Goal: Task Accomplishment & Management: Manage account settings

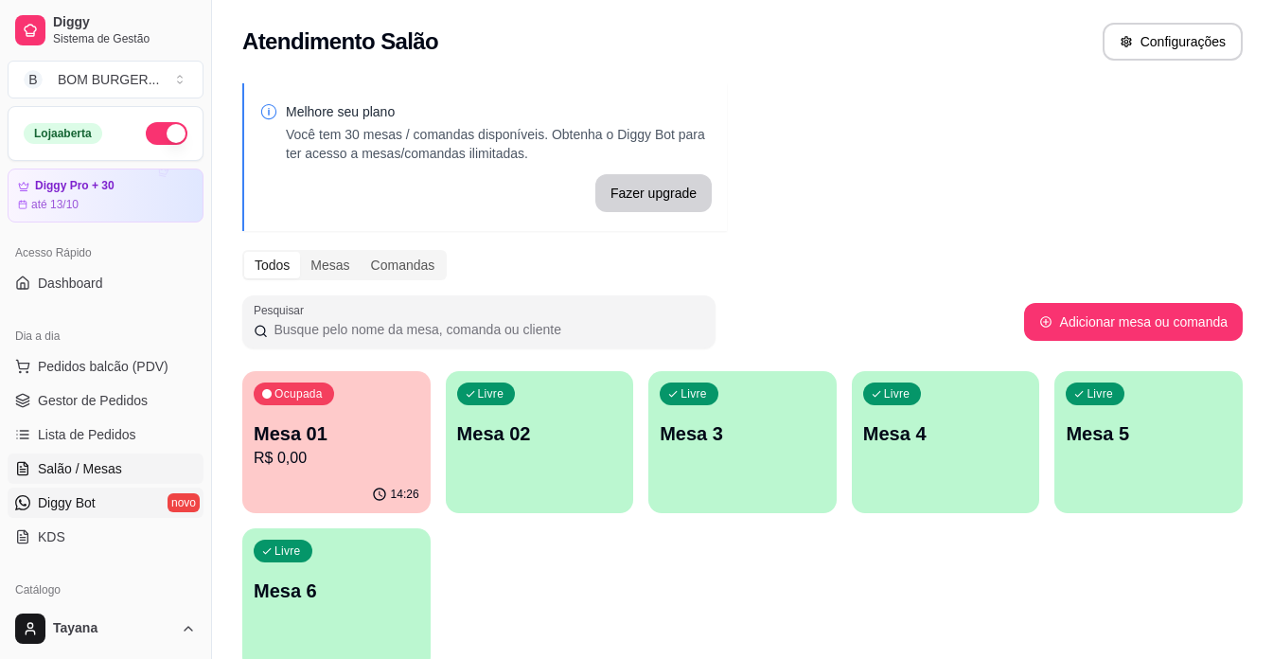
click at [62, 499] on span "Diggy Bot" at bounding box center [67, 502] width 58 height 19
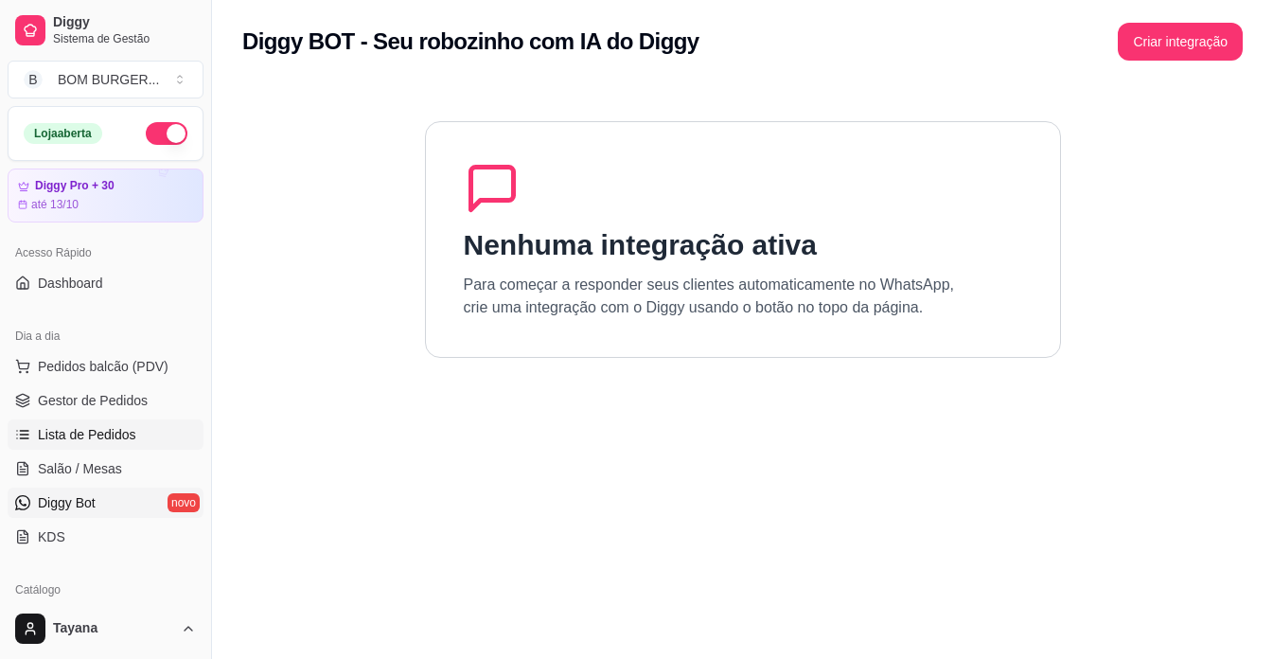
click at [77, 433] on span "Lista de Pedidos" at bounding box center [87, 434] width 98 height 19
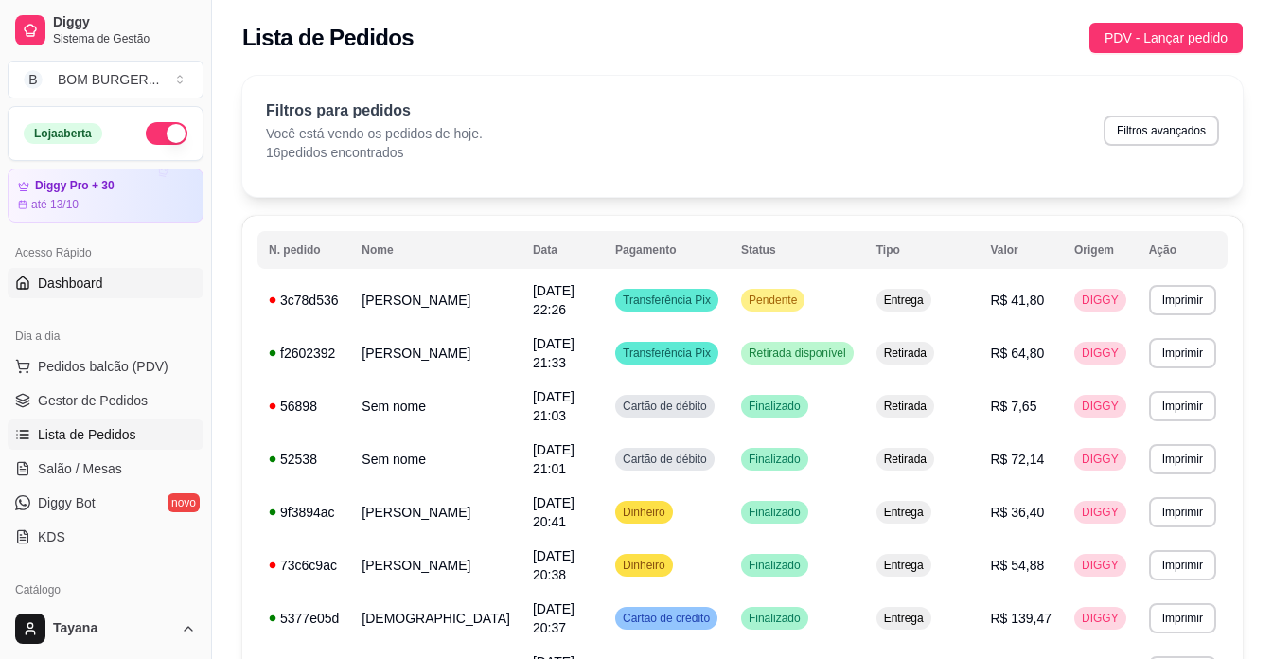
click at [80, 278] on span "Dashboard" at bounding box center [70, 283] width 65 height 19
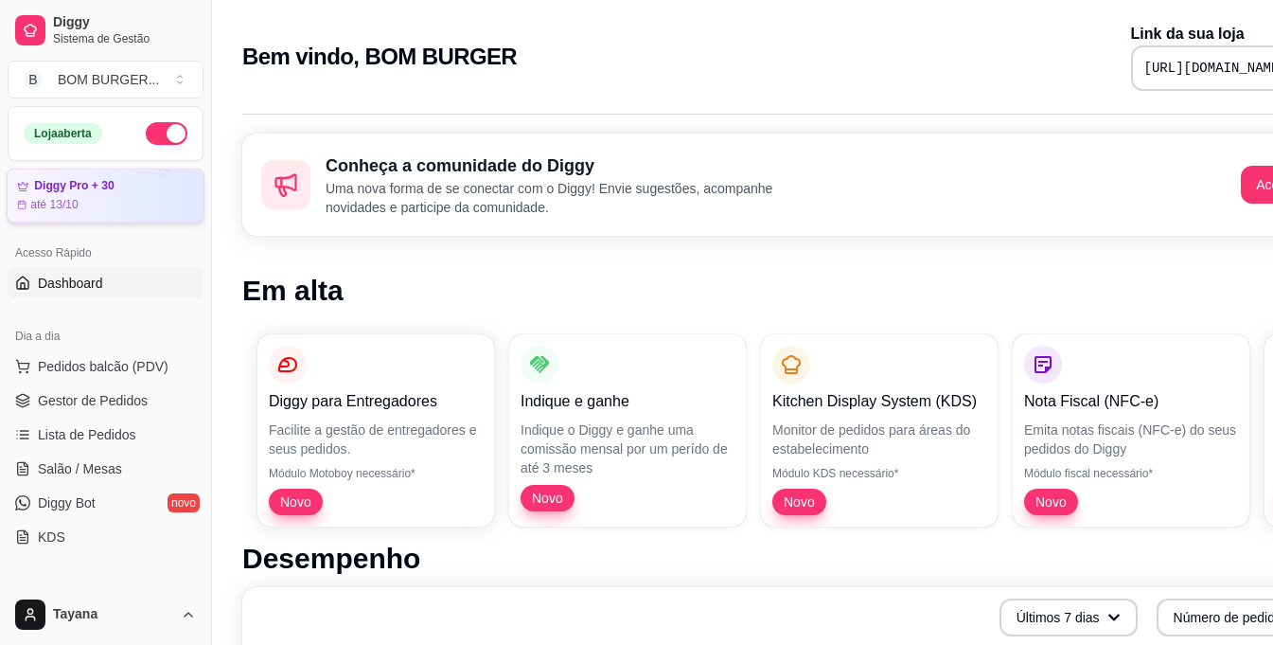
click at [74, 200] on article "até 13/10" at bounding box center [54, 204] width 48 height 15
click at [87, 187] on article "Diggy Pro + 30" at bounding box center [75, 186] width 80 height 14
click at [95, 463] on span "Salão / Mesas" at bounding box center [80, 468] width 84 height 19
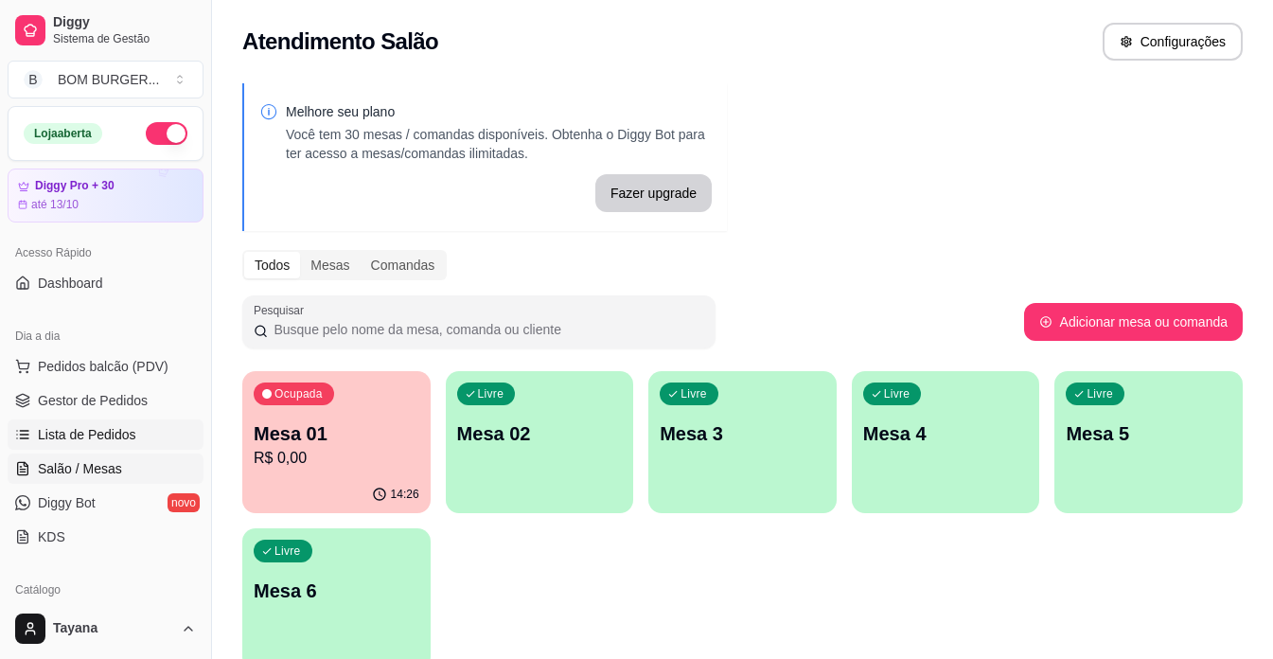
click at [79, 434] on span "Lista de Pedidos" at bounding box center [87, 434] width 98 height 19
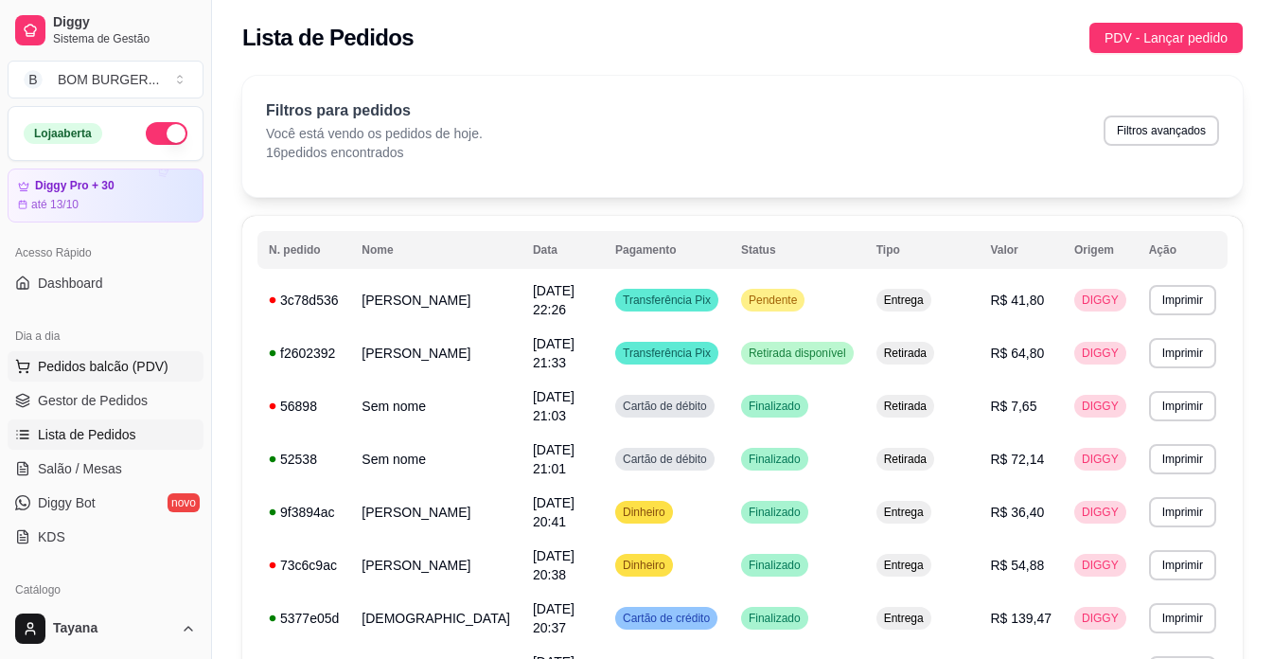
click at [110, 357] on span "Pedidos balcão (PDV)" at bounding box center [103, 366] width 131 height 19
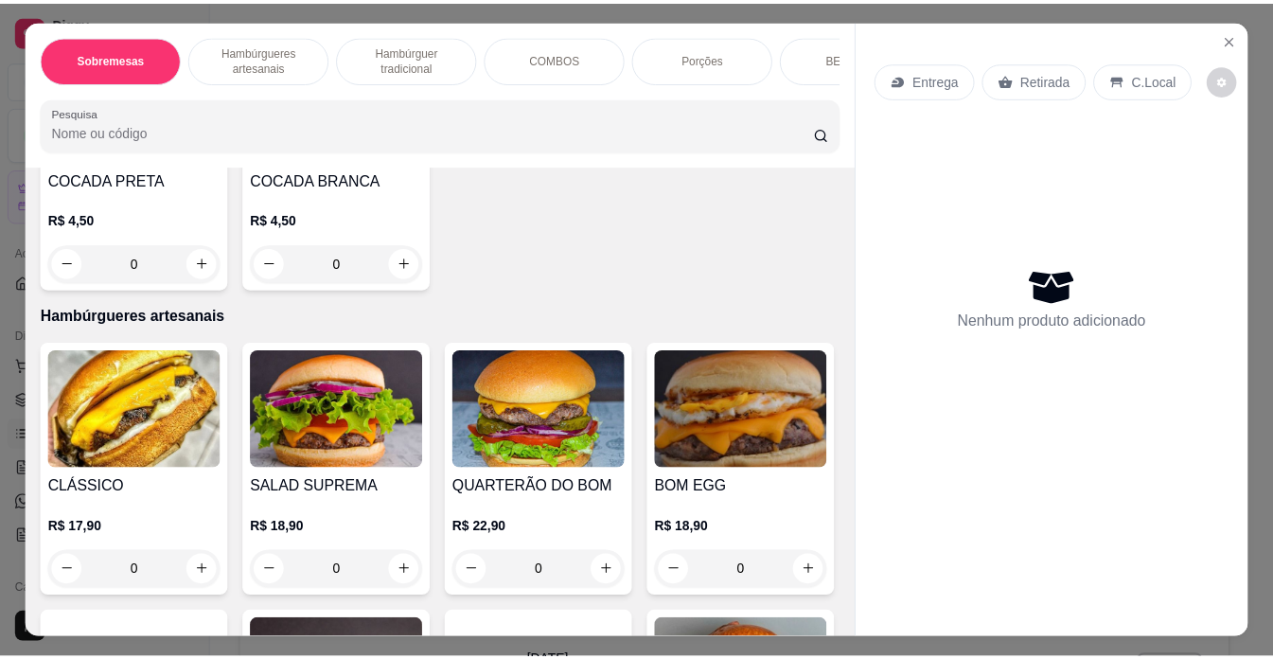
scroll to position [663, 0]
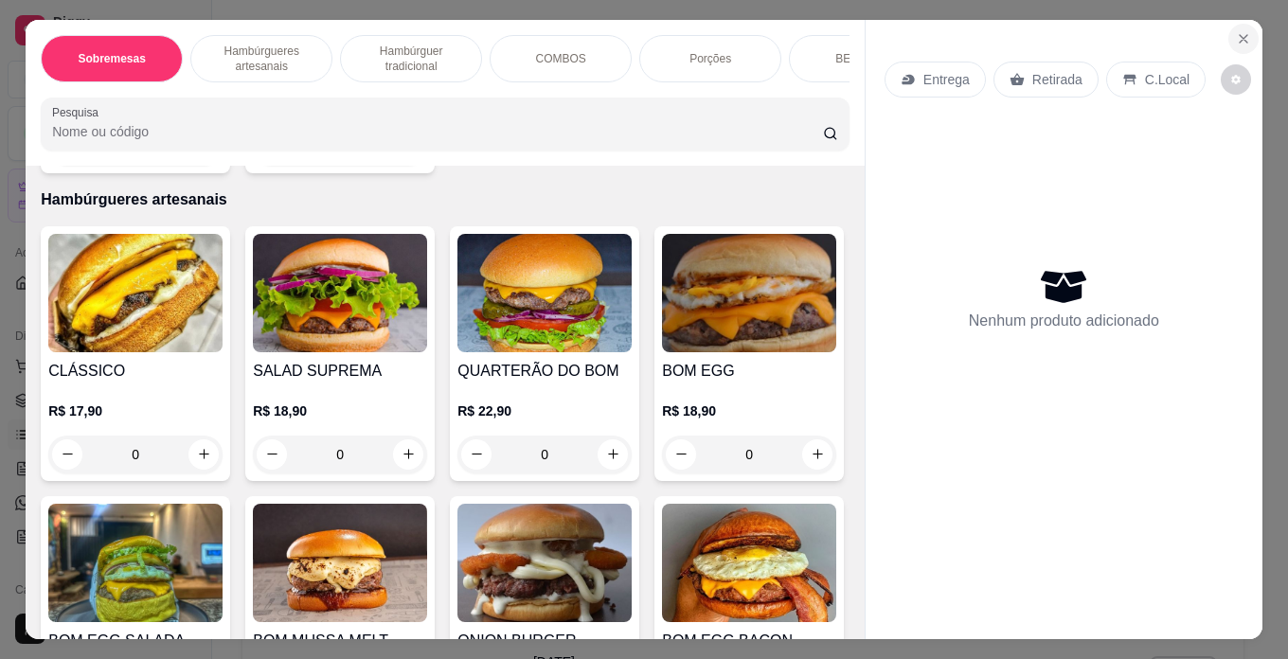
click at [1236, 34] on icon "Close" at bounding box center [1243, 38] width 15 height 15
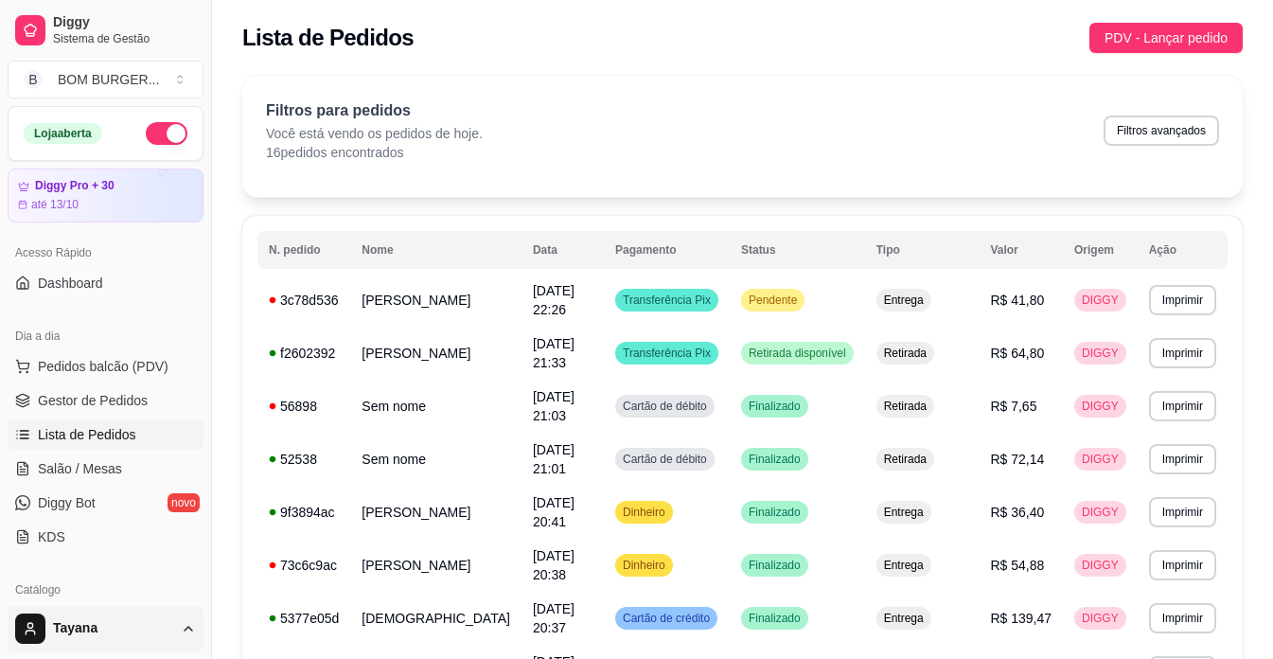
click at [66, 630] on html "Diggy Sistema de Gestão B BOM BURGER ... Loja aberta Diggy Pro + 30 até 13/10 A…" at bounding box center [636, 329] width 1273 height 659
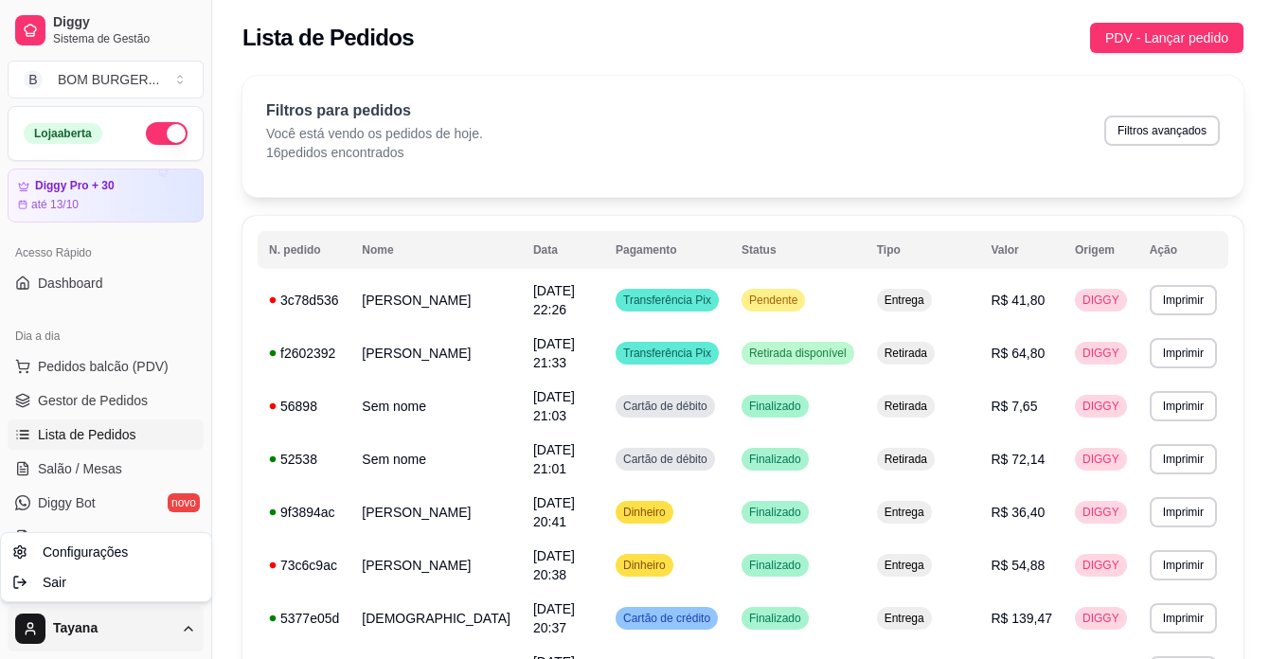
click at [66, 630] on html "Diggy Sistema de Gestão B BOM BURGER ... Loja aberta Diggy Pro + 30 até 13/10 A…" at bounding box center [644, 329] width 1288 height 659
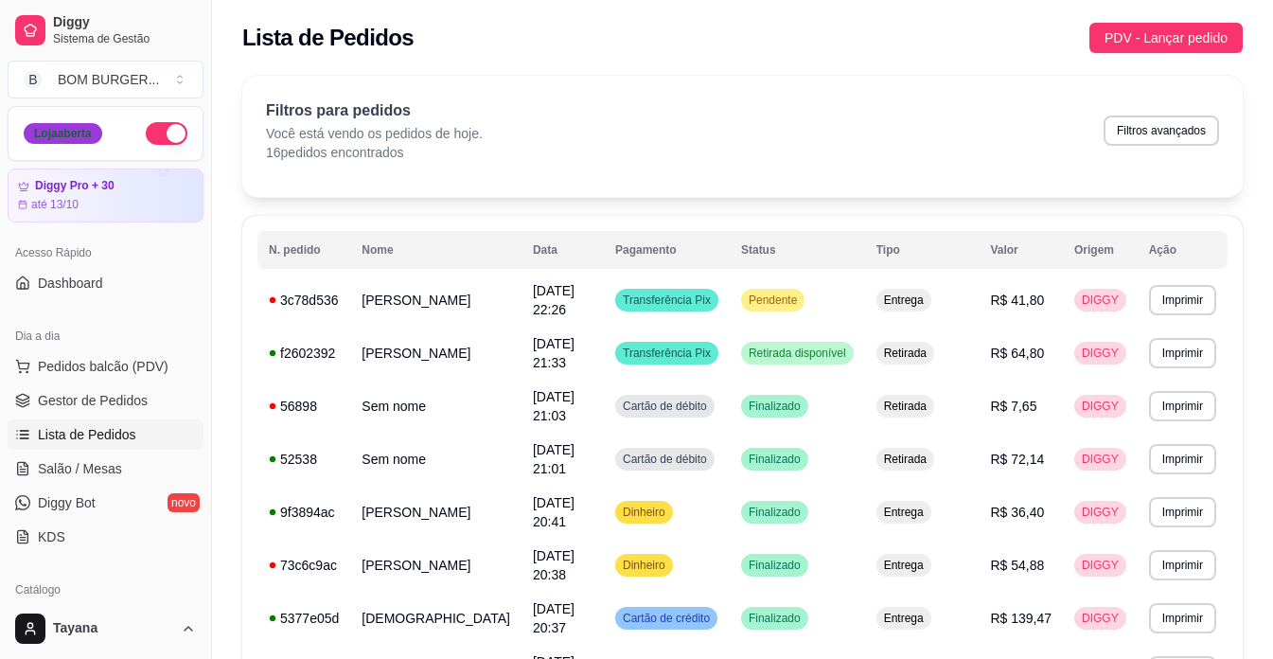
click at [98, 133] on div "Loja aberta" at bounding box center [63, 133] width 79 height 21
click at [45, 221] on div "Diggy Pro + 30 até 13/10" at bounding box center [106, 196] width 198 height 55
click at [60, 404] on span "Gestor de Pedidos" at bounding box center [93, 400] width 110 height 19
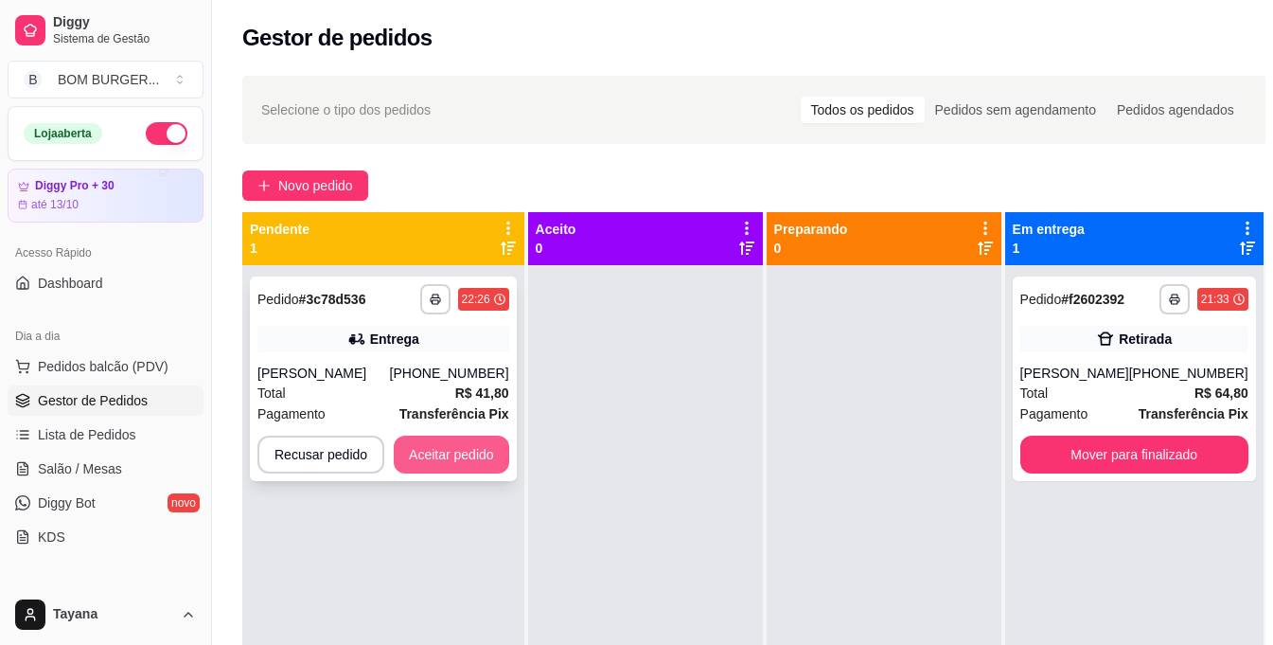
click at [481, 447] on button "Aceitar pedido" at bounding box center [452, 455] width 116 height 38
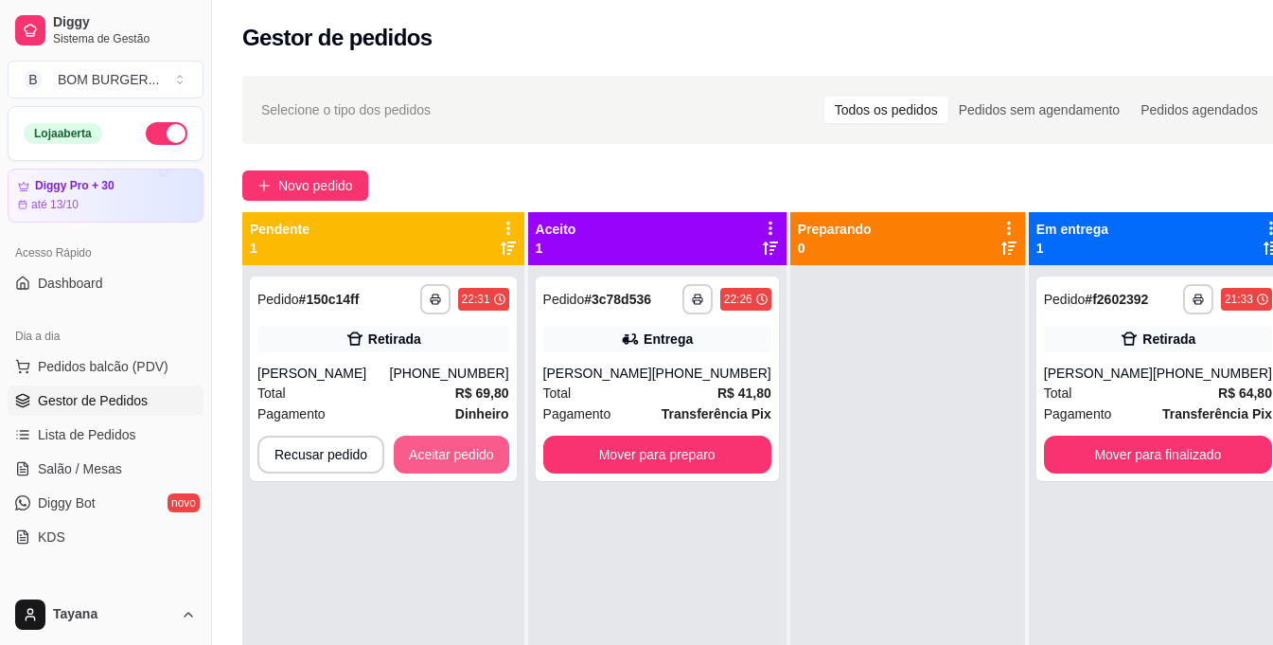
click at [481, 447] on button "Aceitar pedido" at bounding box center [452, 455] width 116 height 38
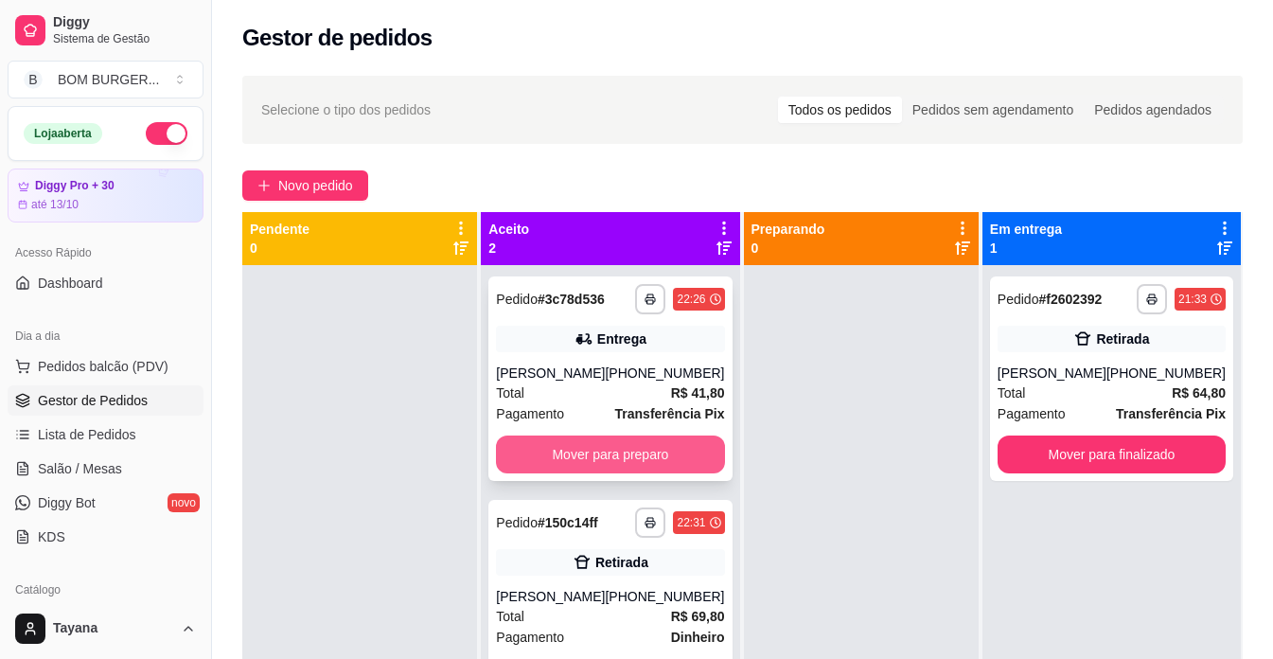
click at [550, 456] on button "Mover para preparo" at bounding box center [610, 455] width 228 height 38
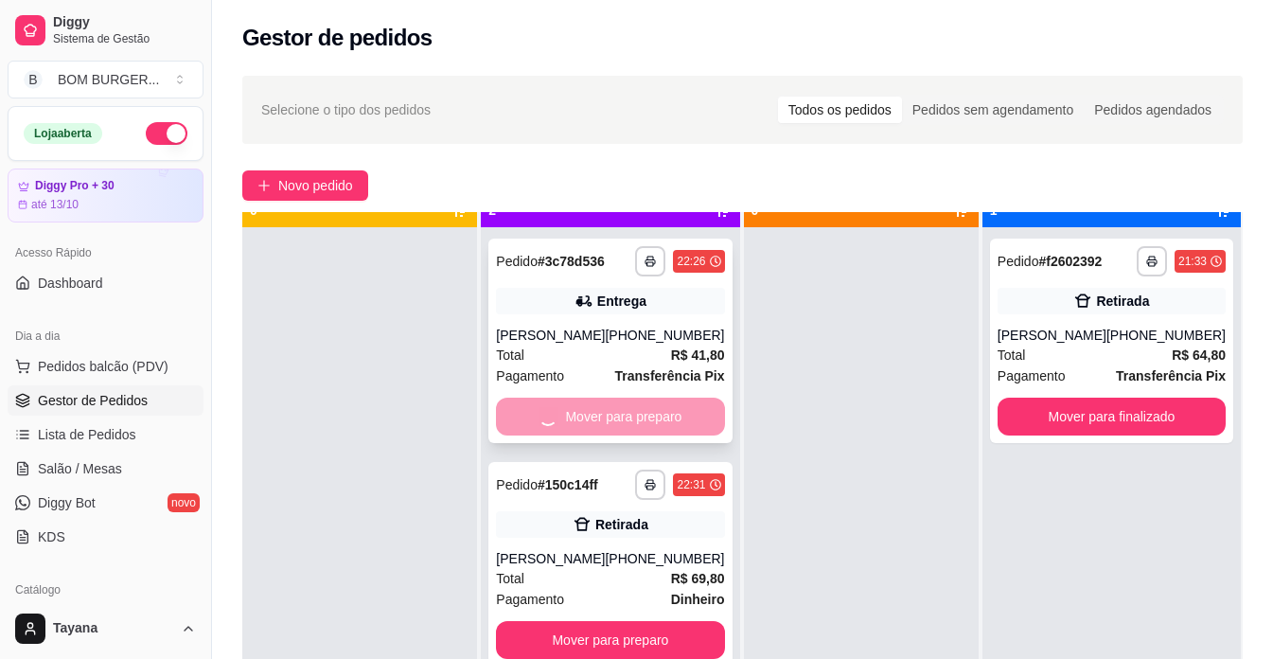
scroll to position [53, 0]
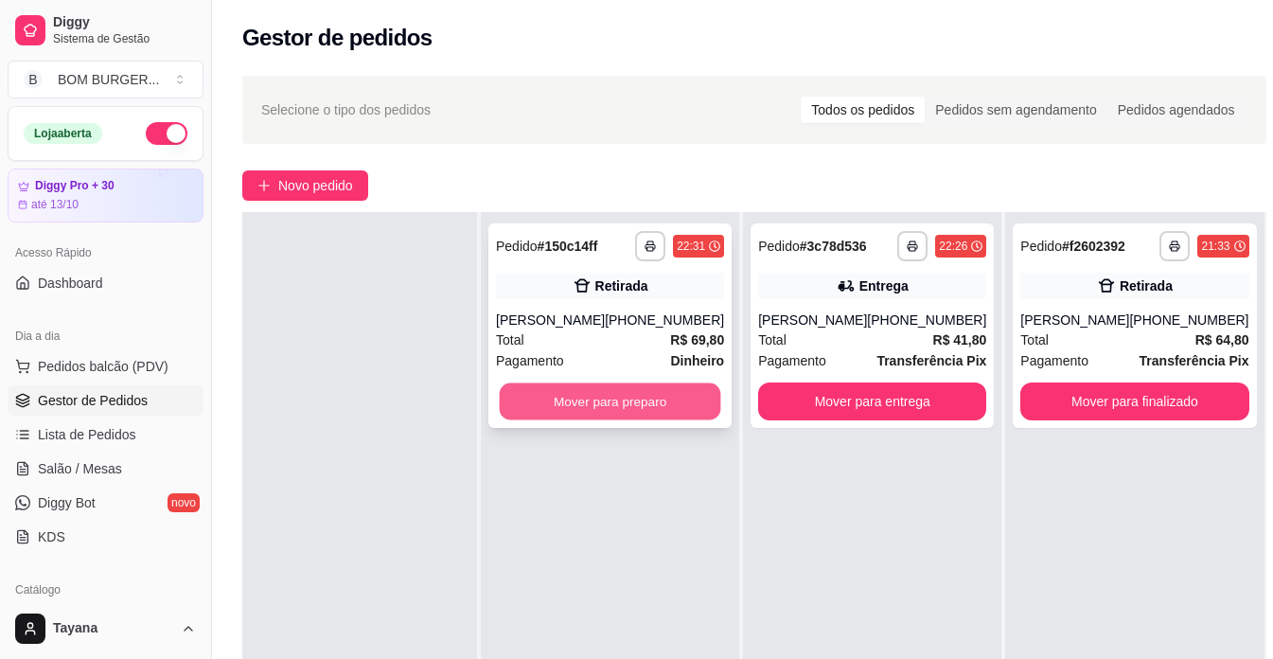
click at [625, 415] on button "Mover para preparo" at bounding box center [611, 401] width 222 height 37
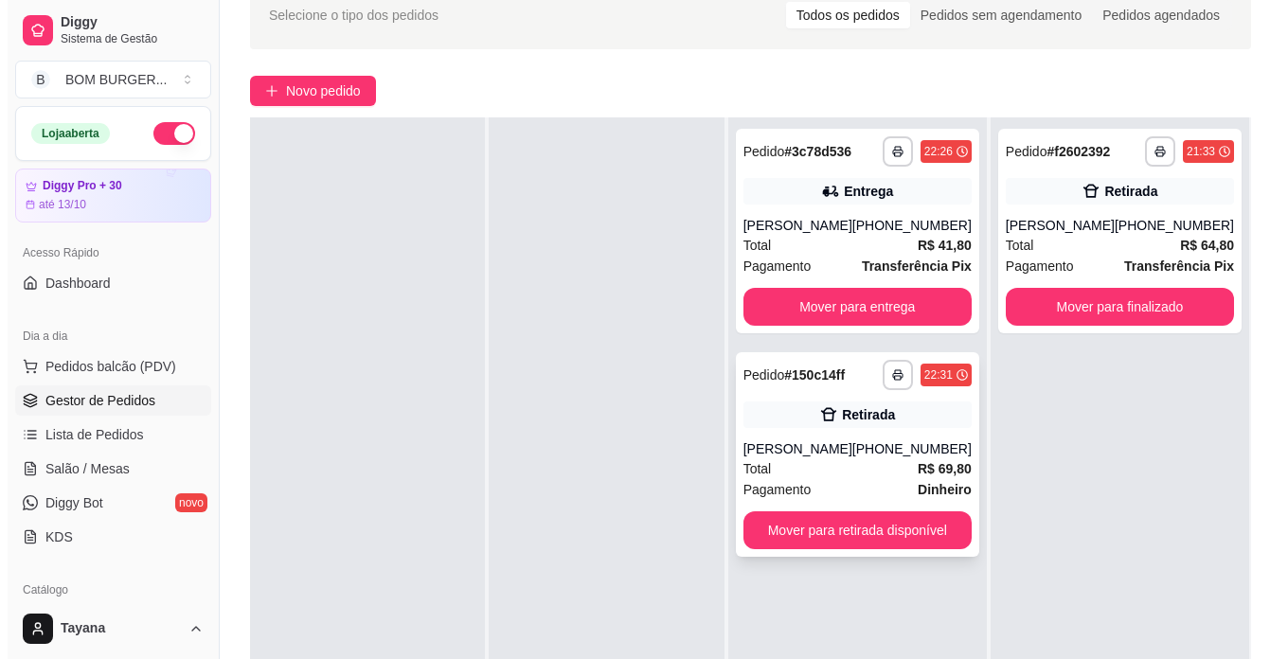
scroll to position [0, 0]
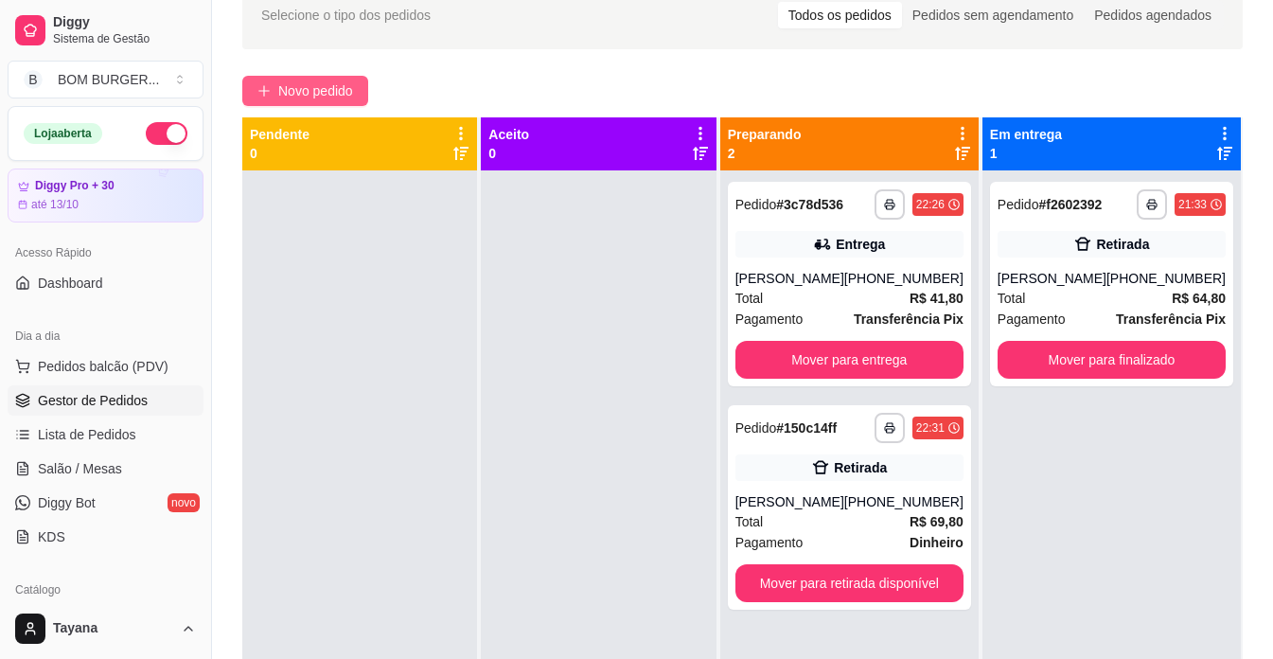
click at [284, 90] on span "Novo pedido" at bounding box center [315, 90] width 75 height 21
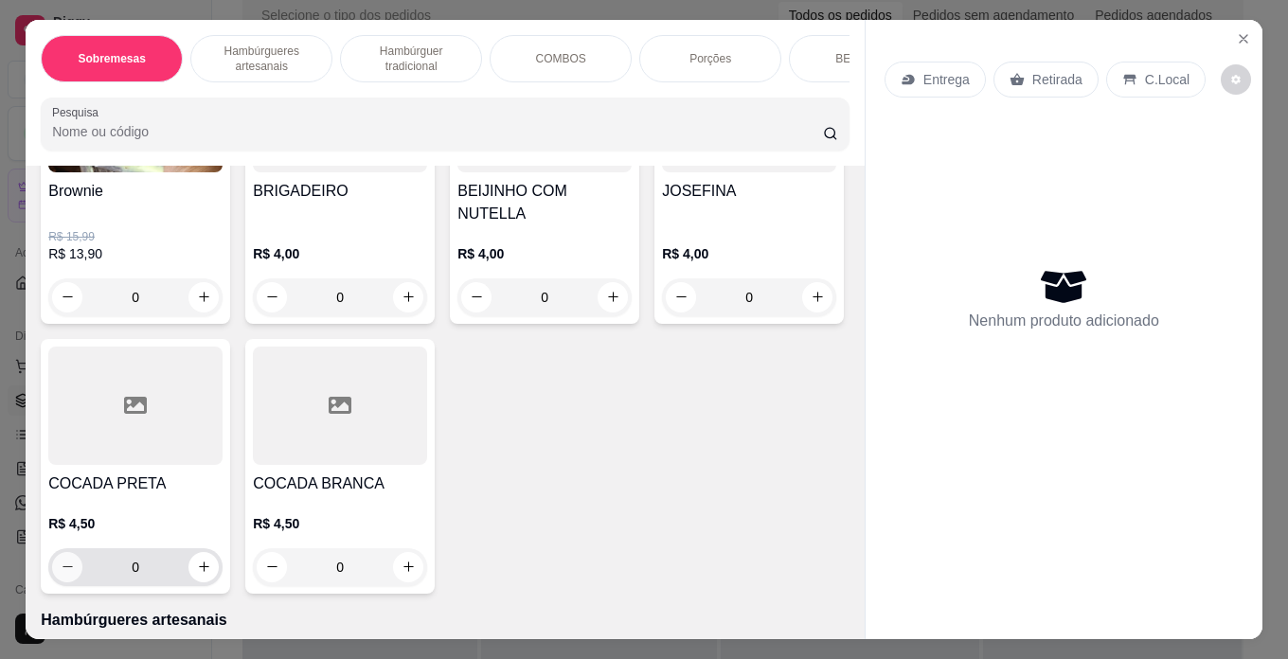
scroll to position [189, 0]
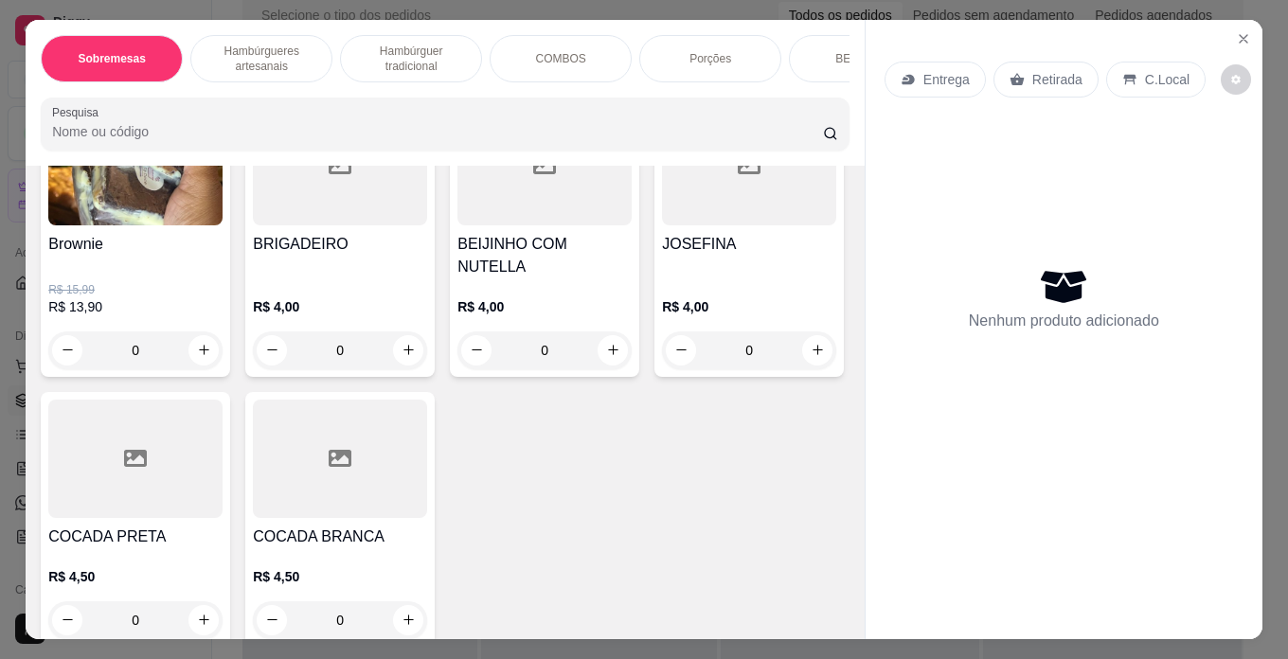
click at [418, 44] on p "Hambúrguer tradicional" at bounding box center [411, 59] width 110 height 30
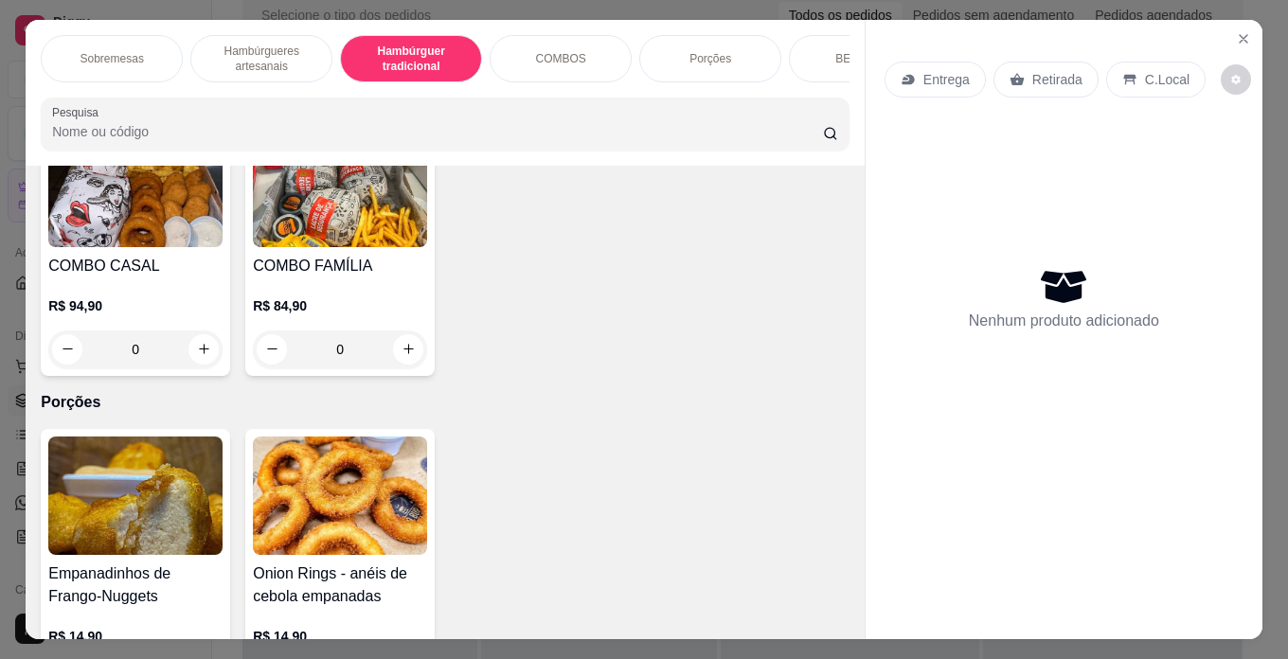
scroll to position [3334, 0]
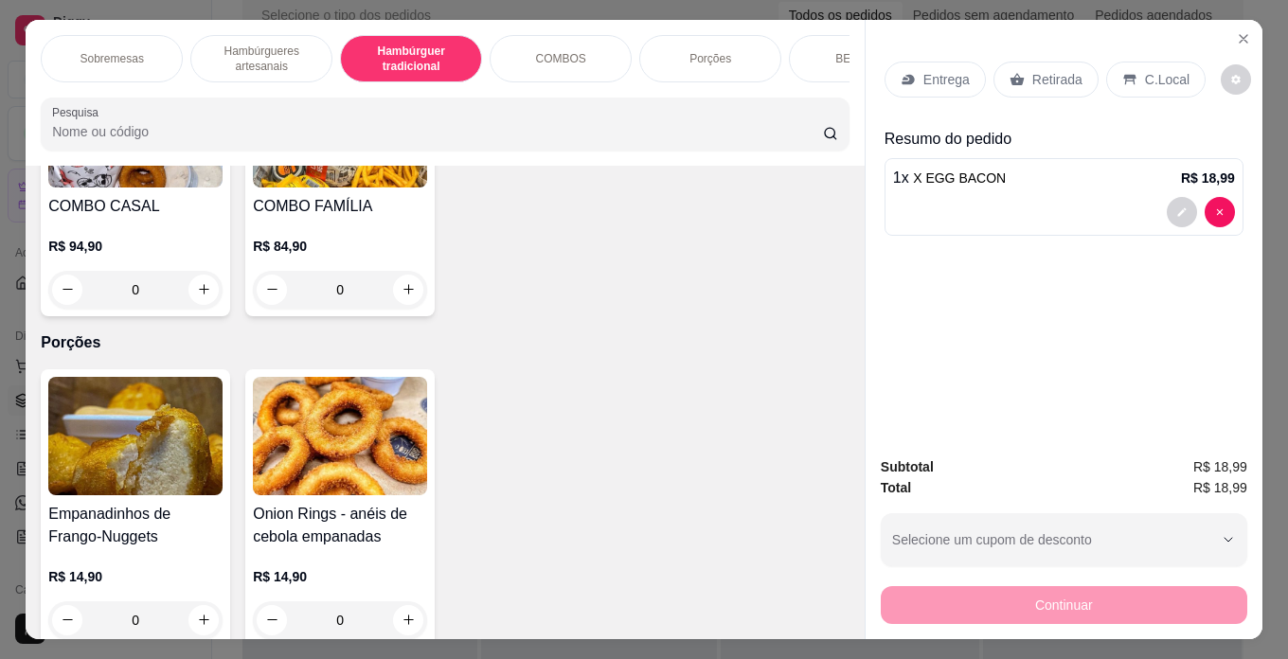
type input "2"
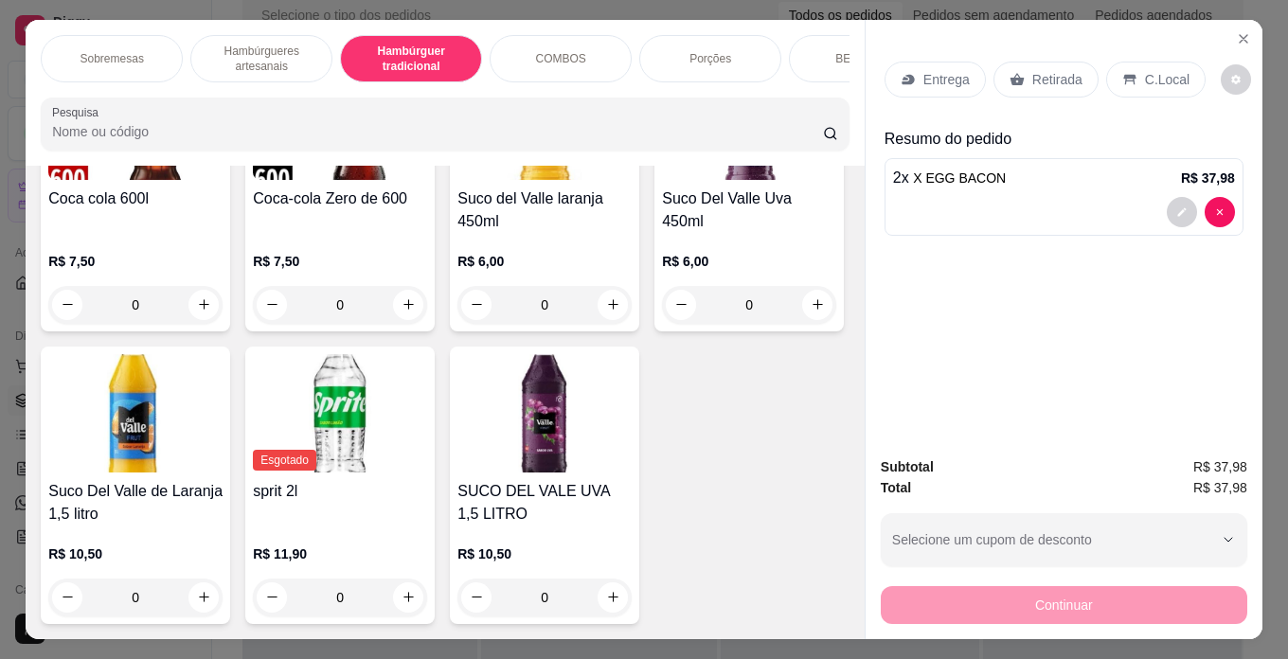
scroll to position [4754, 0]
click at [211, 311] on icon "increase-product-quantity" at bounding box center [204, 304] width 14 height 14
type input "1"
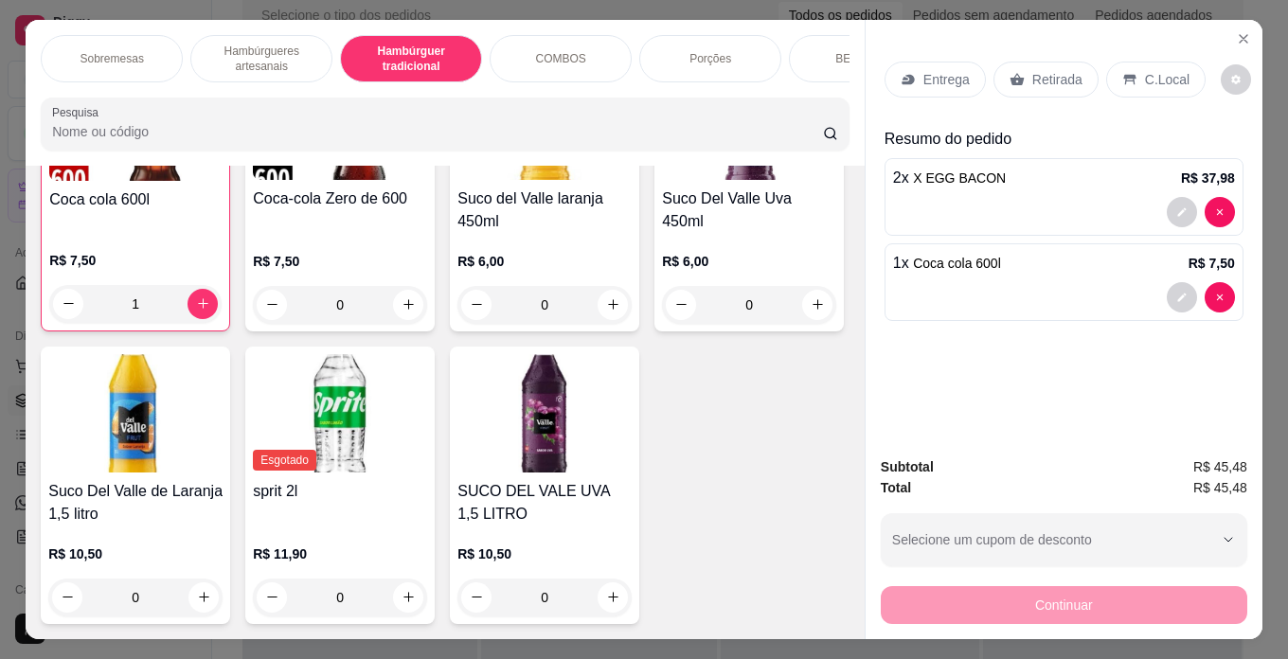
click at [1067, 71] on p "Retirada" at bounding box center [1057, 79] width 50 height 19
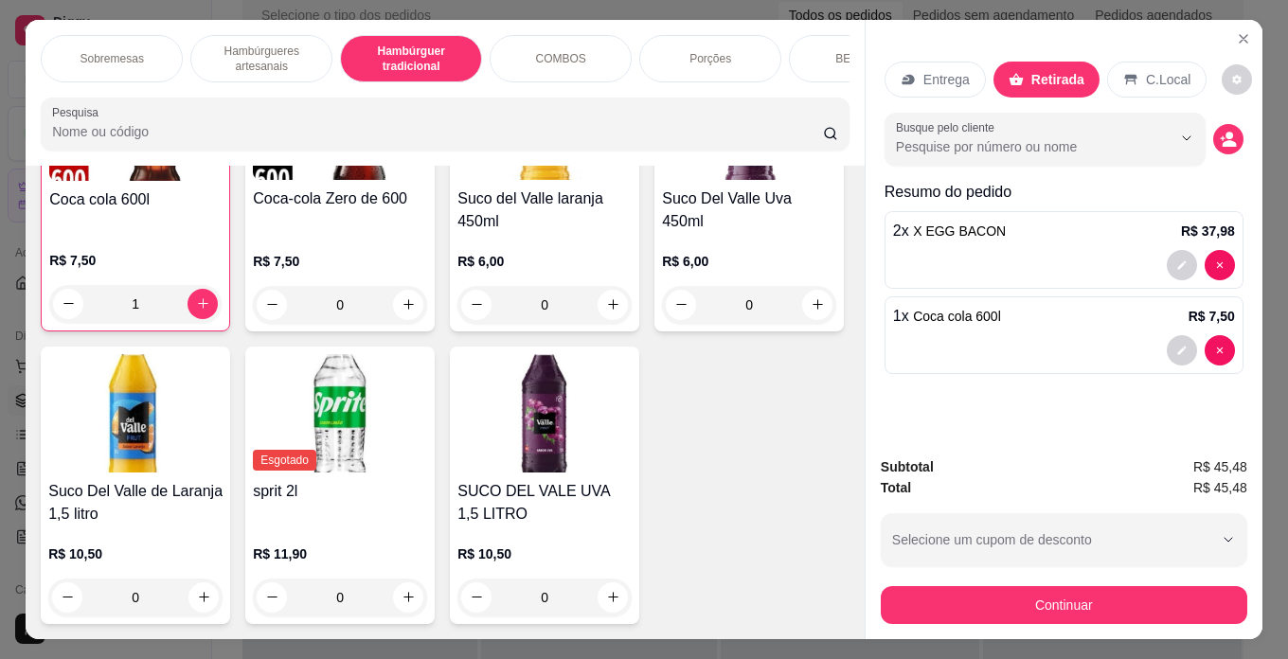
click at [1167, 71] on p "C.Local" at bounding box center [1168, 79] width 44 height 19
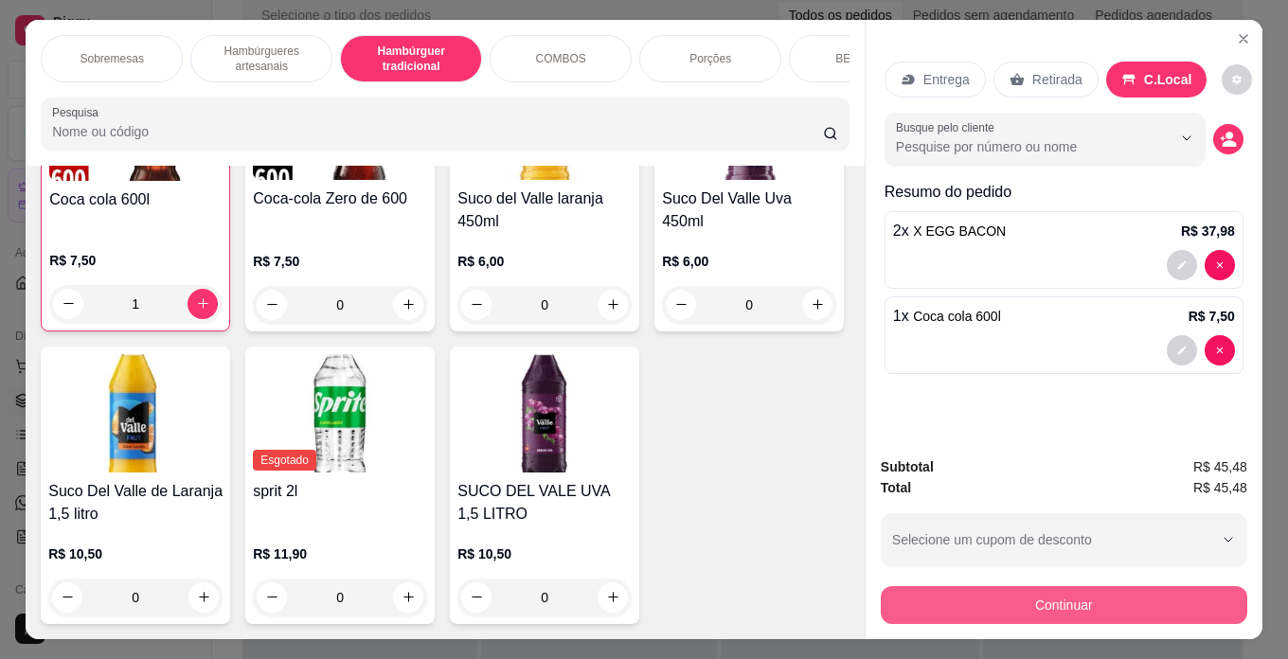
click at [1032, 601] on button "Continuar" at bounding box center [1064, 605] width 366 height 38
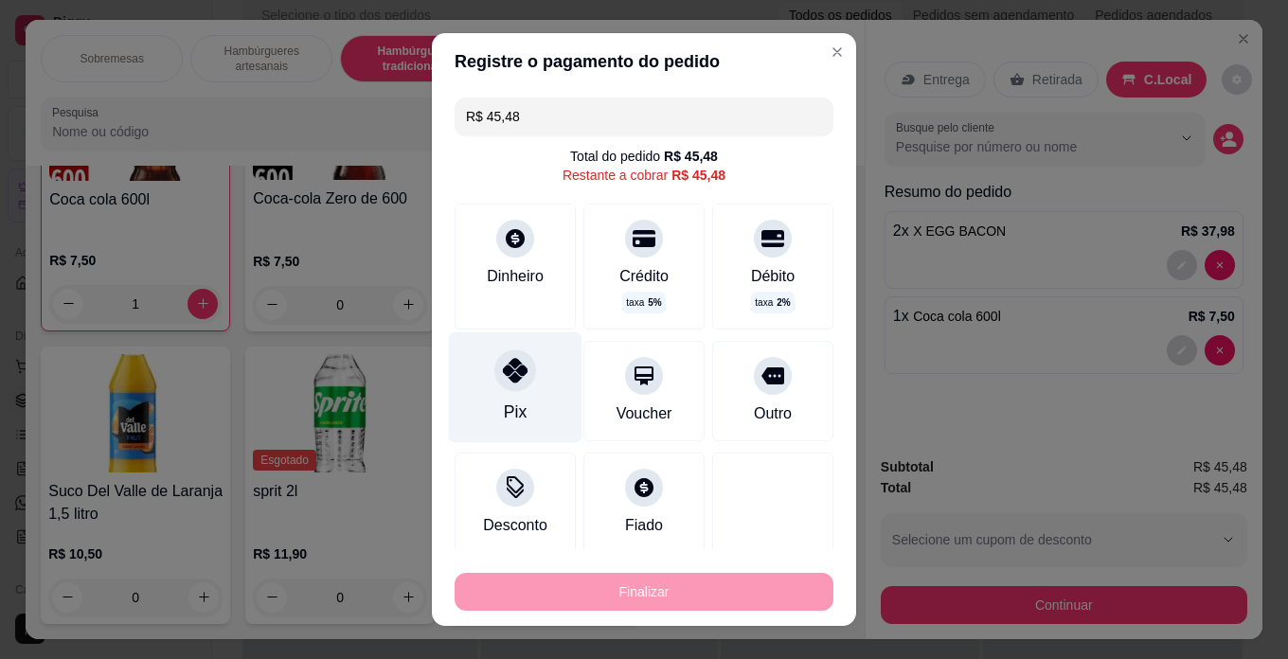
click at [510, 385] on div at bounding box center [515, 370] width 42 height 42
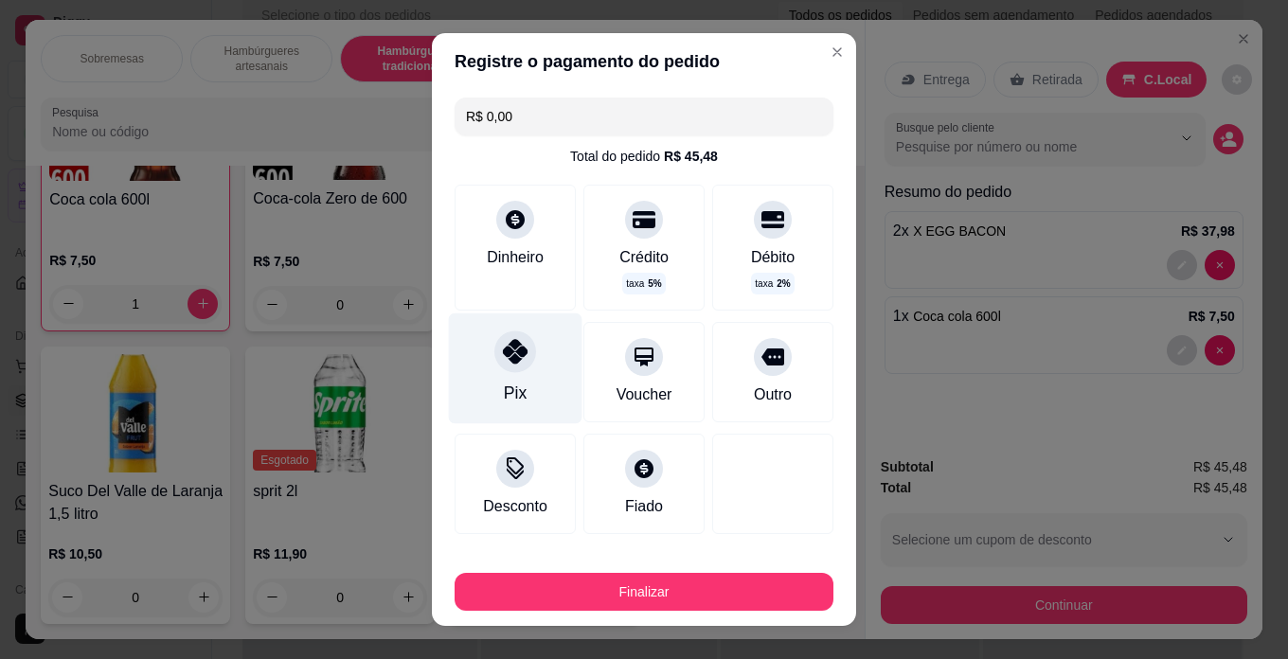
type input "R$ 0,00"
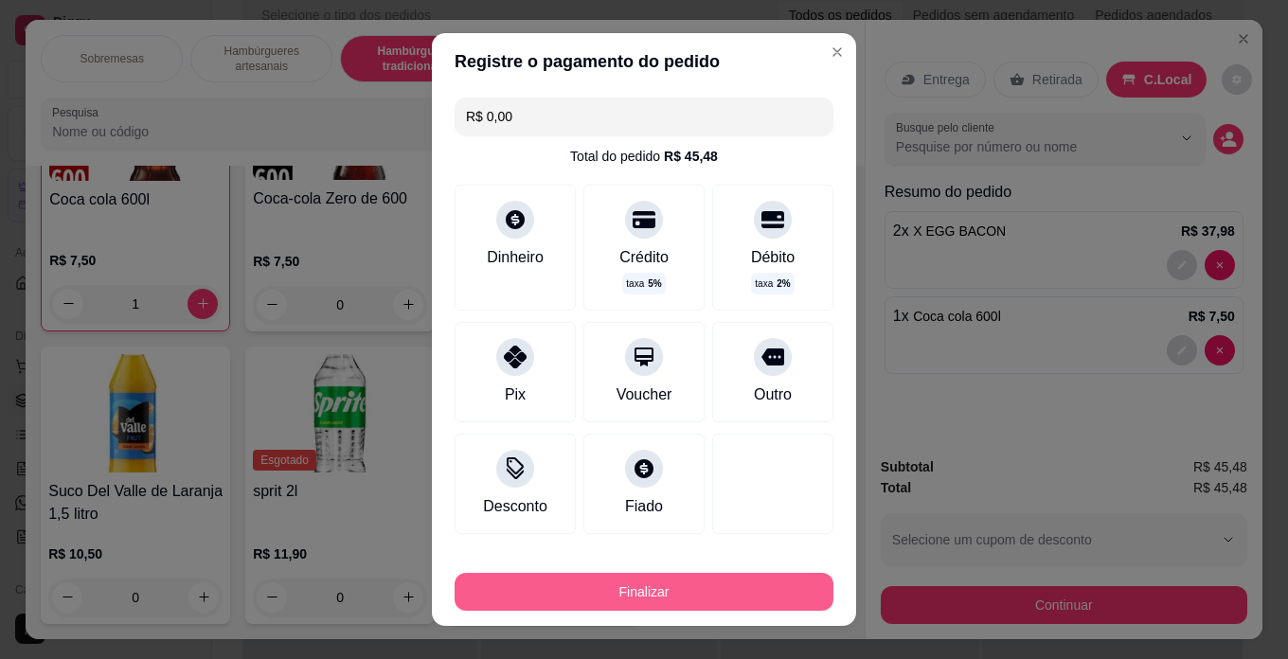
click at [700, 598] on button "Finalizar" at bounding box center [643, 592] width 379 height 38
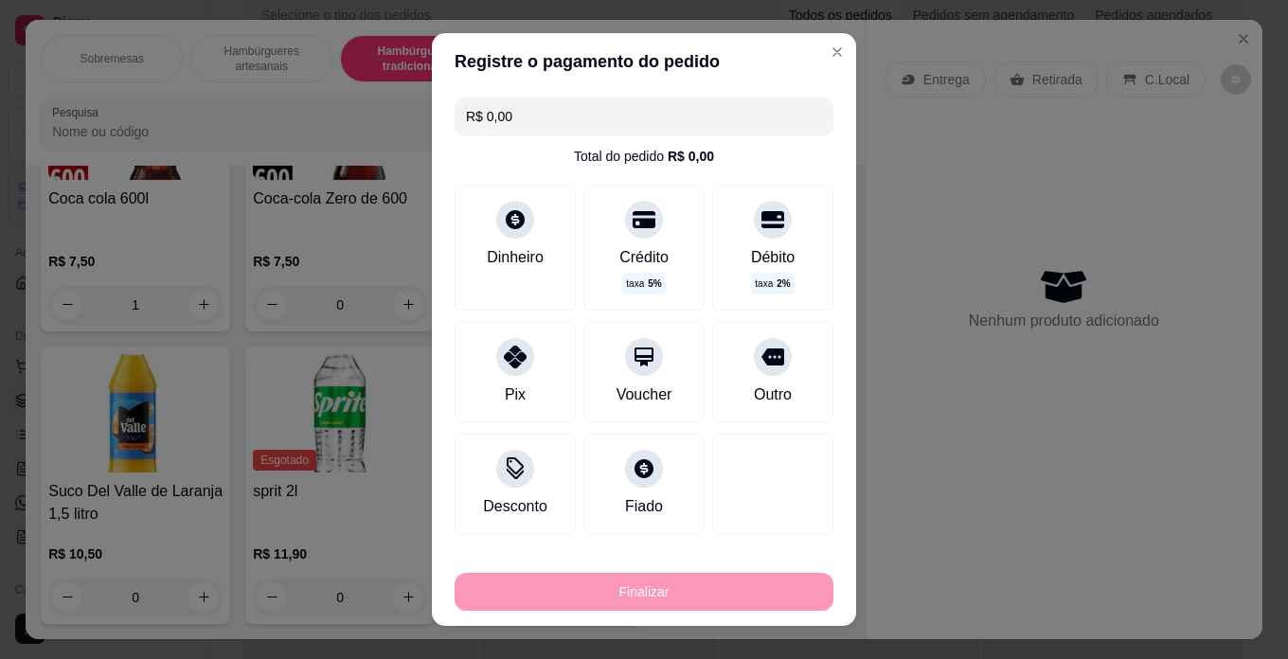
type input "0"
type input "-R$ 45,48"
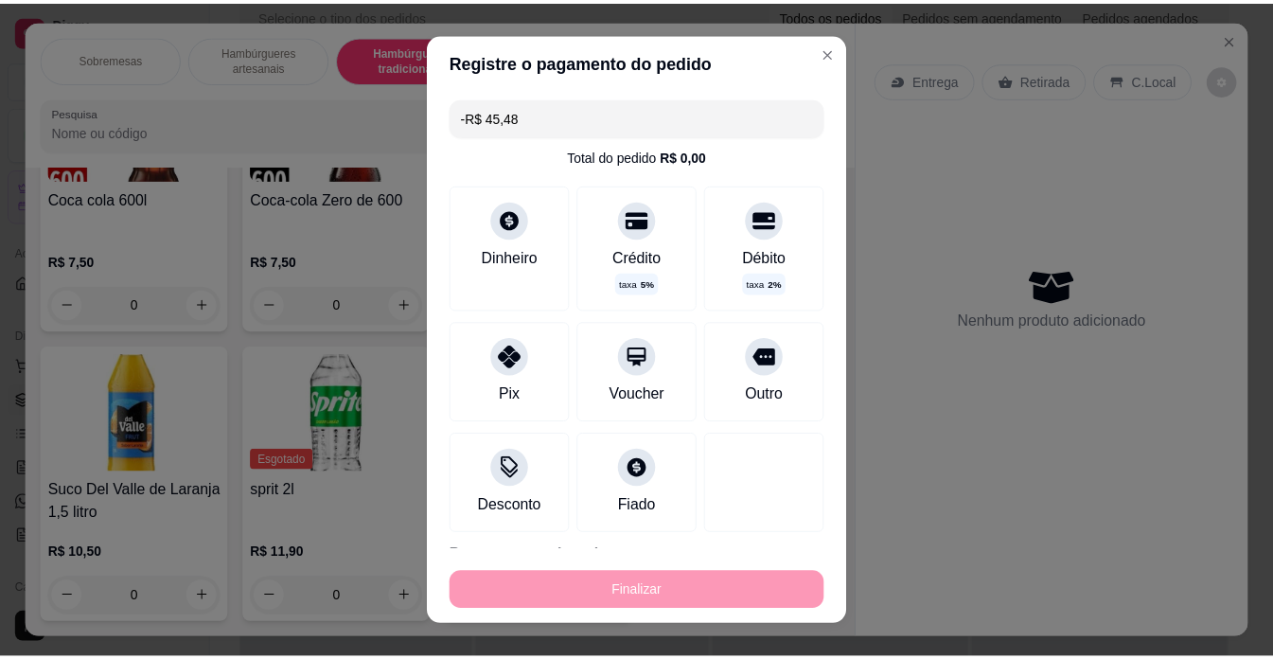
scroll to position [4752, 0]
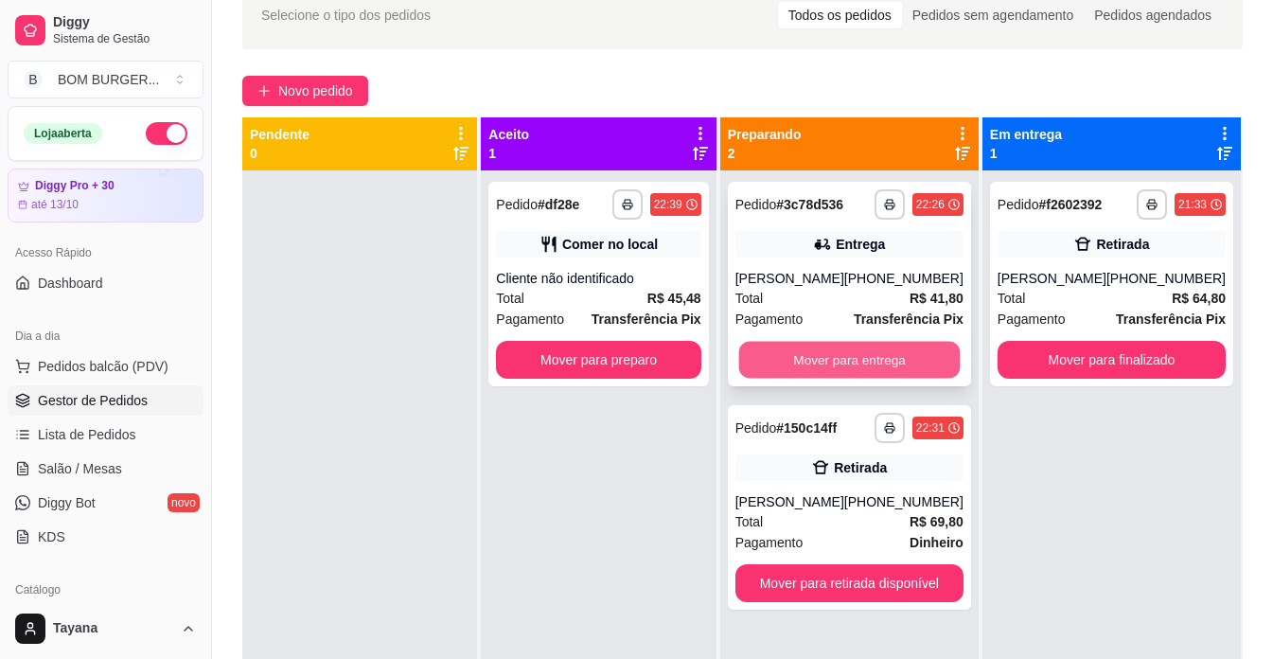
click at [845, 367] on button "Mover para entrega" at bounding box center [849, 360] width 222 height 37
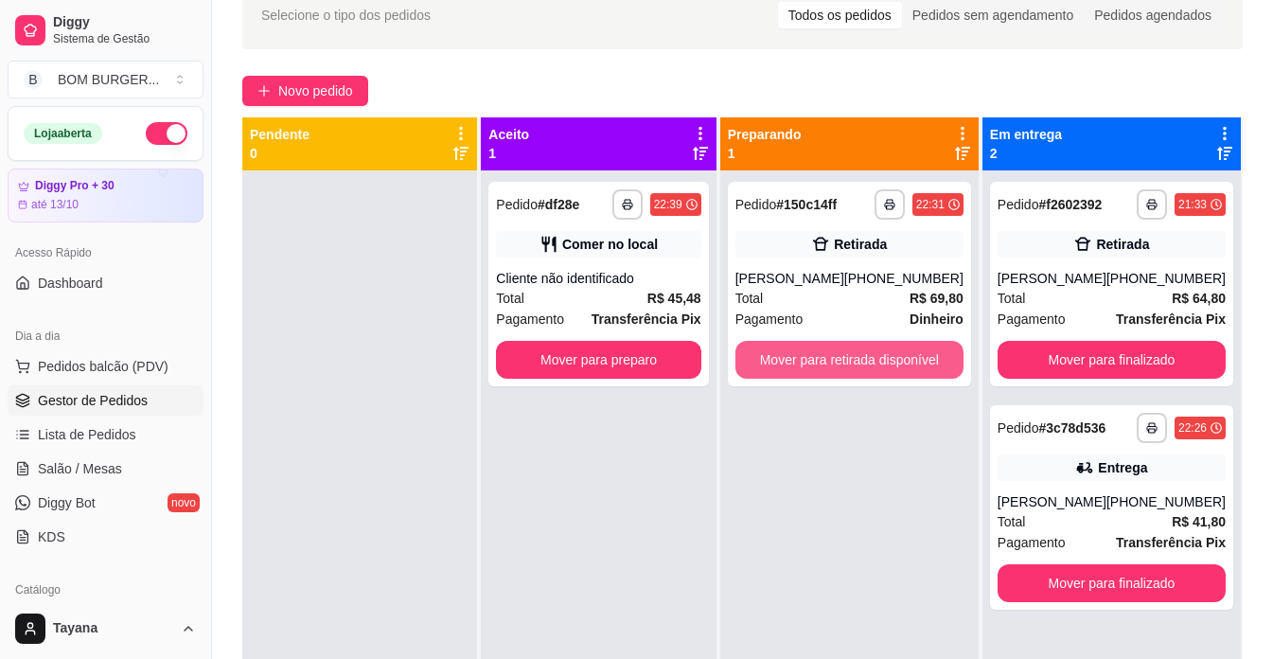
click at [845, 367] on button "Mover para retirada disponível" at bounding box center [850, 360] width 228 height 38
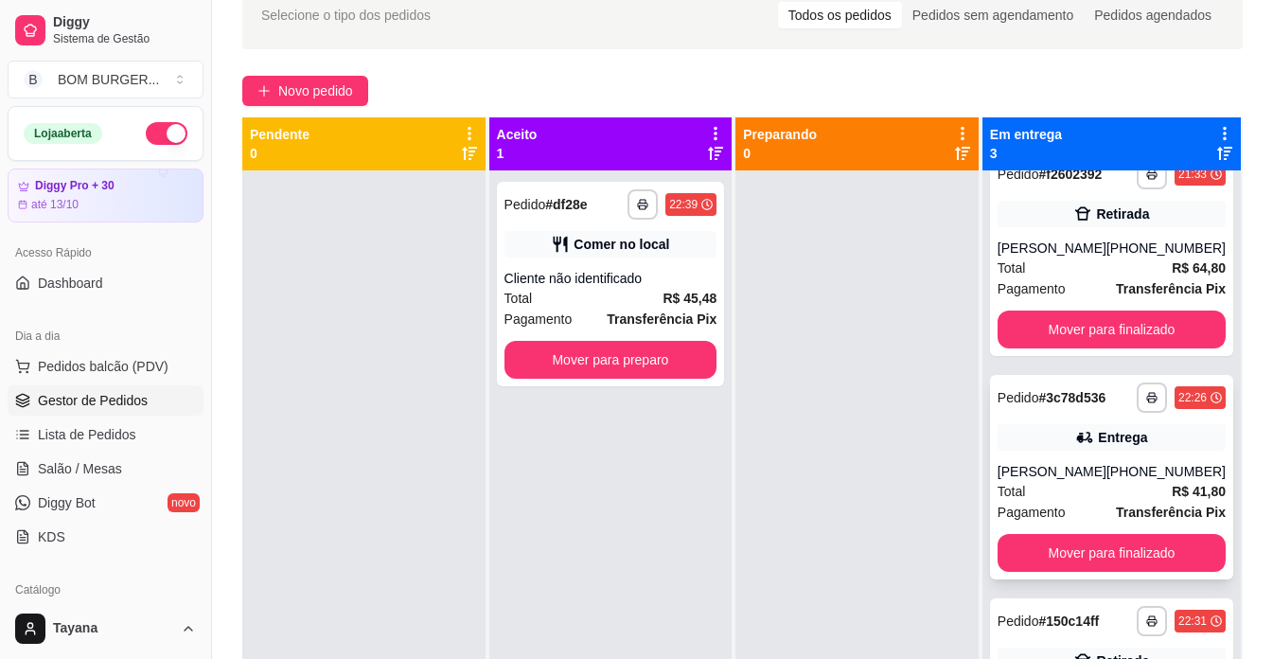
scroll to position [49, 0]
click at [1127, 553] on button "Mover para finalizado" at bounding box center [1112, 553] width 228 height 38
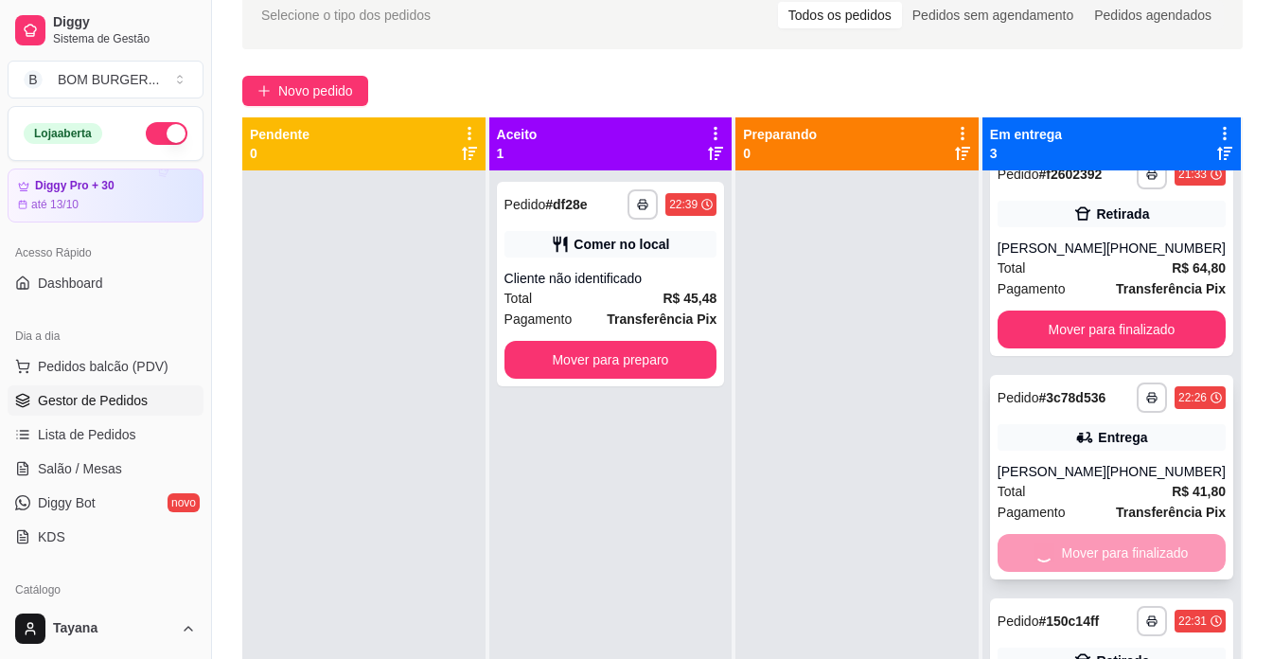
scroll to position [0, 0]
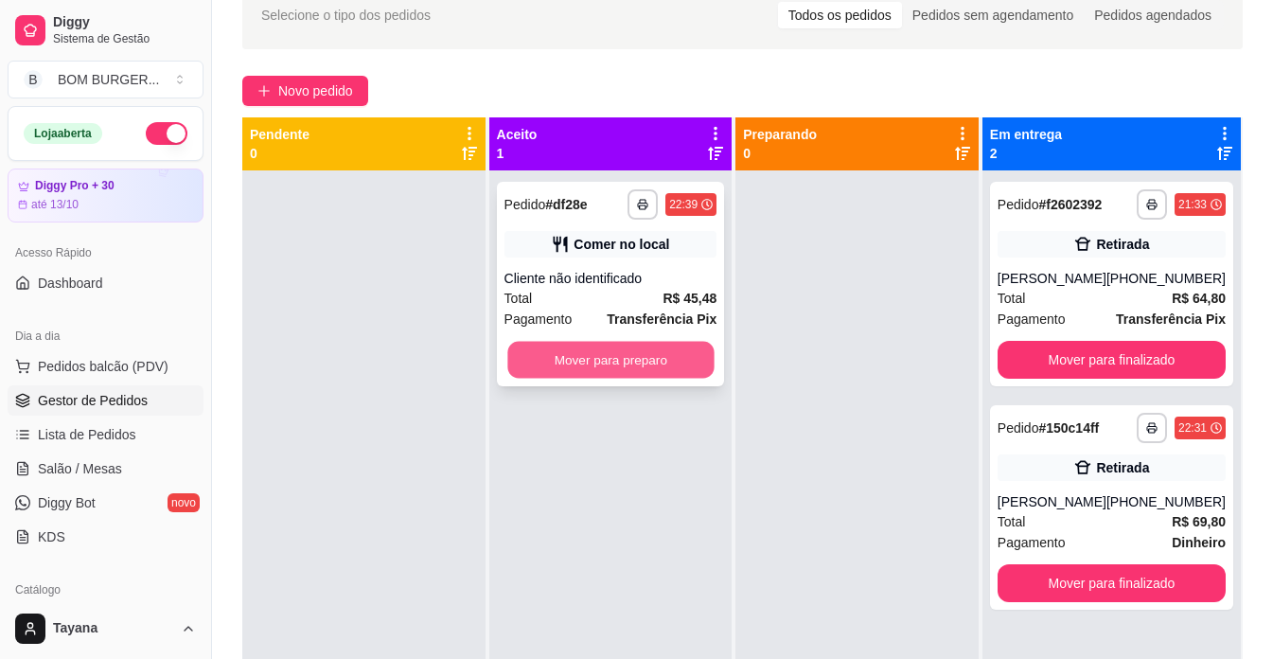
click at [551, 348] on button "Mover para preparo" at bounding box center [610, 360] width 206 height 37
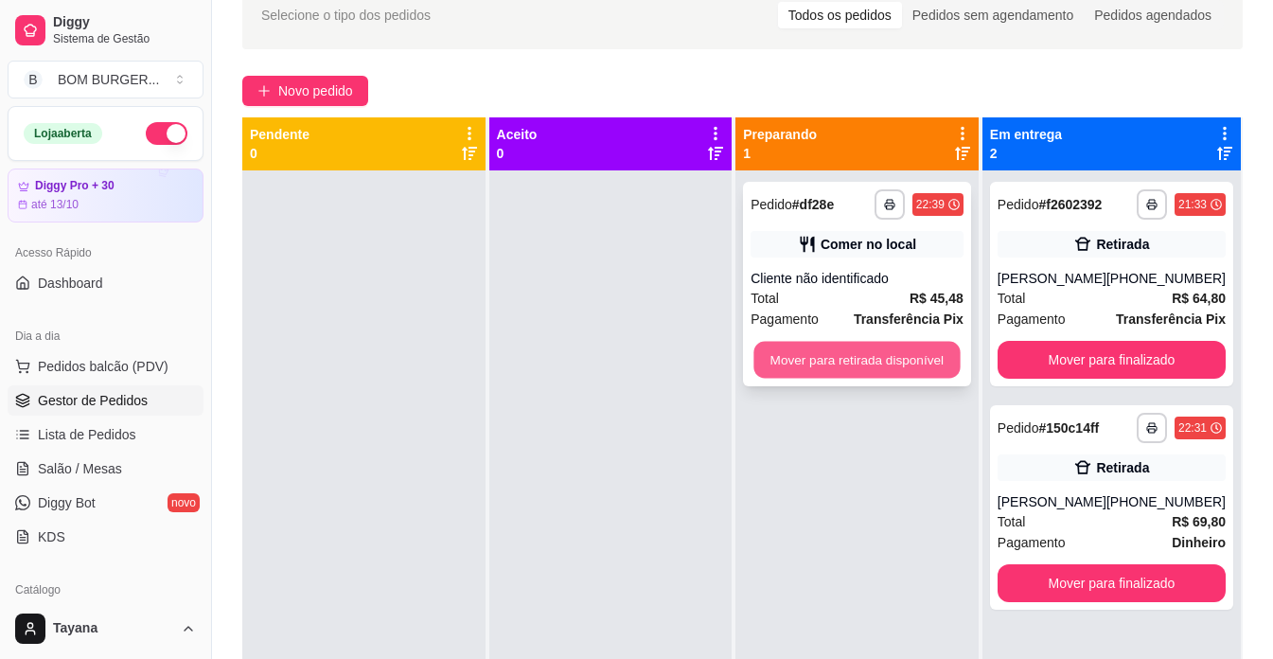
click at [891, 363] on button "Mover para retirada disponível" at bounding box center [858, 360] width 206 height 37
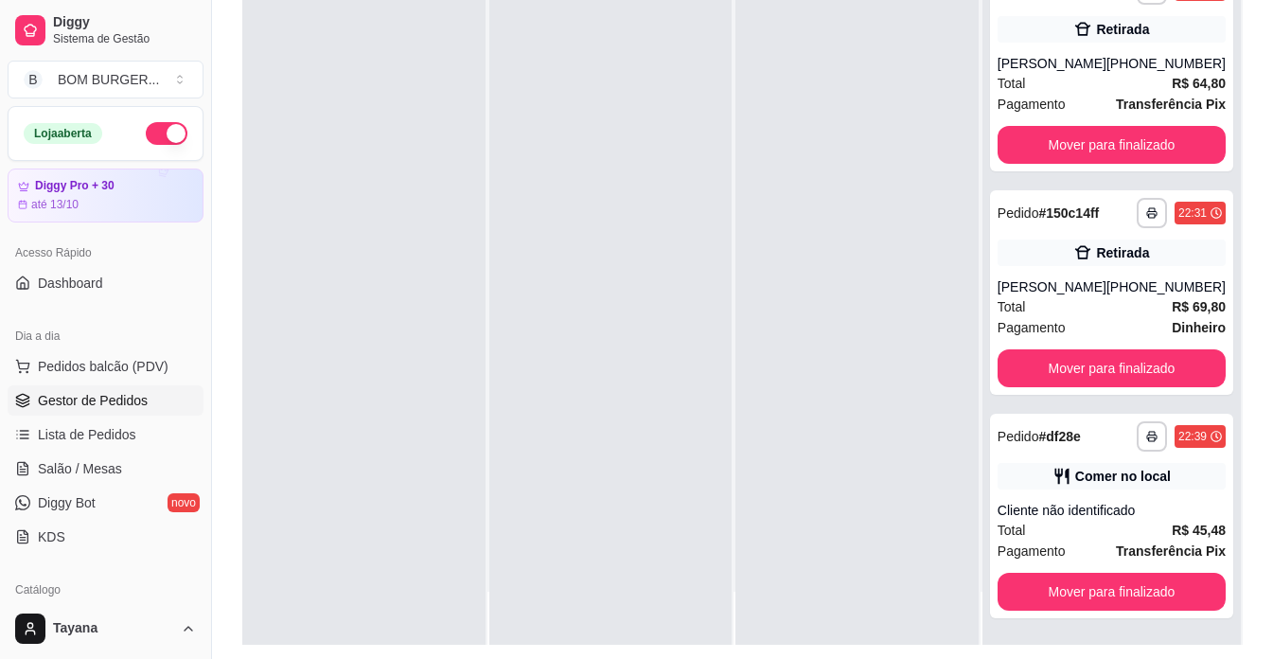
scroll to position [289, 0]
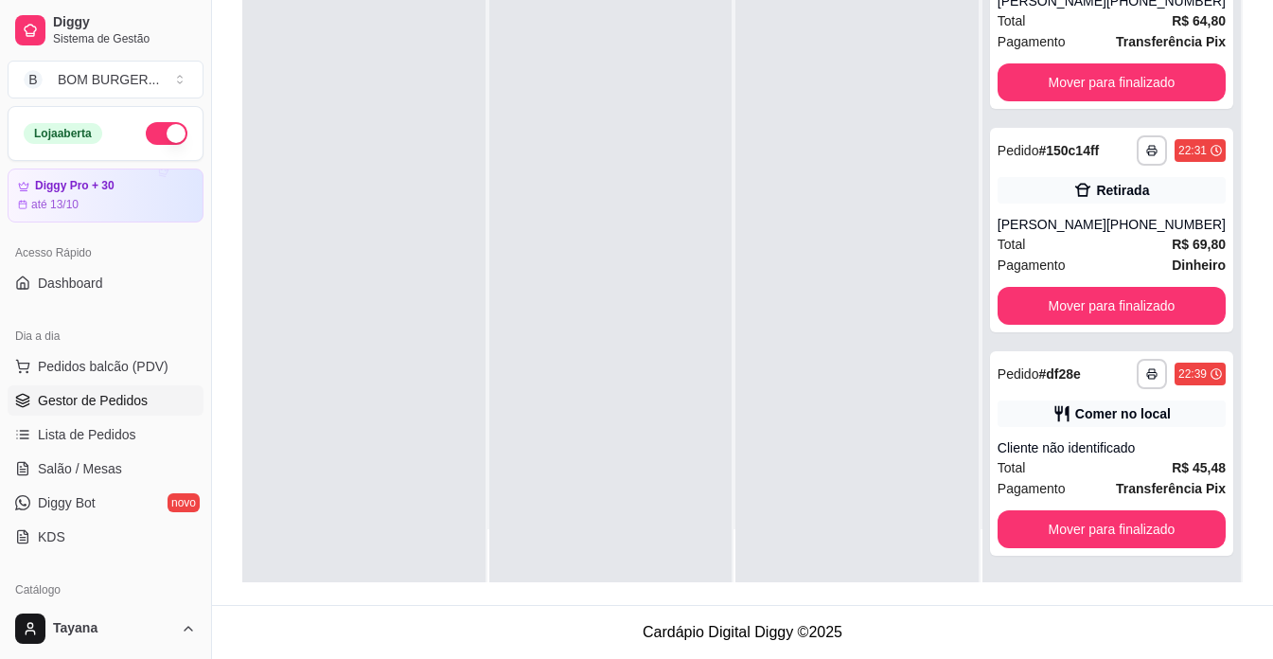
click at [769, 313] on div at bounding box center [857, 252] width 243 height 659
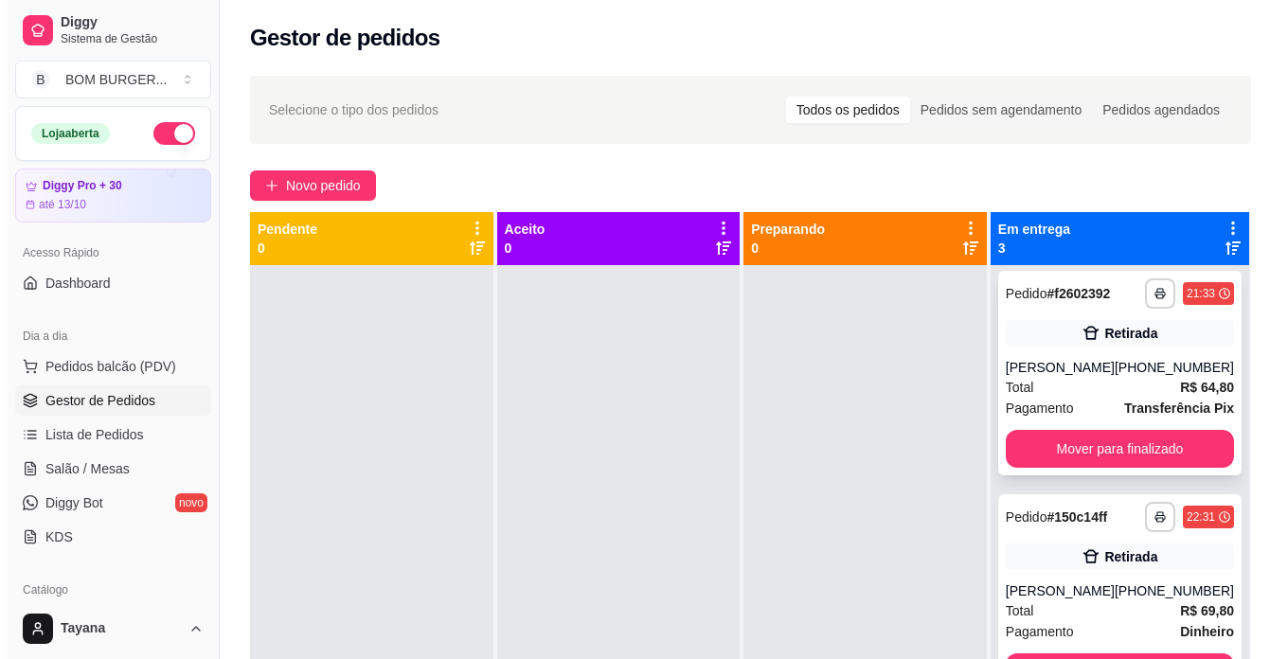
scroll to position [0, 0]
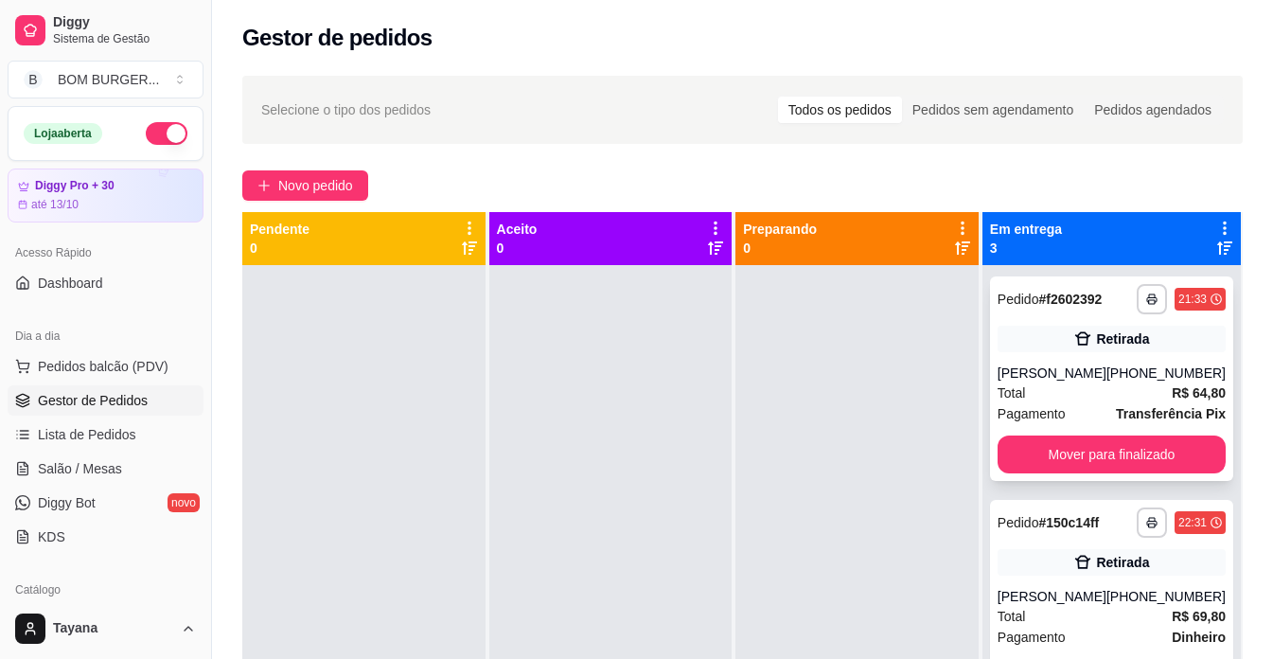
click at [1096, 384] on div "Total R$ 64,80" at bounding box center [1112, 392] width 228 height 21
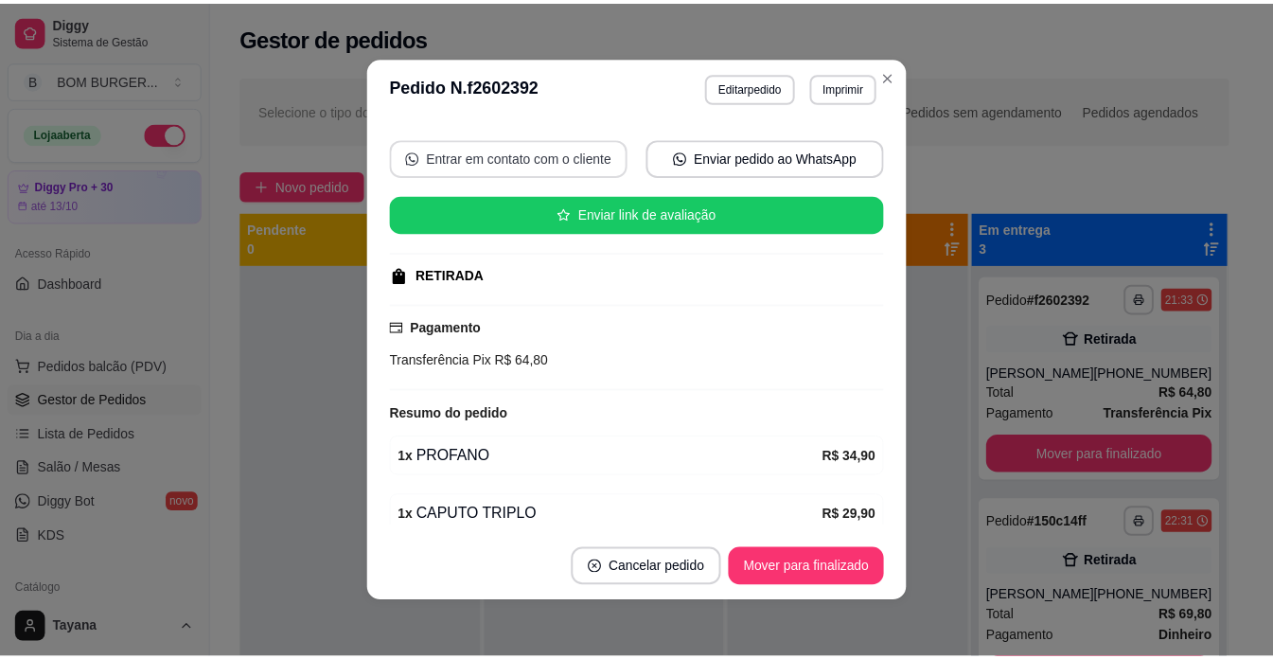
scroll to position [294, 0]
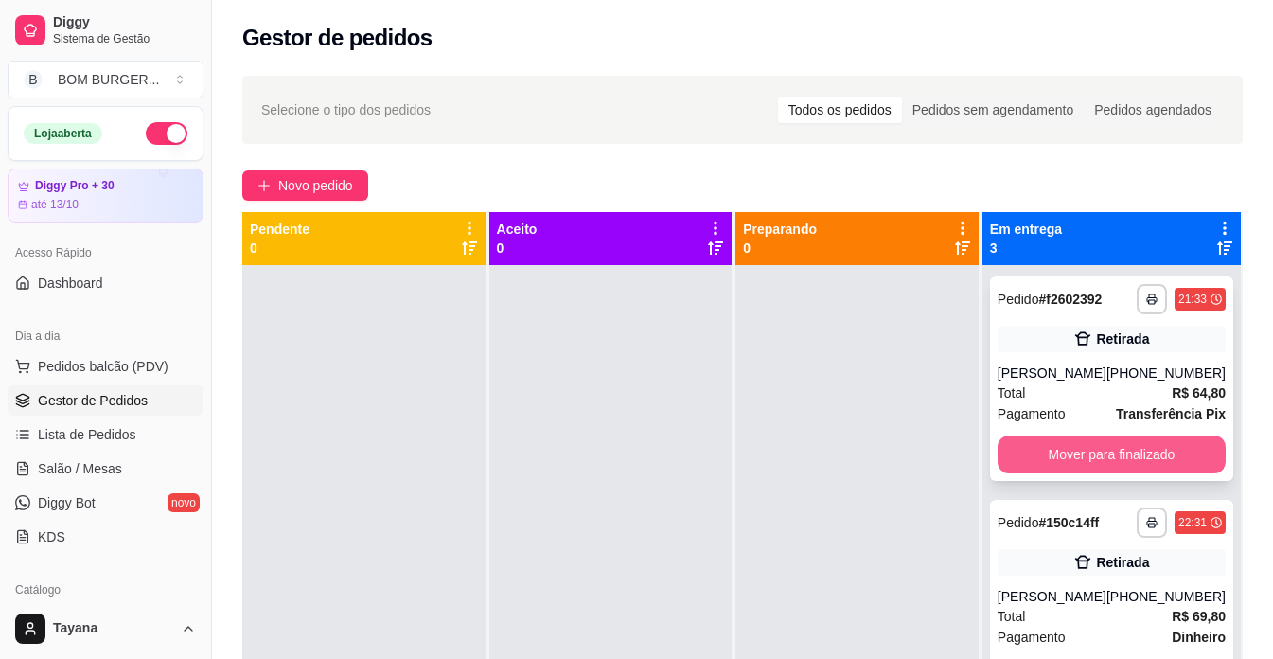
click at [1149, 454] on button "Mover para finalizado" at bounding box center [1112, 455] width 228 height 38
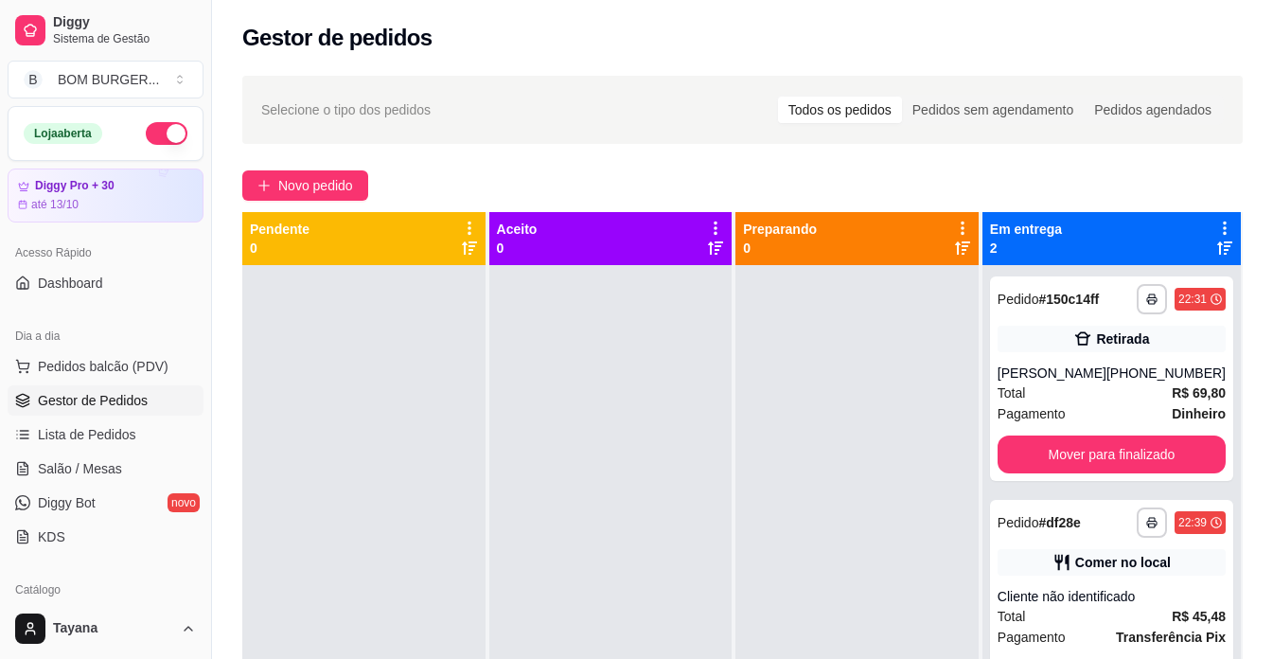
click at [867, 470] on div at bounding box center [857, 594] width 243 height 659
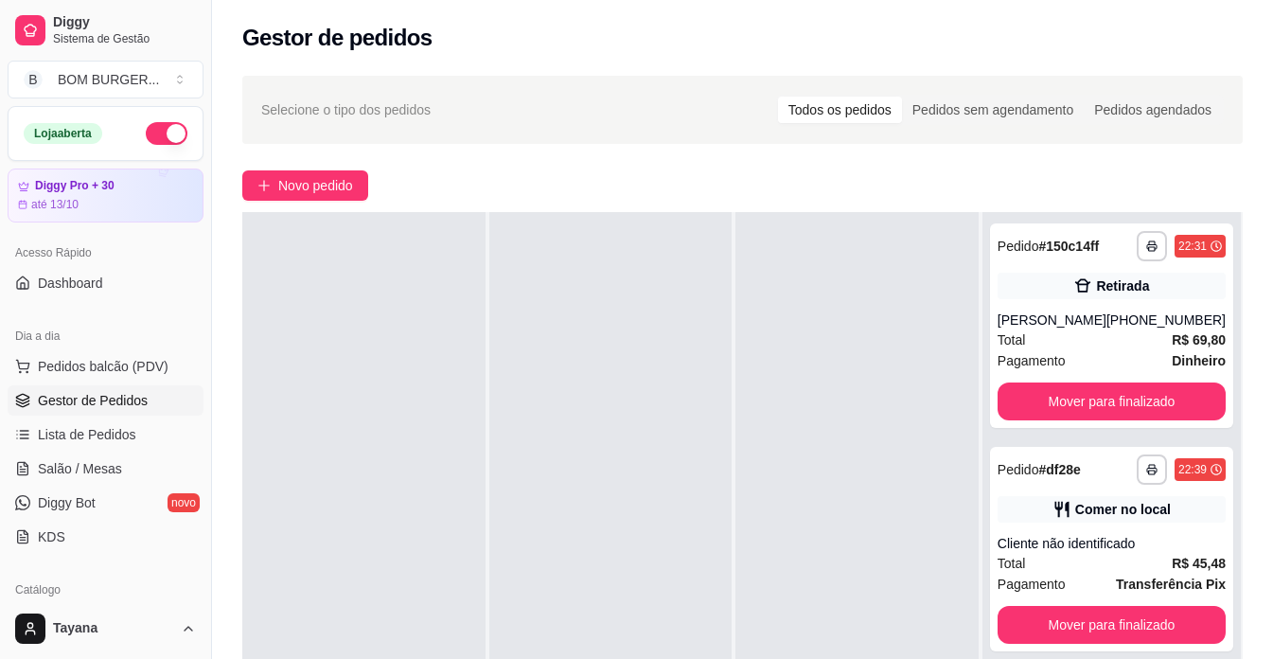
click at [819, 478] on div at bounding box center [857, 541] width 243 height 659
click at [1132, 397] on button "Mover para finalizado" at bounding box center [1112, 401] width 222 height 37
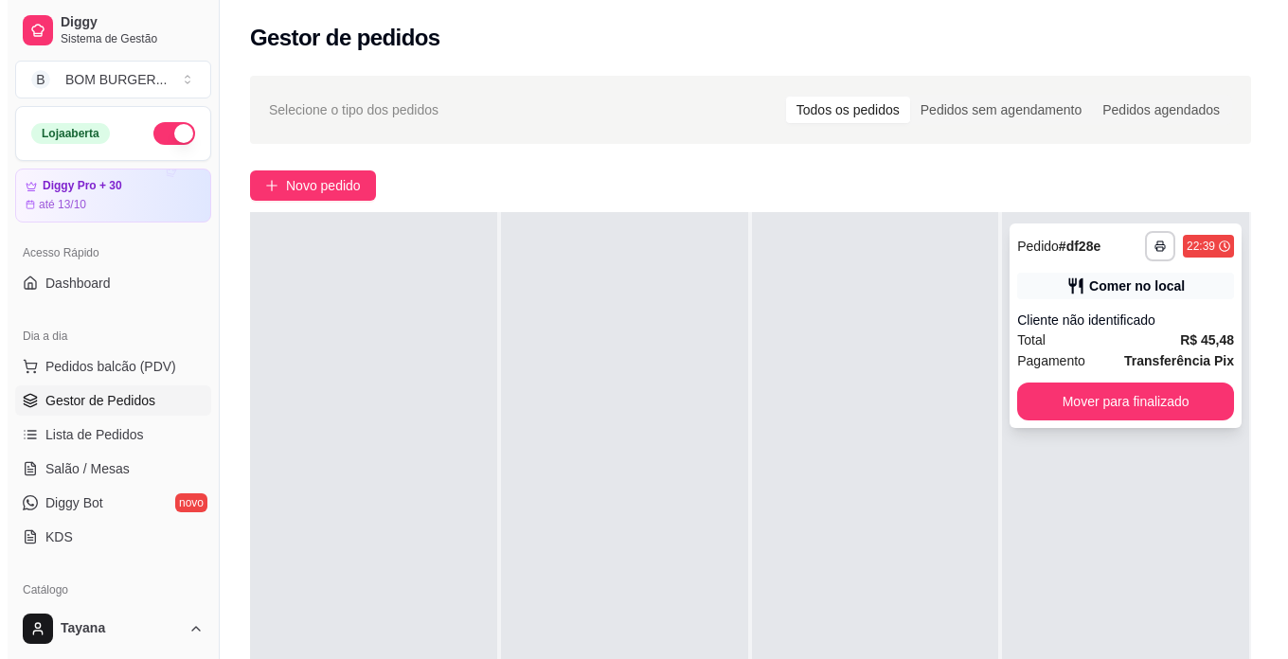
scroll to position [0, 0]
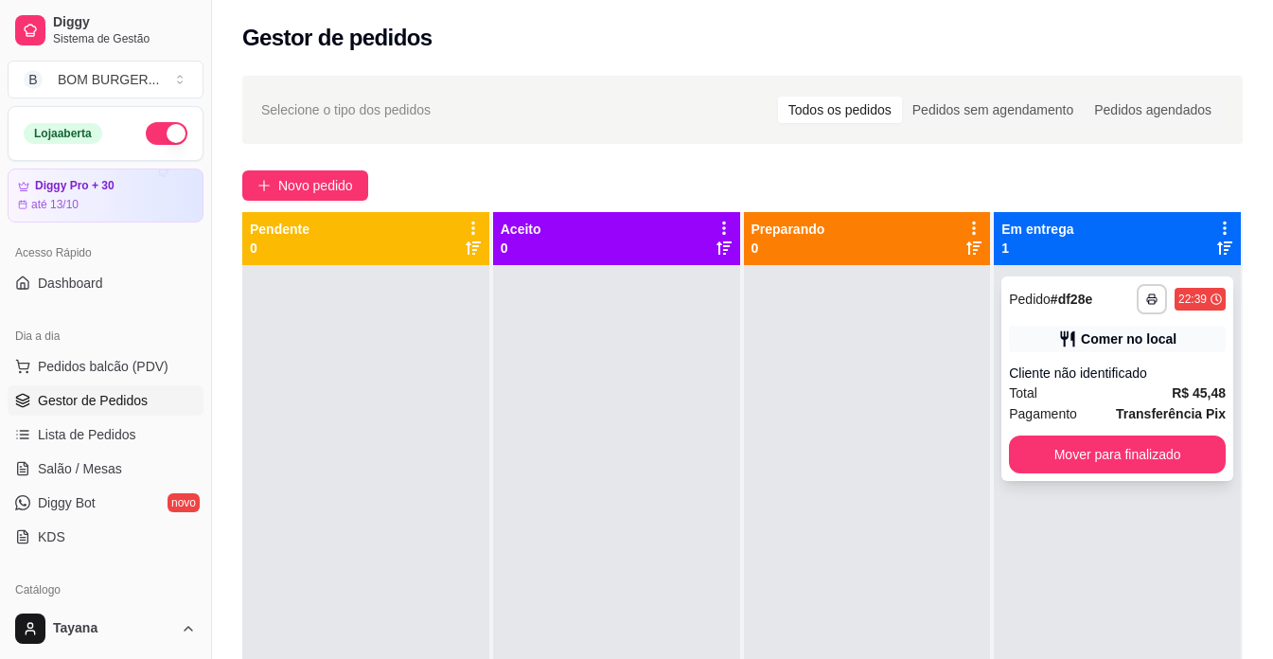
click at [1037, 384] on div "Total R$ 45,48" at bounding box center [1117, 392] width 217 height 21
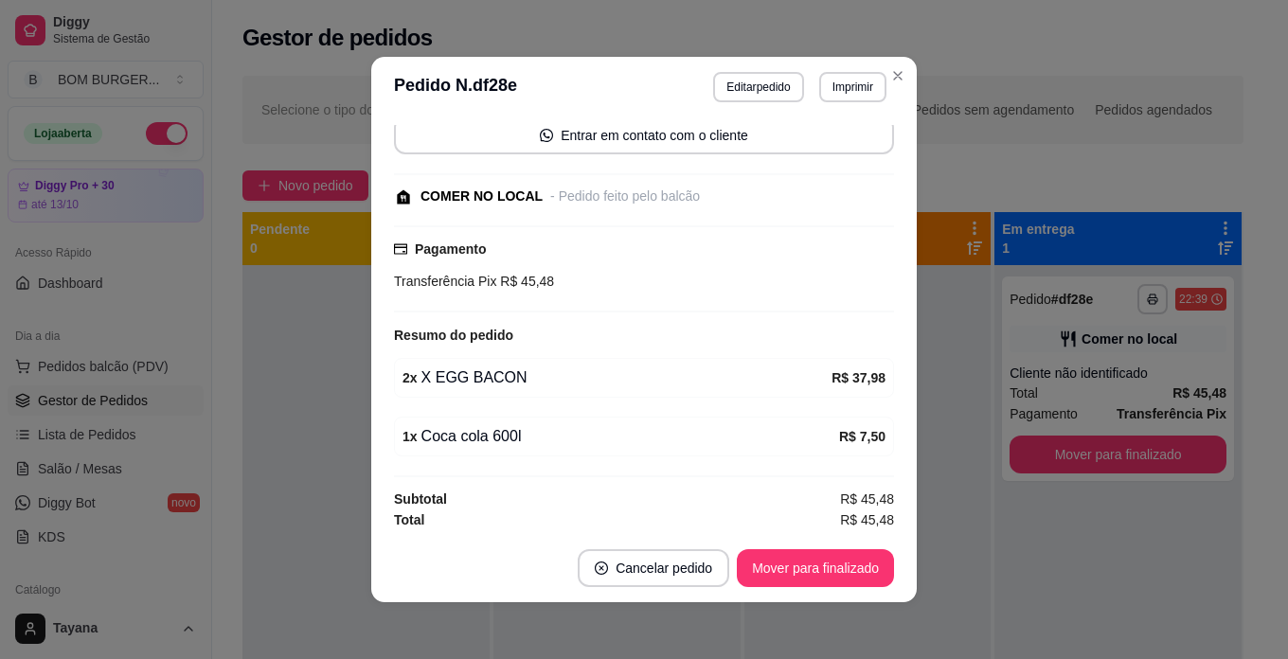
scroll to position [147, 0]
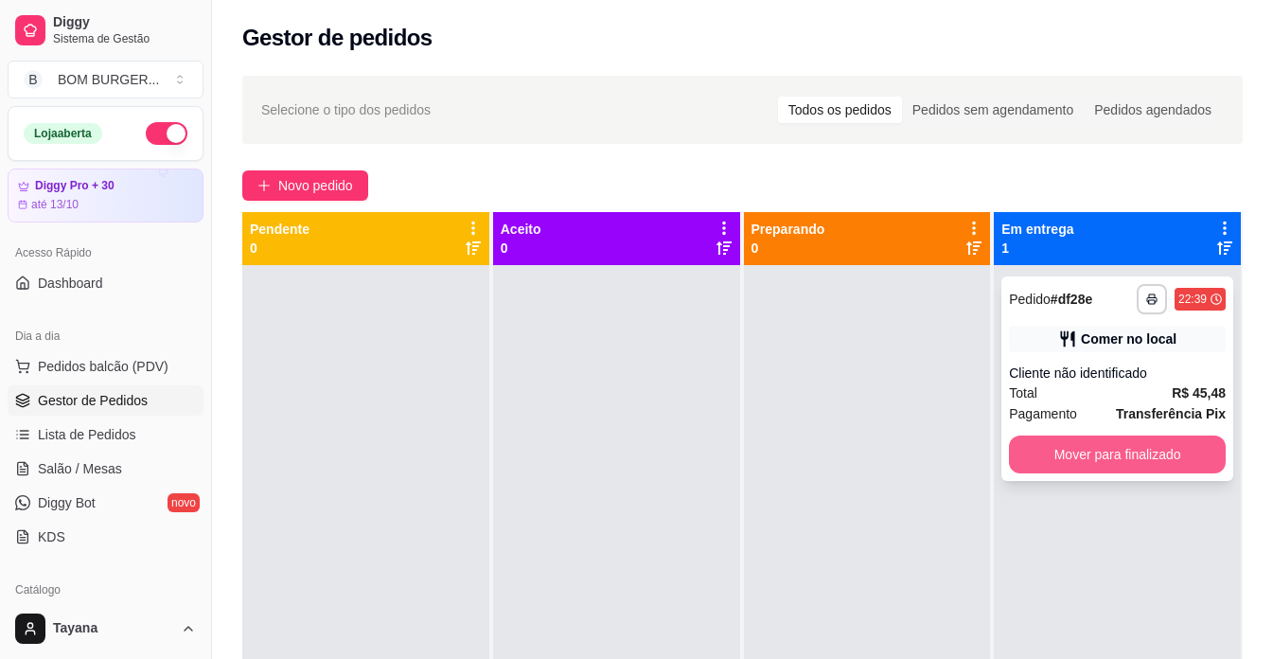
click at [1075, 453] on button "Mover para finalizado" at bounding box center [1117, 455] width 217 height 38
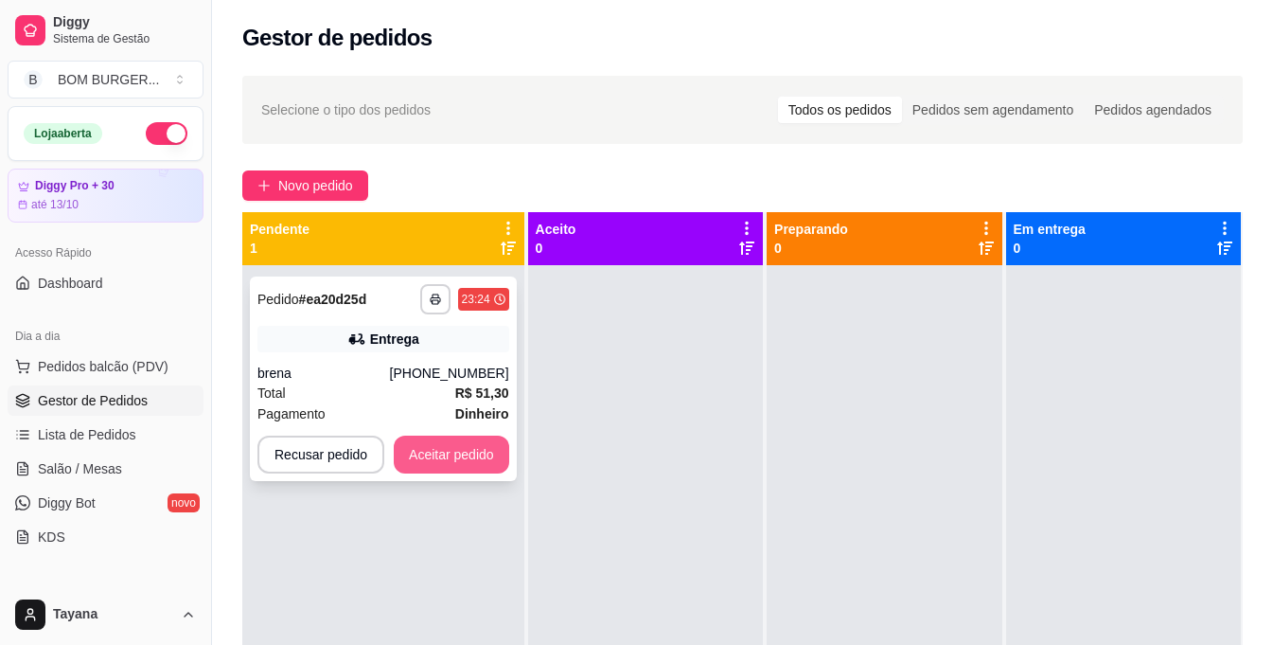
click at [437, 456] on button "Aceitar pedido" at bounding box center [452, 455] width 116 height 38
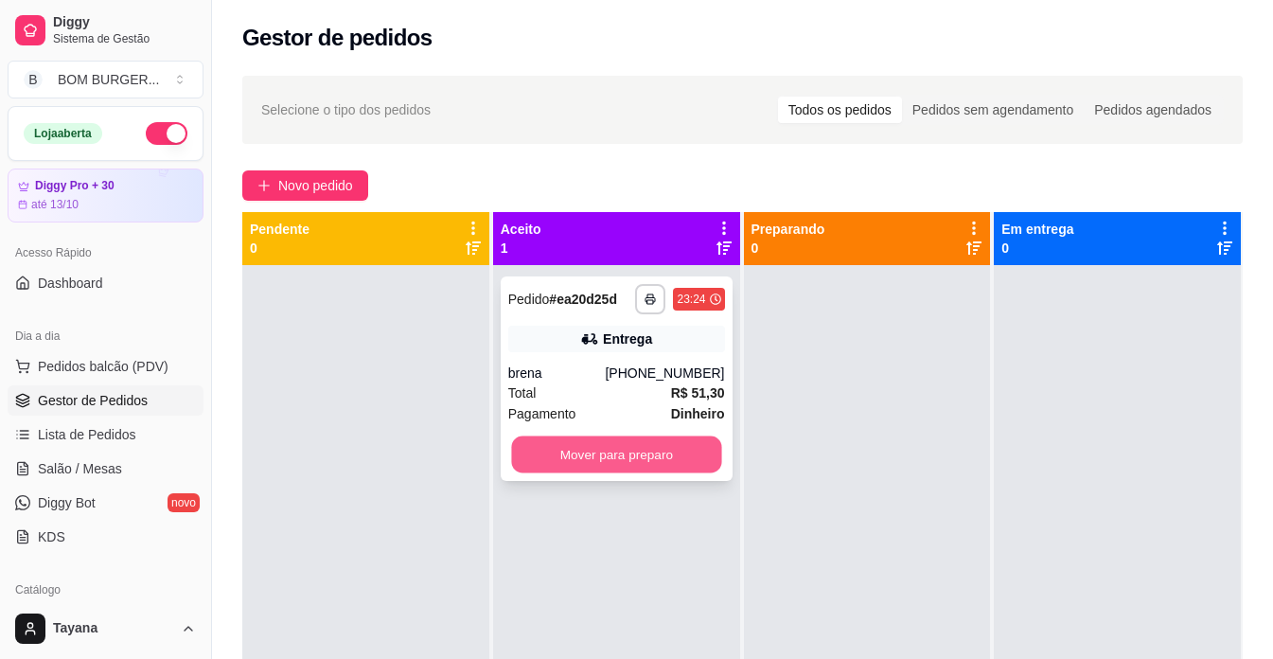
click at [562, 462] on button "Mover para preparo" at bounding box center [616, 454] width 210 height 37
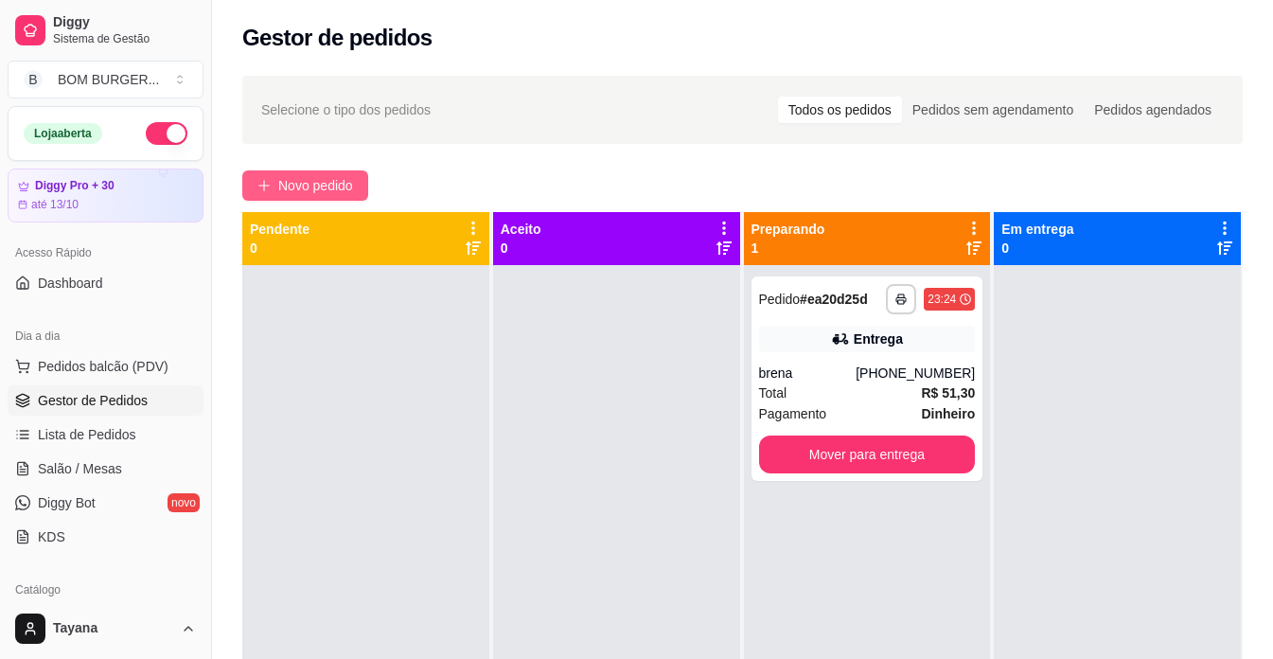
click at [278, 178] on span "Novo pedido" at bounding box center [315, 185] width 75 height 21
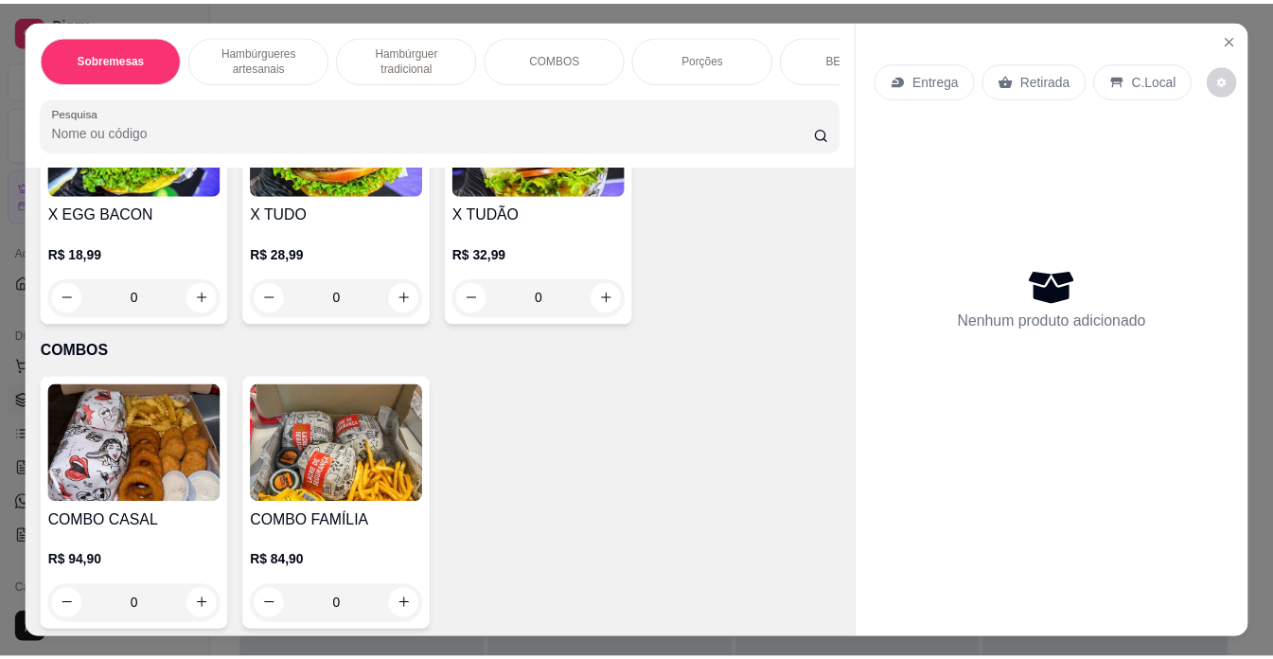
scroll to position [2638, 0]
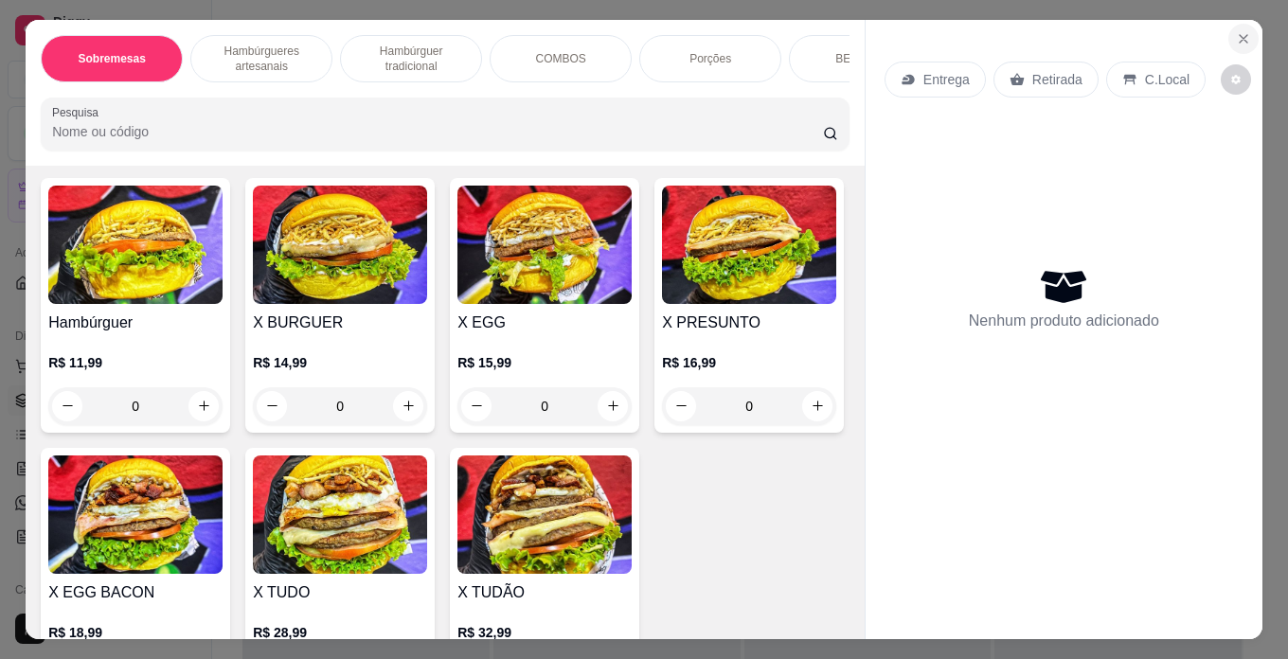
click at [1236, 34] on icon "Close" at bounding box center [1243, 38] width 15 height 15
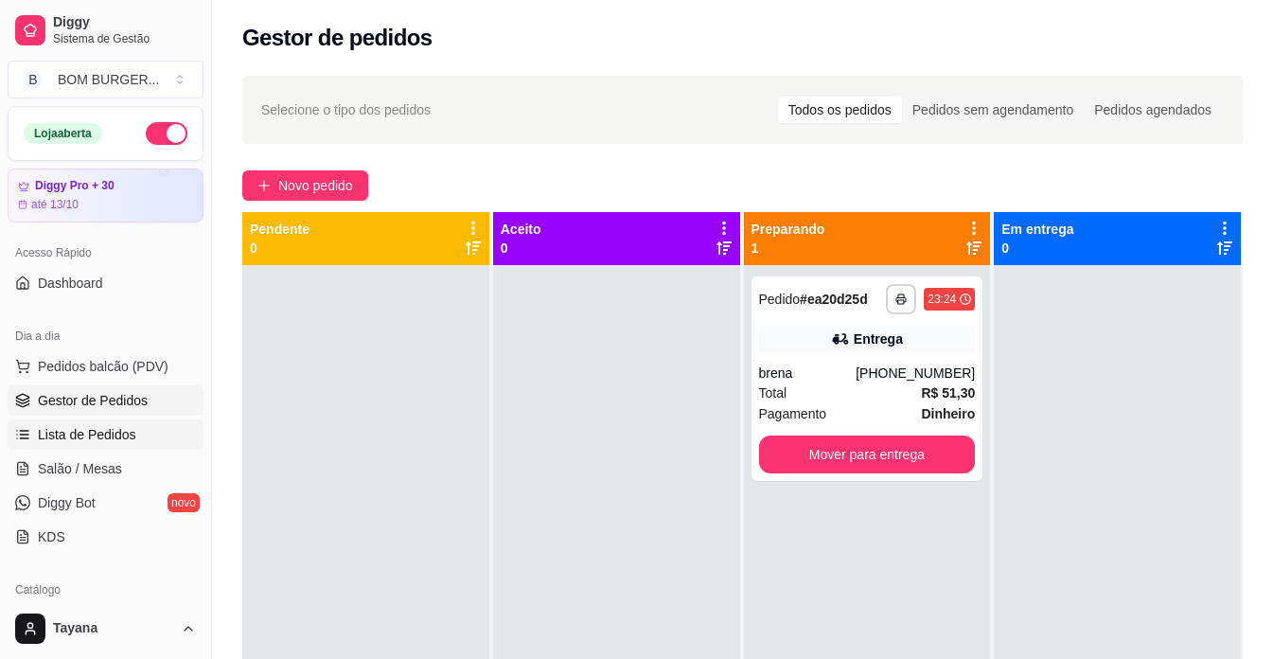
click at [90, 436] on span "Lista de Pedidos" at bounding box center [87, 434] width 98 height 19
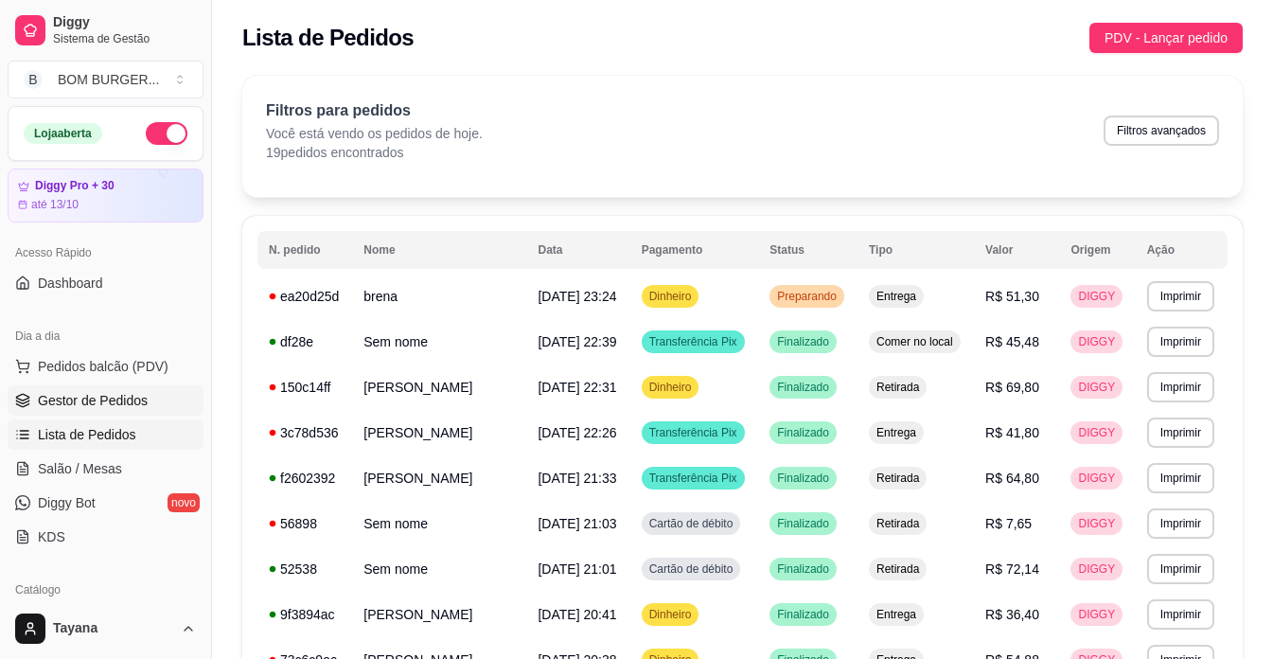
click at [74, 396] on span "Gestor de Pedidos" at bounding box center [93, 400] width 110 height 19
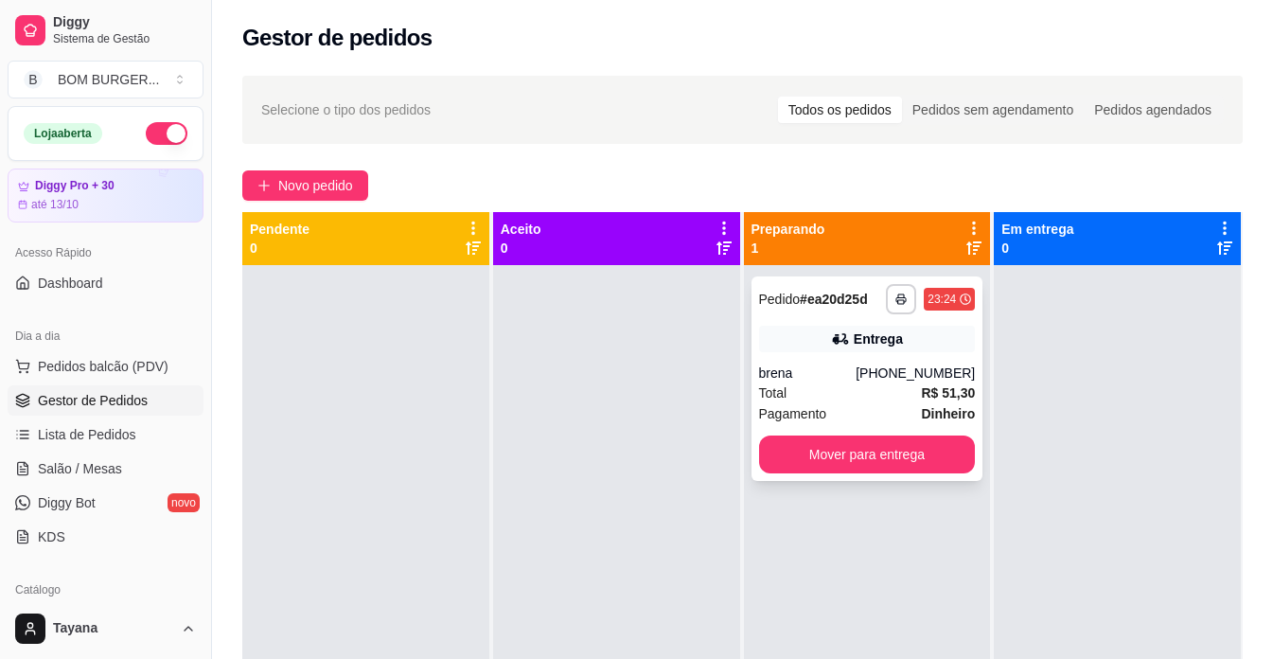
click at [893, 422] on div "Pagamento Dinheiro" at bounding box center [867, 413] width 217 height 21
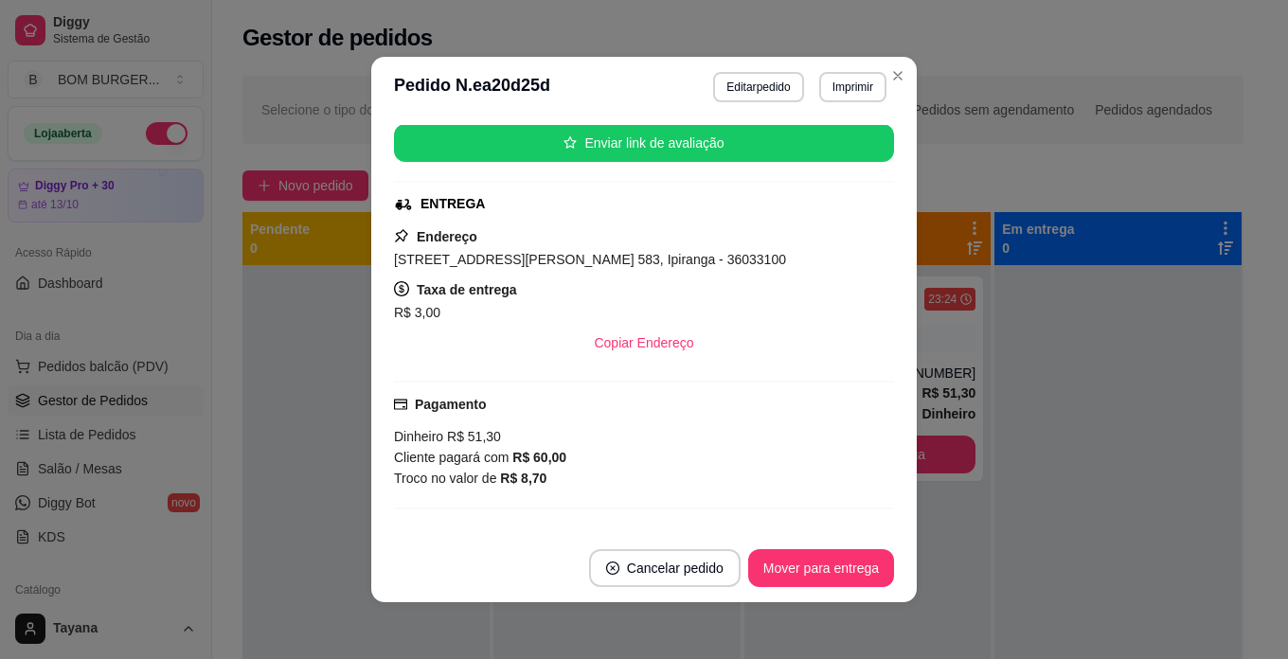
scroll to position [284, 0]
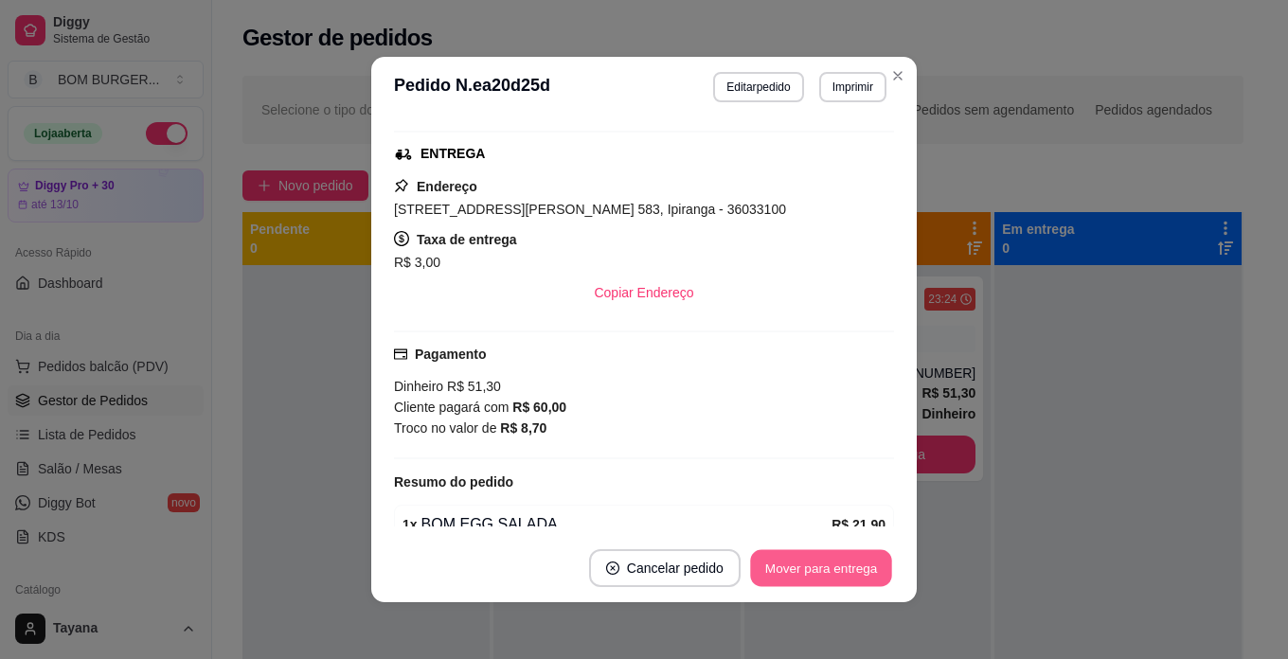
click at [789, 573] on button "Mover para entrega" at bounding box center [821, 568] width 142 height 37
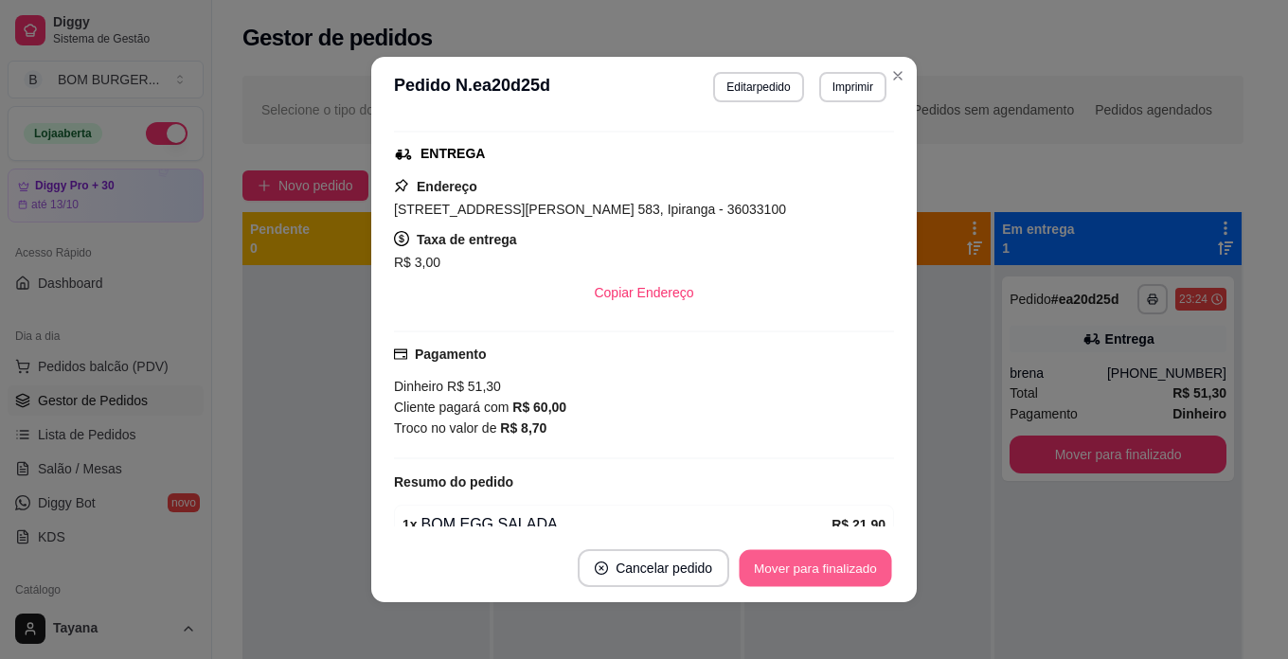
click at [789, 573] on button "Mover para finalizado" at bounding box center [815, 568] width 152 height 37
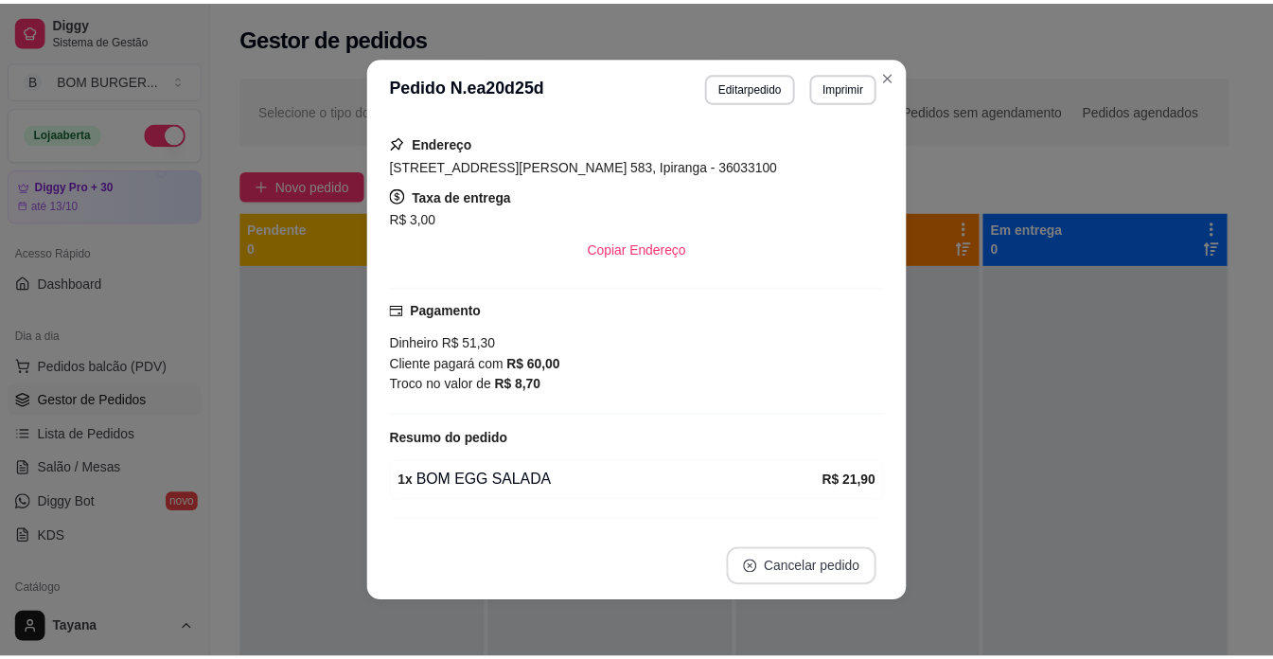
scroll to position [240, 0]
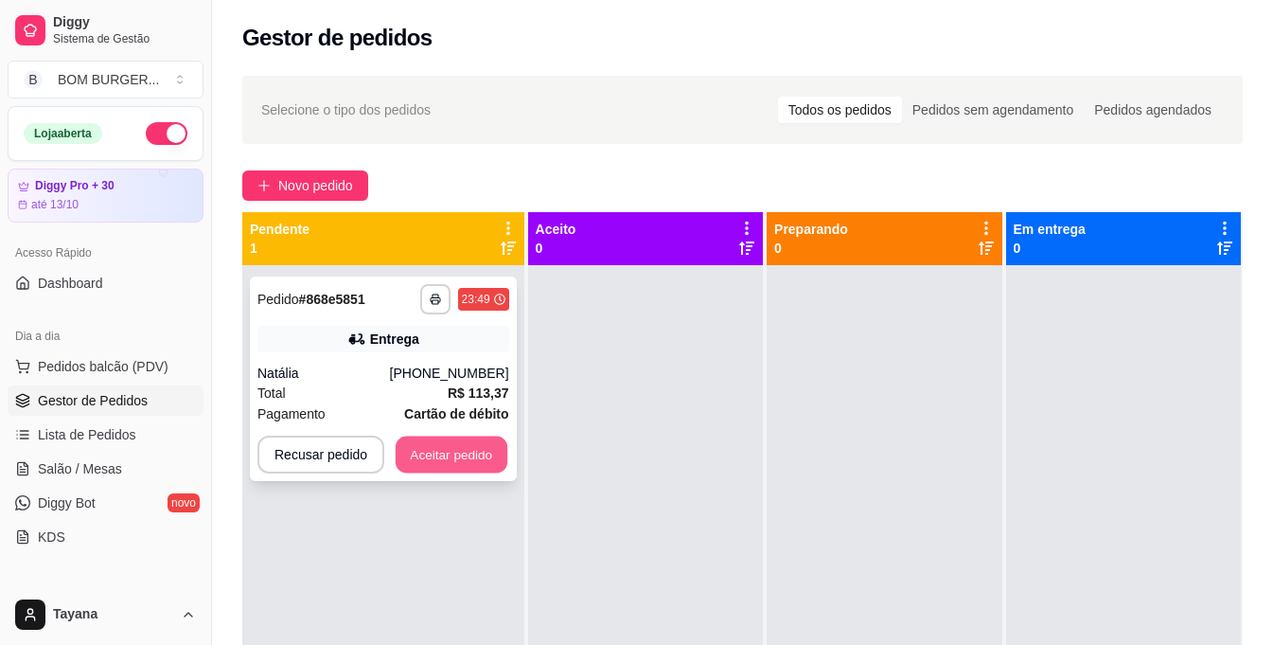
click at [489, 453] on button "Aceitar pedido" at bounding box center [452, 454] width 112 height 37
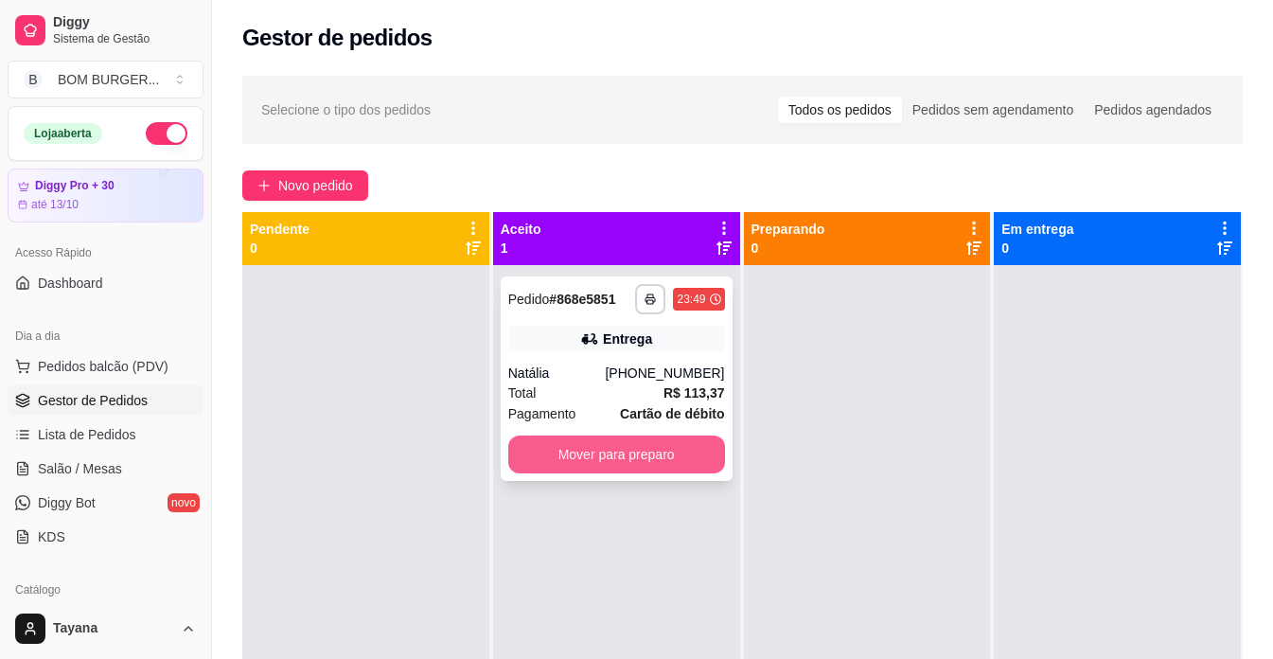
click at [656, 454] on button "Mover para preparo" at bounding box center [616, 455] width 217 height 38
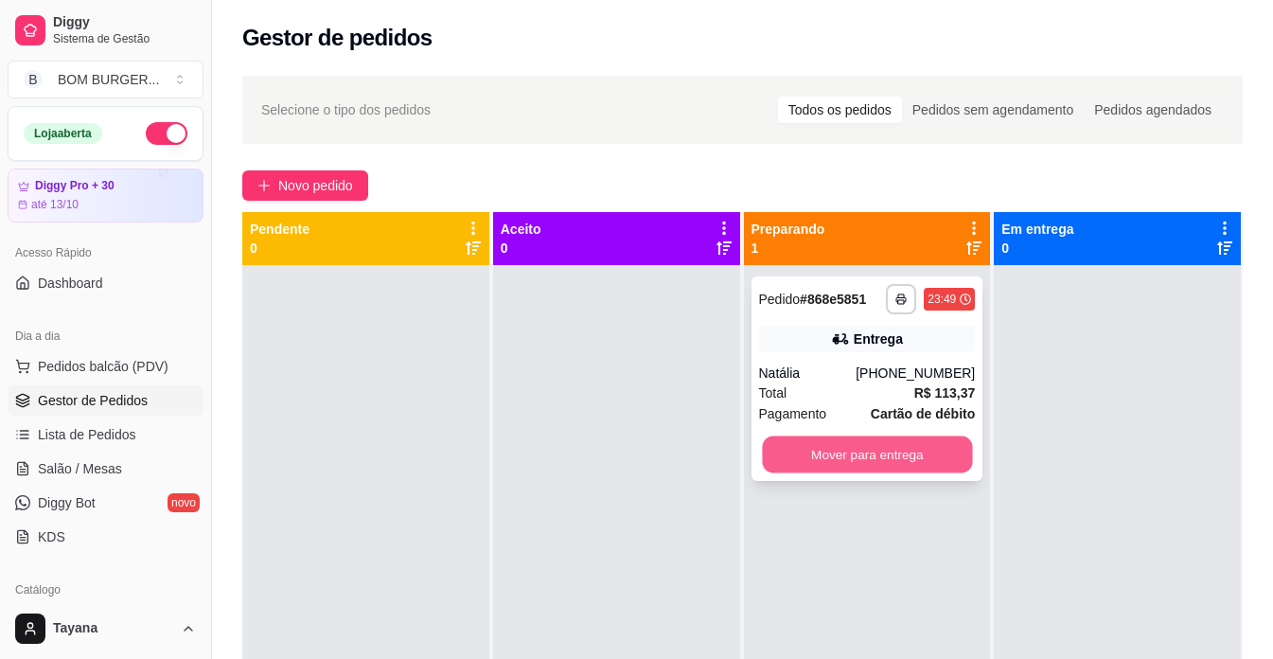
click at [859, 454] on button "Mover para entrega" at bounding box center [867, 454] width 210 height 37
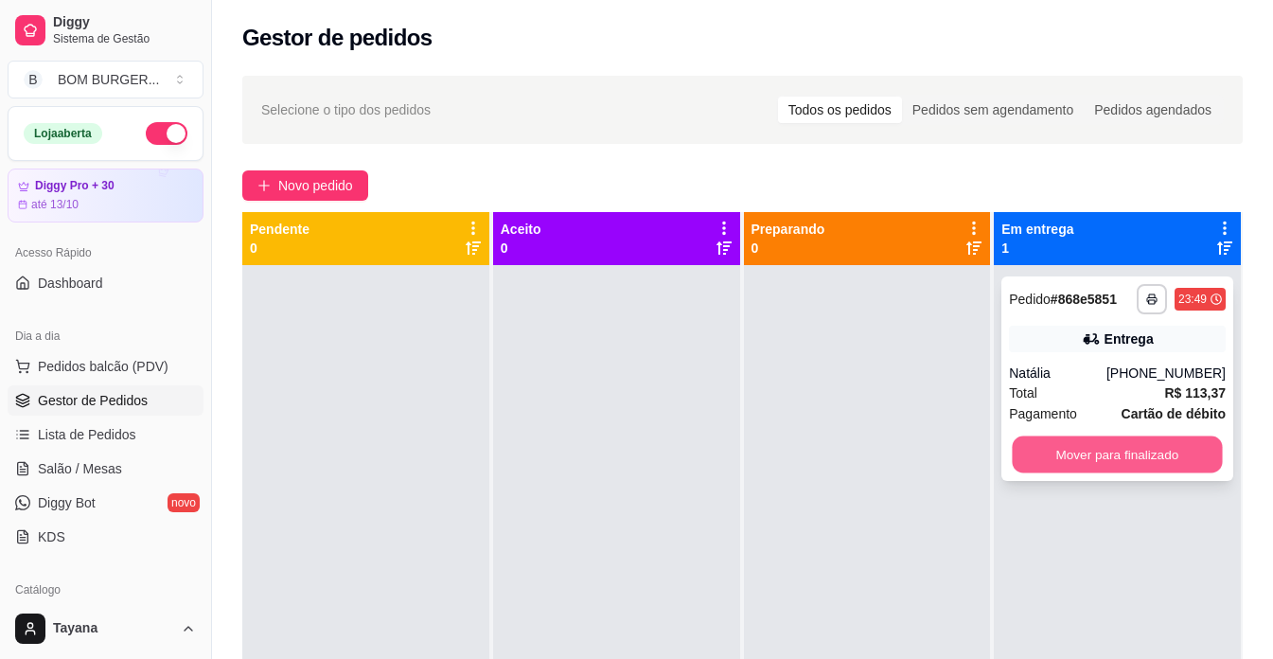
click at [1086, 445] on button "Mover para finalizado" at bounding box center [1118, 454] width 210 height 37
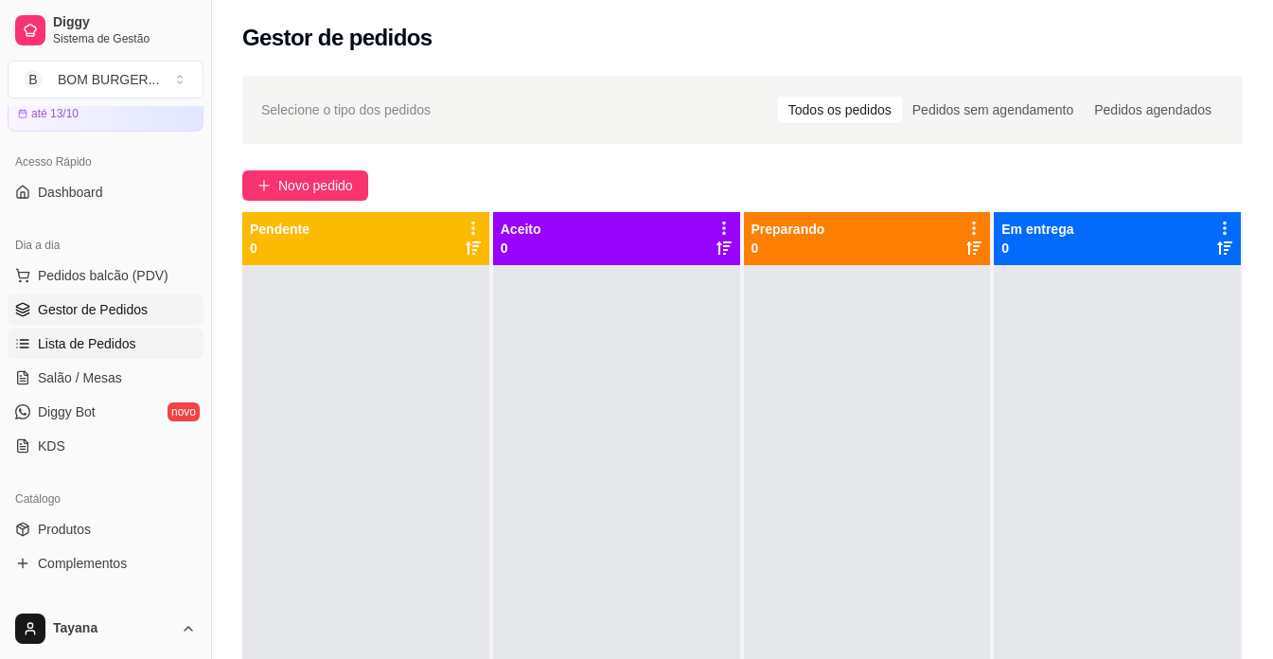
scroll to position [284, 0]
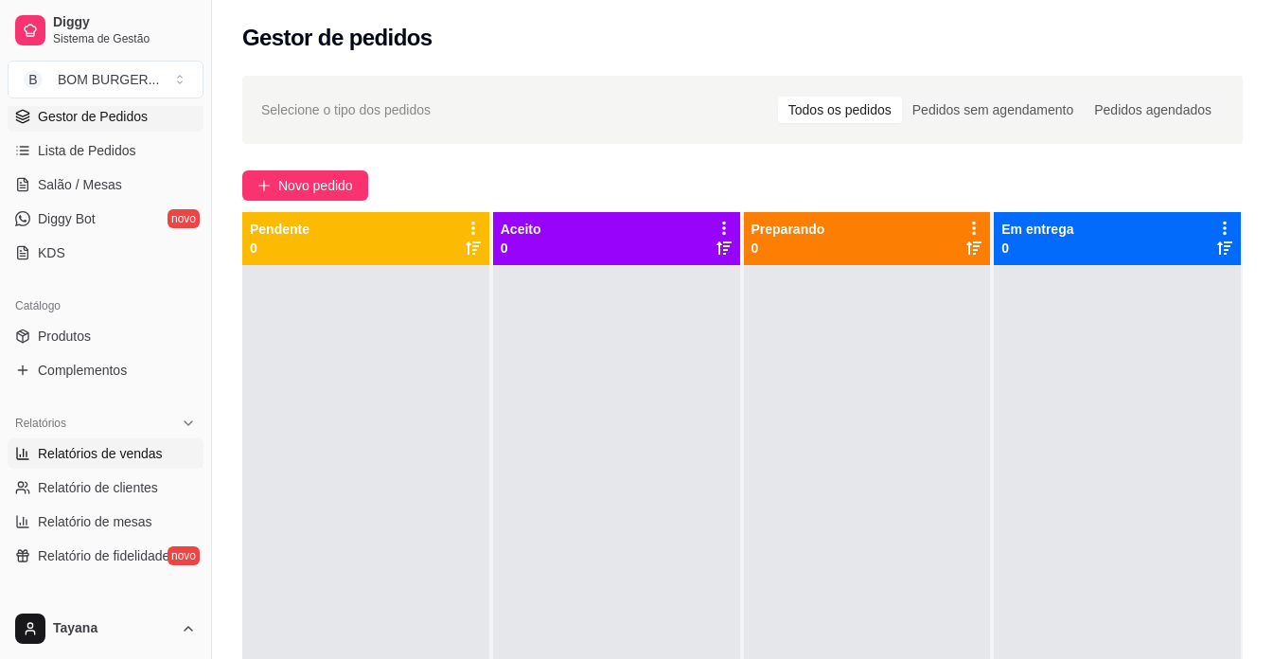
click at [109, 444] on span "Relatórios de vendas" at bounding box center [100, 453] width 125 height 19
select select "ALL"
select select "0"
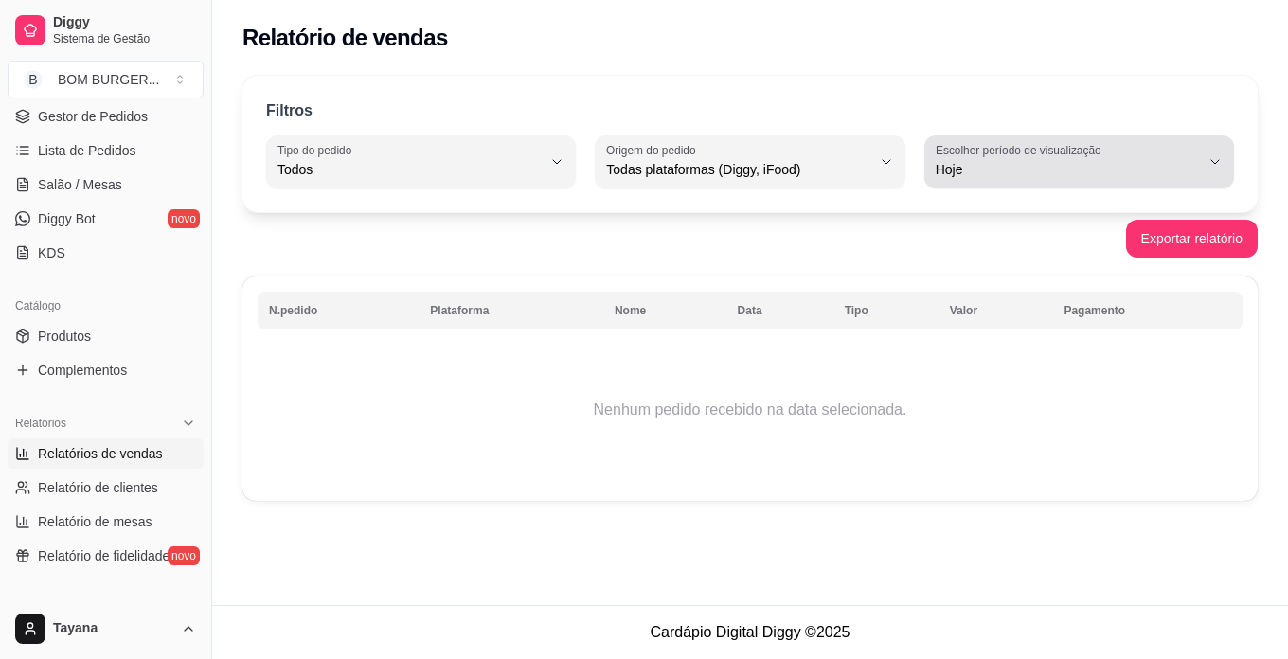
click at [1054, 157] on label "Escolher período de visualização" at bounding box center [1020, 150] width 171 height 16
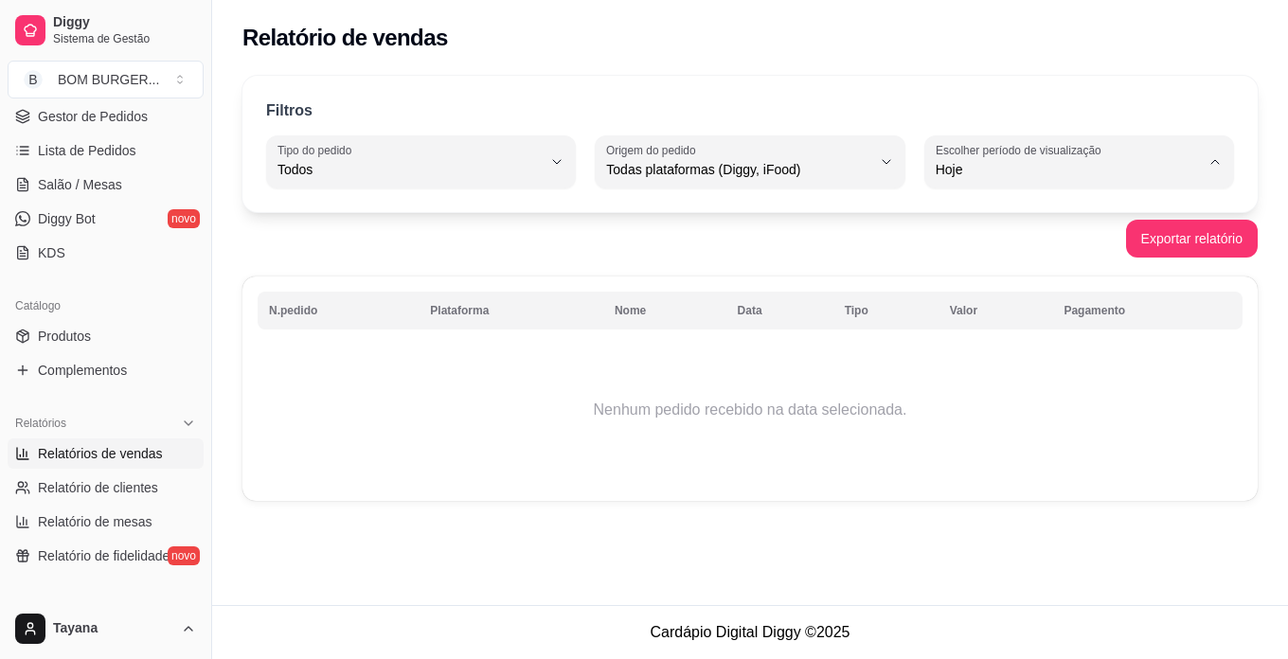
click at [952, 240] on span "Ontem" at bounding box center [1070, 246] width 250 height 18
type input "1"
select select "1"
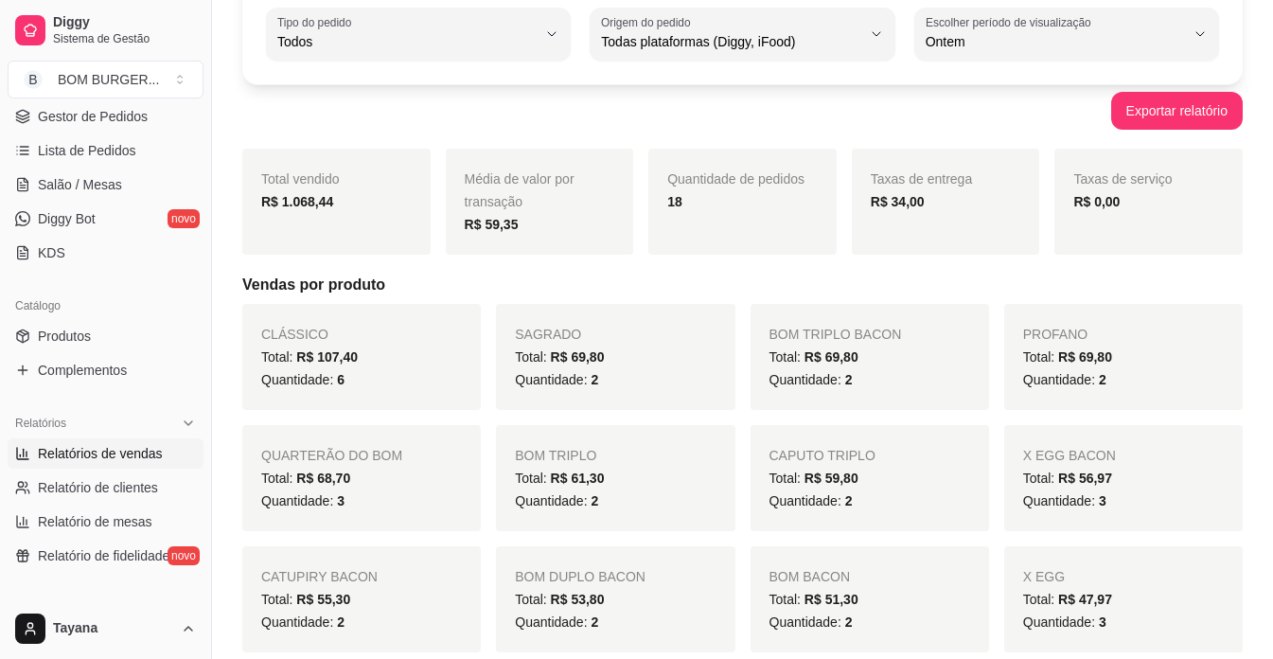
scroll to position [127, 0]
click at [334, 200] on div "R$ 1.068,44" at bounding box center [336, 202] width 151 height 23
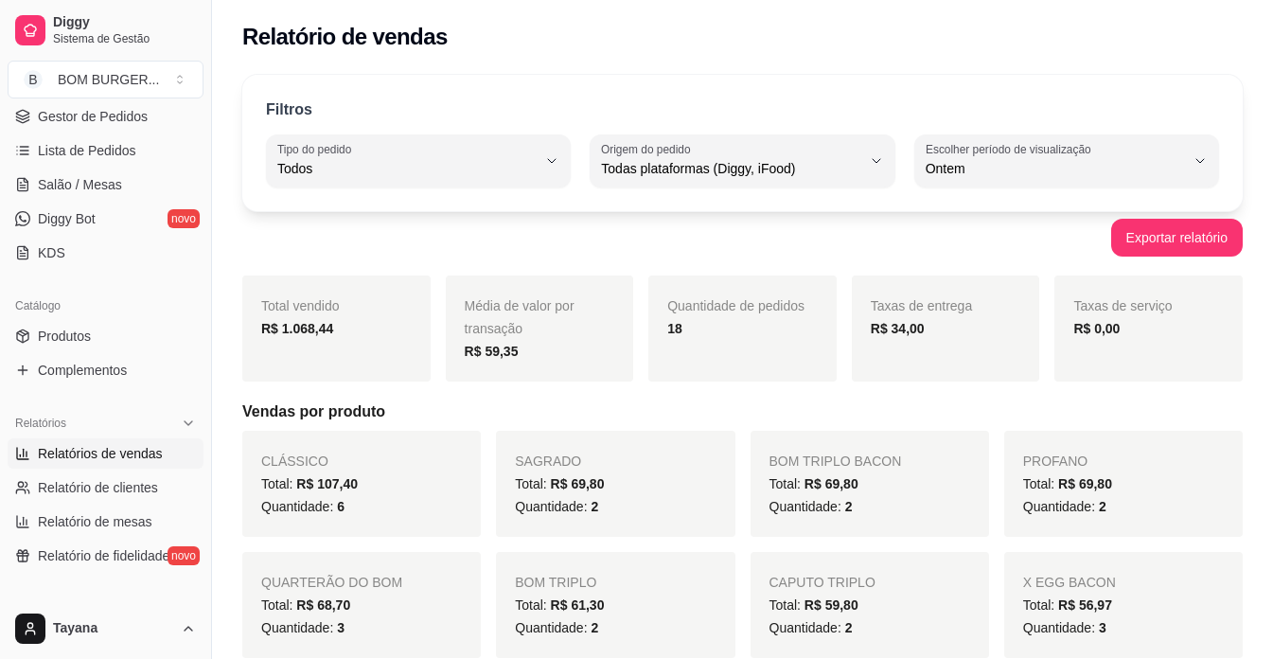
scroll to position [0, 0]
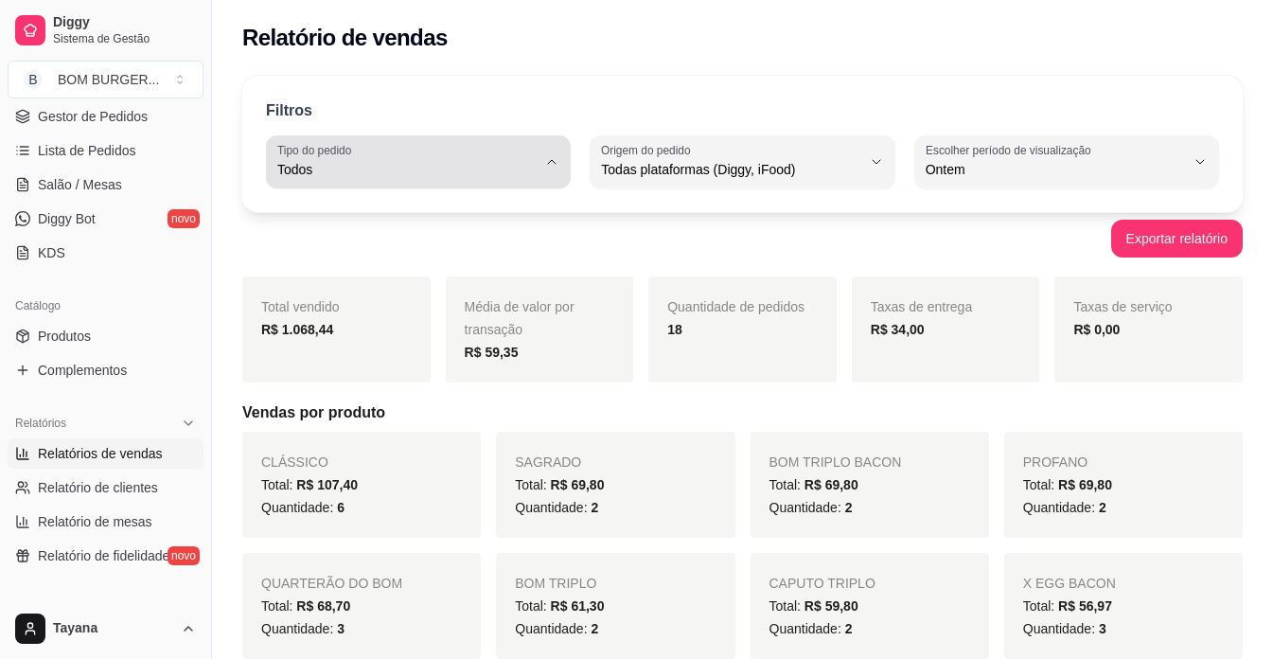
click at [348, 143] on label "Tipo do pedido" at bounding box center [317, 150] width 80 height 16
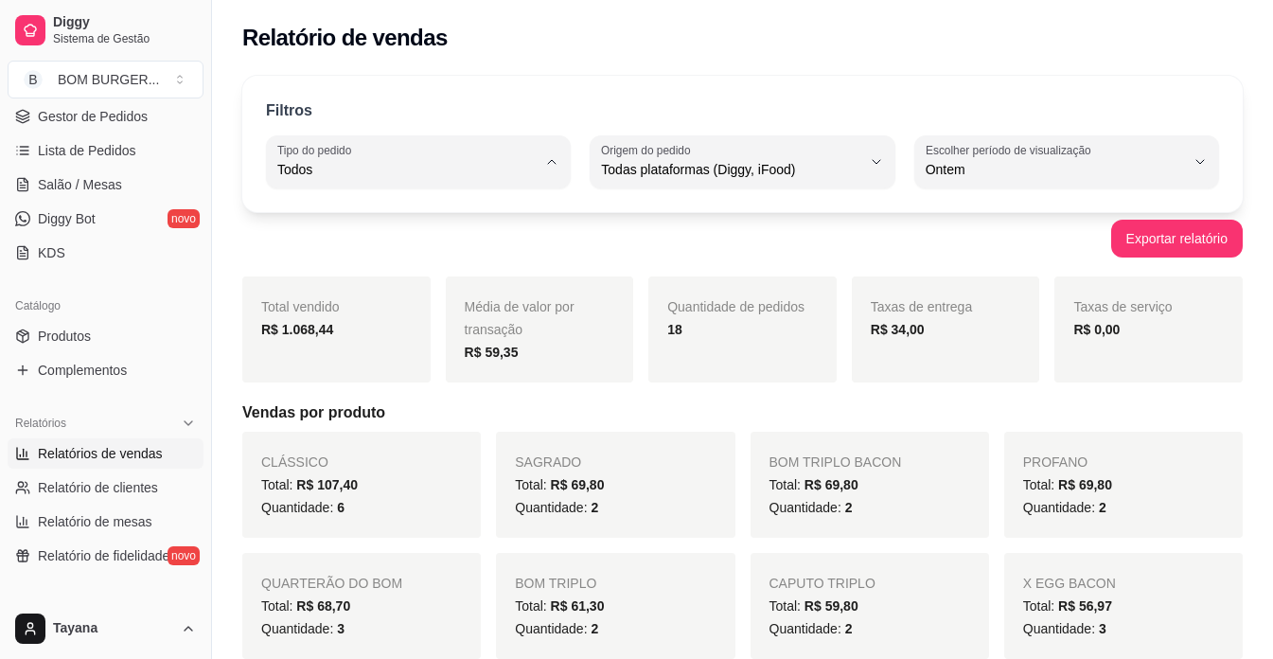
click at [376, 240] on span "Entrega" at bounding box center [410, 246] width 246 height 18
type input "DELIVERY"
select select "DELIVERY"
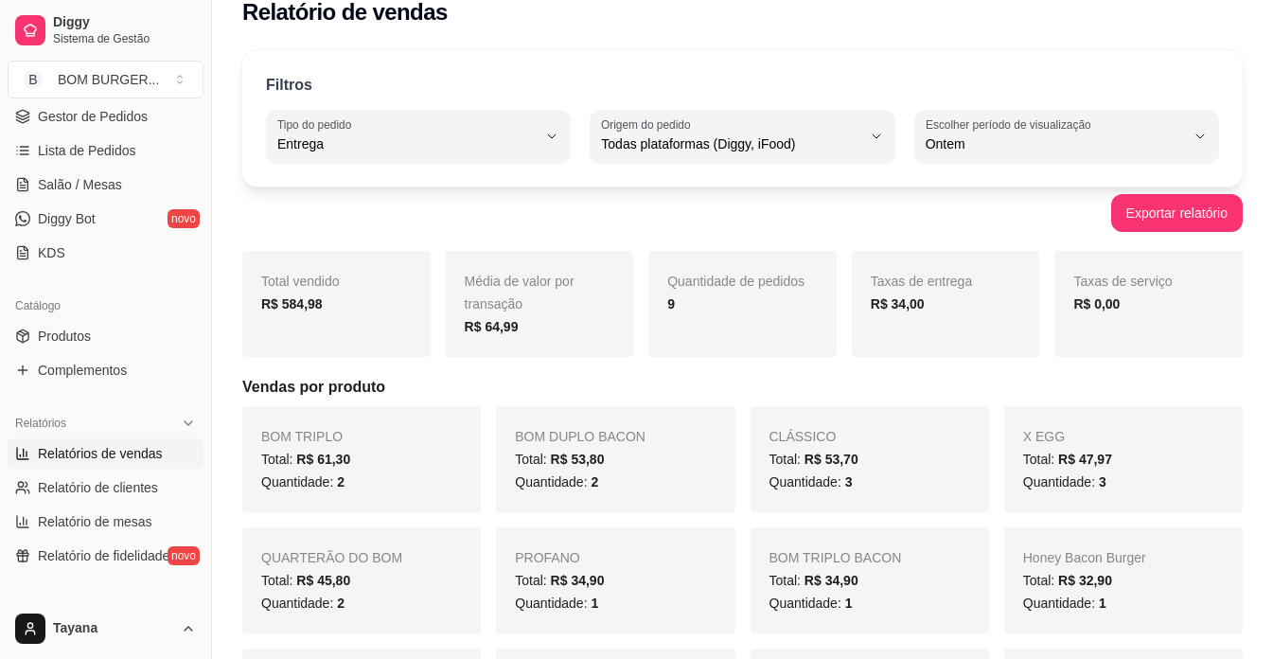
scroll to position [17, 0]
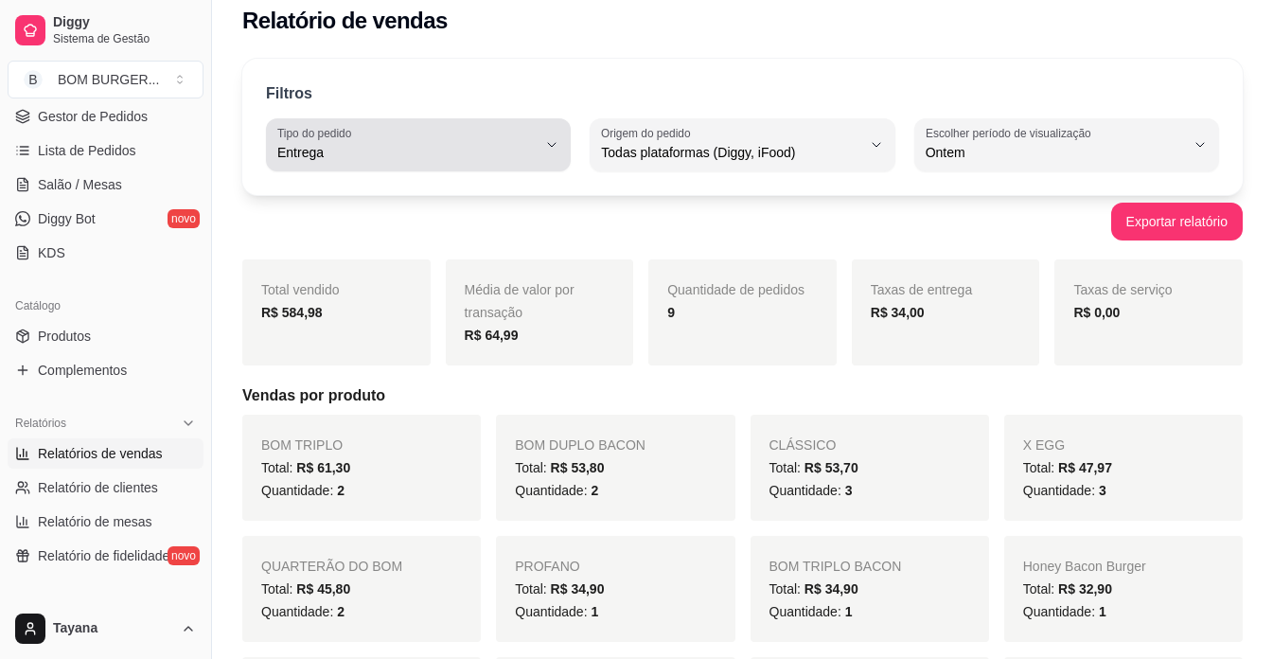
click at [337, 139] on label "Tipo do pedido" at bounding box center [317, 133] width 80 height 16
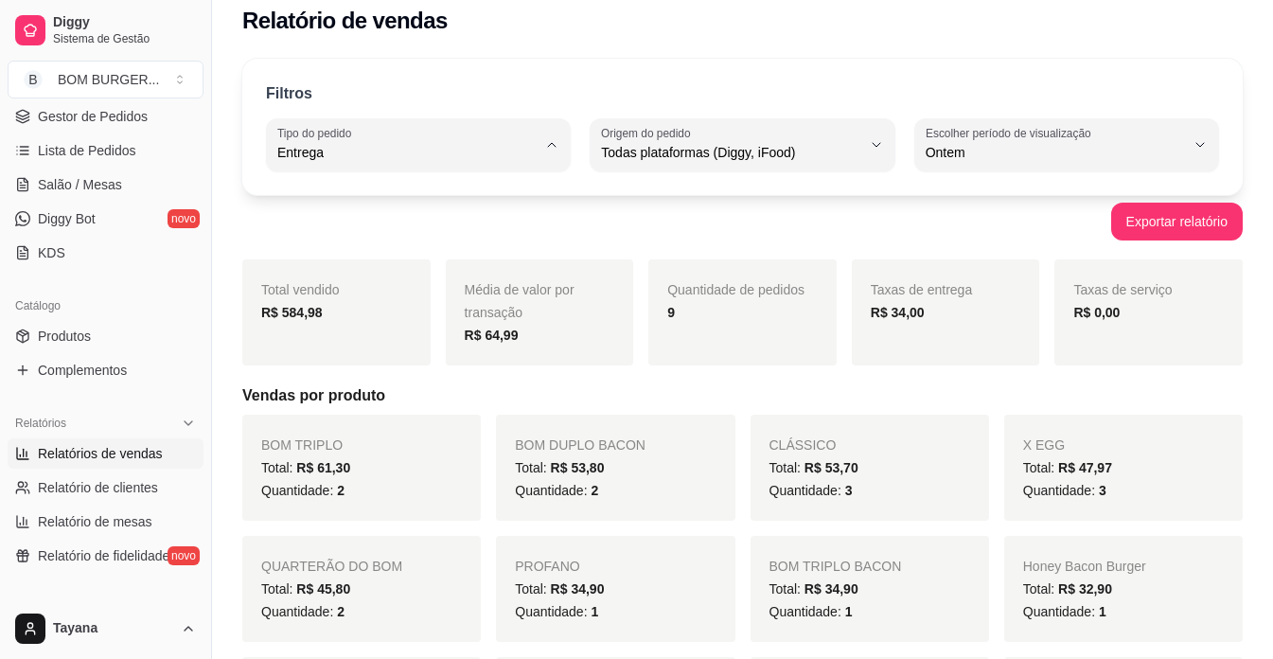
click at [347, 196] on span "Todos" at bounding box center [410, 197] width 246 height 18
type input "ALL"
select select "ALL"
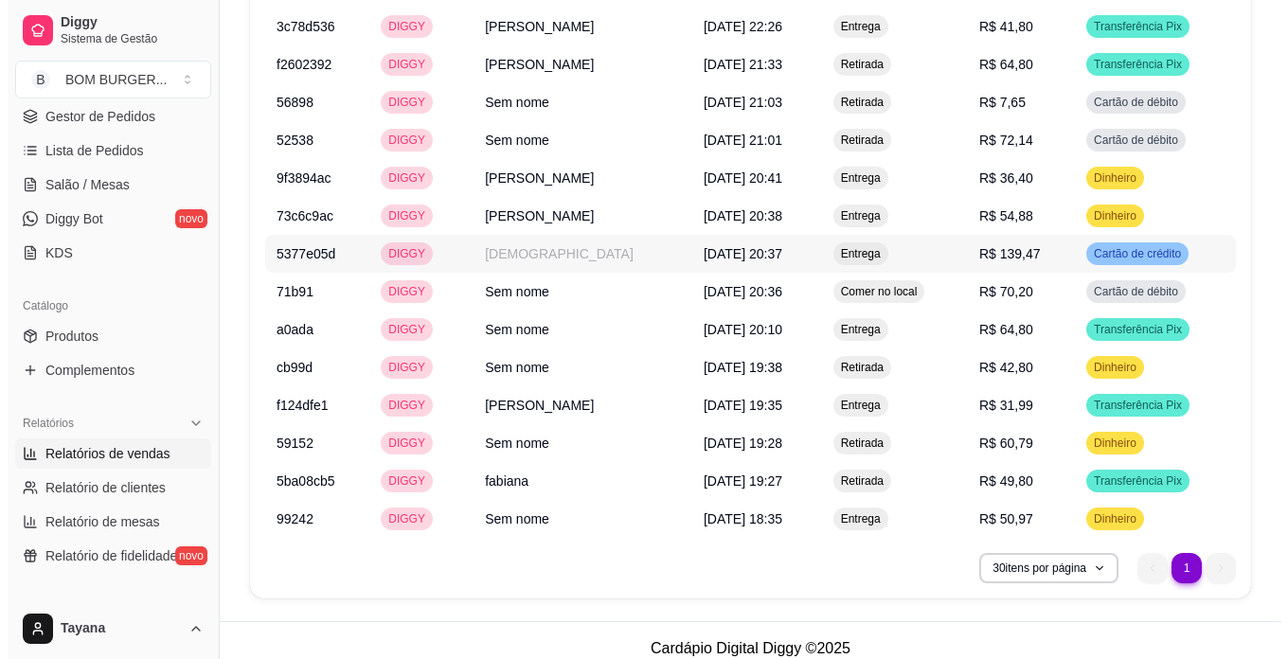
scroll to position [1816, 0]
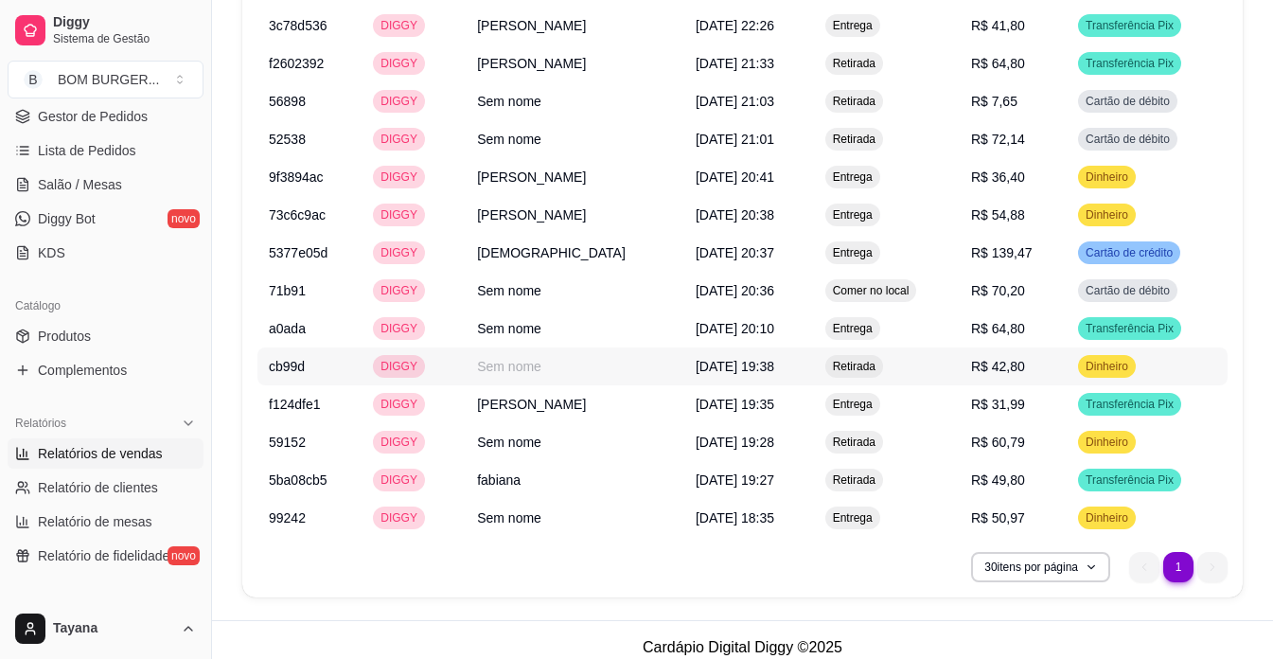
click at [722, 362] on span "[DATE] 19:38" at bounding box center [735, 366] width 79 height 15
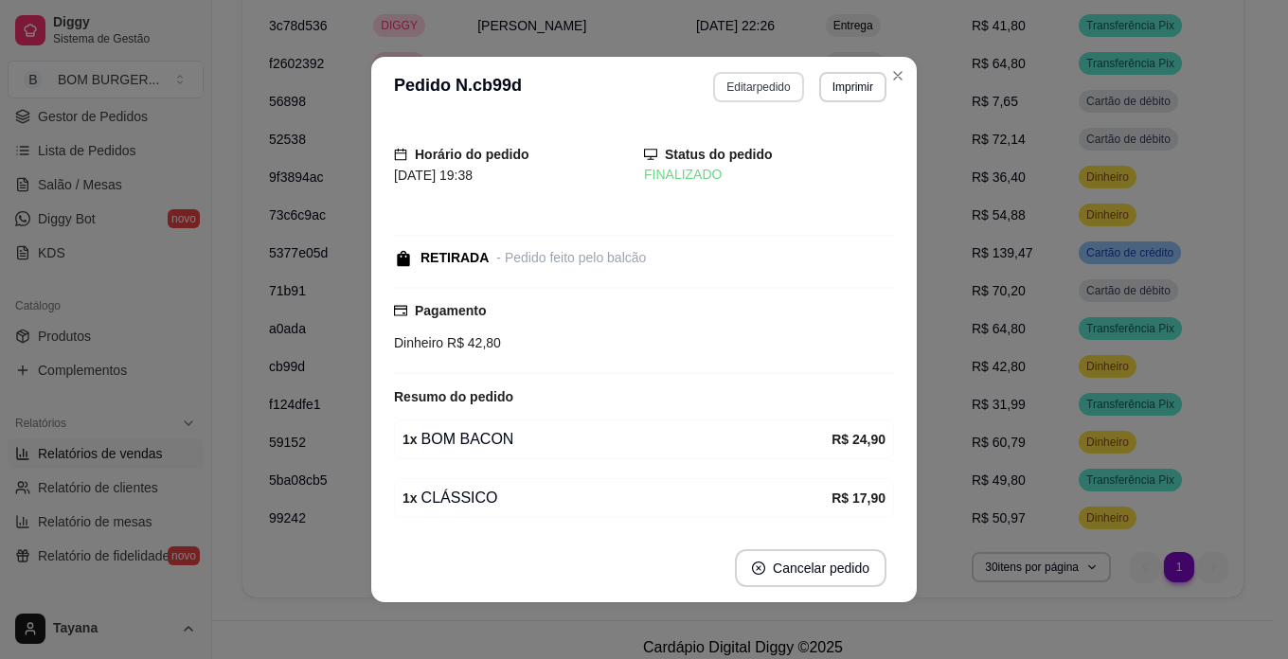
click at [757, 78] on button "Editar pedido" at bounding box center [758, 87] width 90 height 30
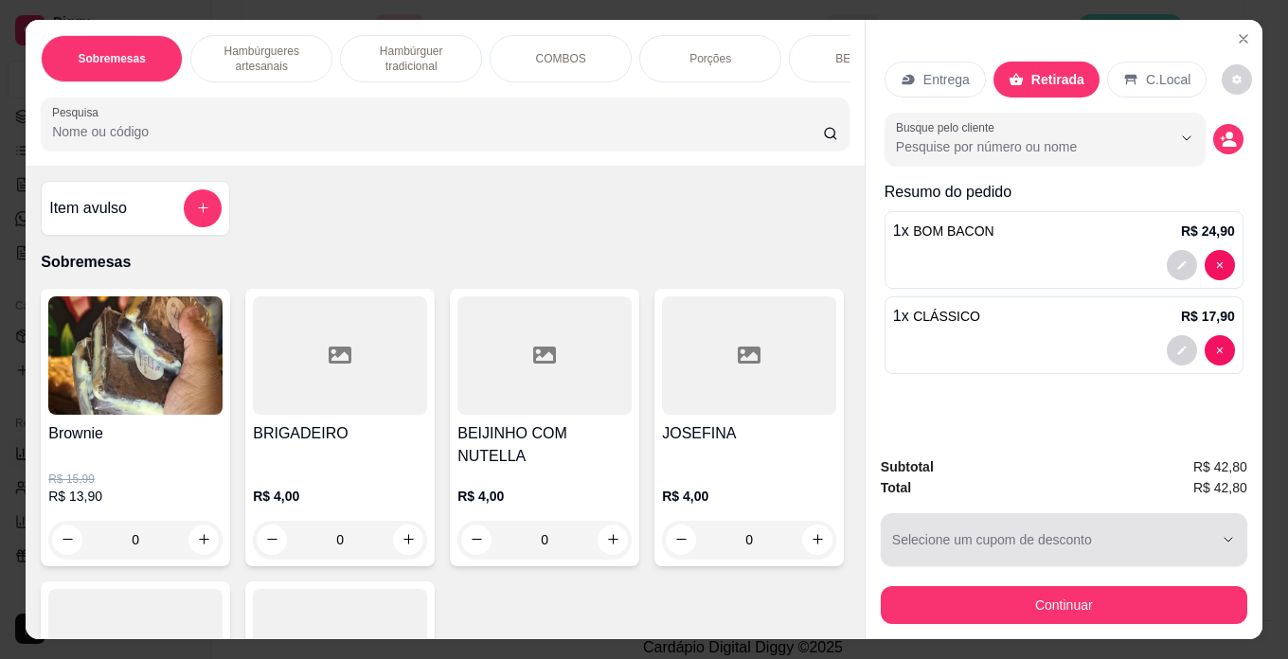
click at [1096, 596] on button "Continuar" at bounding box center [1064, 605] width 366 height 38
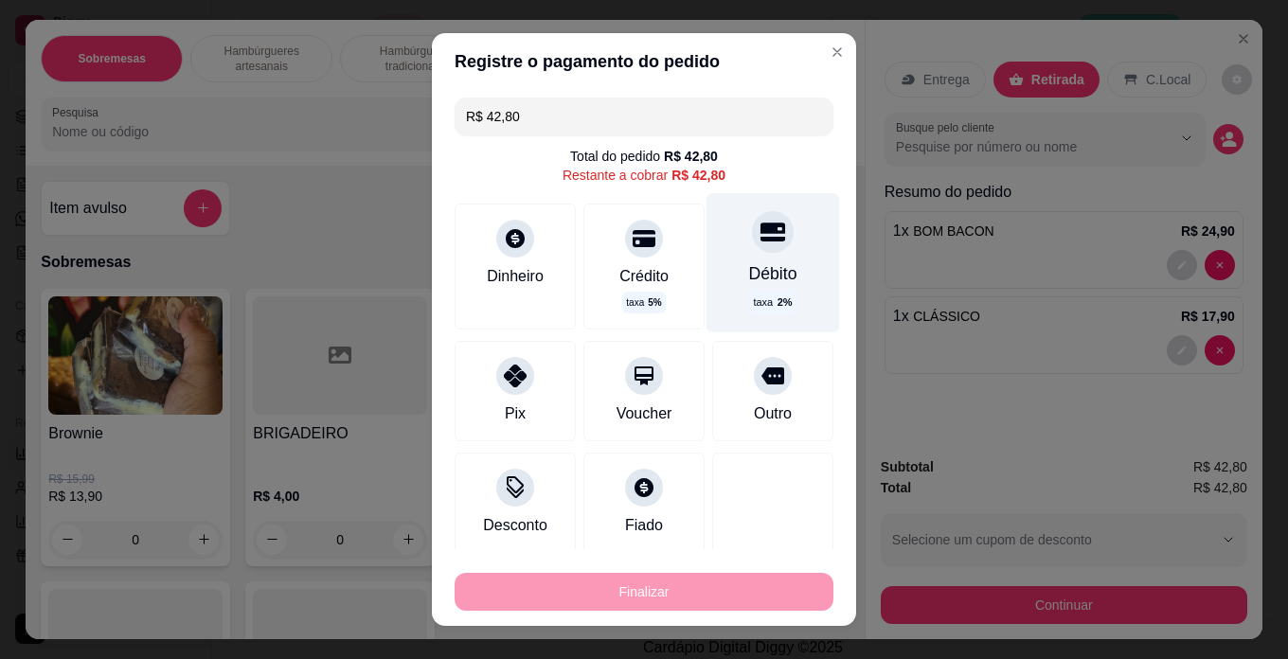
click at [760, 241] on icon at bounding box center [772, 232] width 25 height 25
type input "R$ 0,00"
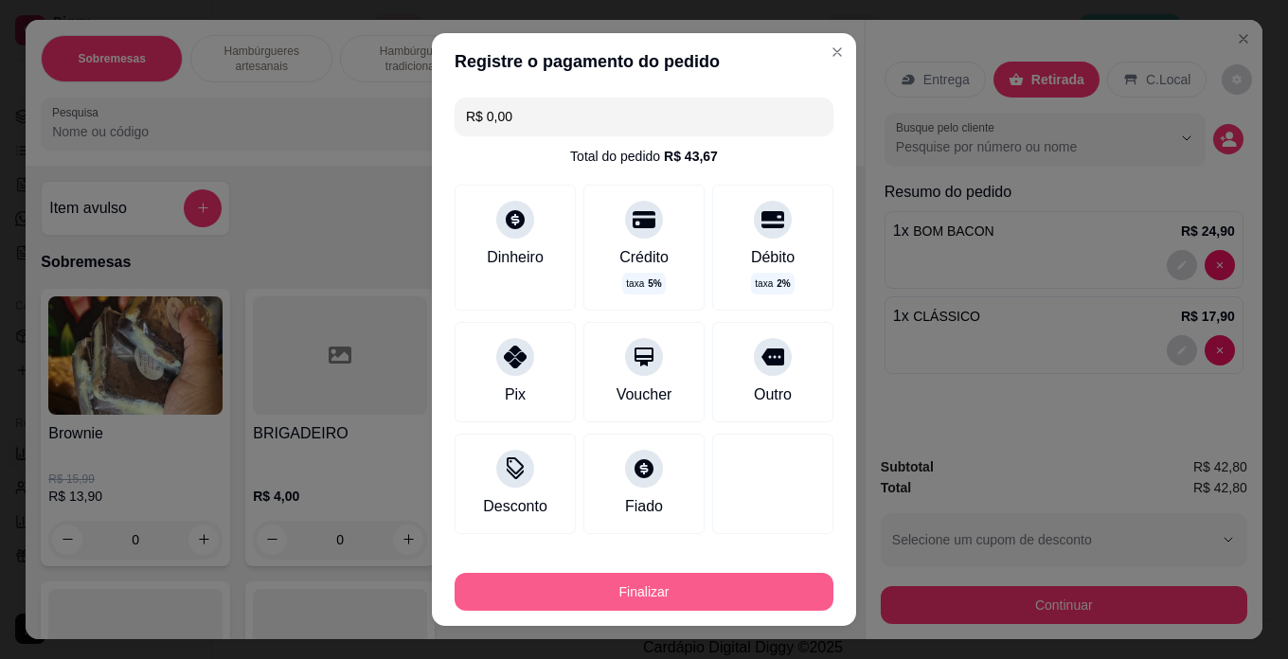
click at [705, 583] on button "Finalizar" at bounding box center [643, 592] width 379 height 38
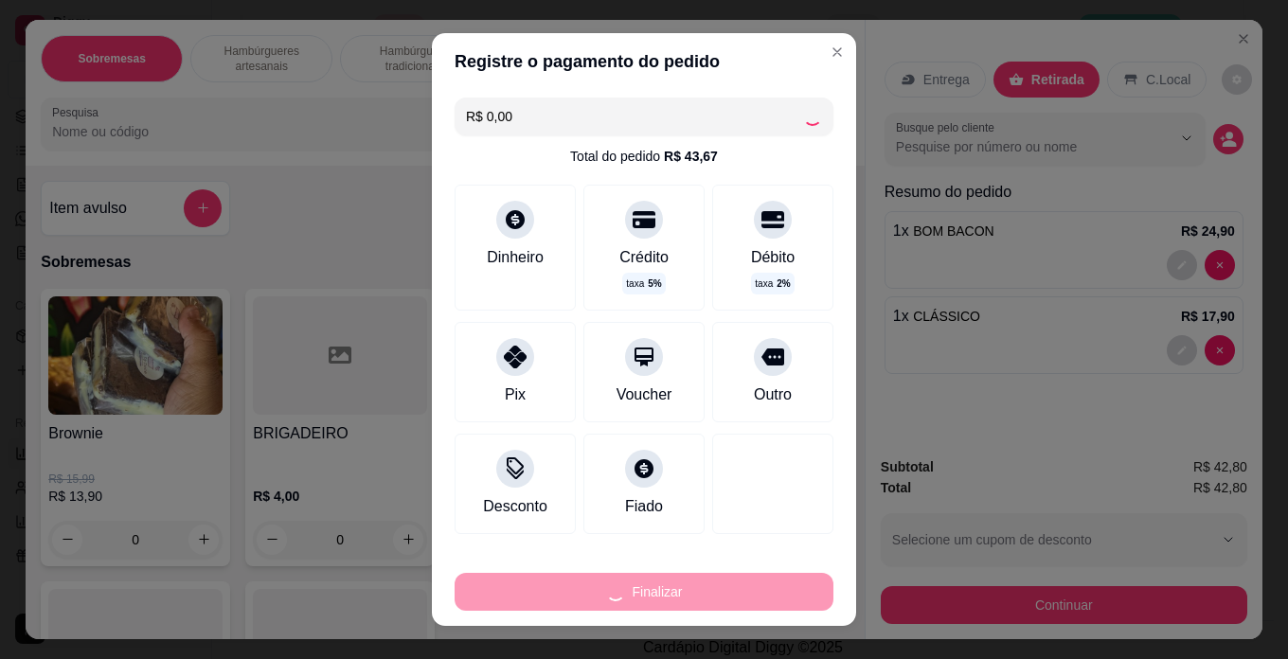
type input "0"
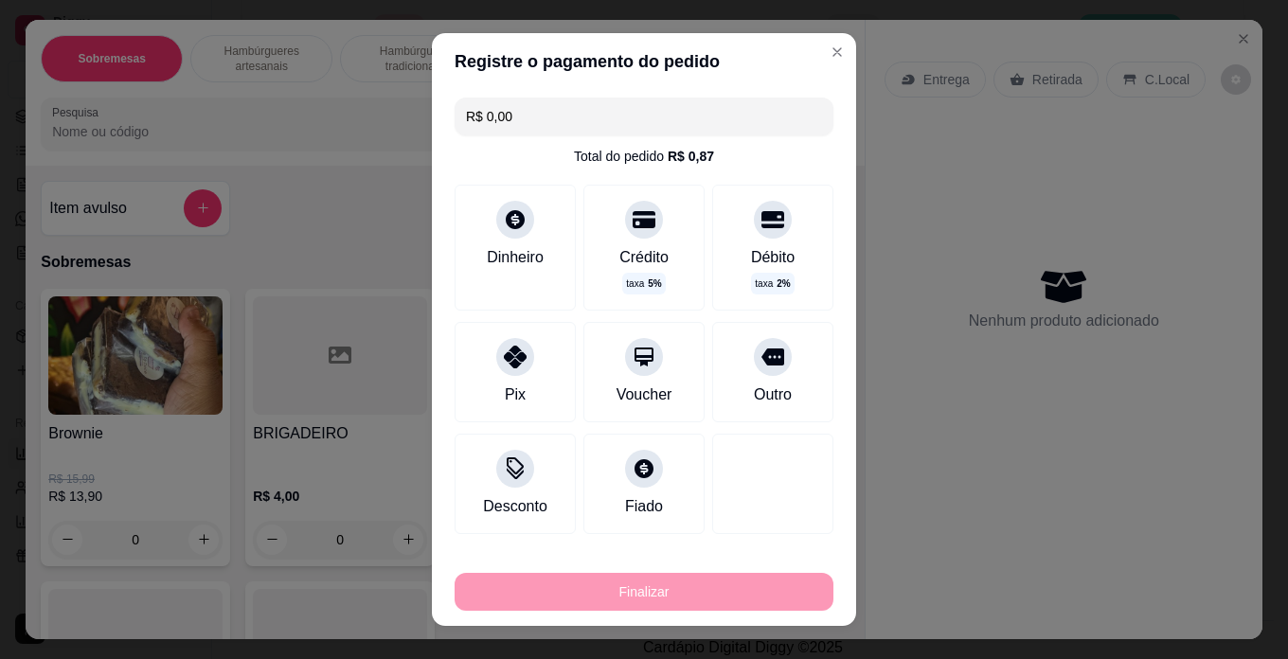
type input "-R$ 42,80"
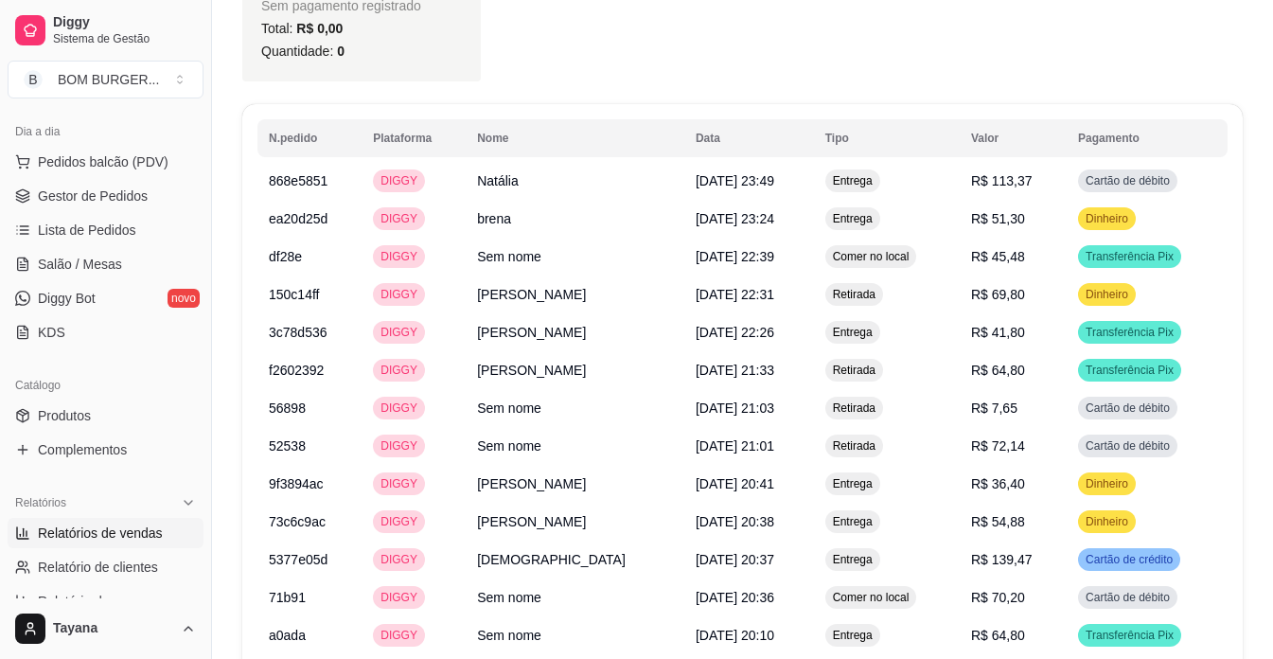
scroll to position [0, 0]
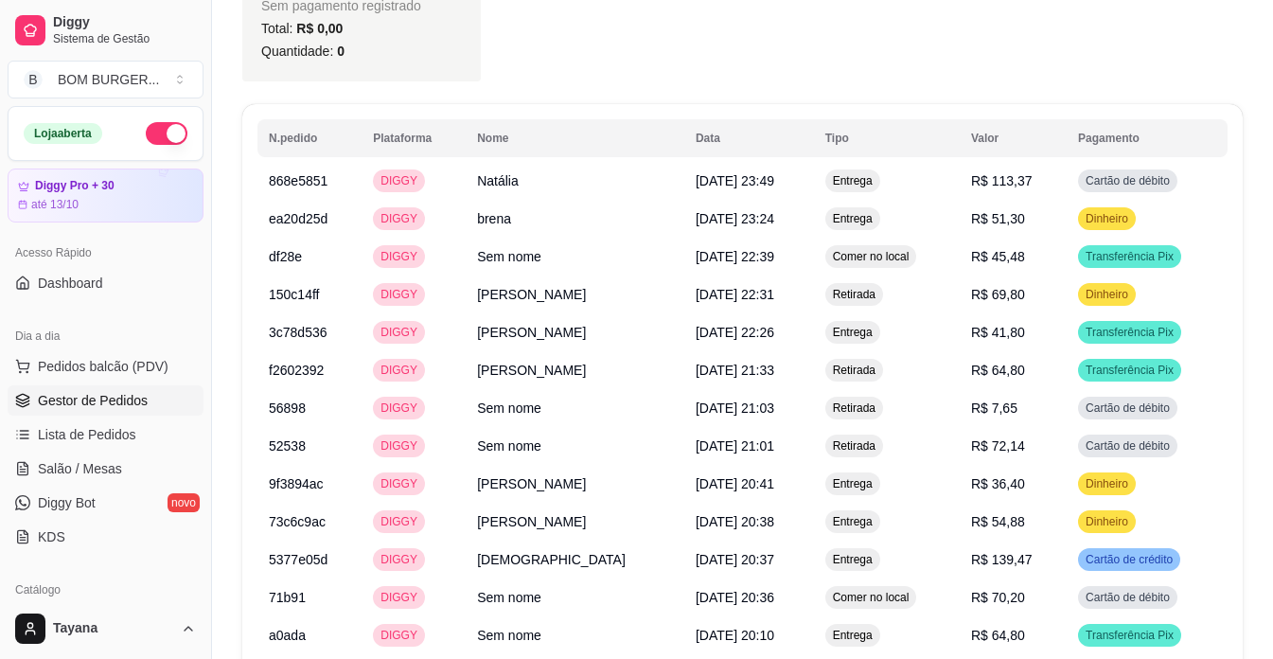
click at [114, 388] on link "Gestor de Pedidos" at bounding box center [106, 400] width 196 height 30
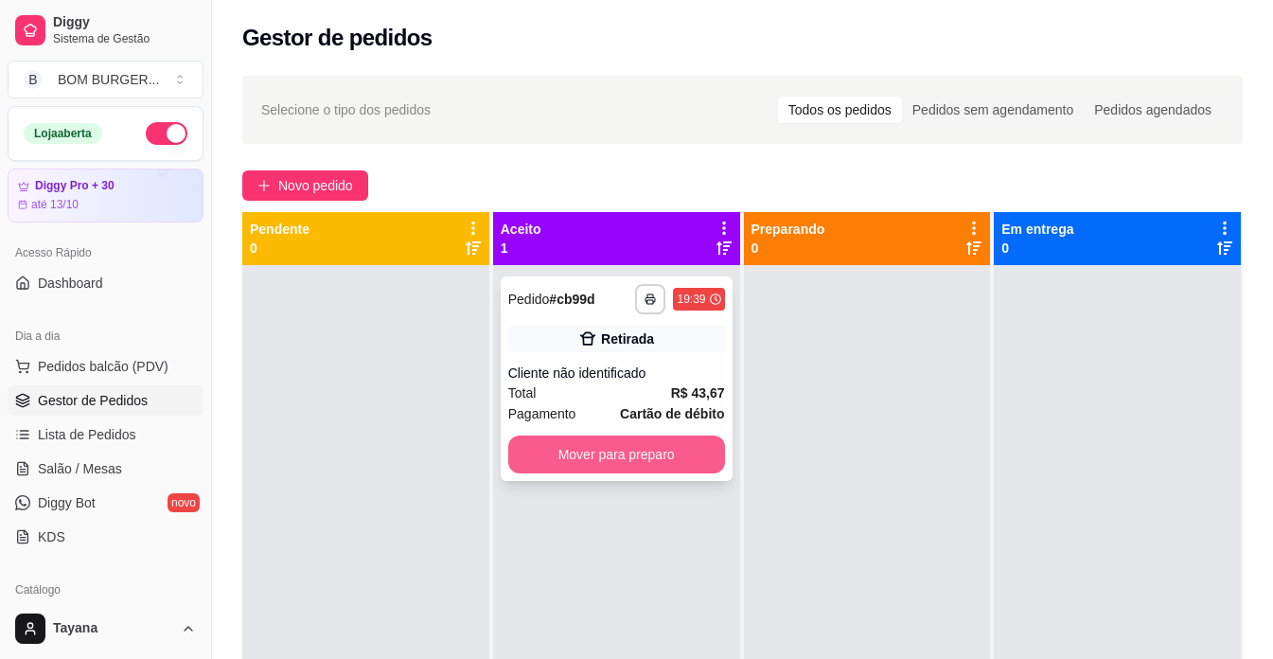
click at [613, 455] on button "Mover para preparo" at bounding box center [616, 455] width 217 height 38
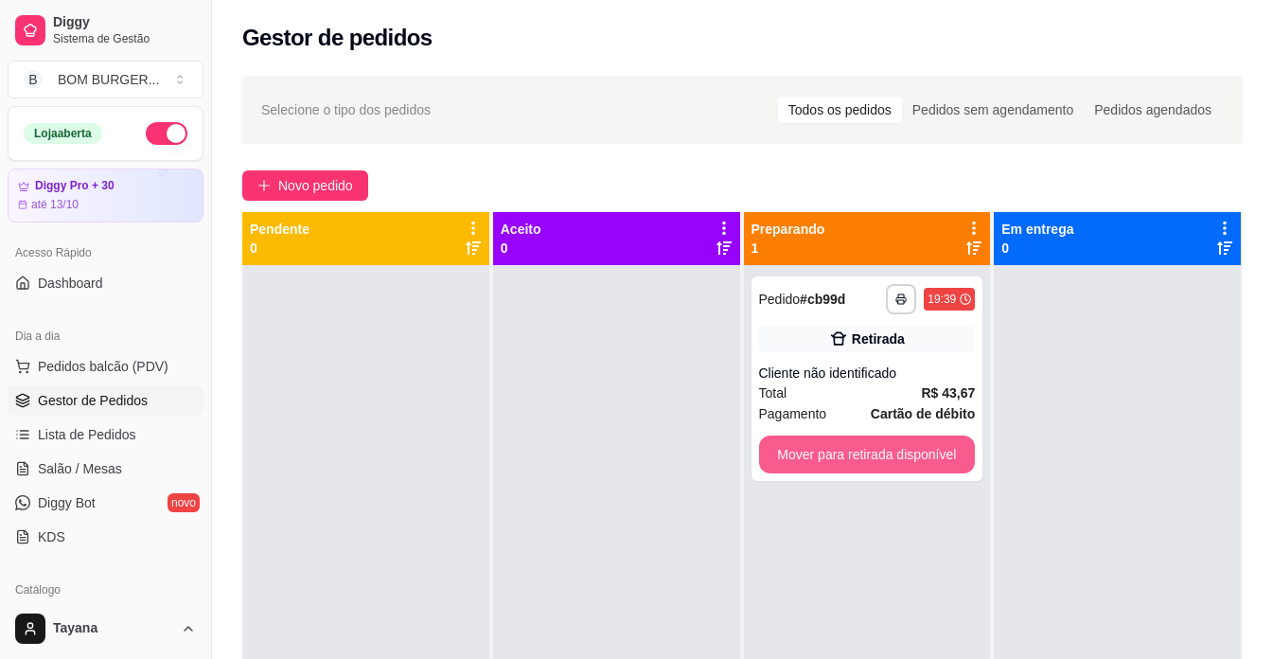
click at [898, 451] on button "Mover para retirada disponível" at bounding box center [867, 455] width 217 height 38
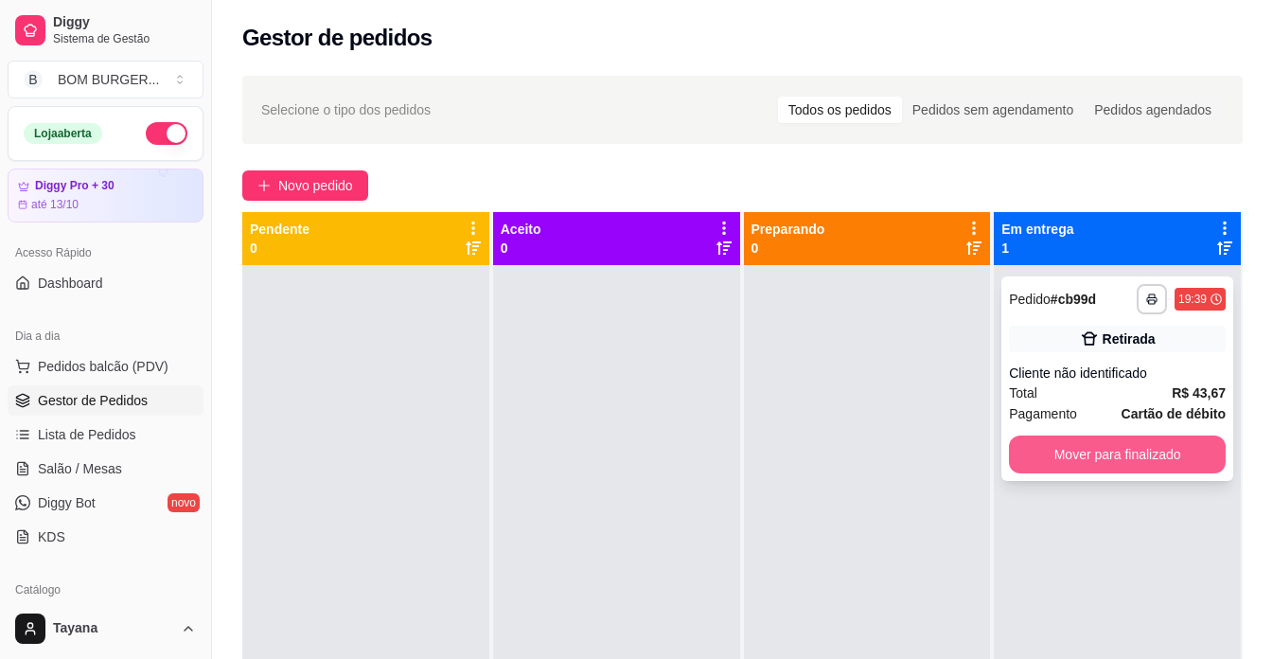
click at [1078, 453] on button "Mover para finalizado" at bounding box center [1117, 455] width 217 height 38
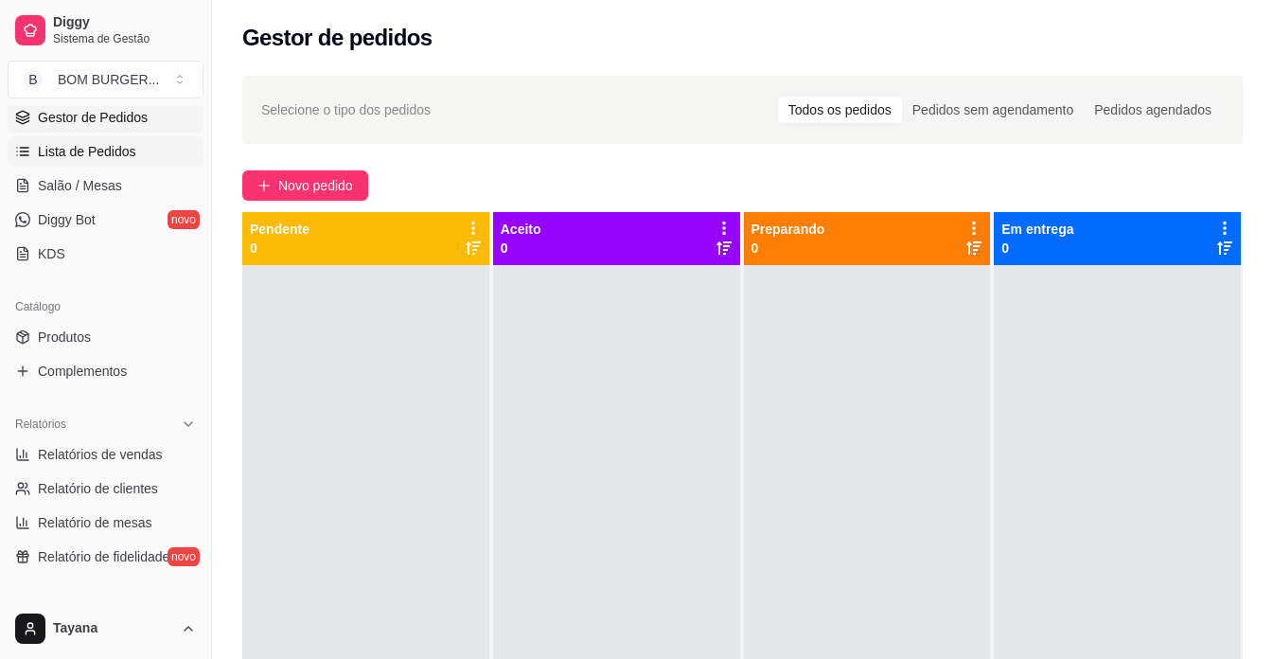
scroll to position [284, 0]
click at [129, 442] on link "Relatórios de vendas" at bounding box center [106, 453] width 196 height 30
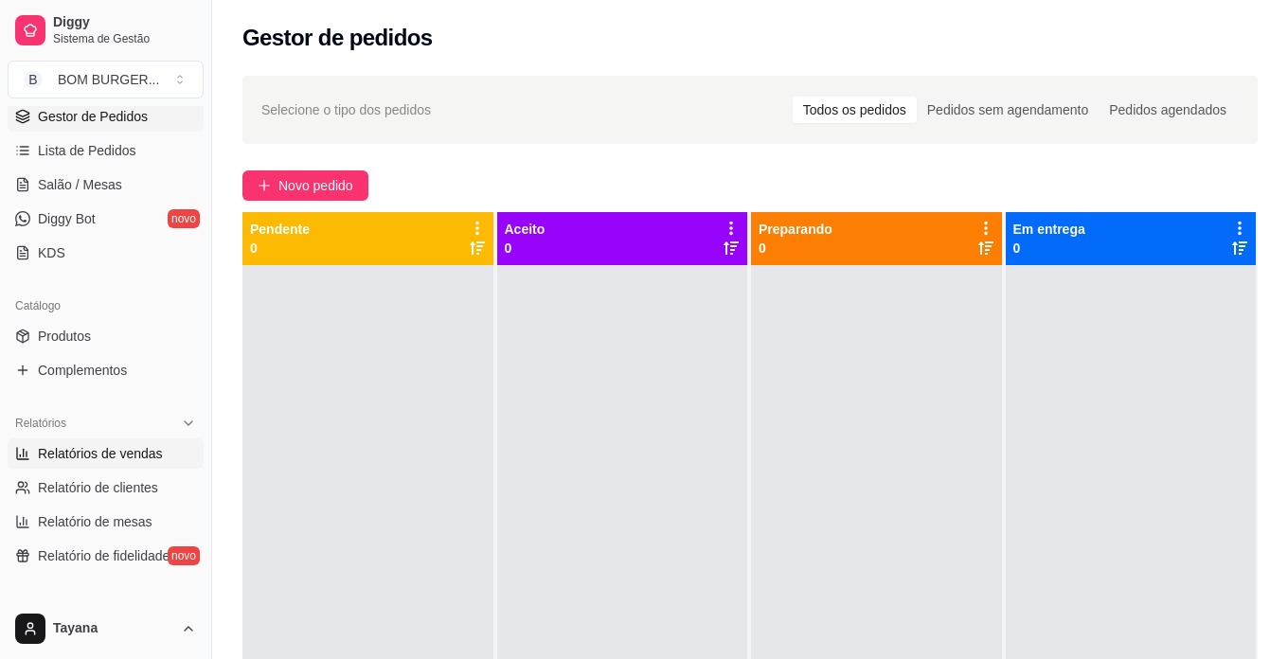
select select "ALL"
select select "0"
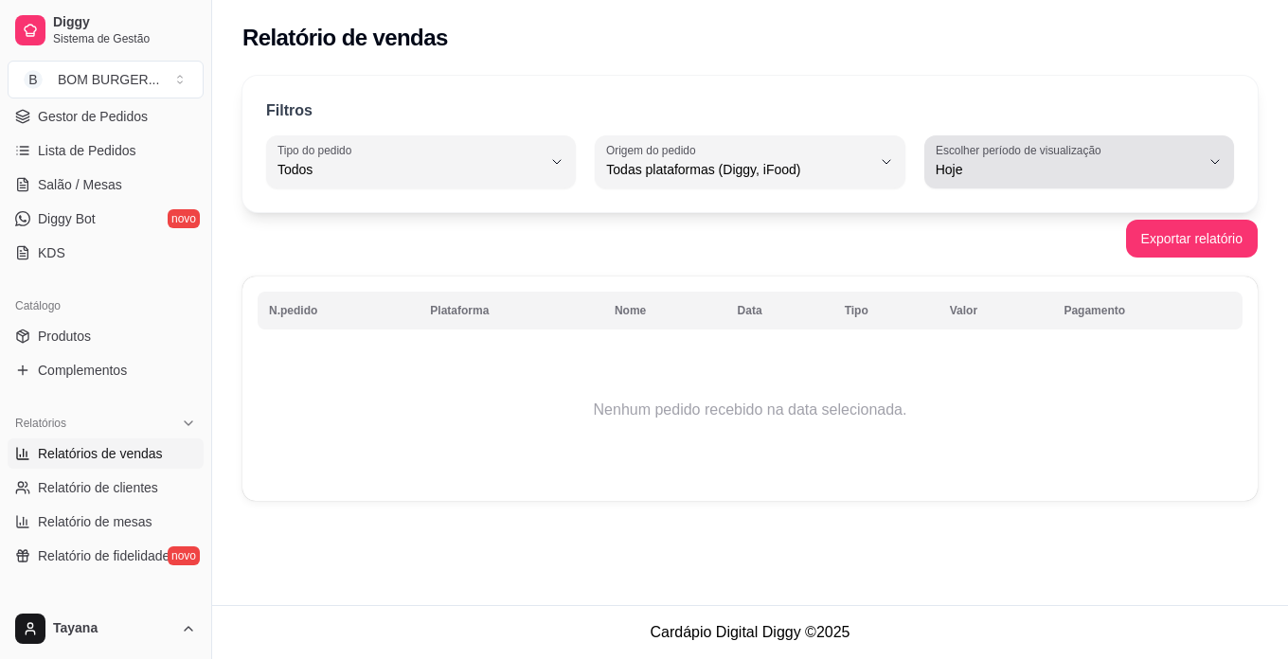
click at [1056, 159] on div "Hoje" at bounding box center [1067, 162] width 264 height 38
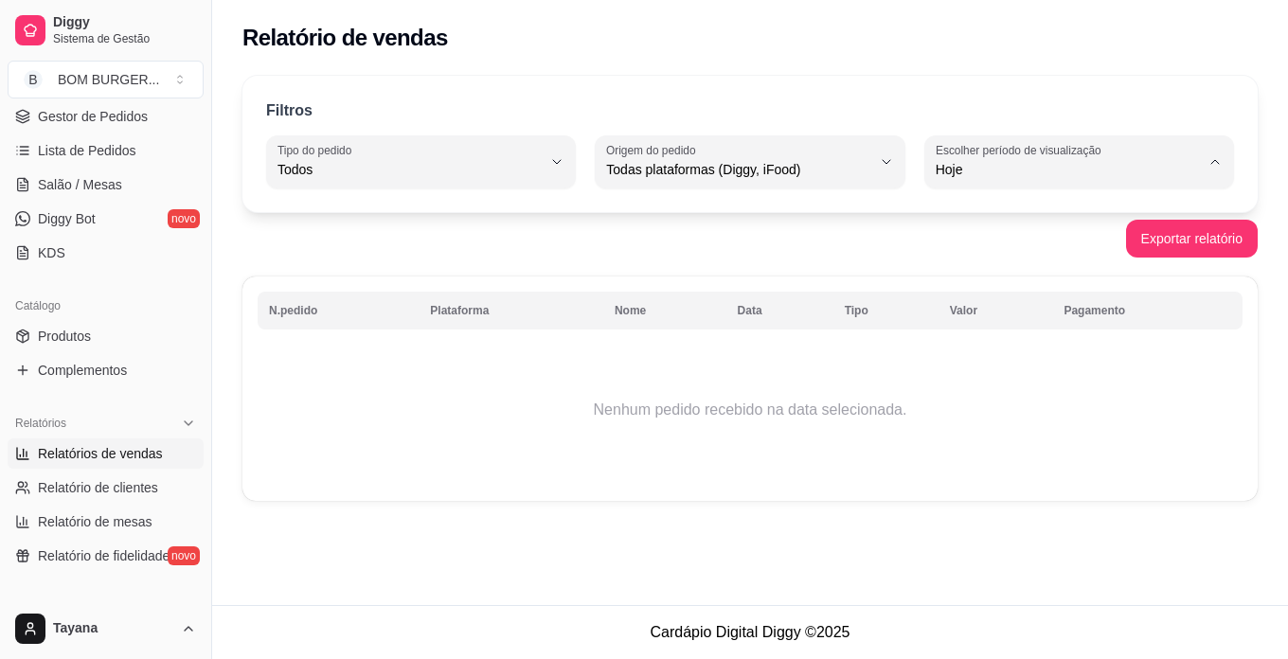
click at [989, 240] on span "Ontem" at bounding box center [1070, 246] width 250 height 18
type input "1"
select select "1"
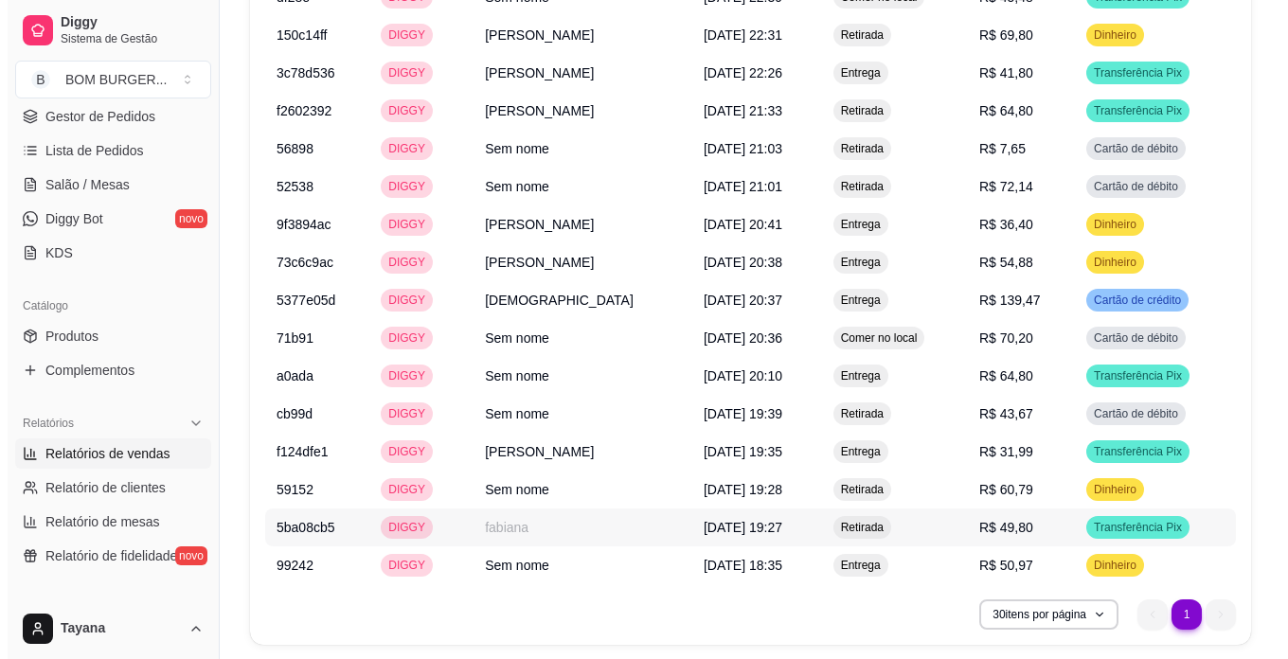
scroll to position [1736, 0]
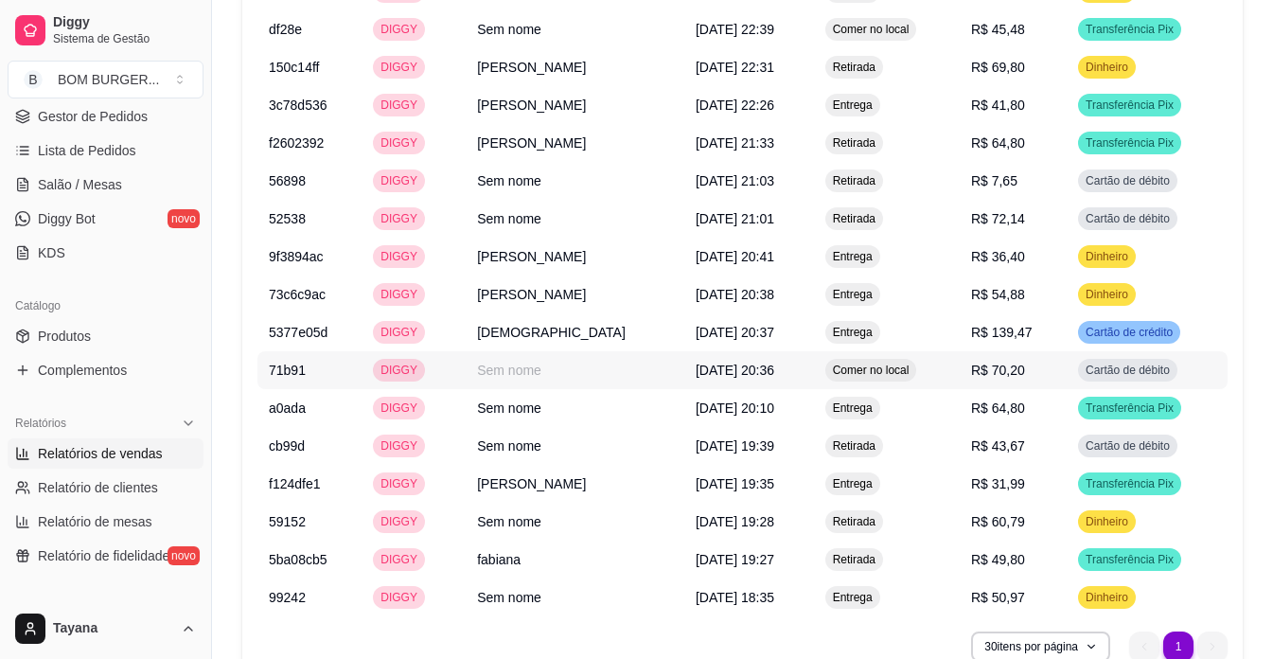
click at [763, 366] on span "[DATE] 20:36" at bounding box center [735, 370] width 79 height 15
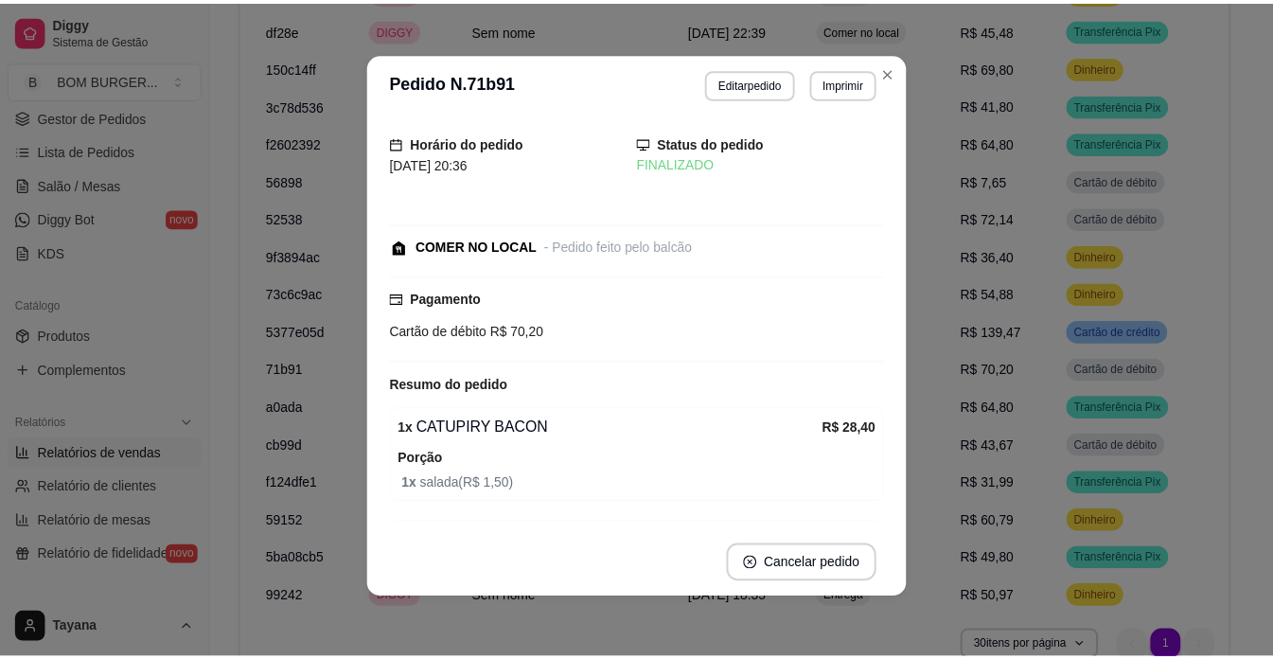
scroll to position [0, 0]
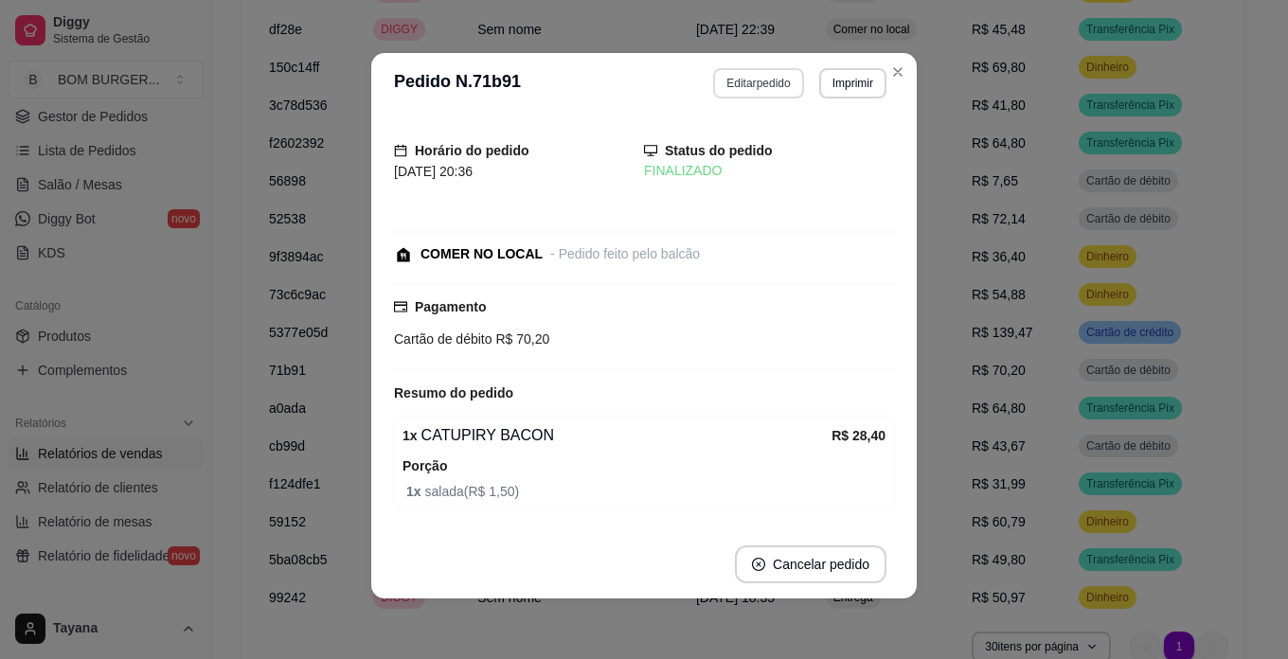
click at [756, 88] on button "Editar pedido" at bounding box center [758, 83] width 90 height 30
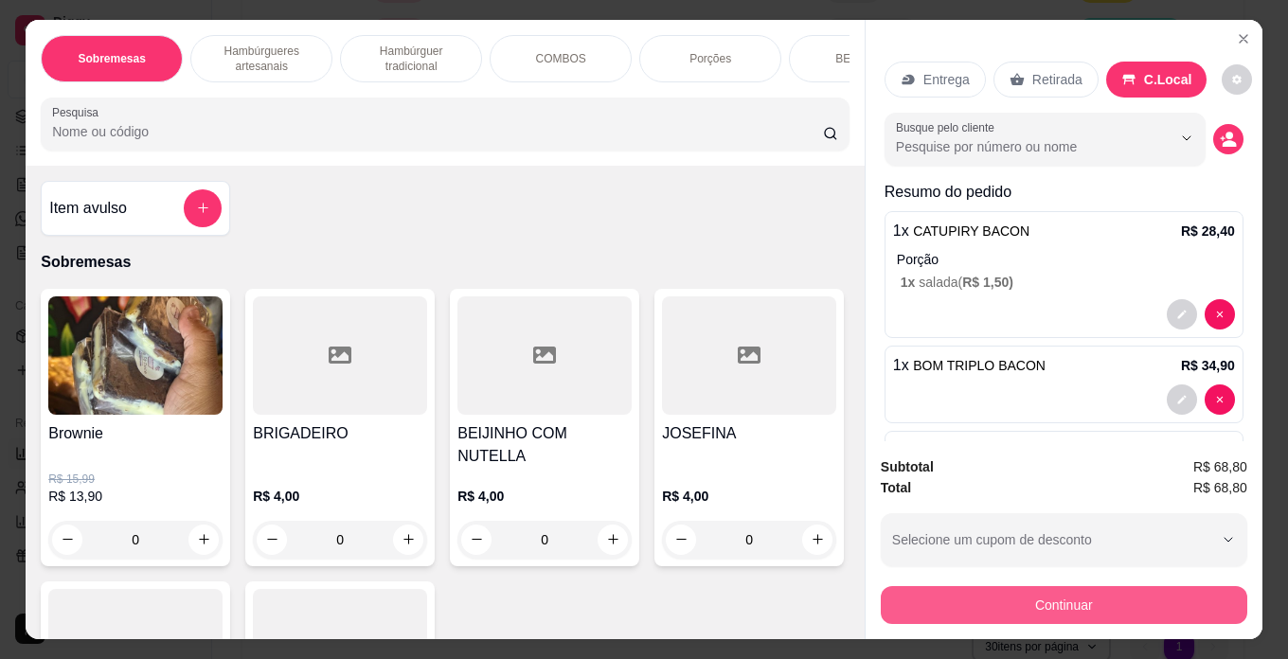
click at [1051, 592] on button "Continuar" at bounding box center [1064, 605] width 366 height 38
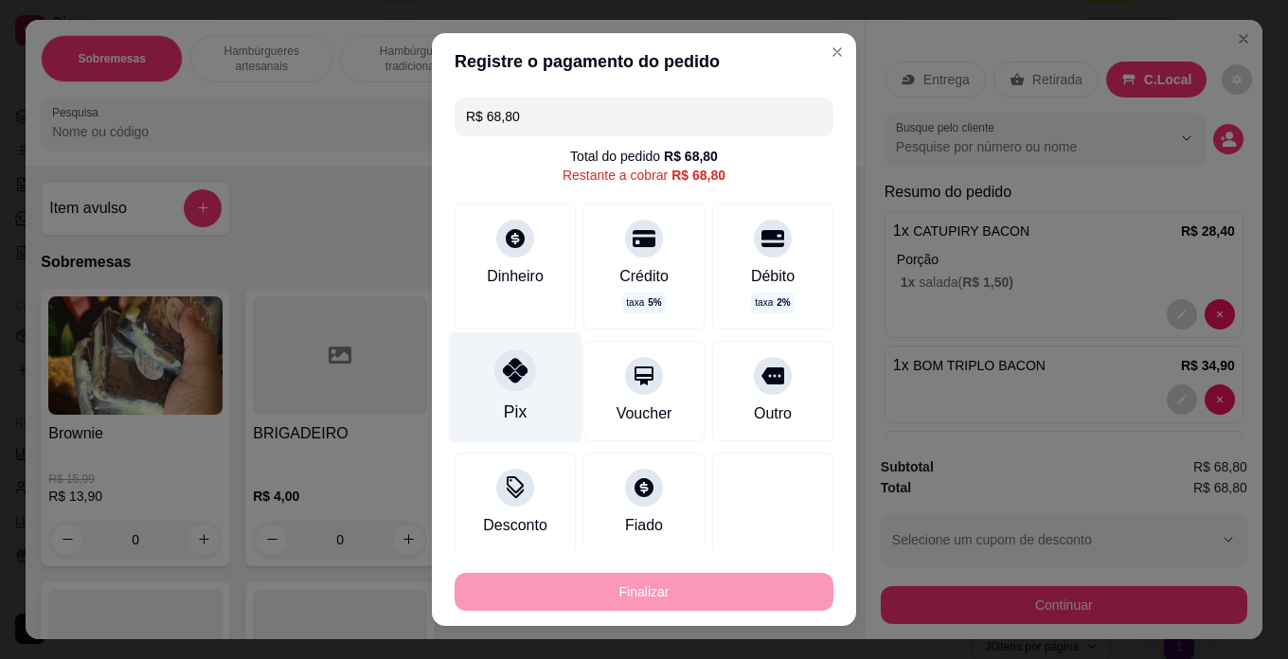
click at [504, 375] on icon at bounding box center [515, 370] width 25 height 25
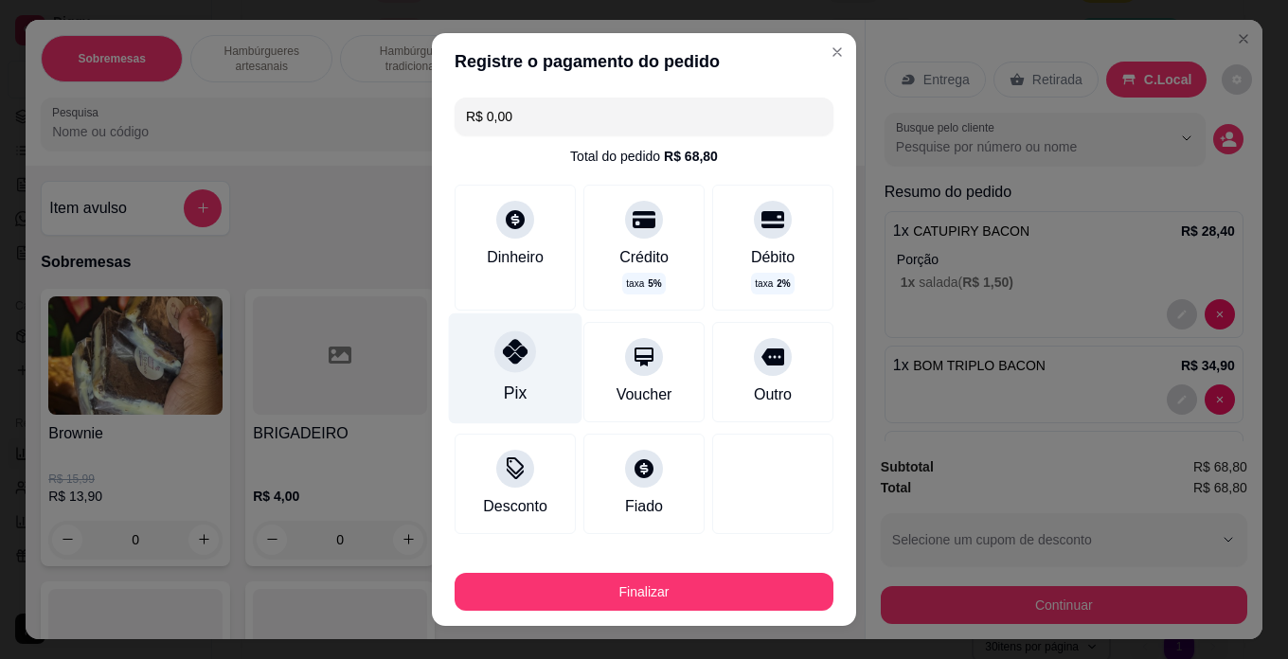
type input "R$ 0,00"
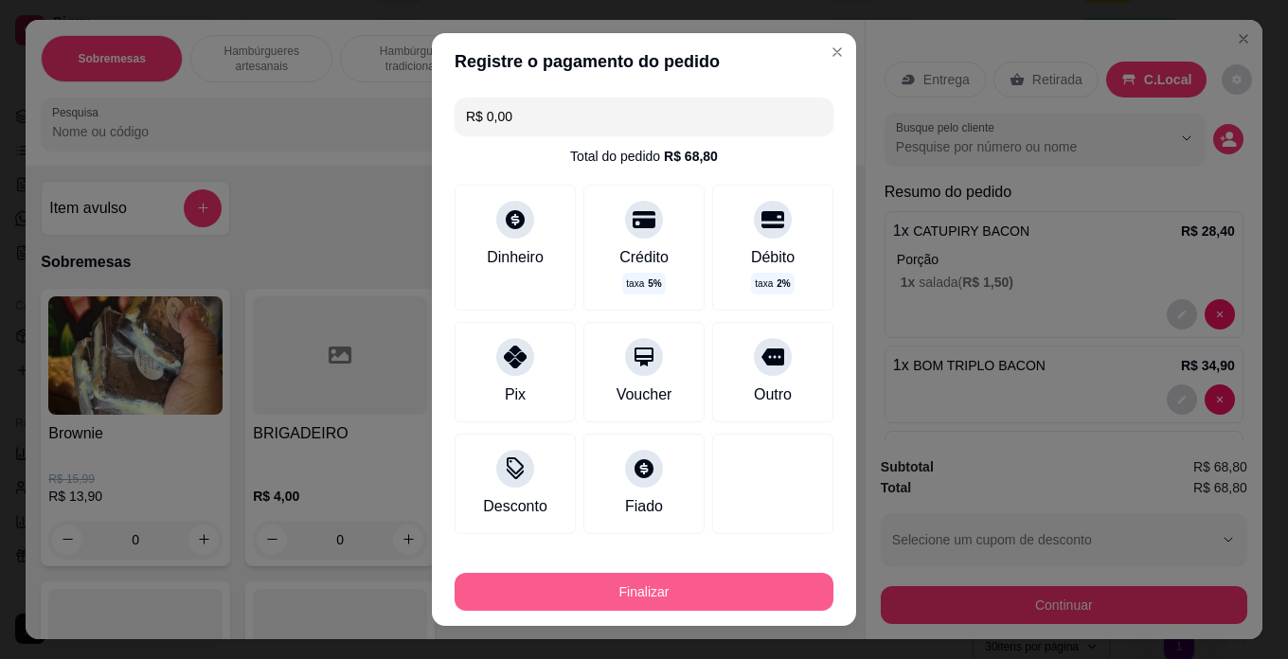
click at [629, 604] on button "Finalizar" at bounding box center [643, 592] width 379 height 38
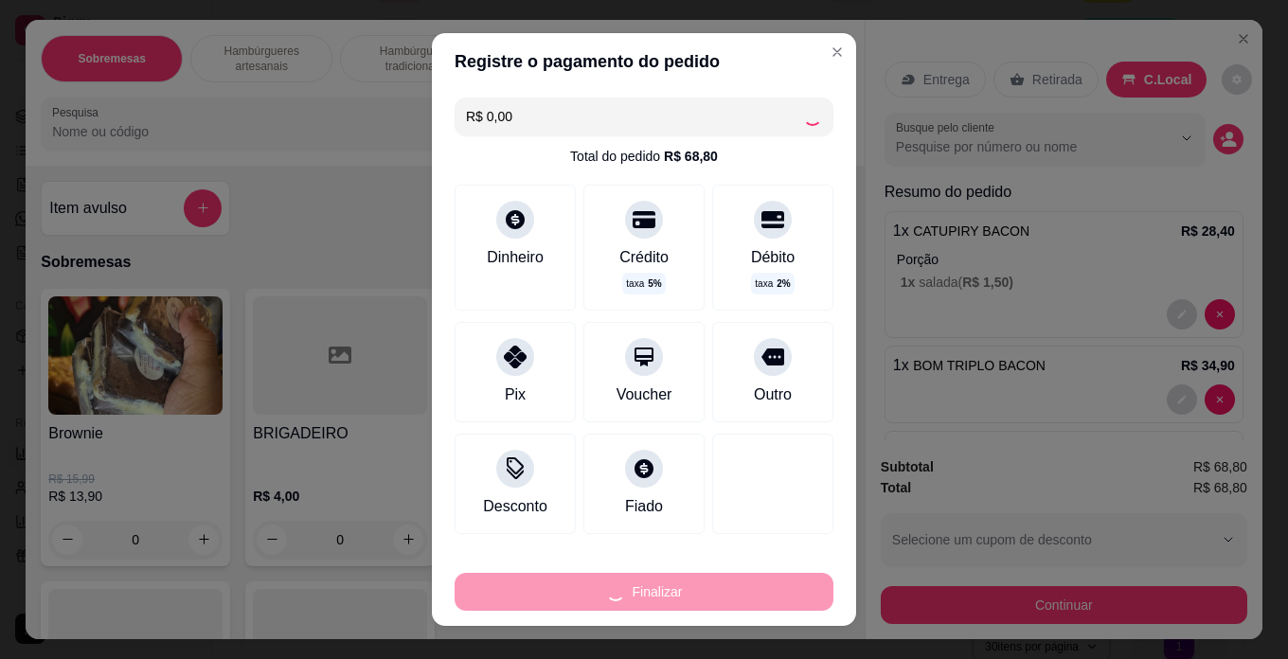
type input "0"
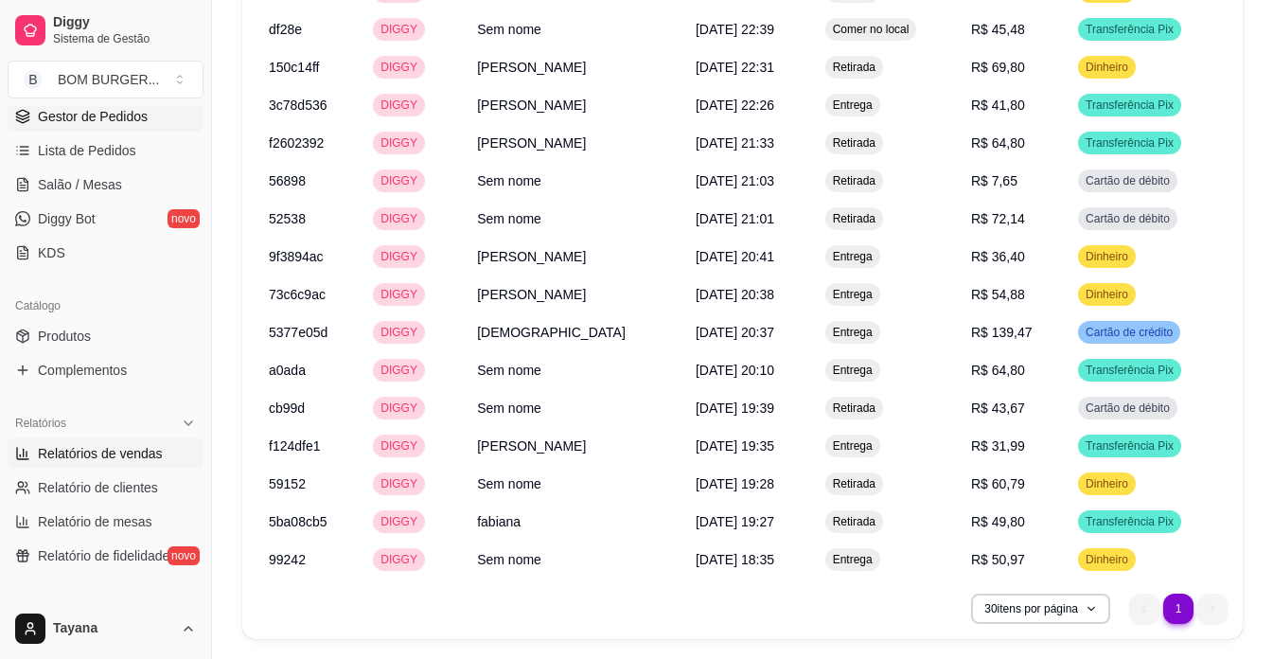
click at [73, 116] on span "Gestor de Pedidos" at bounding box center [93, 116] width 110 height 19
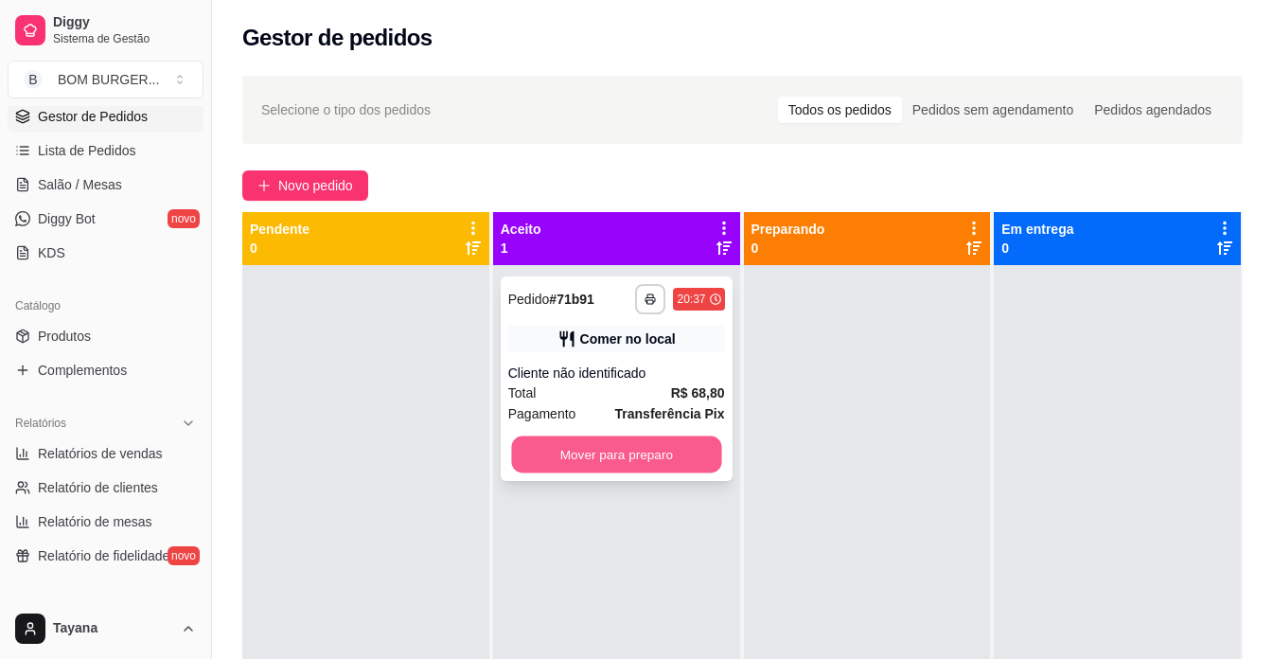
click at [611, 445] on button "Mover para preparo" at bounding box center [616, 454] width 210 height 37
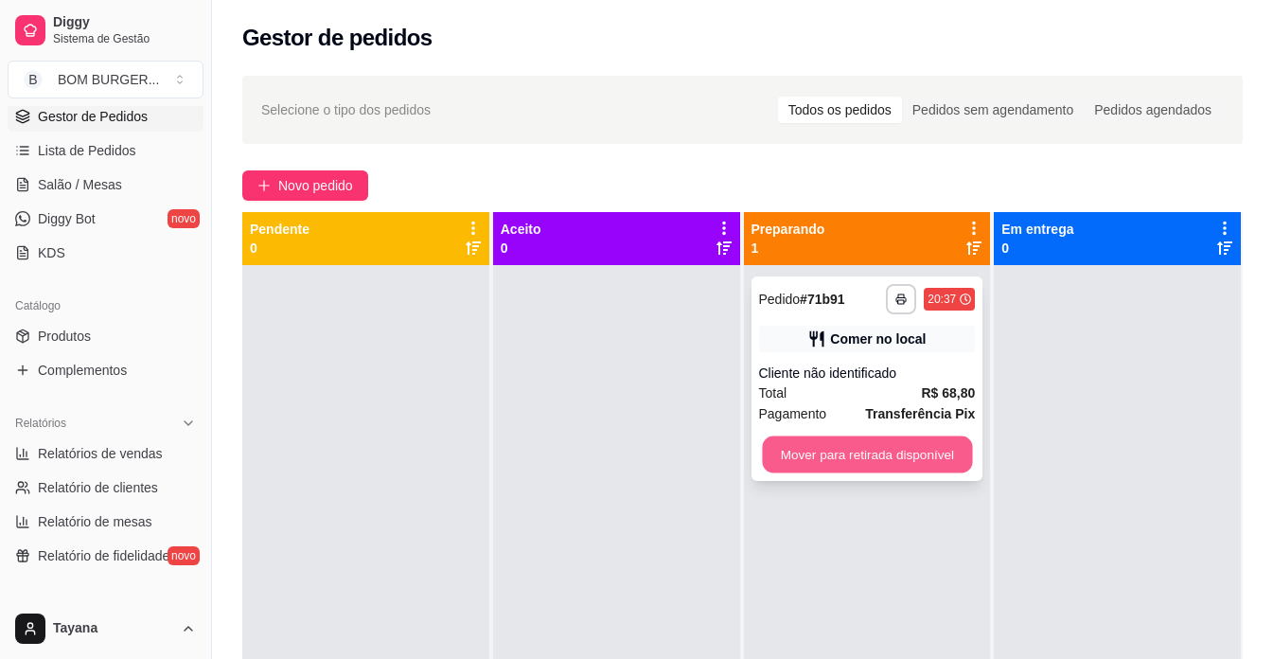
click at [858, 455] on button "Mover para retirada disponível" at bounding box center [867, 454] width 210 height 37
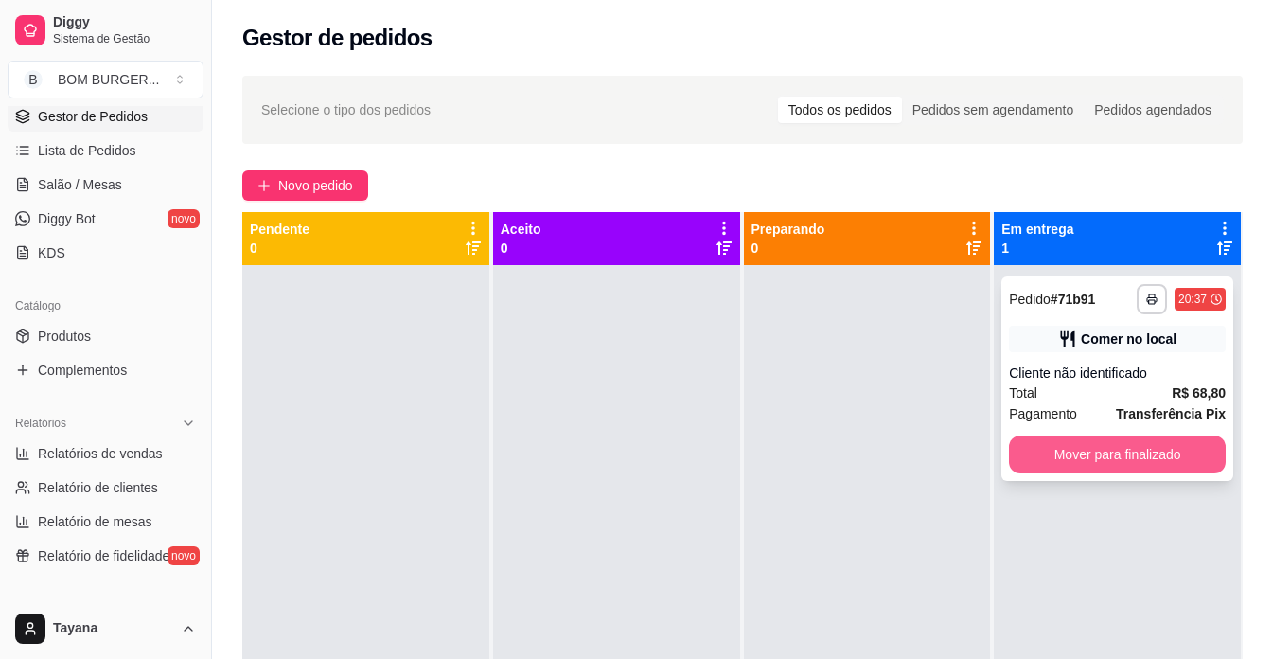
click at [1096, 446] on button "Mover para finalizado" at bounding box center [1117, 455] width 217 height 38
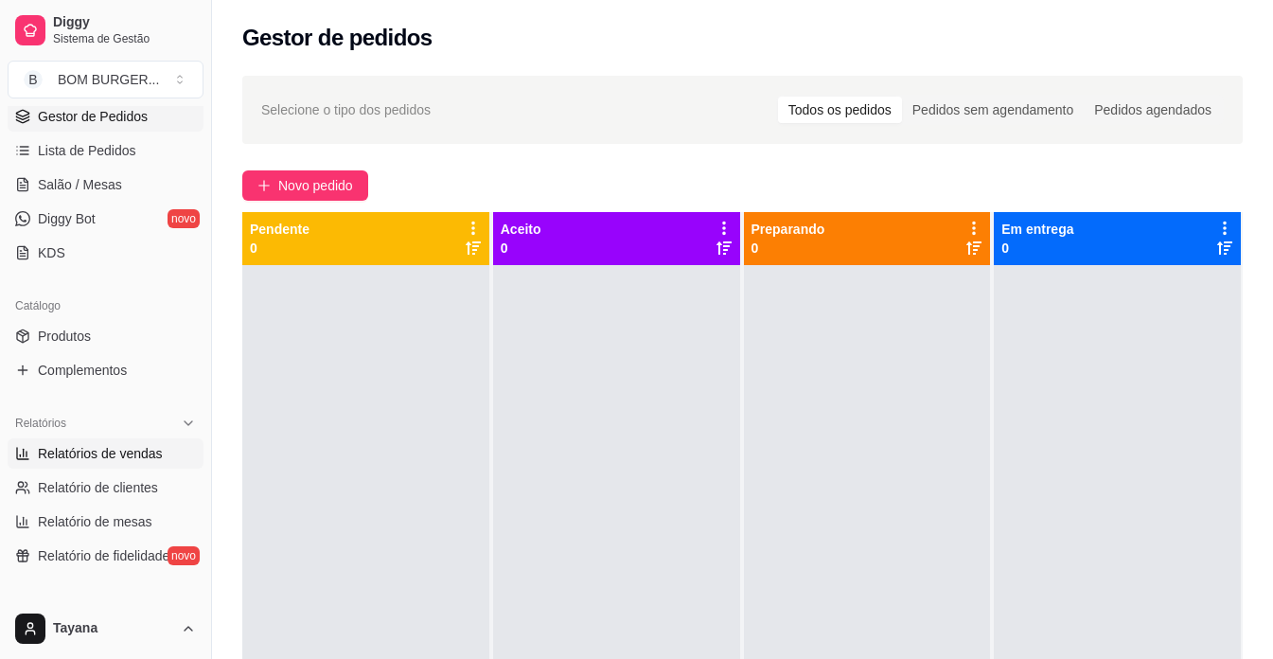
click at [72, 449] on span "Relatórios de vendas" at bounding box center [100, 453] width 125 height 19
select select "ALL"
select select "0"
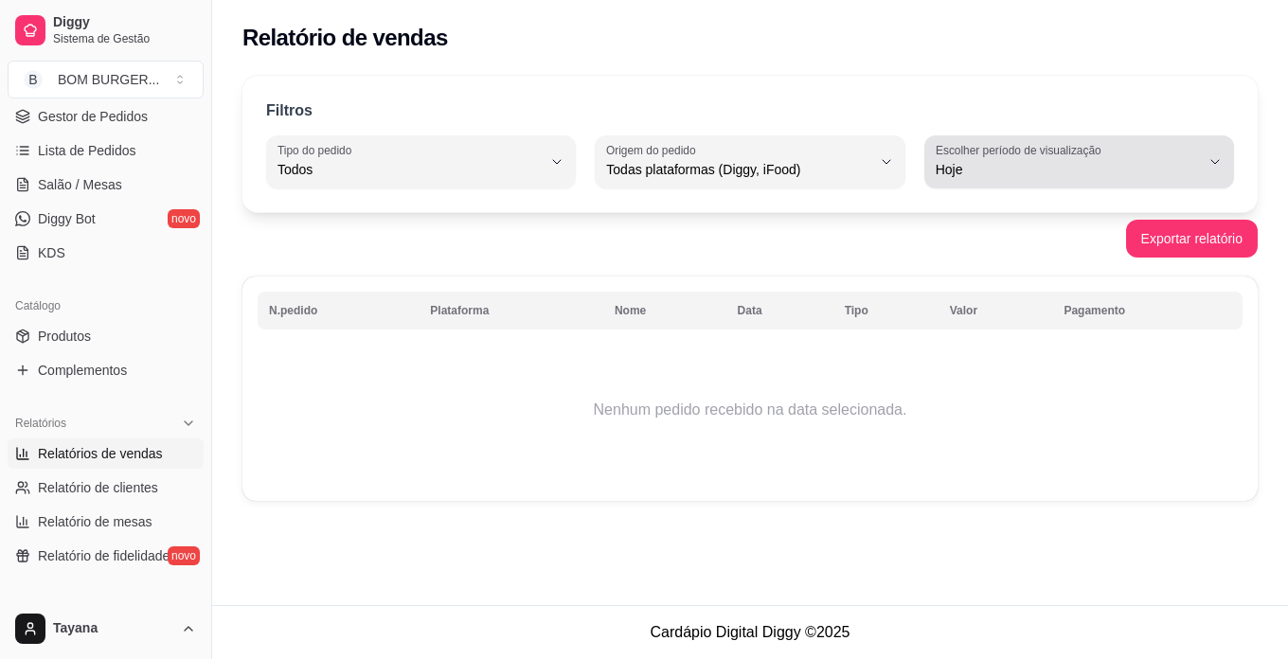
click at [1055, 177] on span "Hoje" at bounding box center [1067, 169] width 264 height 19
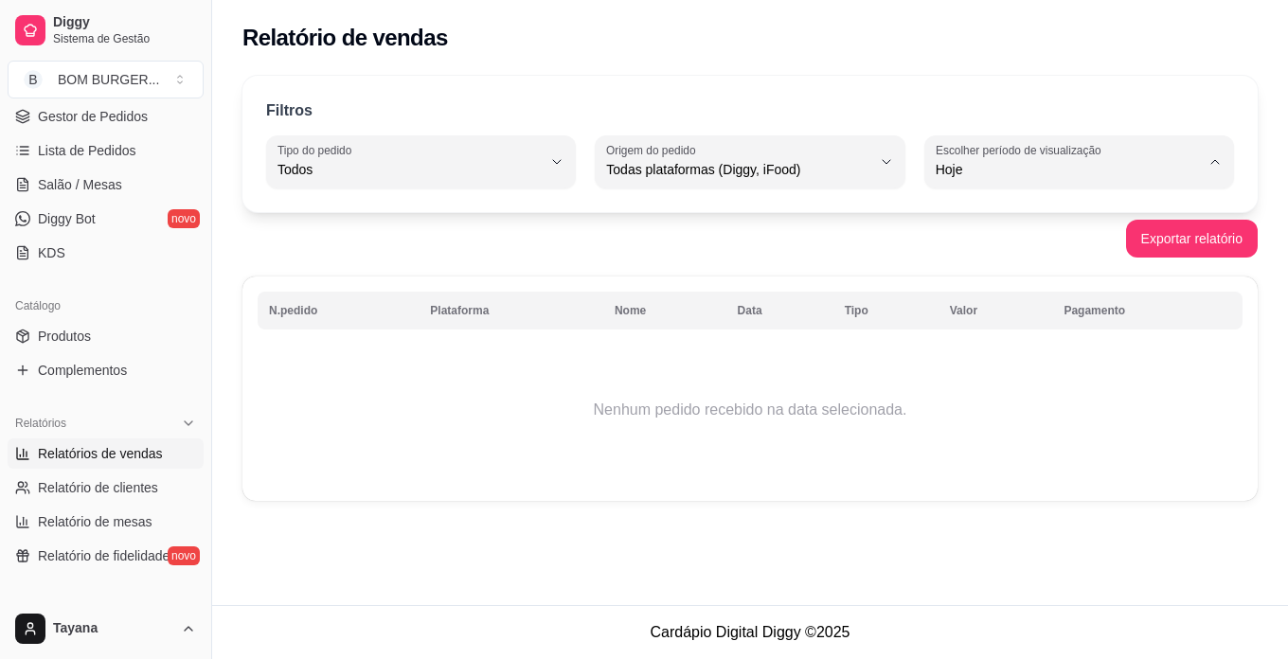
click at [1015, 243] on span "Ontem" at bounding box center [1070, 246] width 250 height 18
type input "1"
select select "1"
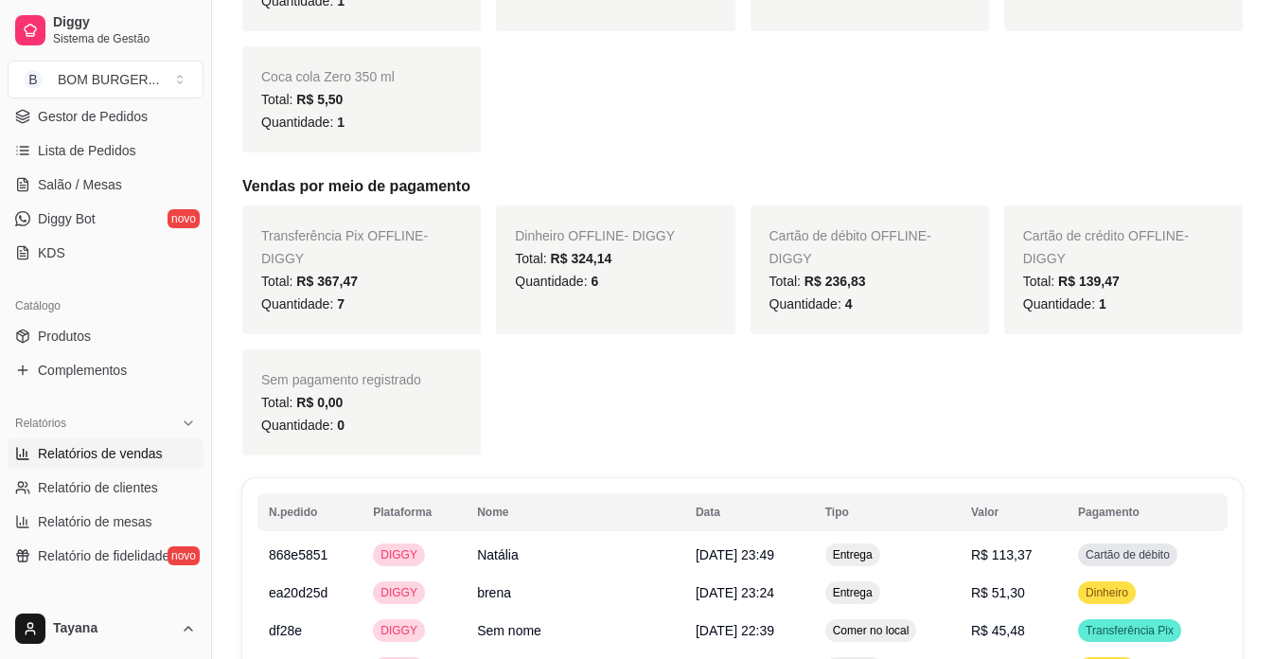
scroll to position [1136, 0]
click at [733, 546] on span "[DATE] 23:49" at bounding box center [735, 553] width 79 height 15
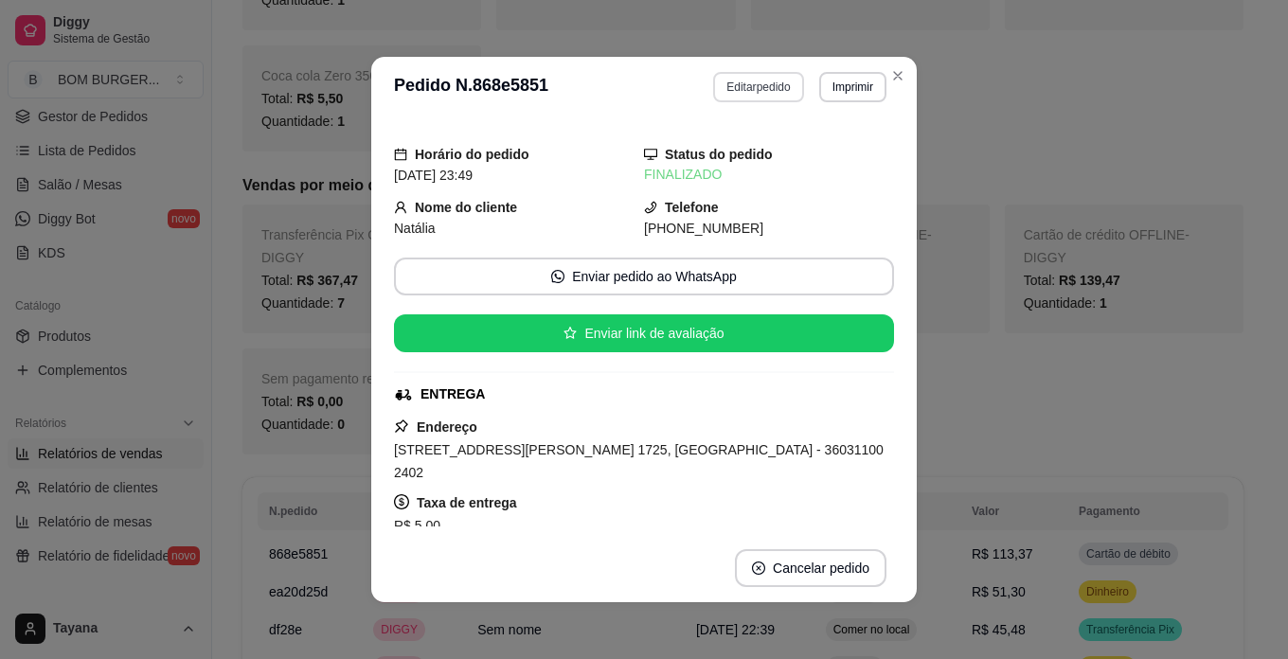
click at [776, 87] on button "Editar pedido" at bounding box center [758, 87] width 90 height 30
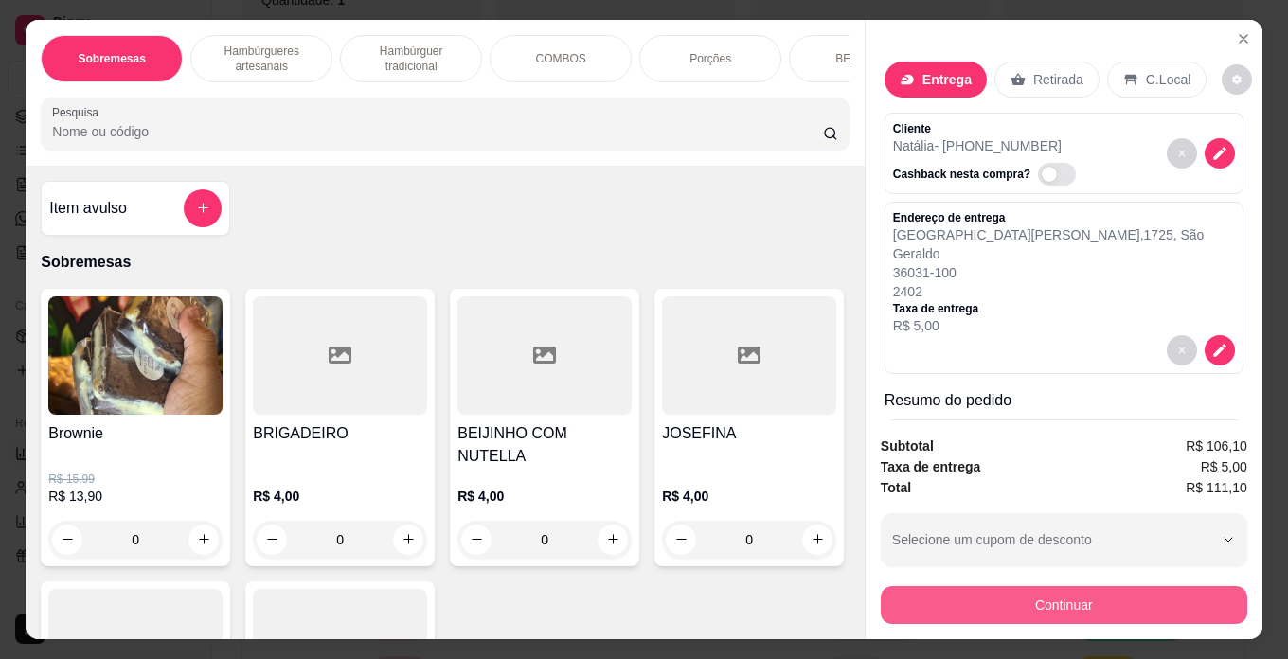
click at [1059, 602] on button "Continuar" at bounding box center [1064, 605] width 366 height 38
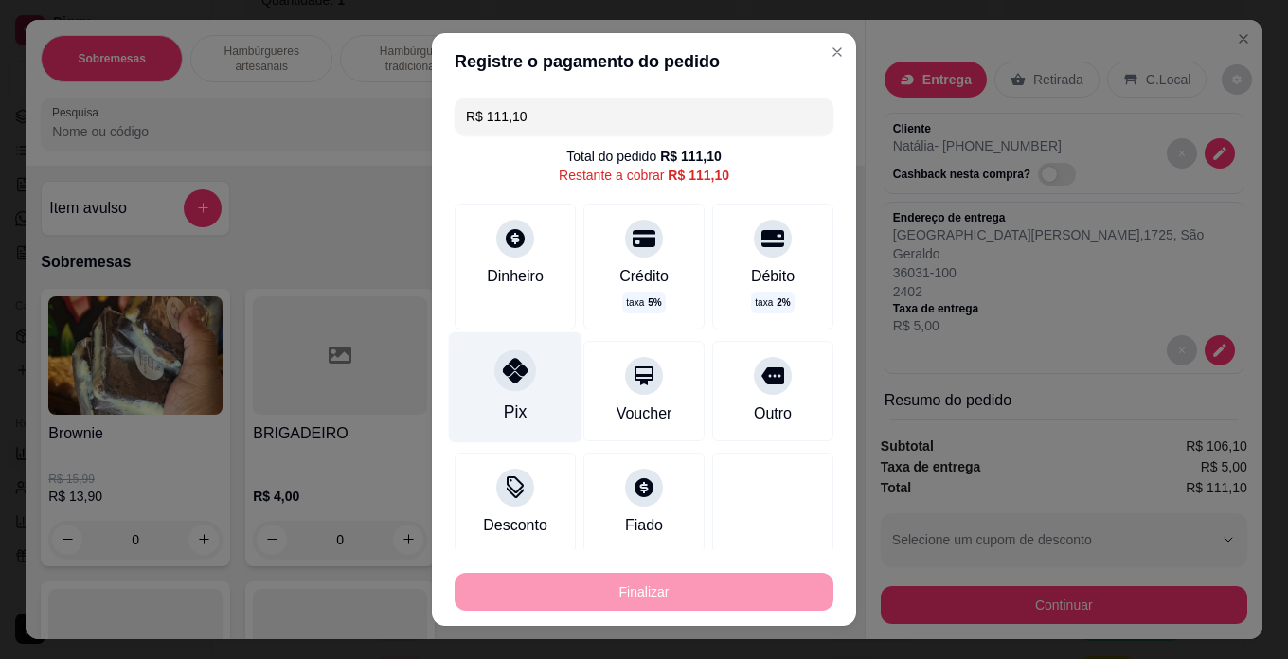
click at [494, 371] on div at bounding box center [515, 370] width 42 height 42
type input "R$ 0,00"
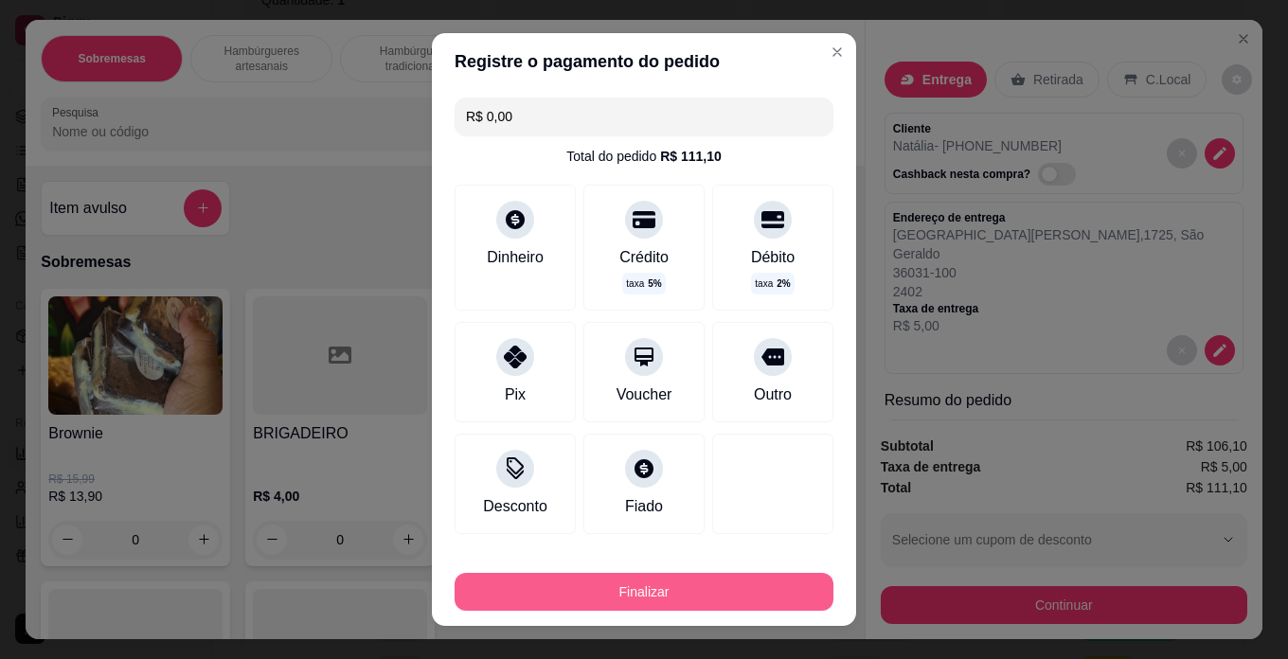
click at [629, 583] on button "Finalizar" at bounding box center [643, 592] width 379 height 38
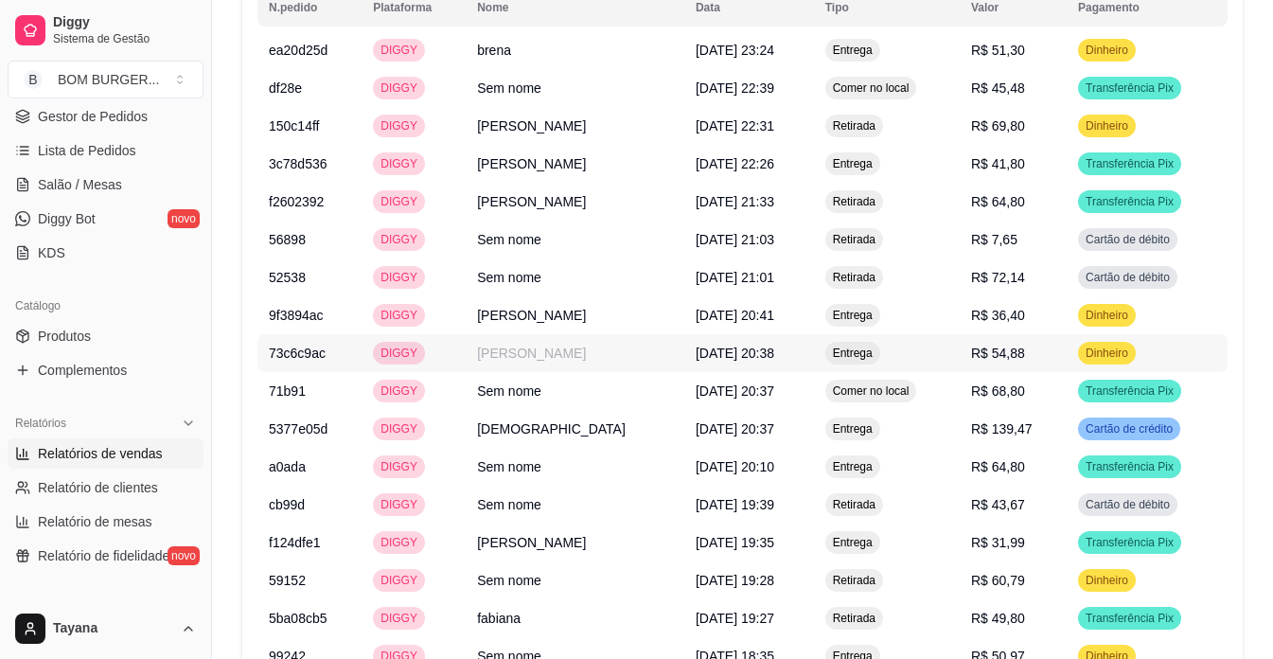
scroll to position [1604, 0]
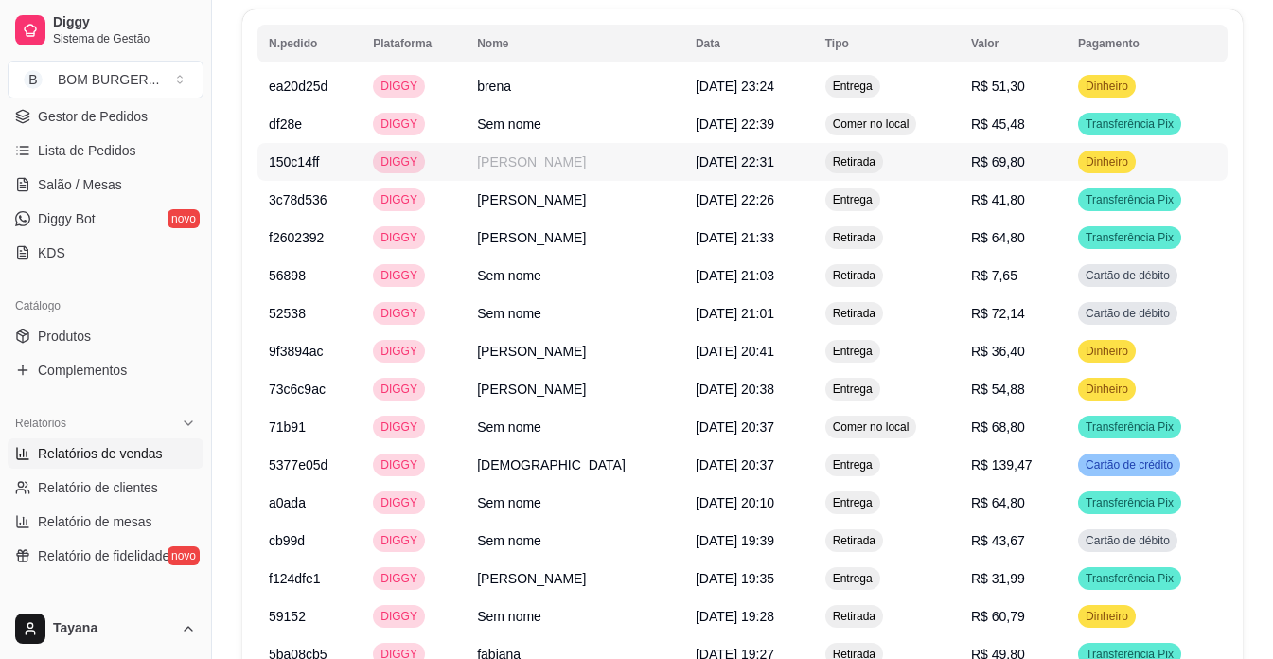
click at [754, 160] on span "[DATE] 22:31" at bounding box center [735, 161] width 79 height 15
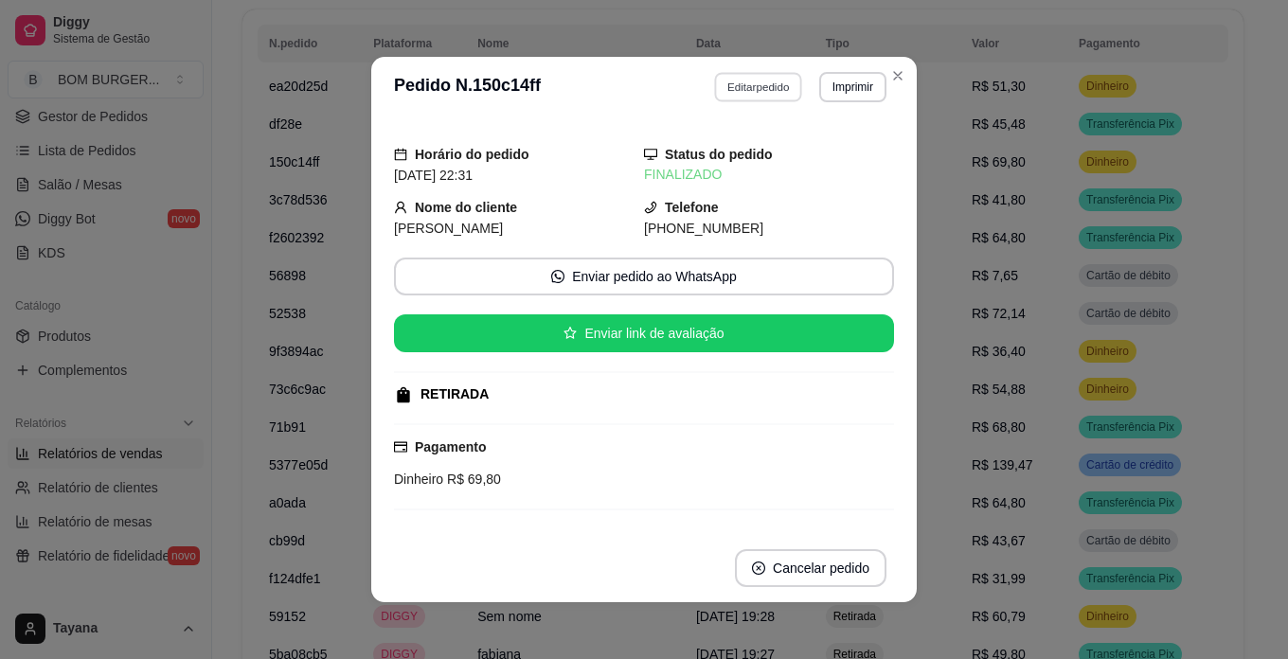
click at [746, 76] on button "Editar pedido" at bounding box center [759, 86] width 88 height 29
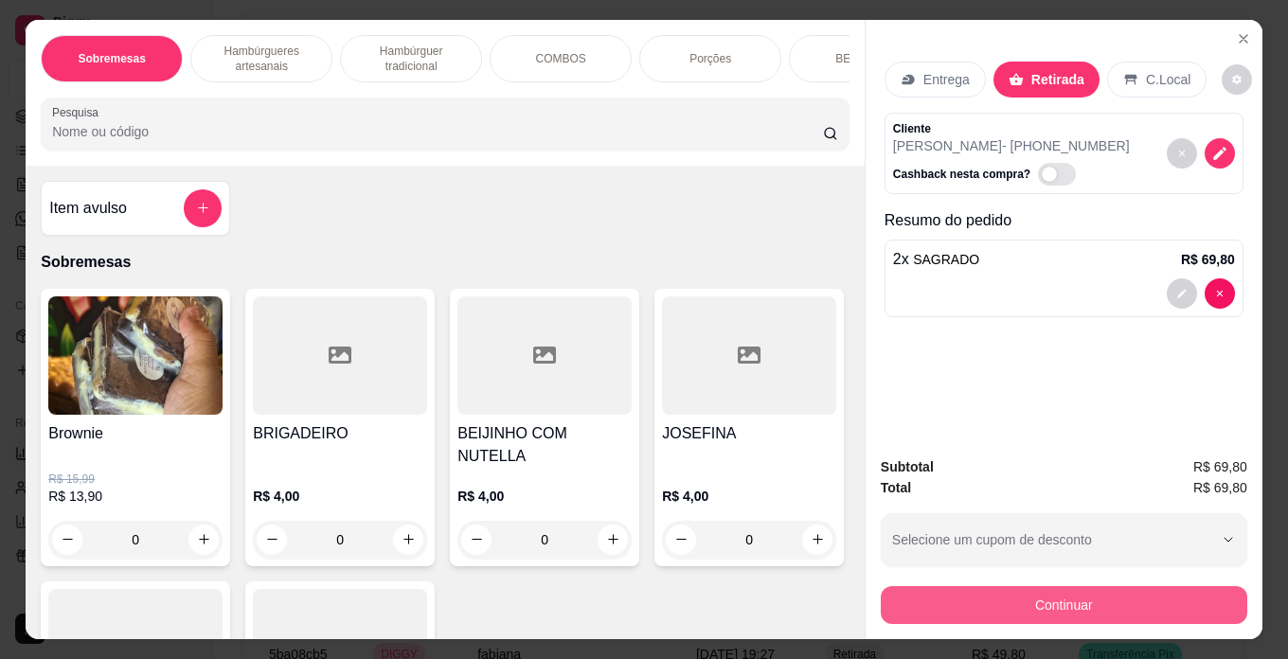
click at [1037, 590] on button "Continuar" at bounding box center [1064, 605] width 366 height 38
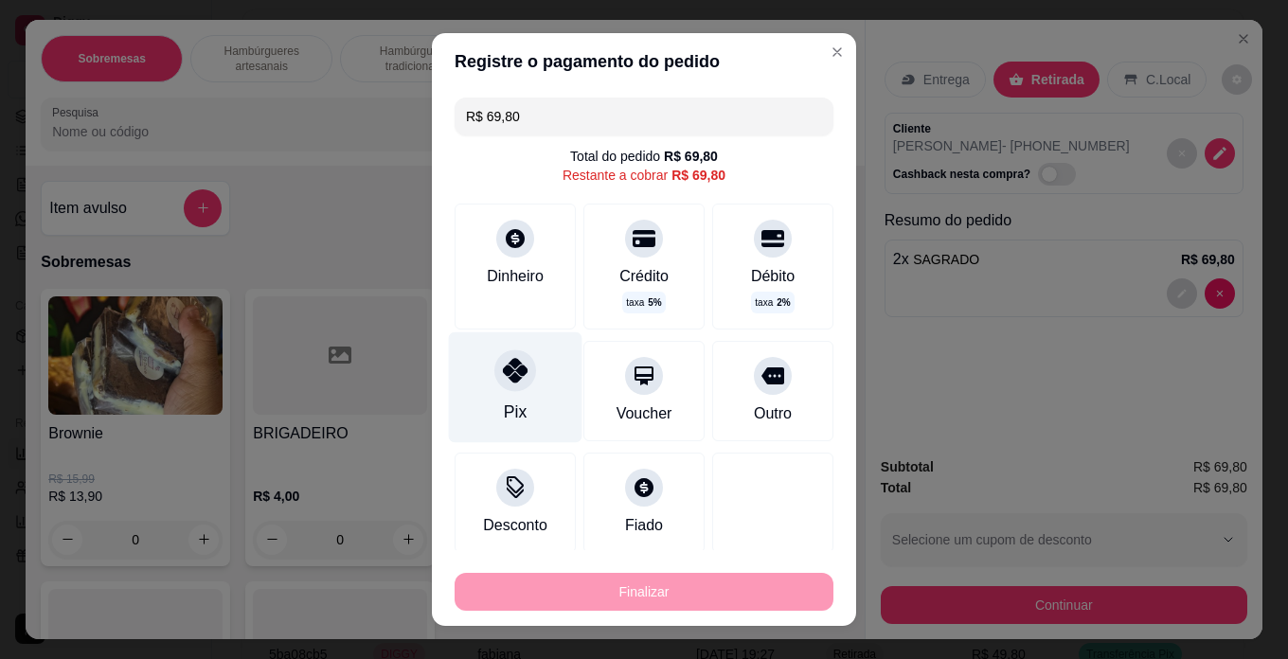
click at [524, 375] on div at bounding box center [515, 370] width 42 height 42
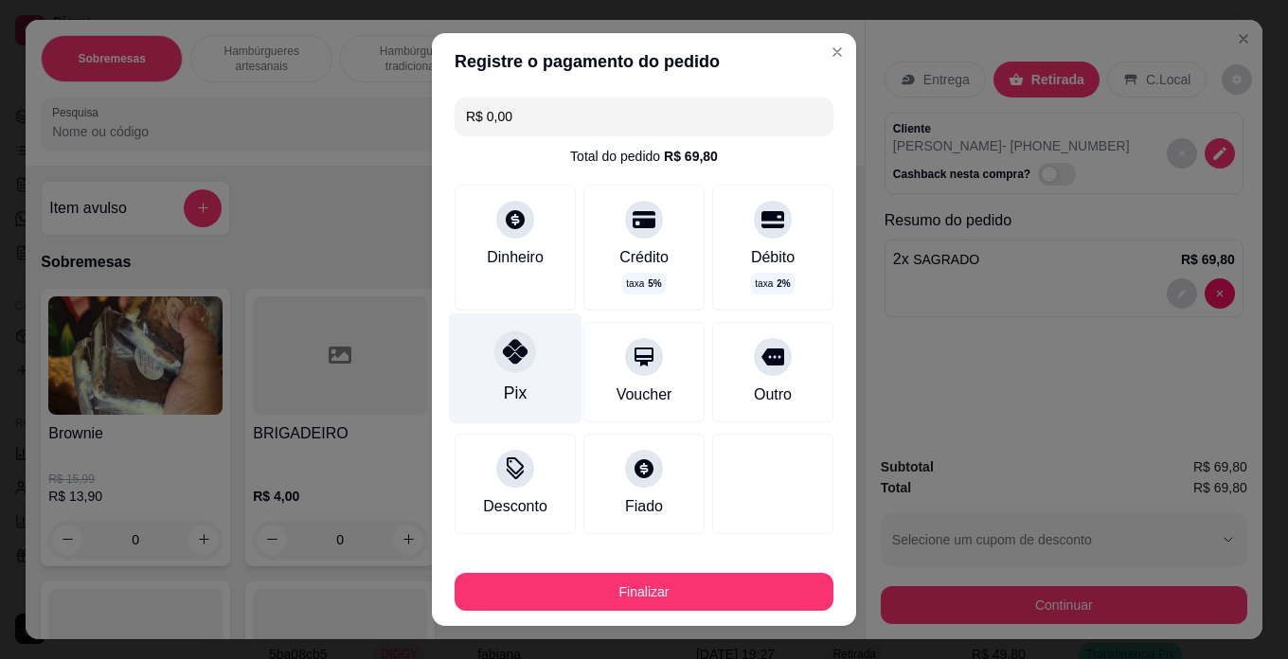
type input "R$ 0,00"
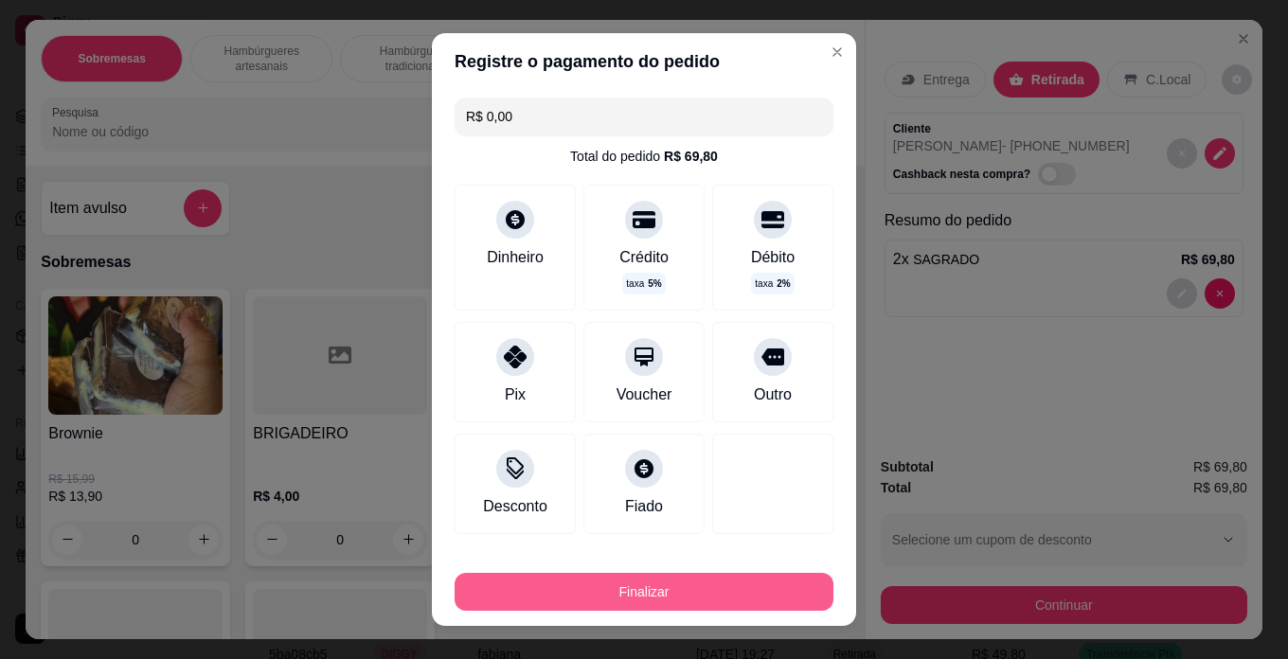
click at [581, 595] on button "Finalizar" at bounding box center [643, 592] width 379 height 38
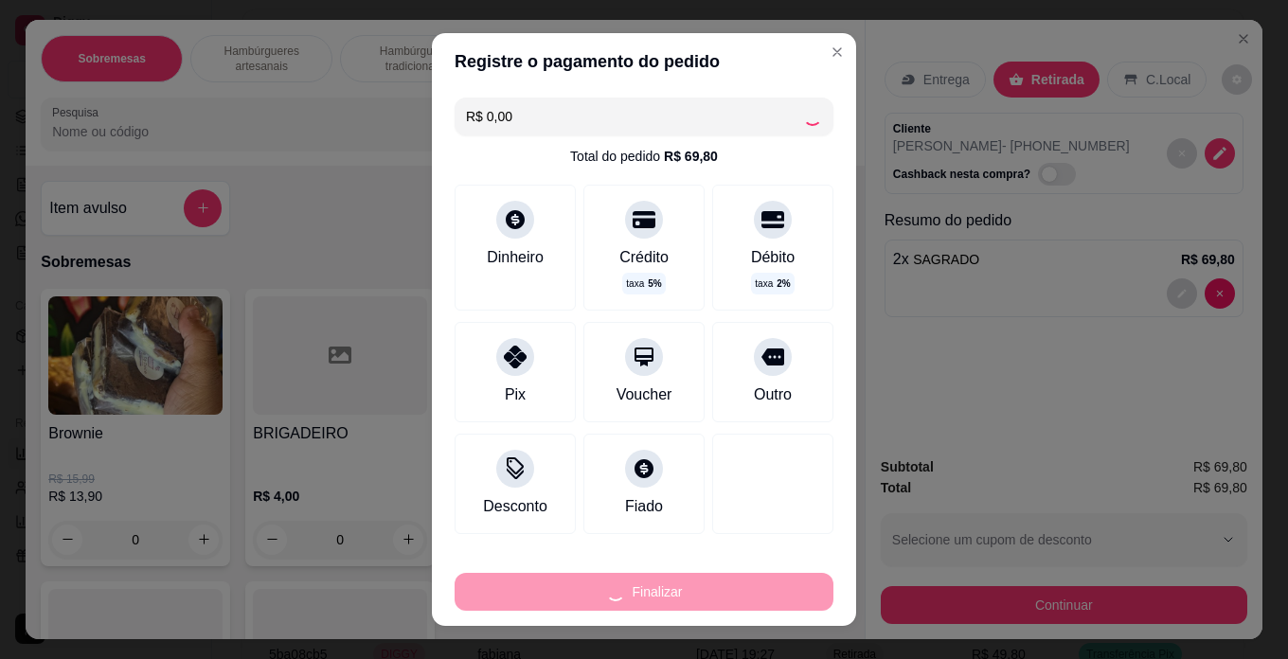
type input "0"
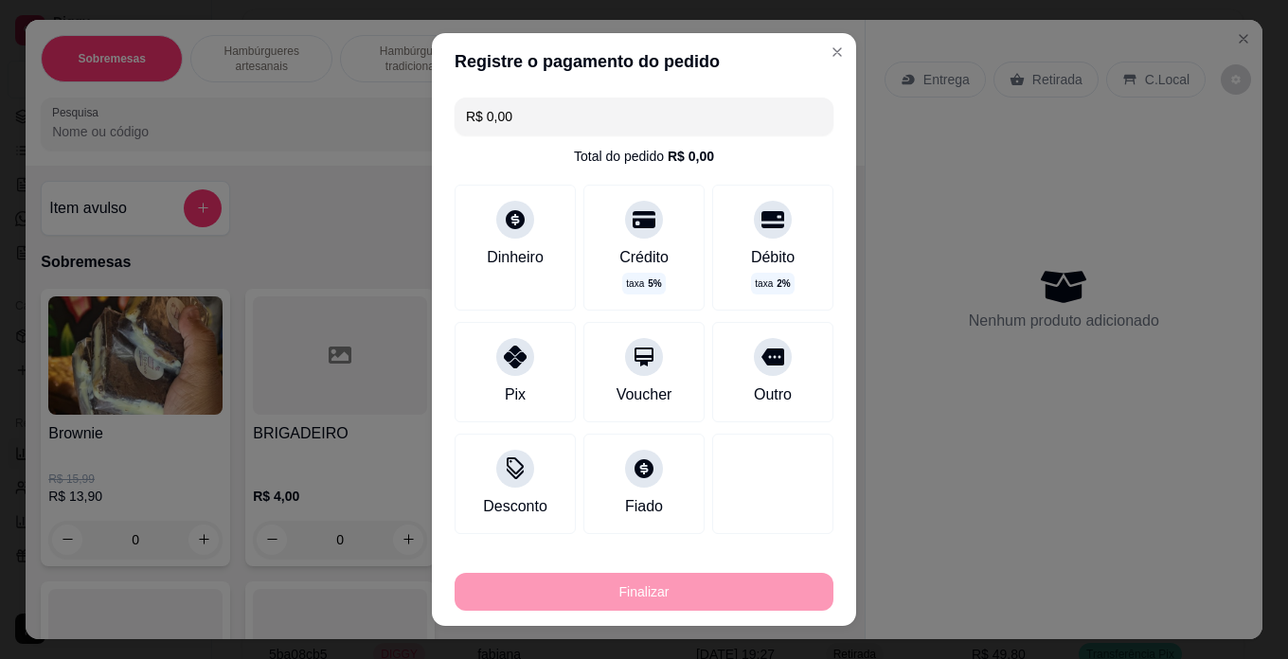
type input "-R$ 69,80"
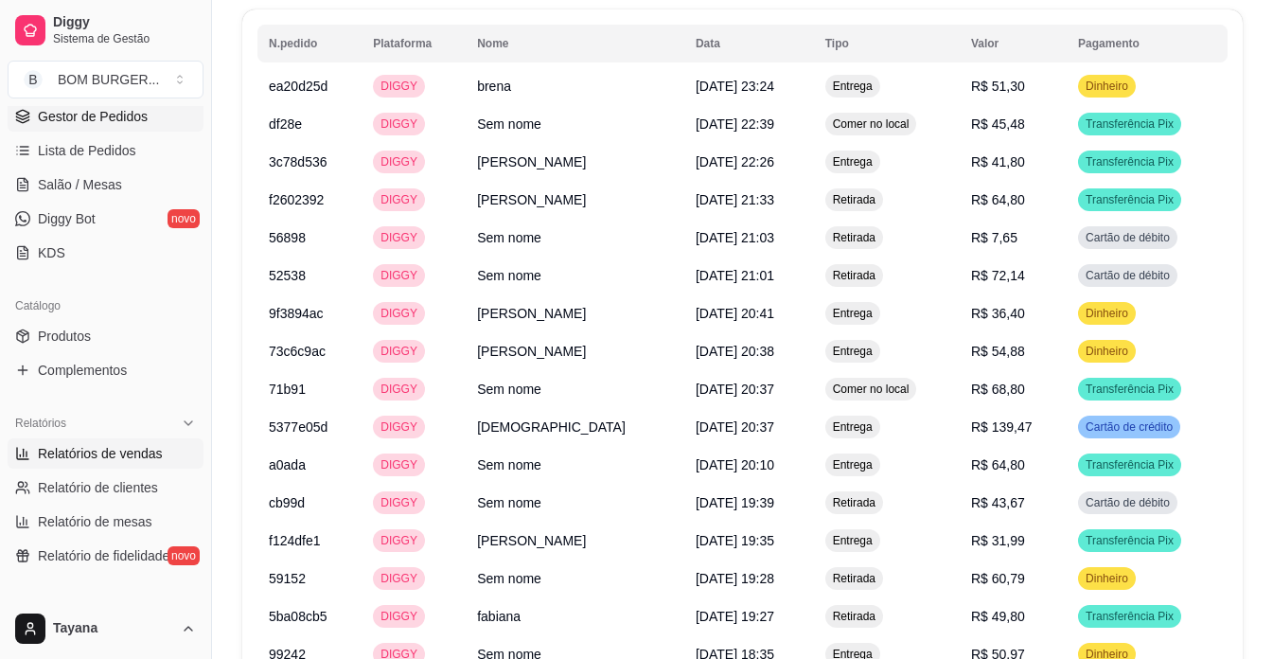
click at [47, 114] on span "Gestor de Pedidos" at bounding box center [93, 116] width 110 height 19
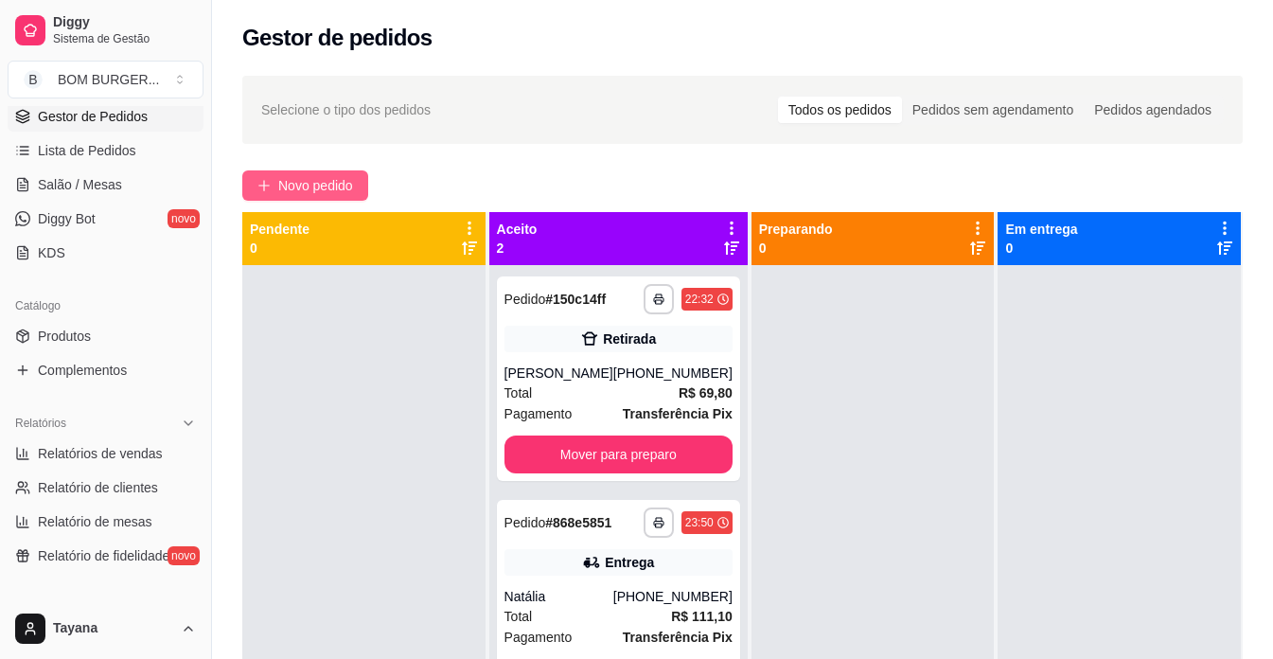
click at [315, 189] on span "Novo pedido" at bounding box center [315, 185] width 75 height 21
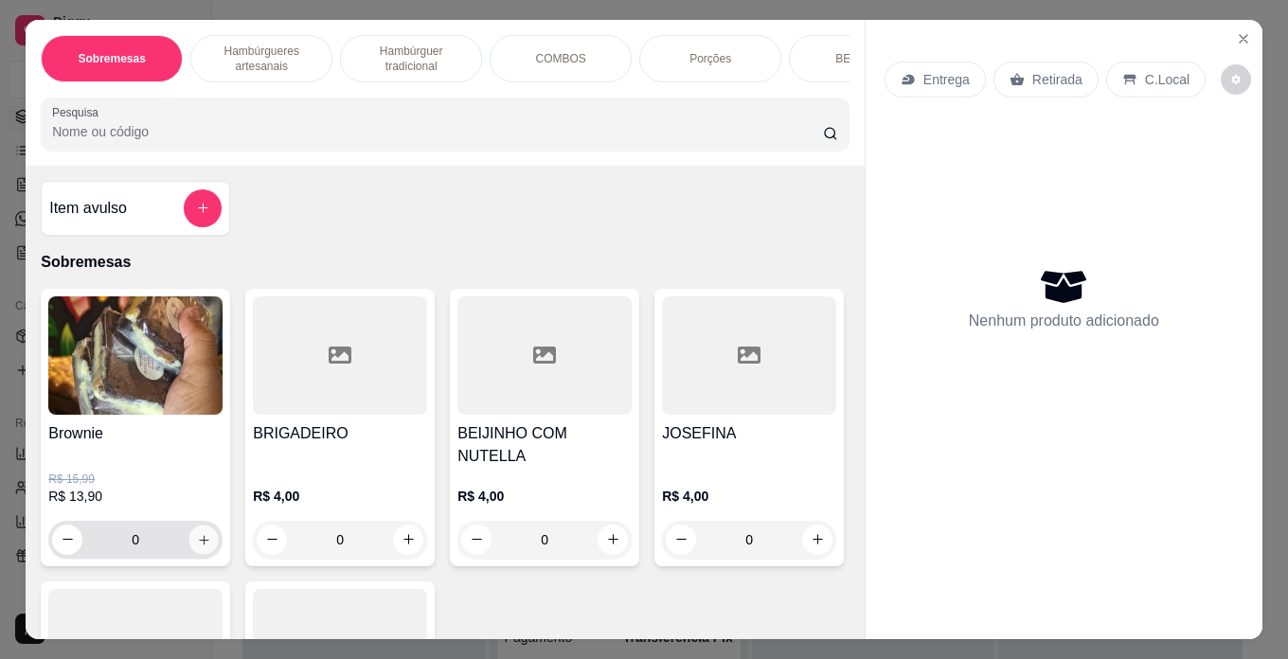
click at [201, 540] on icon "increase-product-quantity" at bounding box center [204, 540] width 14 height 14
type input "1"
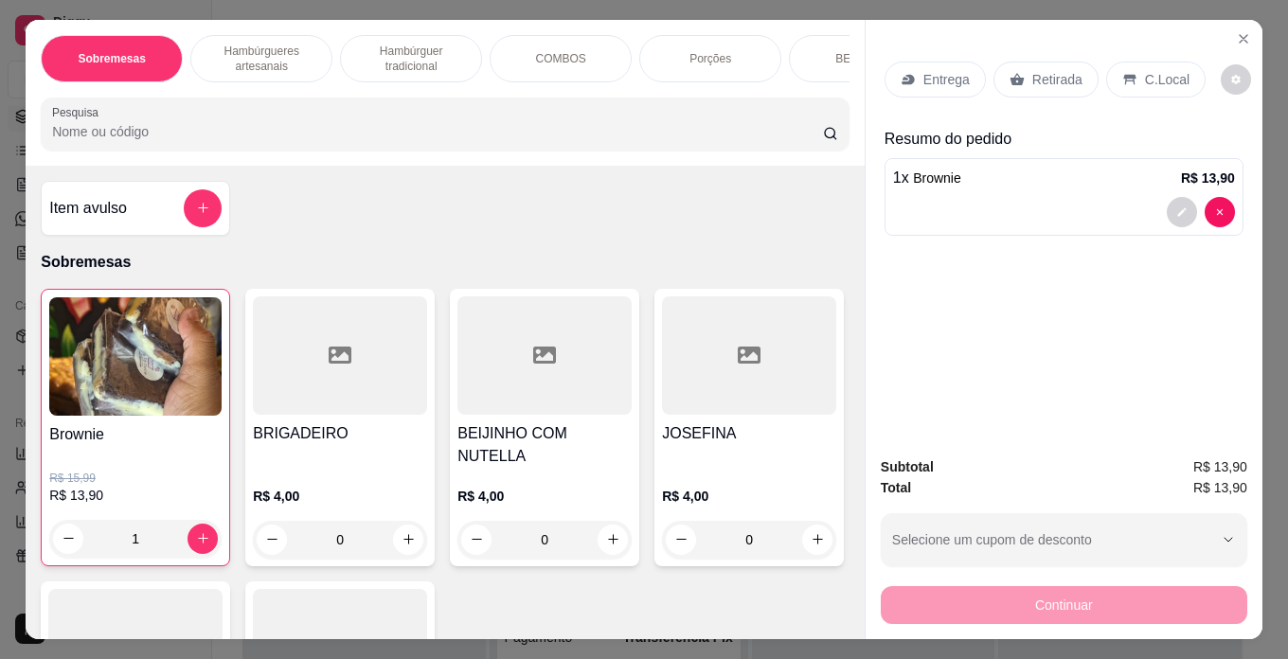
click at [1055, 70] on p "Retirada" at bounding box center [1057, 79] width 50 height 19
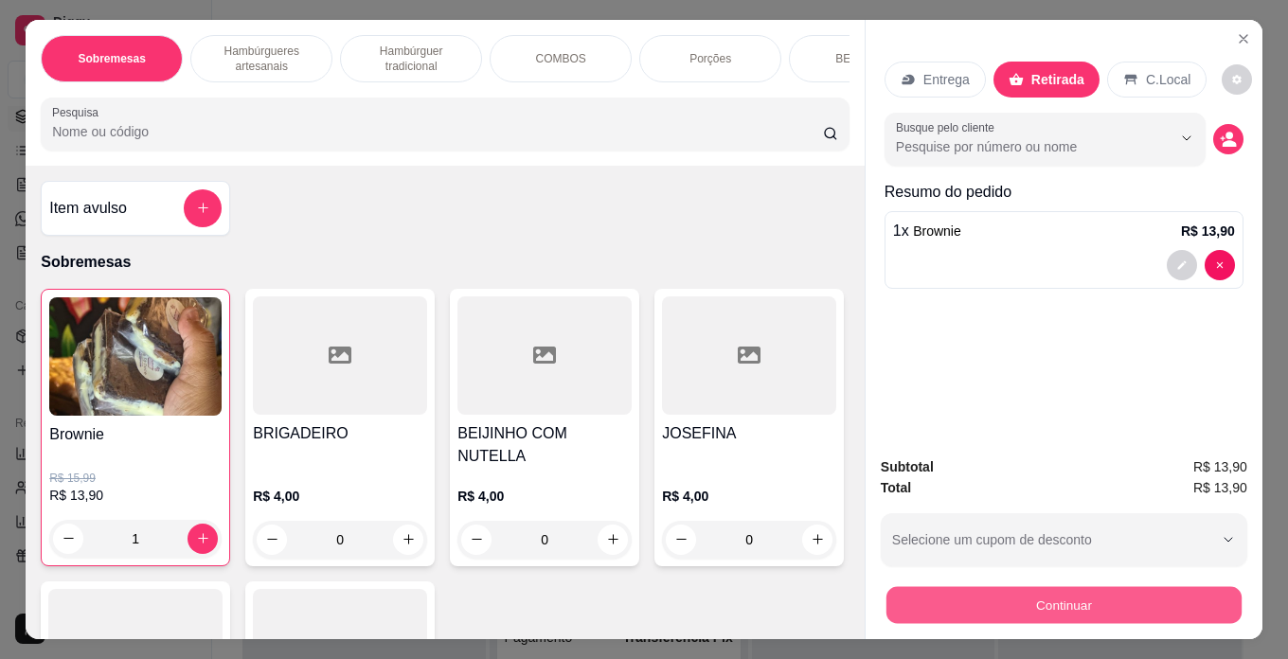
click at [1083, 603] on button "Continuar" at bounding box center [1063, 605] width 355 height 37
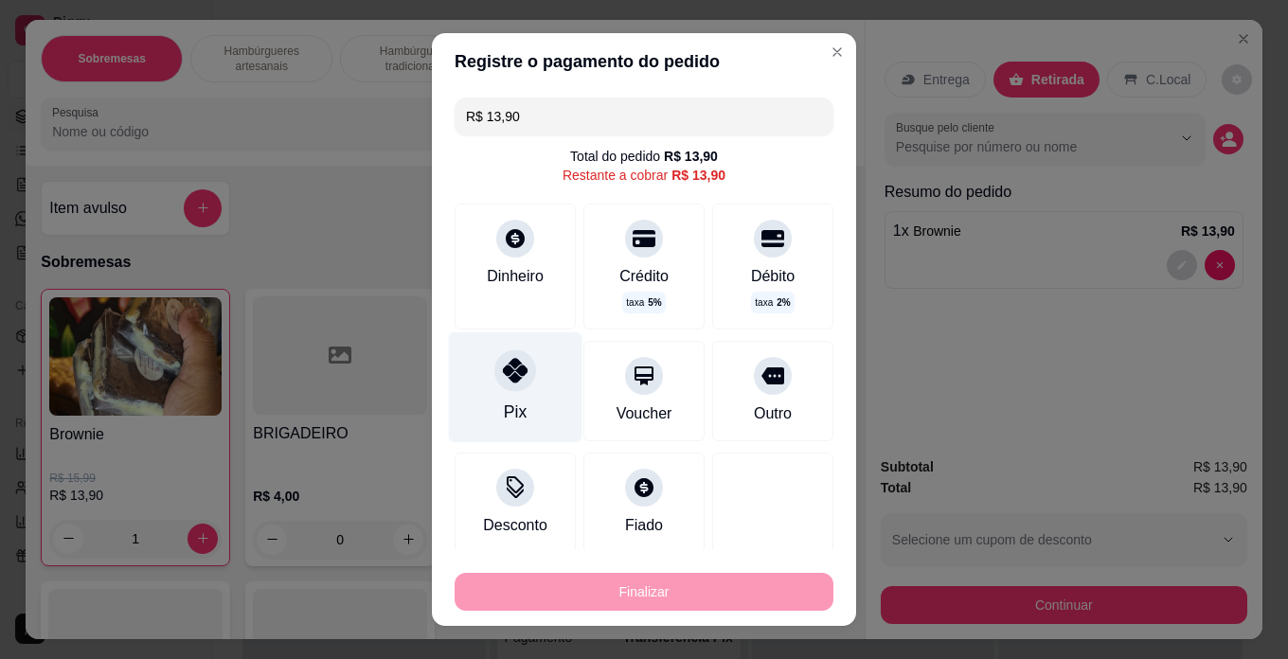
click at [503, 382] on icon at bounding box center [515, 370] width 25 height 25
type input "R$ 0,00"
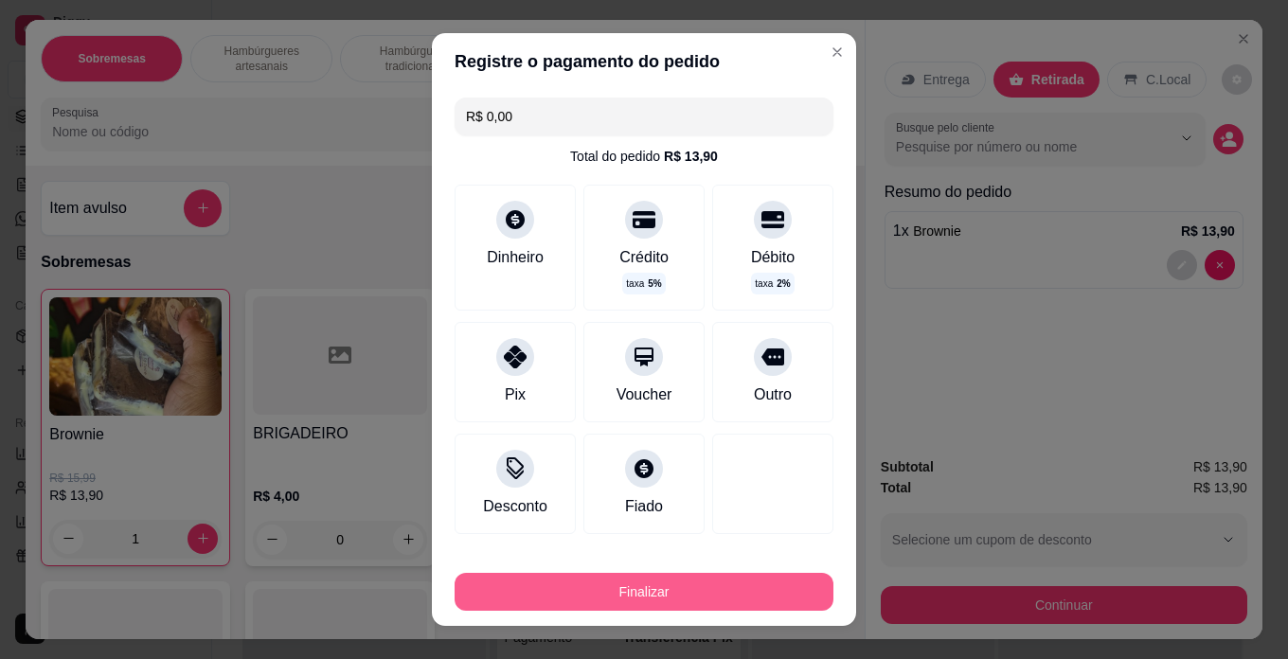
click at [599, 585] on button "Finalizar" at bounding box center [643, 592] width 379 height 38
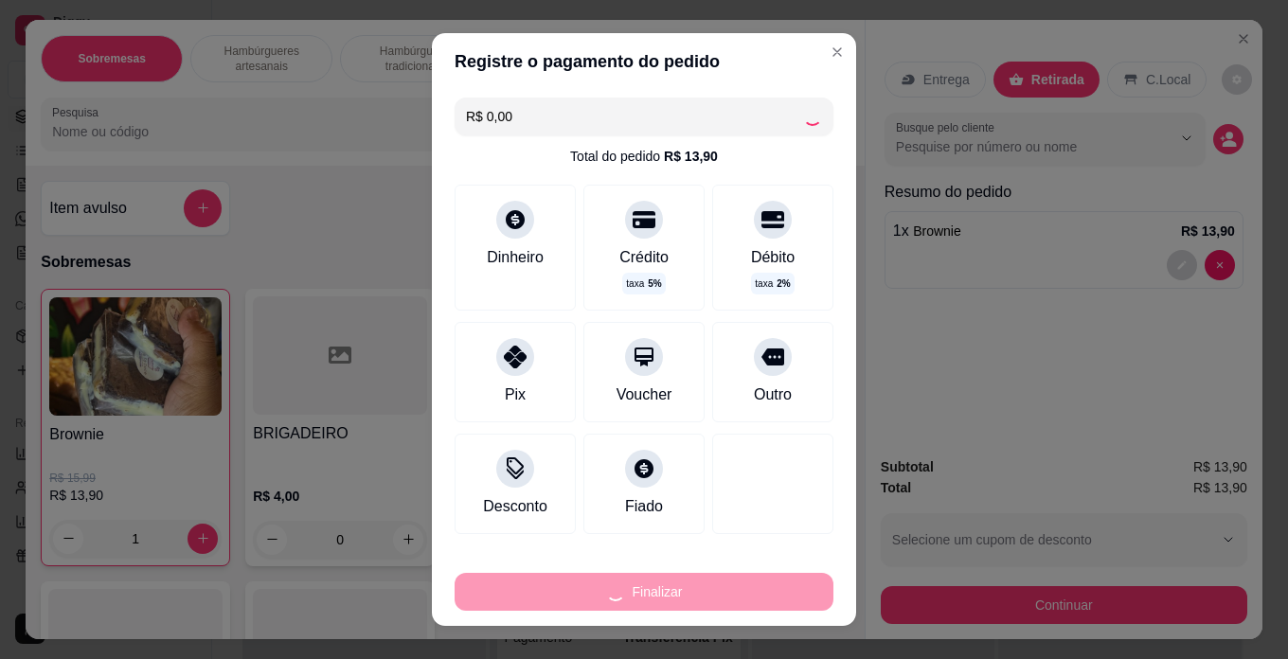
type input "0"
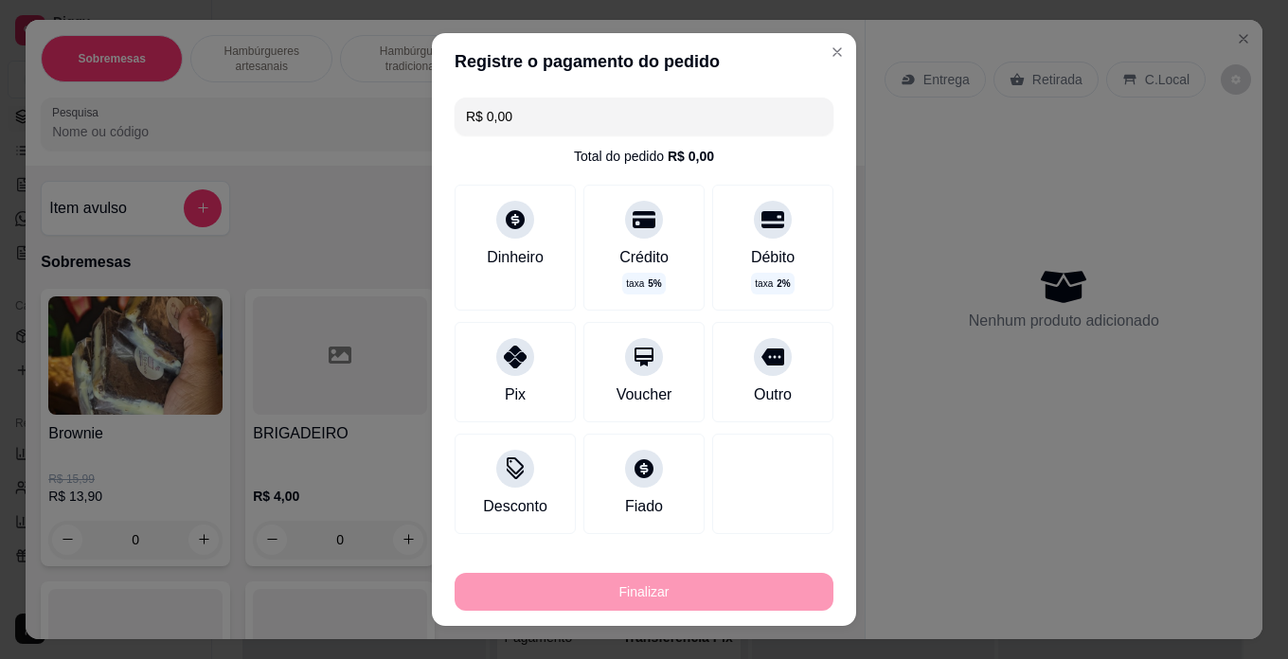
type input "-R$ 13,90"
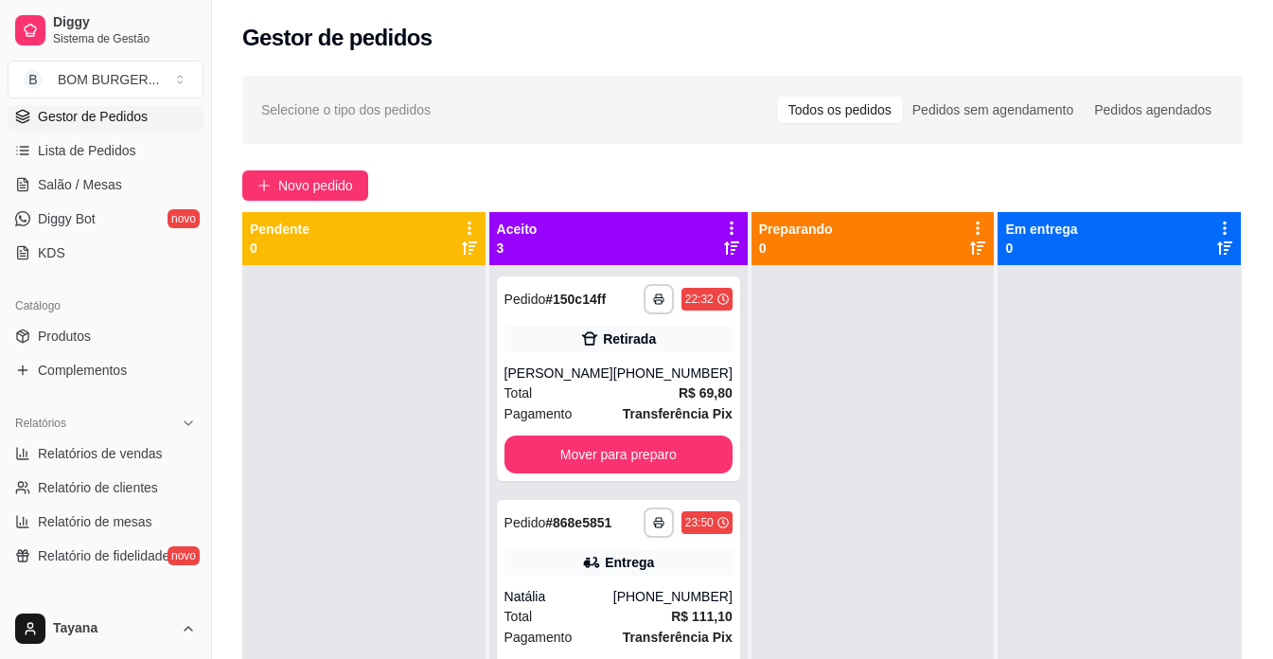
scroll to position [30, 0]
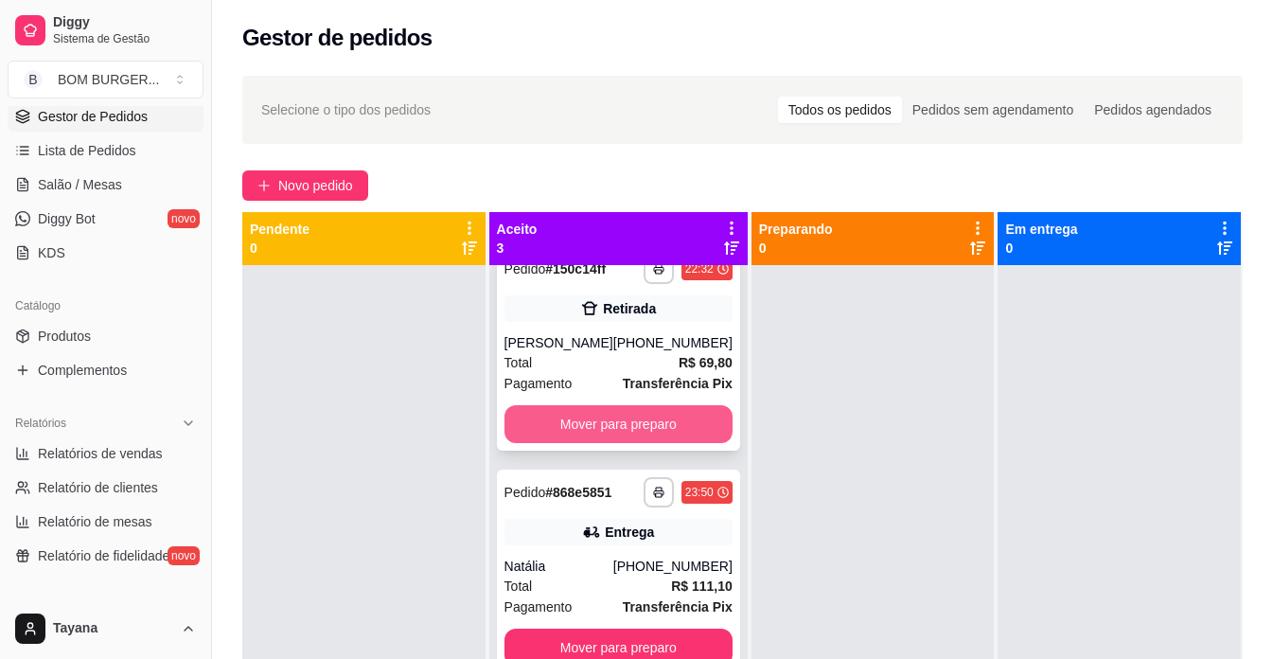
click at [653, 420] on button "Mover para preparo" at bounding box center [619, 424] width 228 height 38
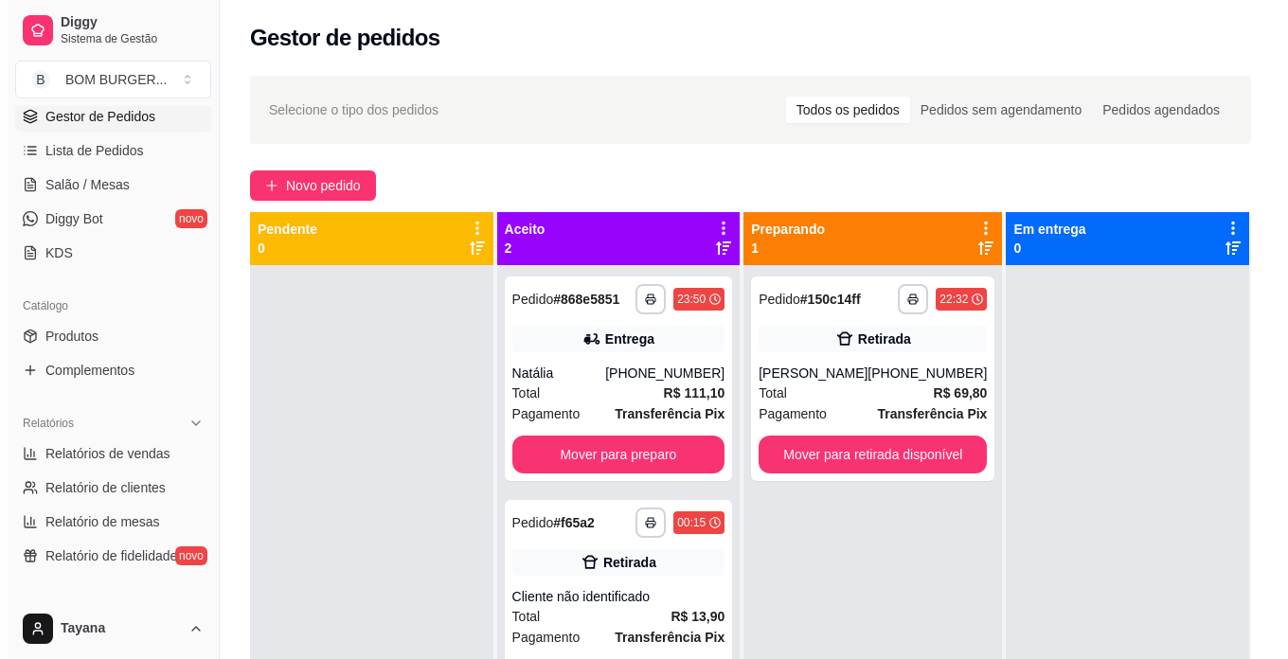
scroll to position [0, 0]
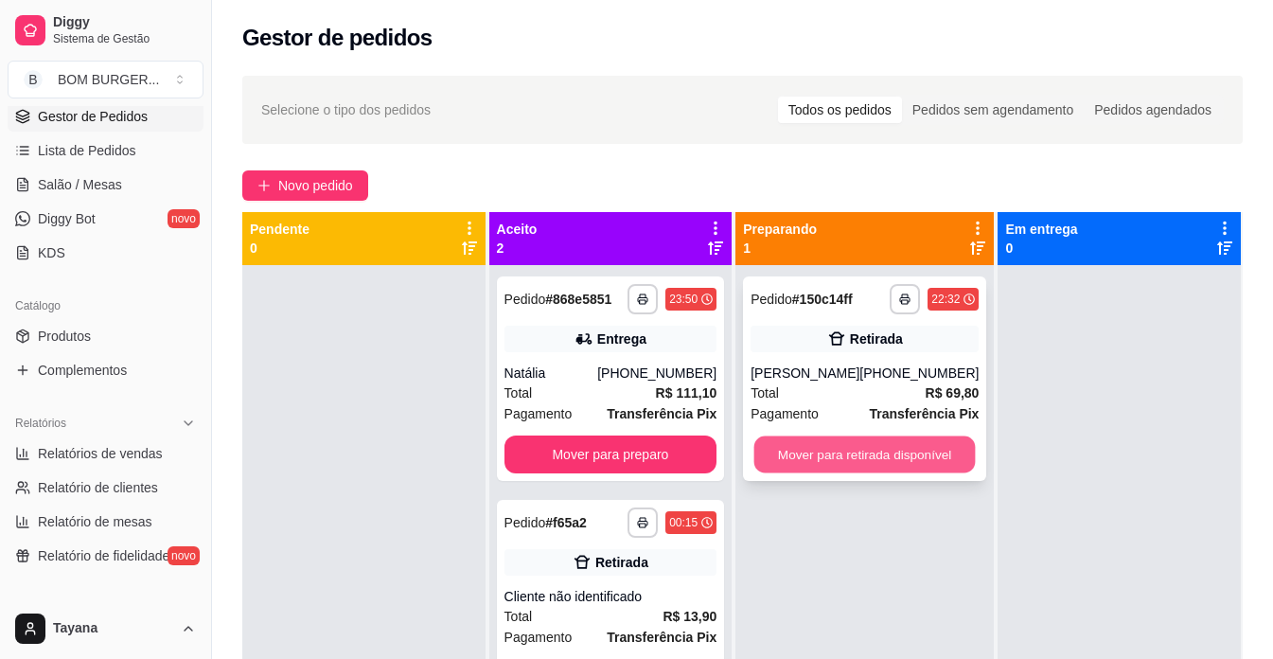
click at [854, 453] on button "Mover para retirada disponível" at bounding box center [866, 454] width 222 height 37
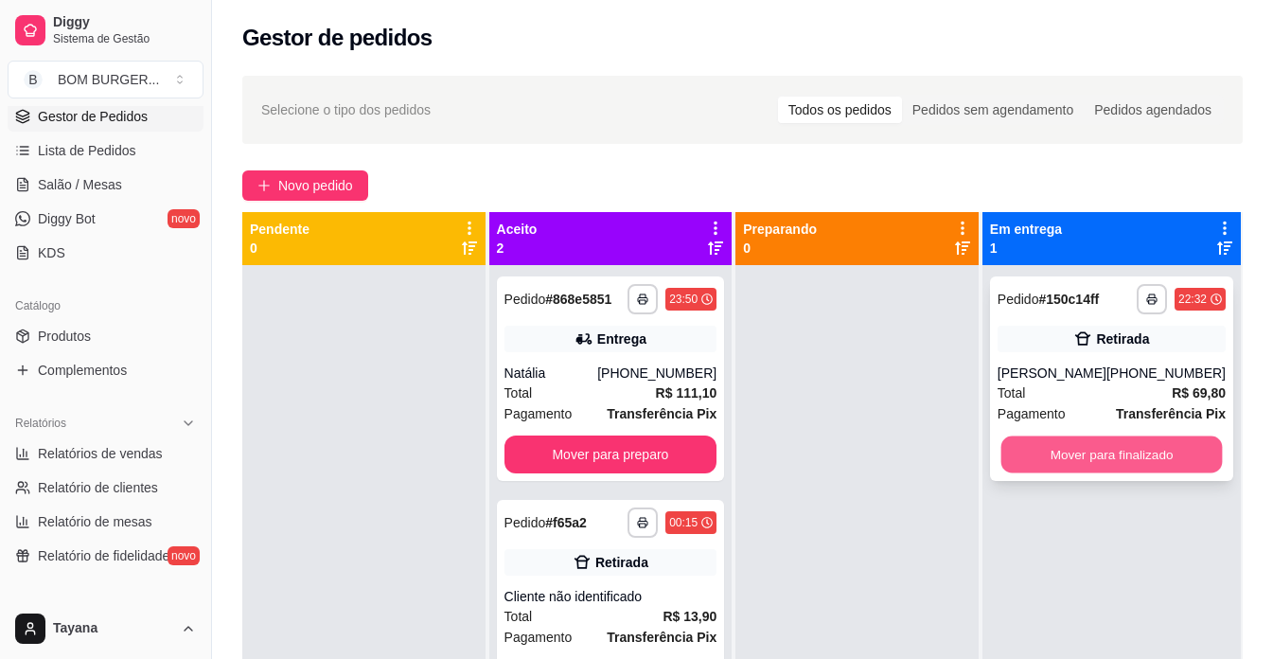
click at [1144, 452] on button "Mover para finalizado" at bounding box center [1112, 454] width 222 height 37
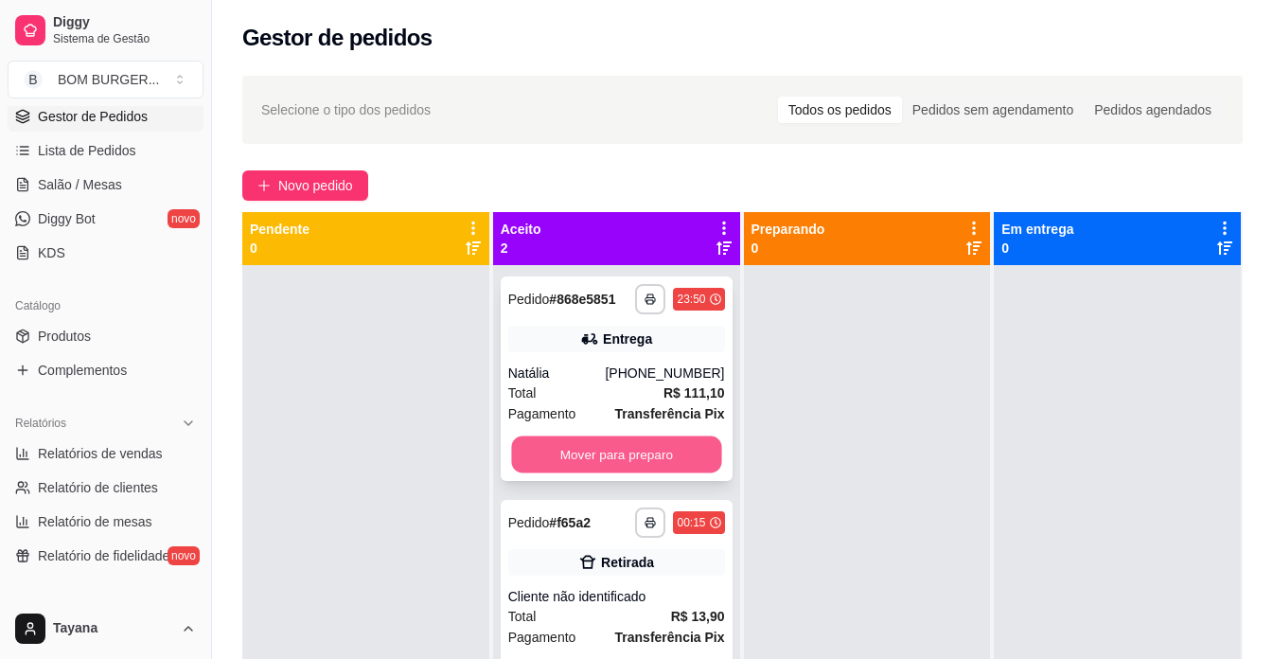
click at [666, 451] on button "Mover para preparo" at bounding box center [616, 454] width 210 height 37
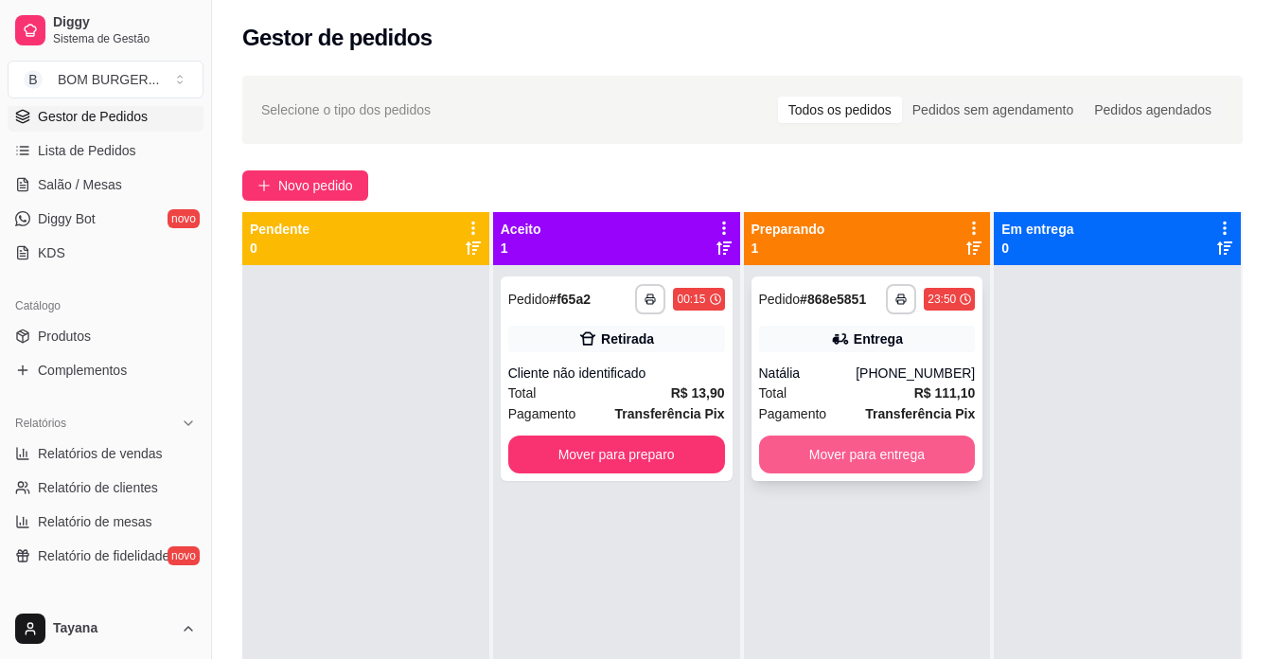
click at [827, 452] on button "Mover para entrega" at bounding box center [867, 455] width 217 height 38
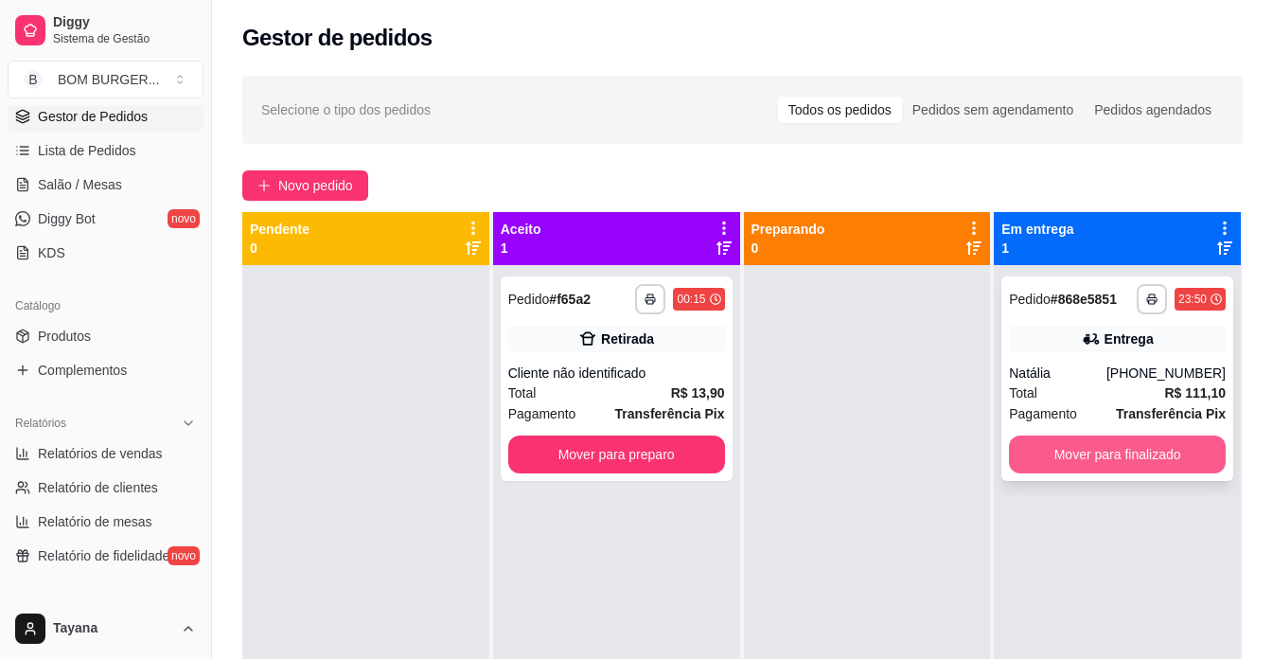
click at [1082, 454] on button "Mover para finalizado" at bounding box center [1117, 455] width 217 height 38
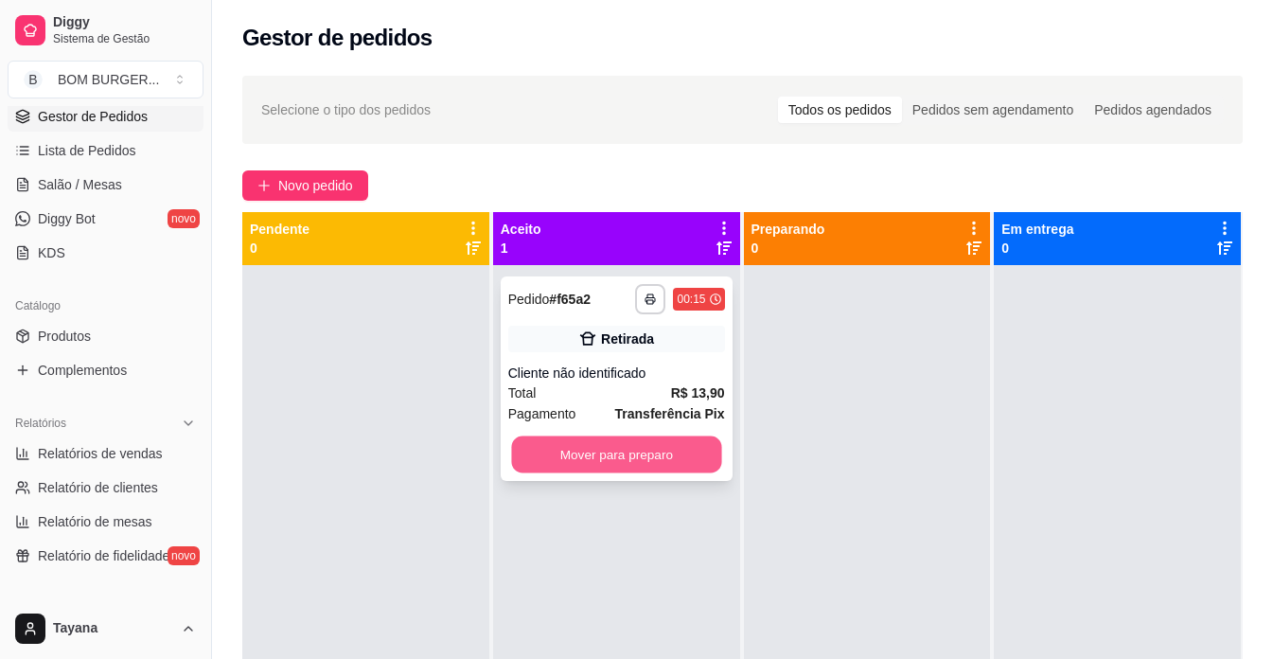
click at [558, 449] on button "Mover para preparo" at bounding box center [616, 454] width 210 height 37
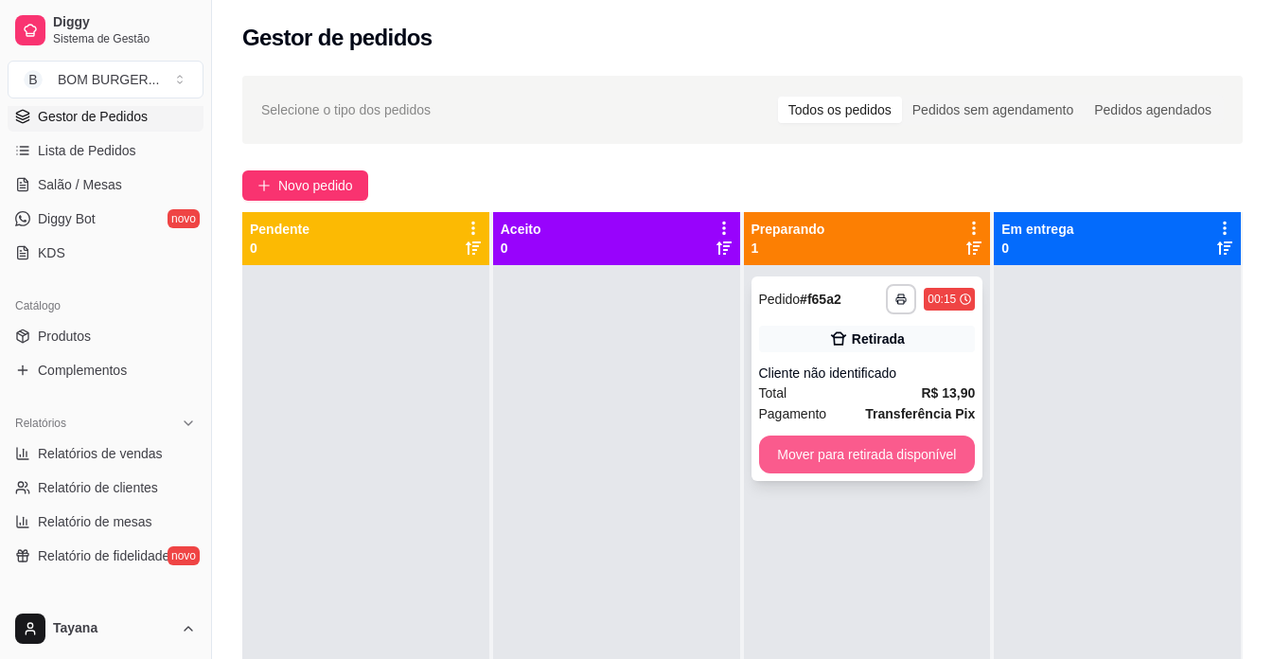
click at [813, 444] on button "Mover para retirada disponível" at bounding box center [867, 455] width 217 height 38
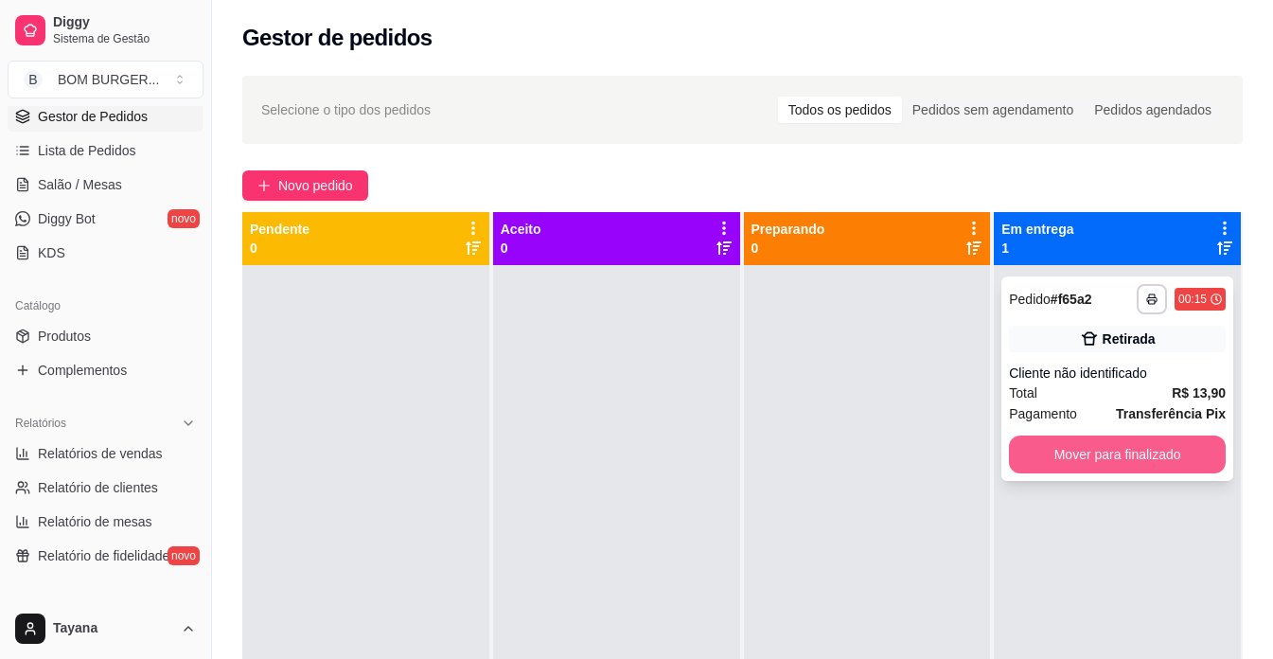
click at [1088, 457] on button "Mover para finalizado" at bounding box center [1117, 455] width 217 height 38
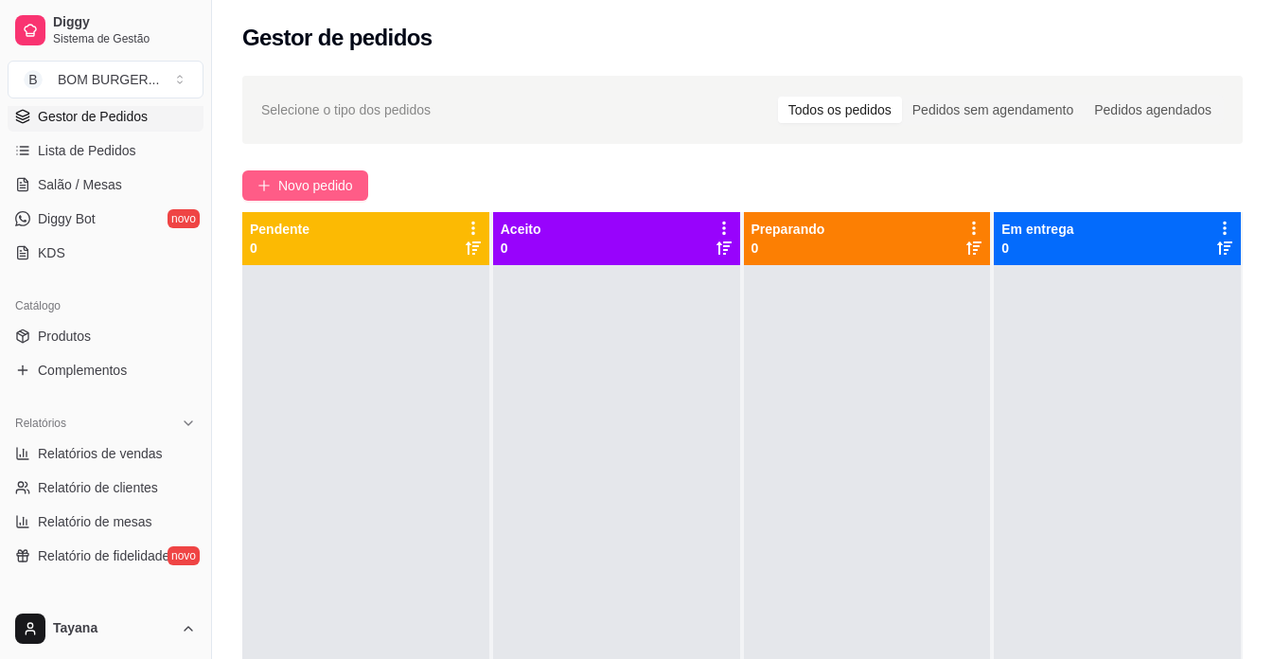
click at [288, 192] on span "Novo pedido" at bounding box center [315, 185] width 75 height 21
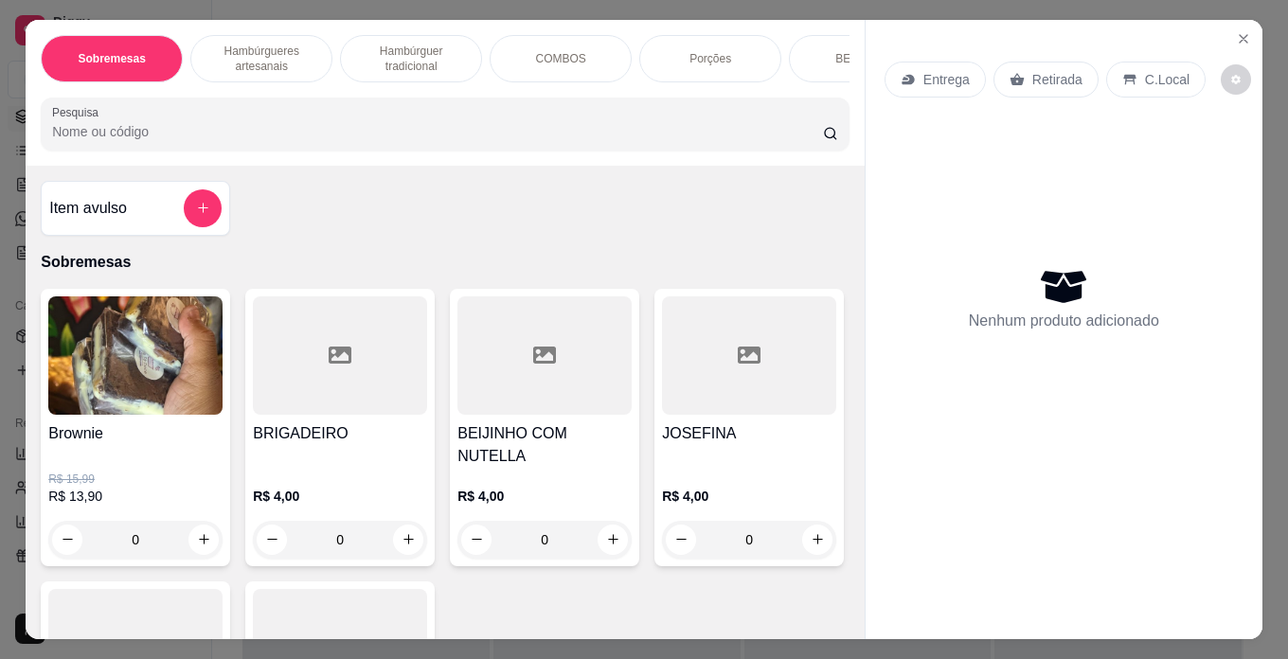
click at [830, 48] on div "BEBIDAS" at bounding box center [860, 58] width 142 height 47
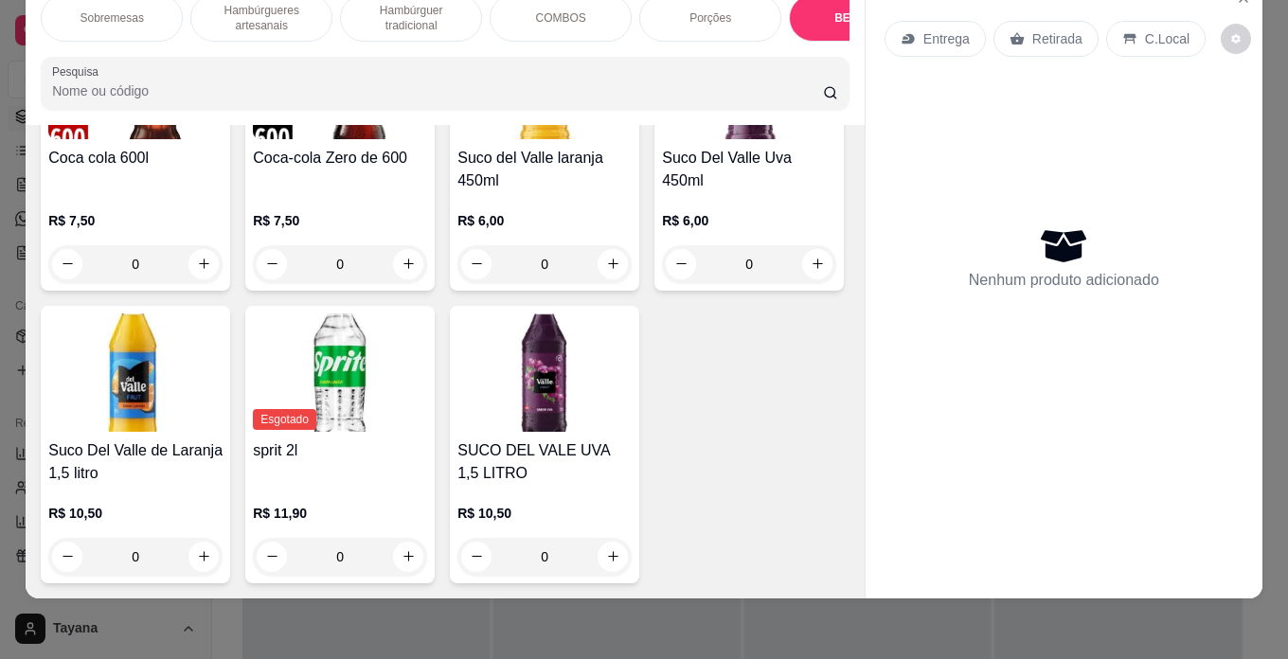
scroll to position [5198, 0]
click at [810, 272] on icon "increase-product-quantity" at bounding box center [817, 265] width 14 height 14
type input "1"
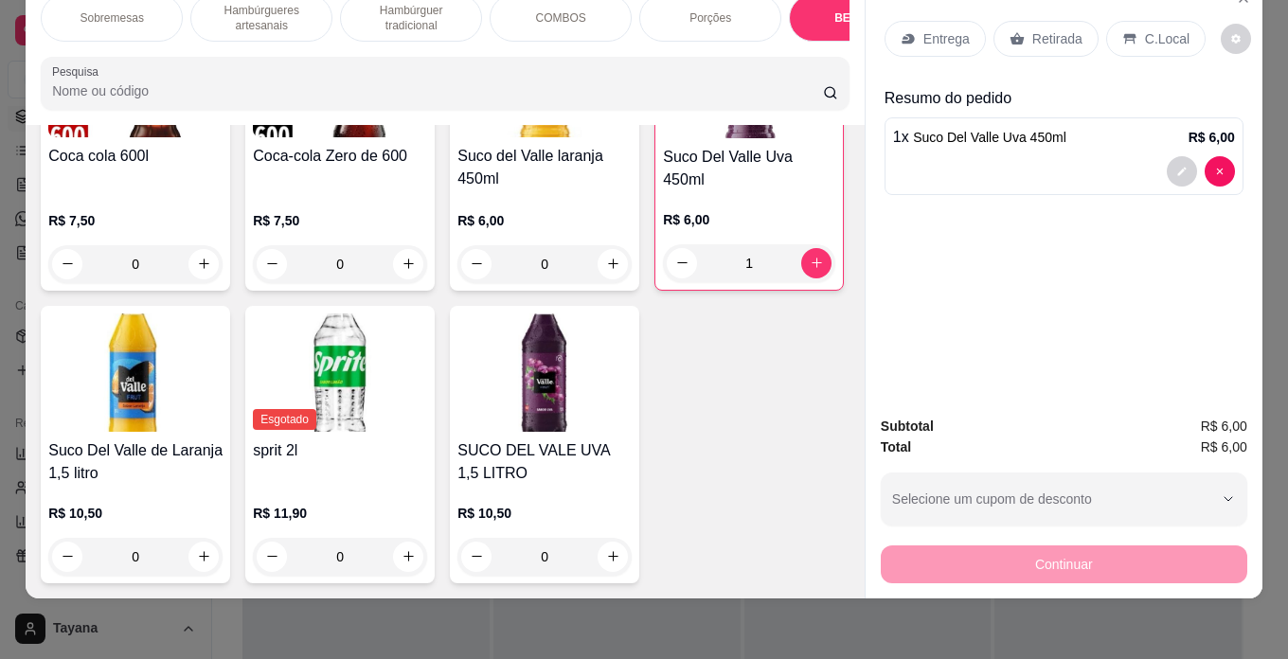
click at [1044, 29] on p "Retirada" at bounding box center [1057, 38] width 50 height 19
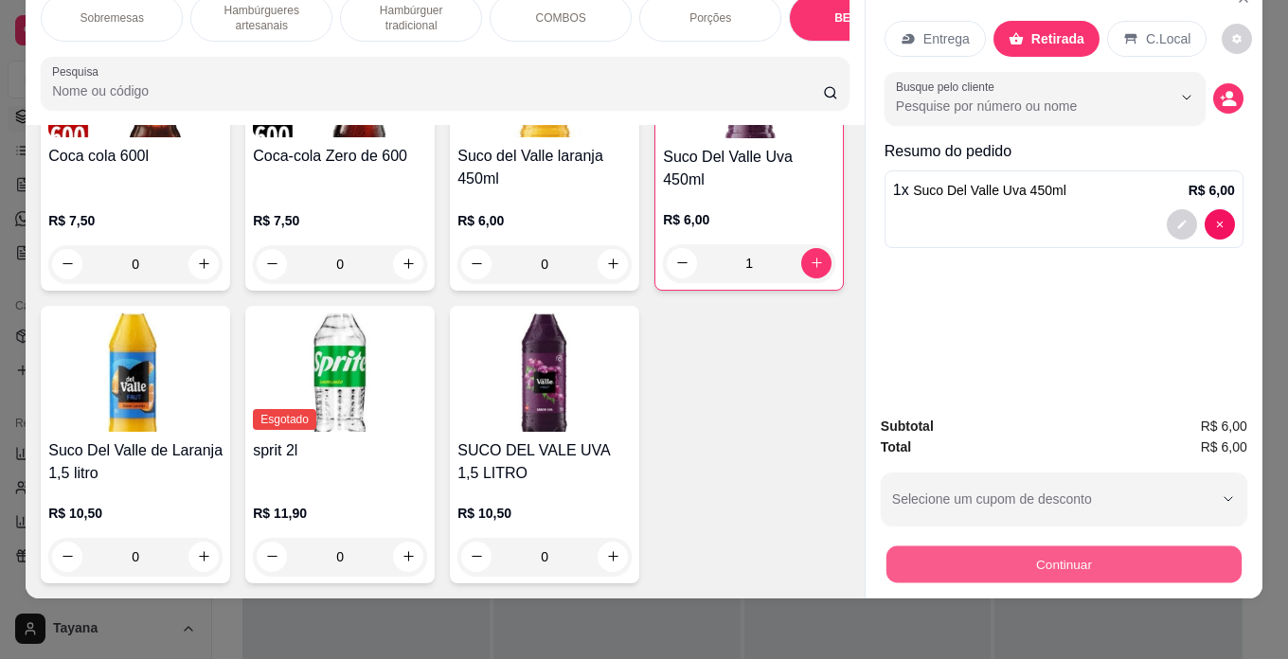
click at [1054, 546] on button "Continuar" at bounding box center [1063, 564] width 355 height 37
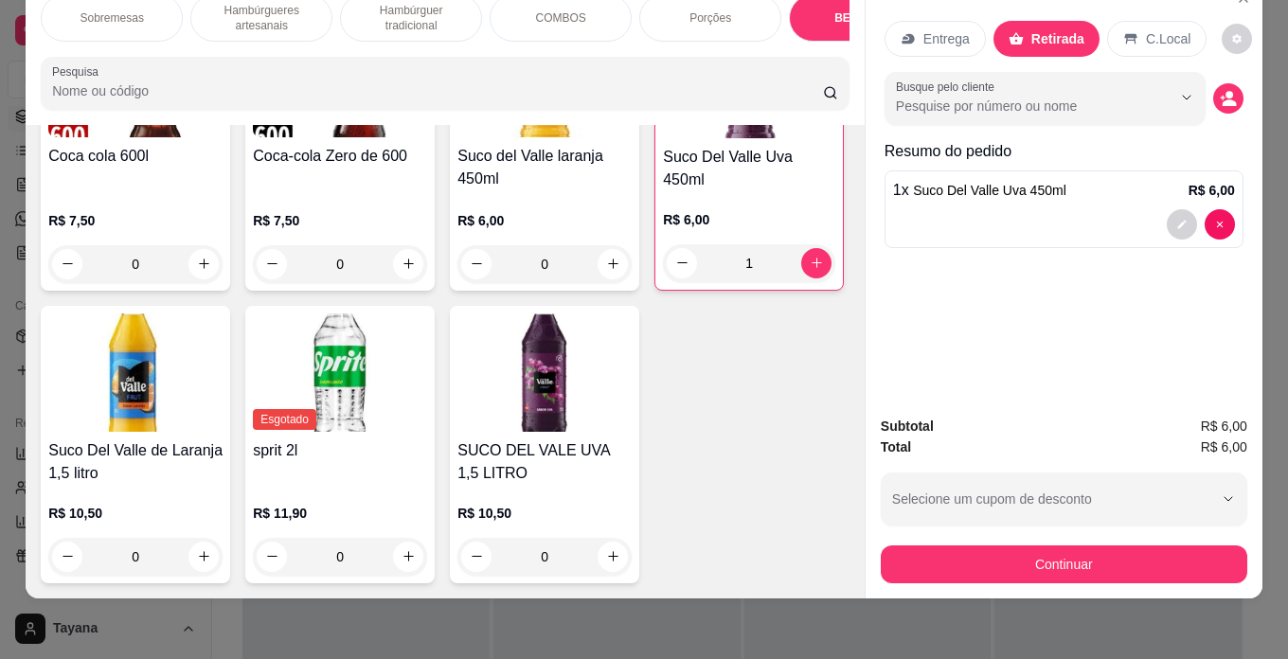
click at [1060, 559] on button "Continuar" at bounding box center [1064, 564] width 366 height 38
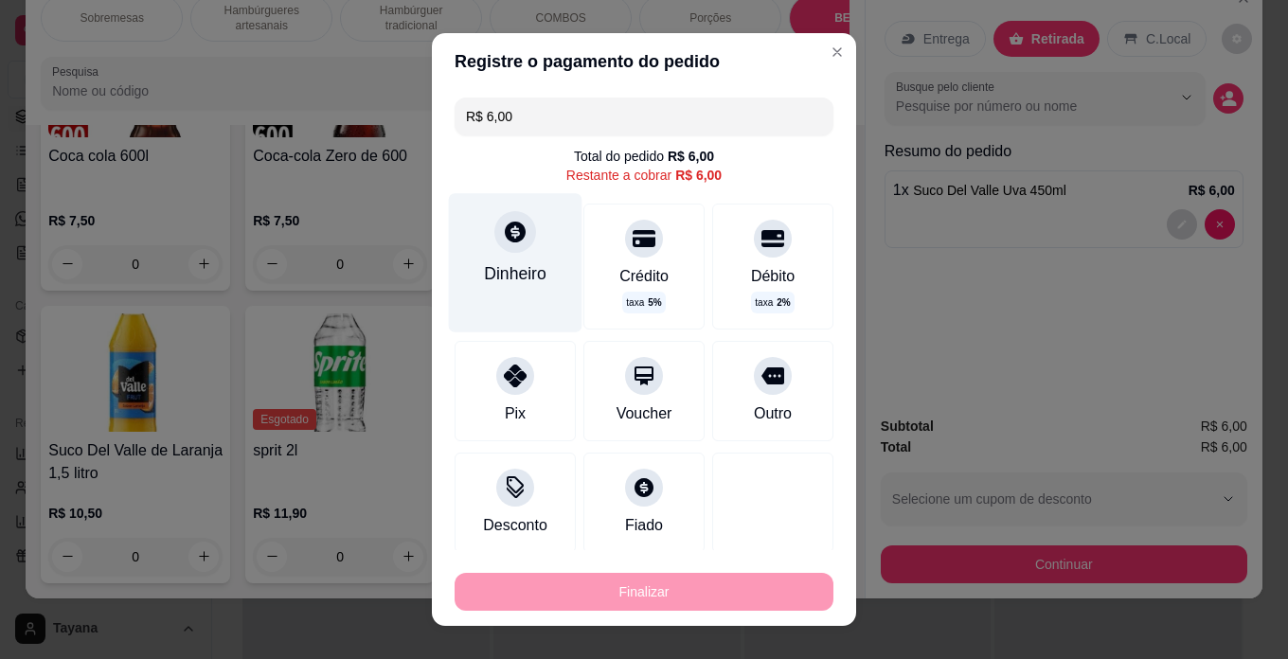
click at [516, 257] on div "Dinheiro" at bounding box center [515, 262] width 133 height 138
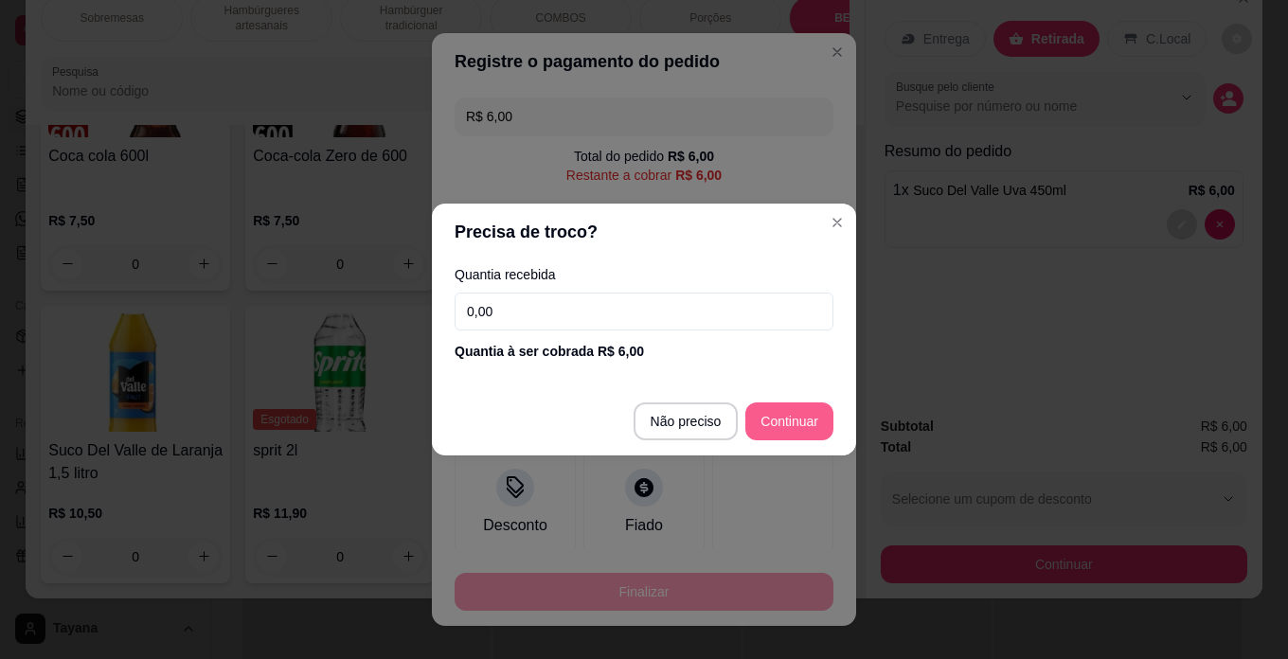
type input "R$ 0,00"
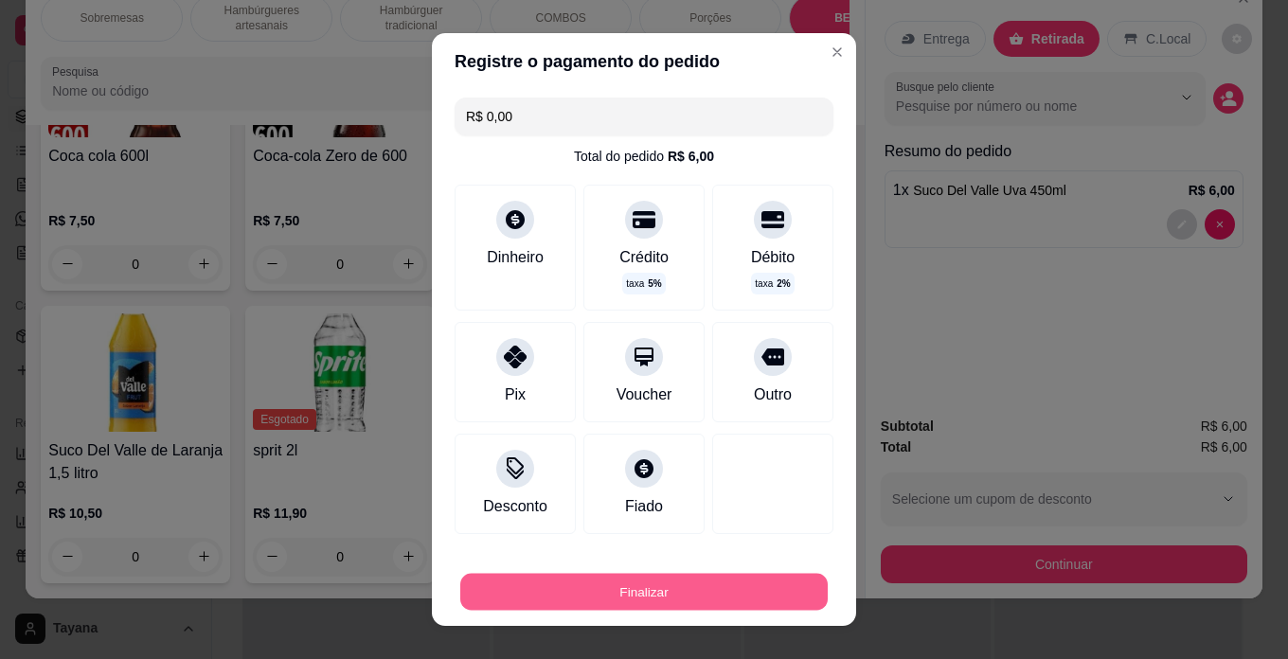
click at [708, 588] on button "Finalizar" at bounding box center [643, 592] width 367 height 37
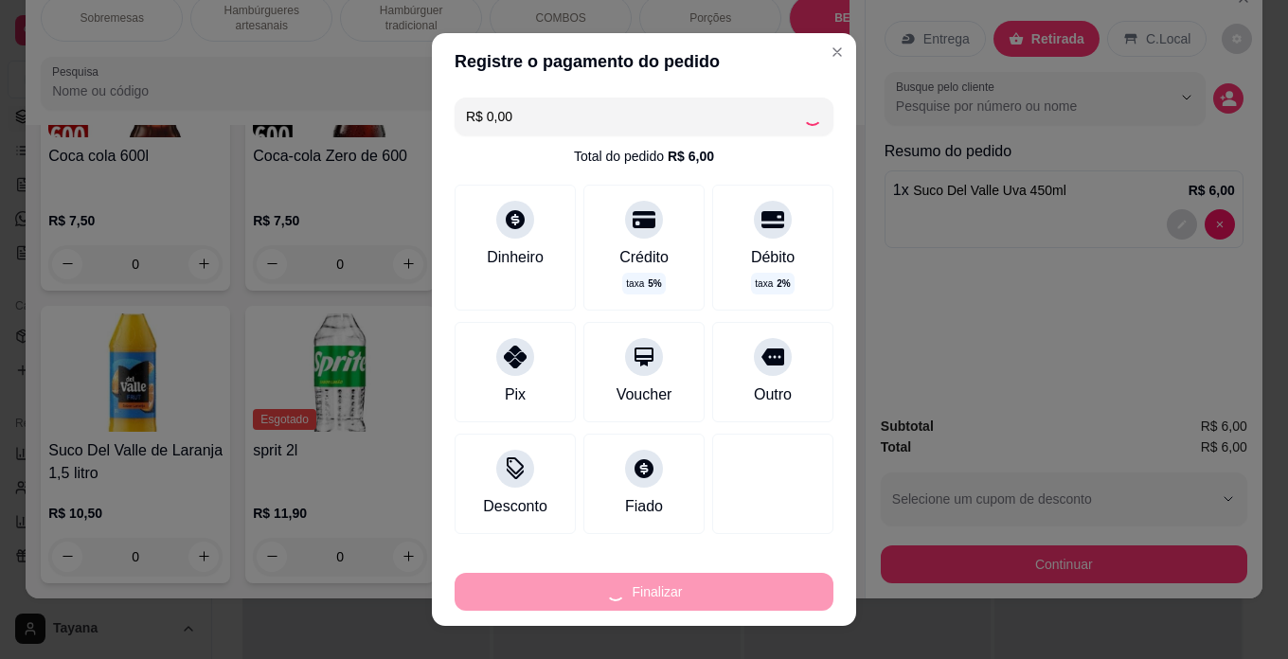
type input "0"
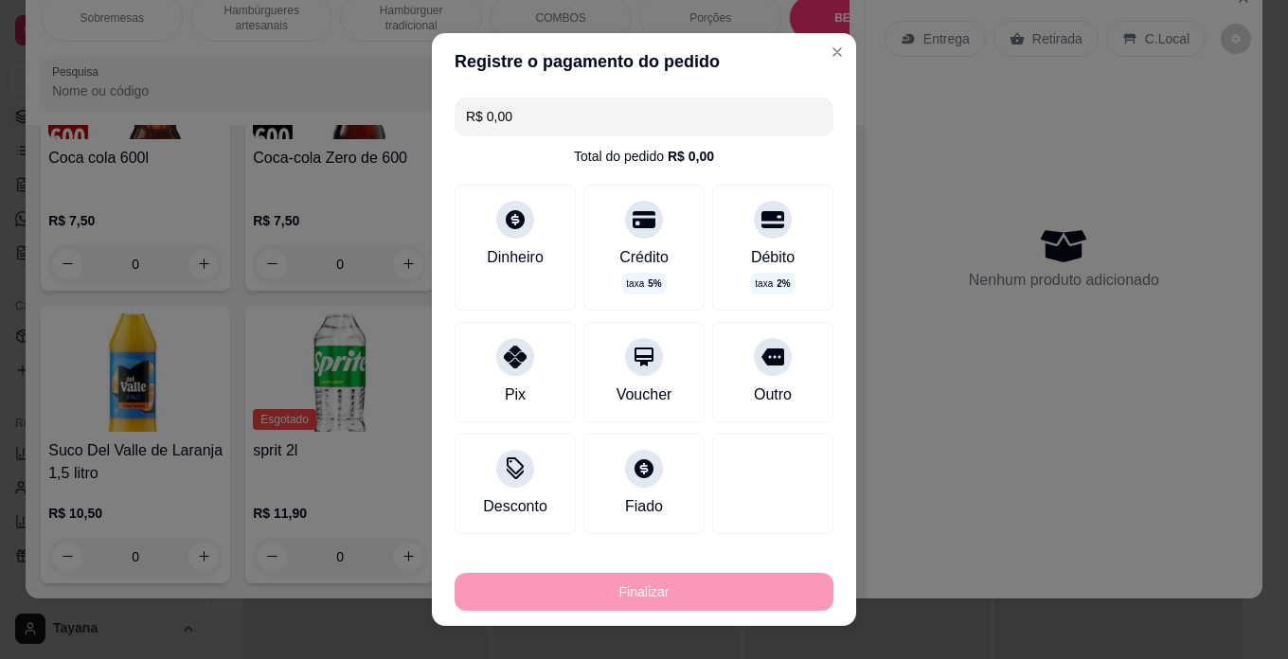
type input "-R$ 6,00"
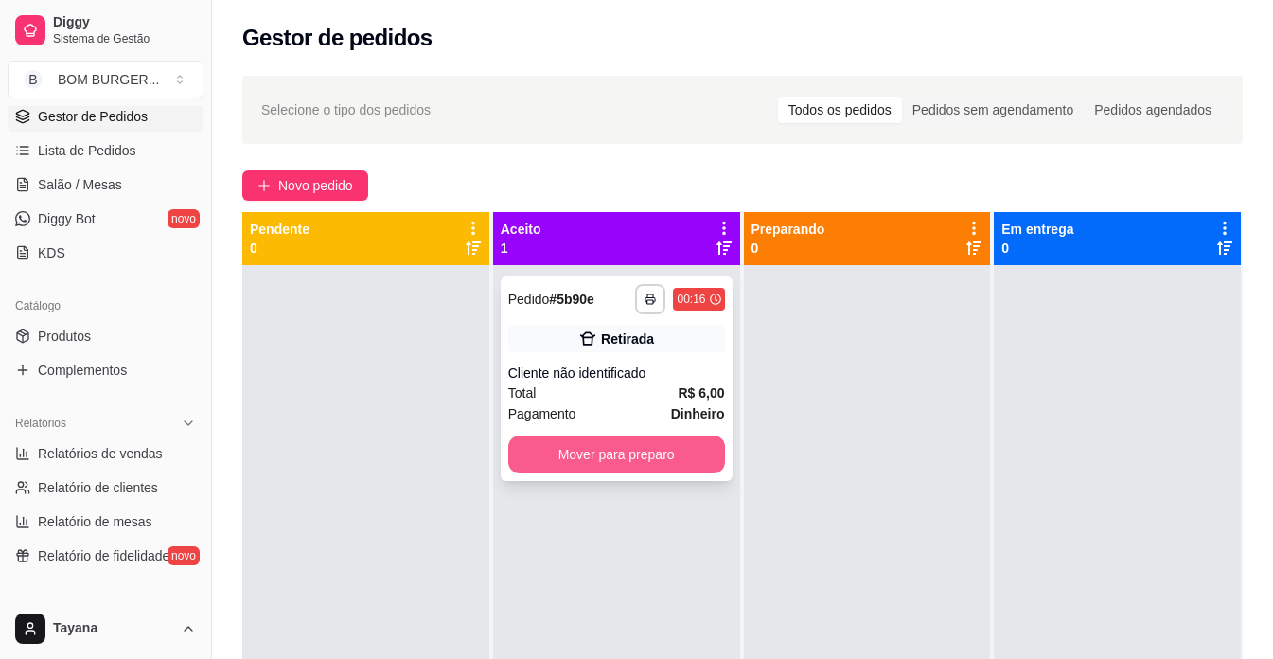
click at [604, 449] on button "Mover para preparo" at bounding box center [616, 455] width 217 height 38
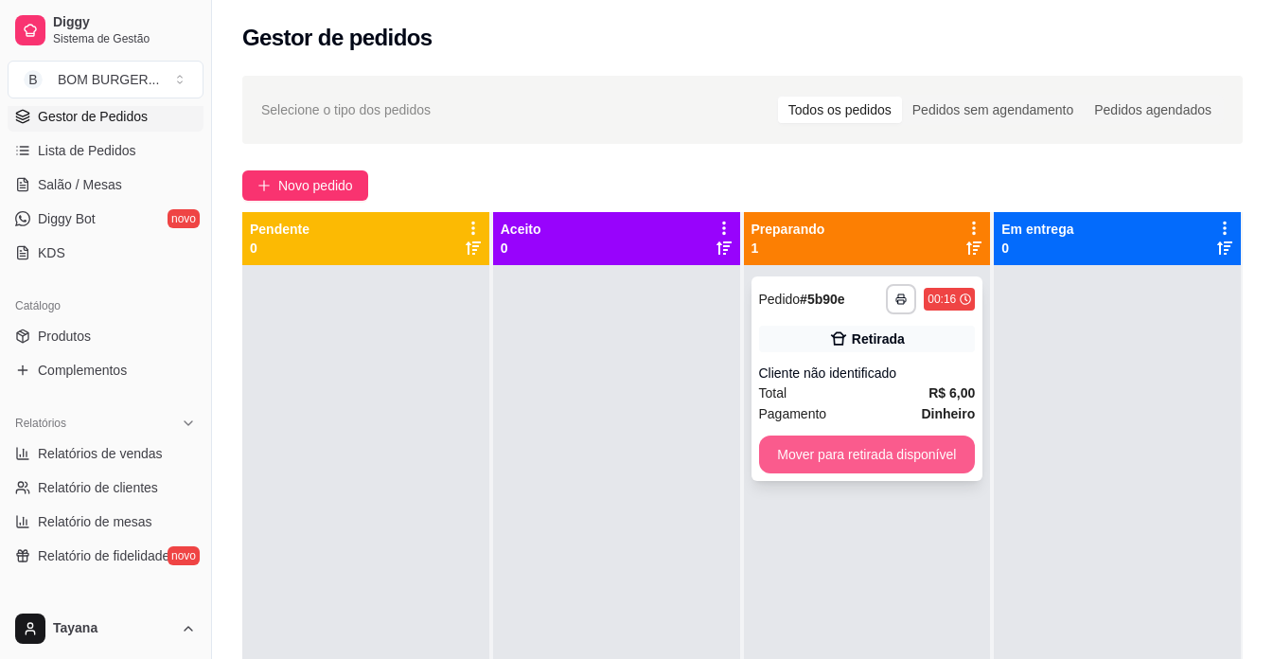
click at [942, 463] on button "Mover para retirada disponível" at bounding box center [867, 455] width 217 height 38
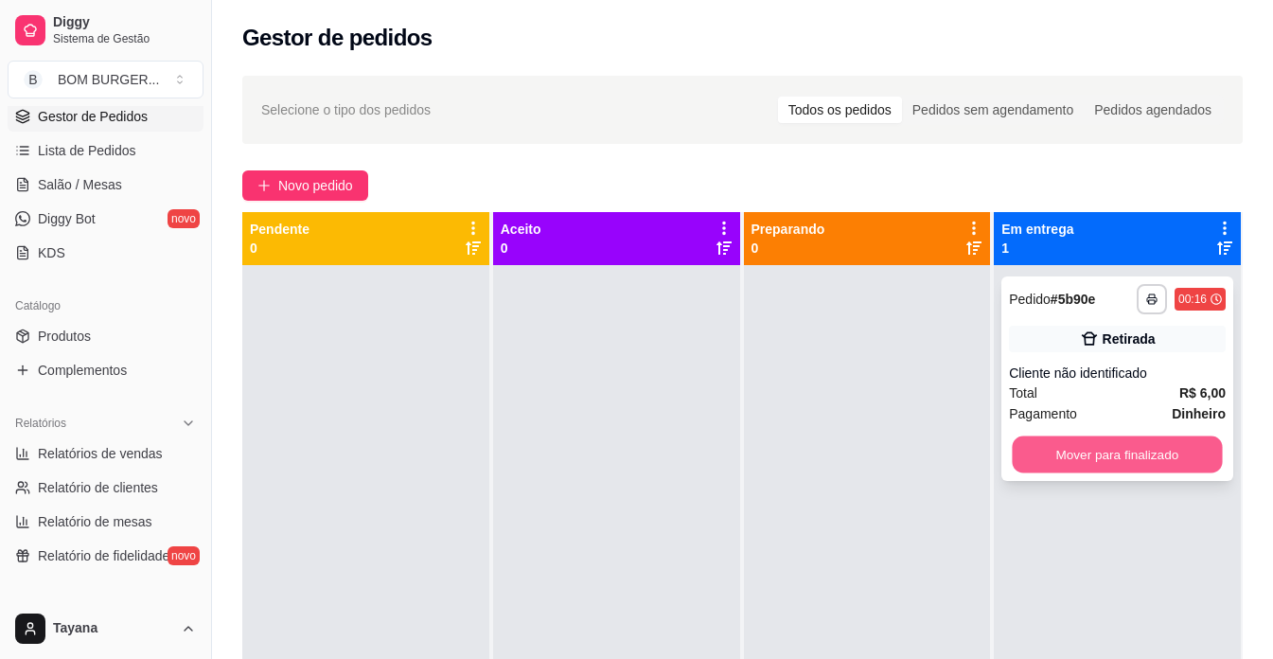
click at [1136, 460] on button "Mover para finalizado" at bounding box center [1118, 454] width 210 height 37
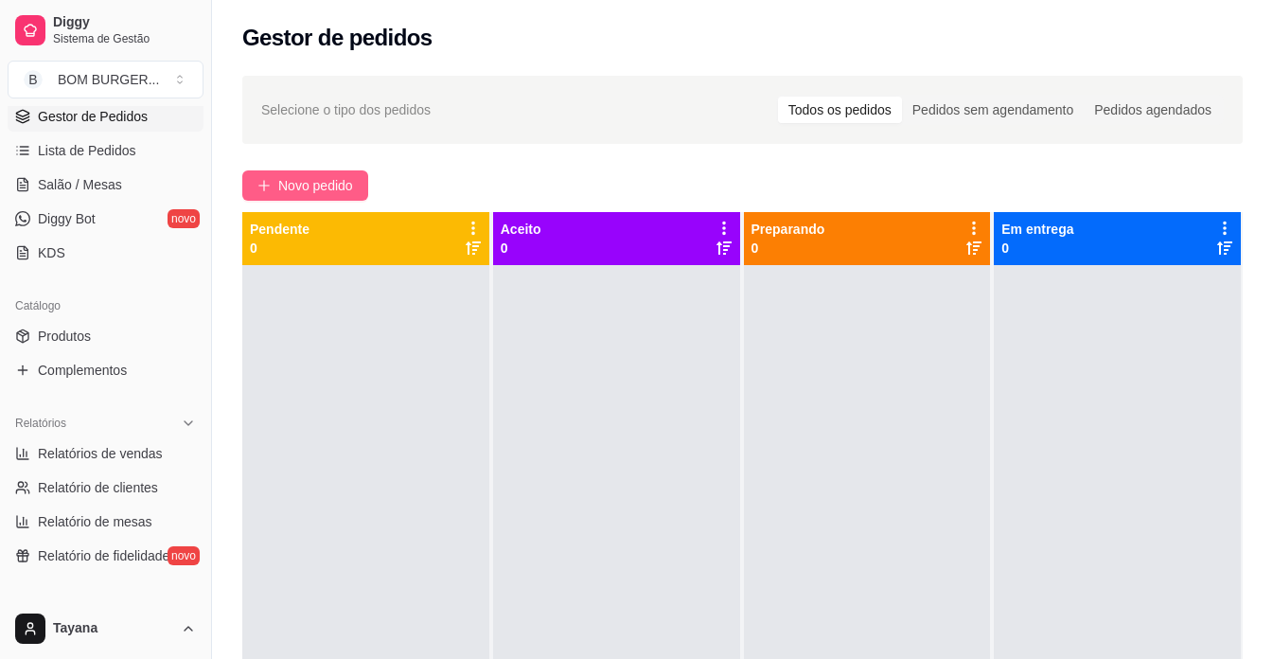
click at [298, 187] on span "Novo pedido" at bounding box center [315, 185] width 75 height 21
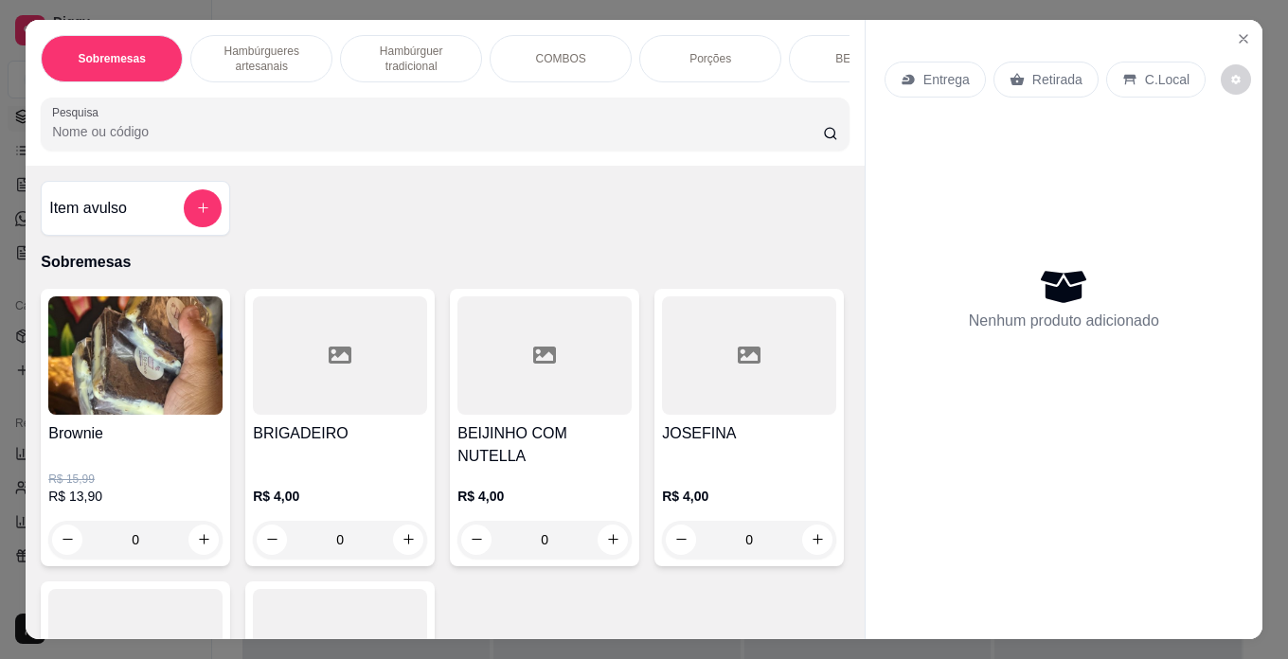
click at [831, 41] on div "BEBIDAS" at bounding box center [860, 58] width 142 height 47
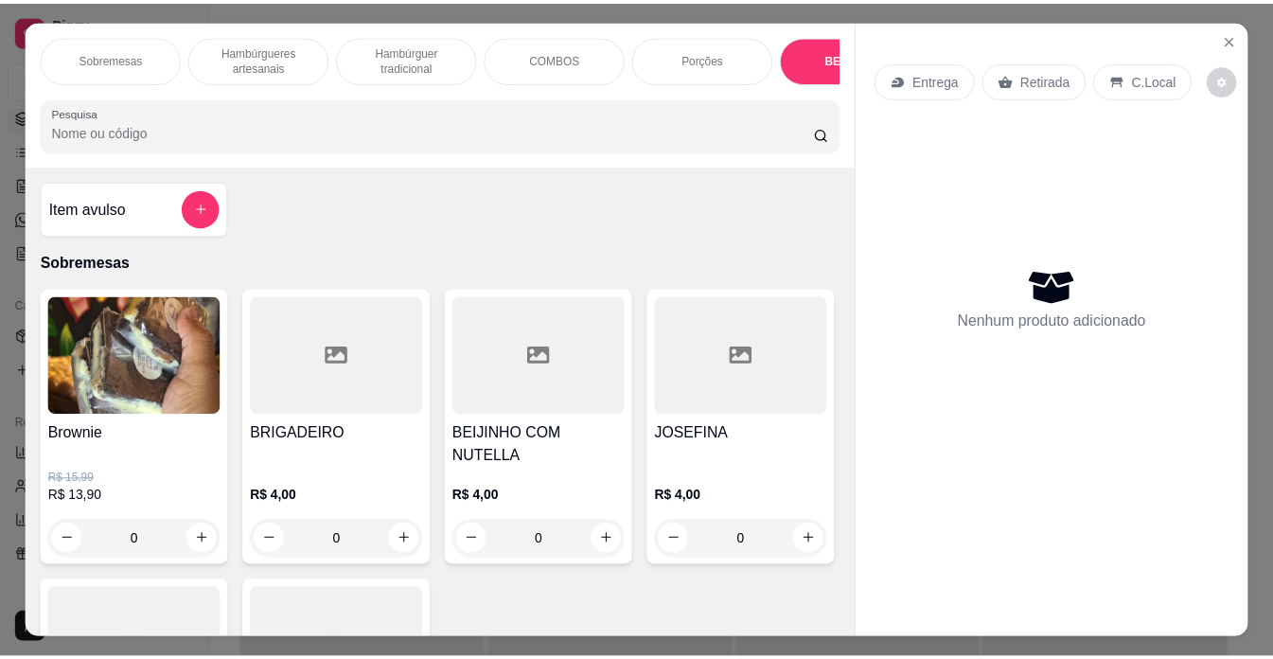
scroll to position [48, 0]
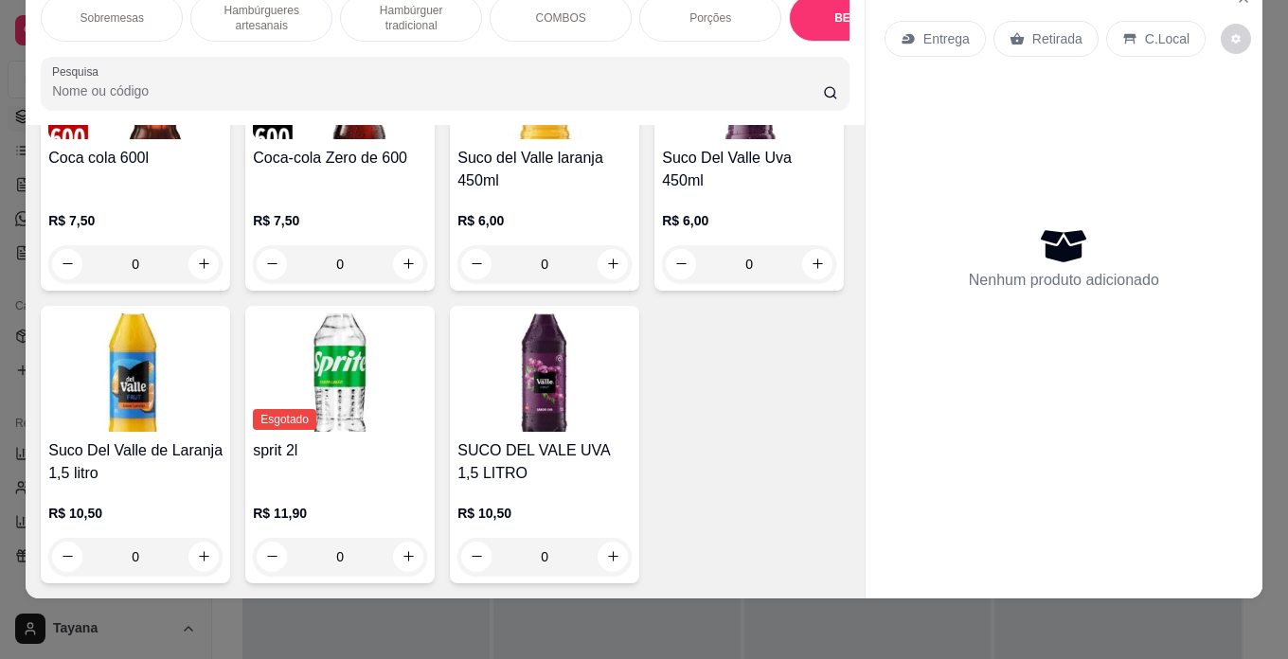
type input "1"
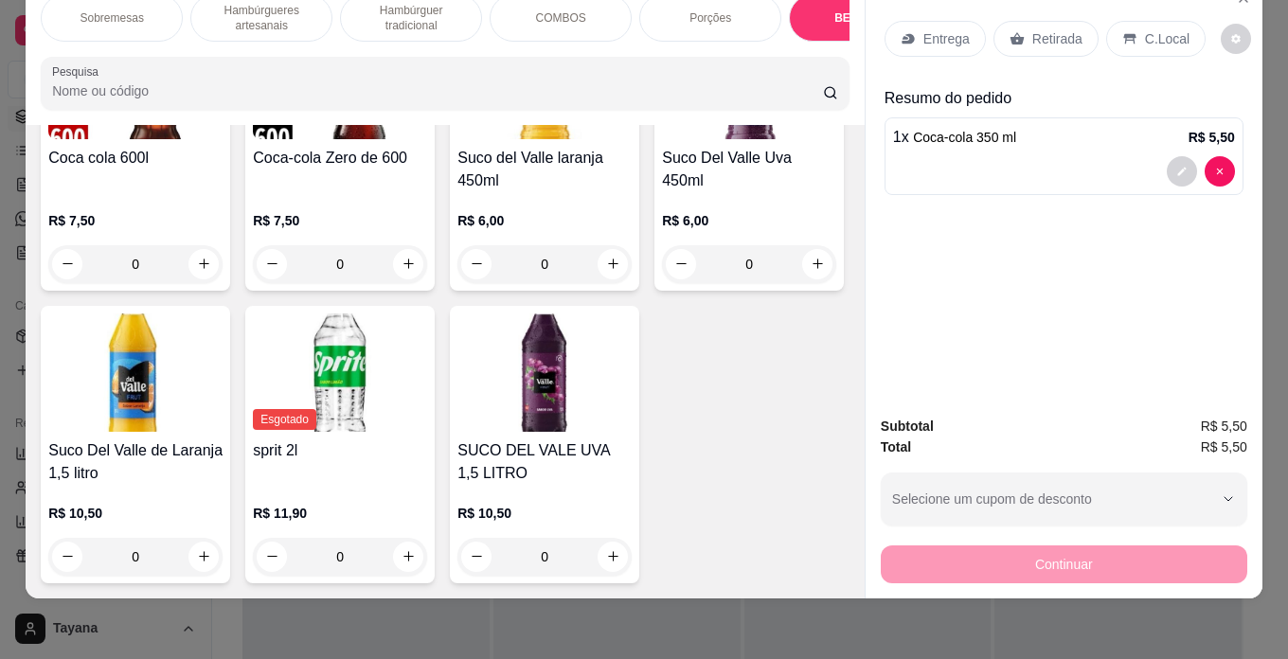
click at [938, 29] on p "Entrega" at bounding box center [946, 38] width 46 height 19
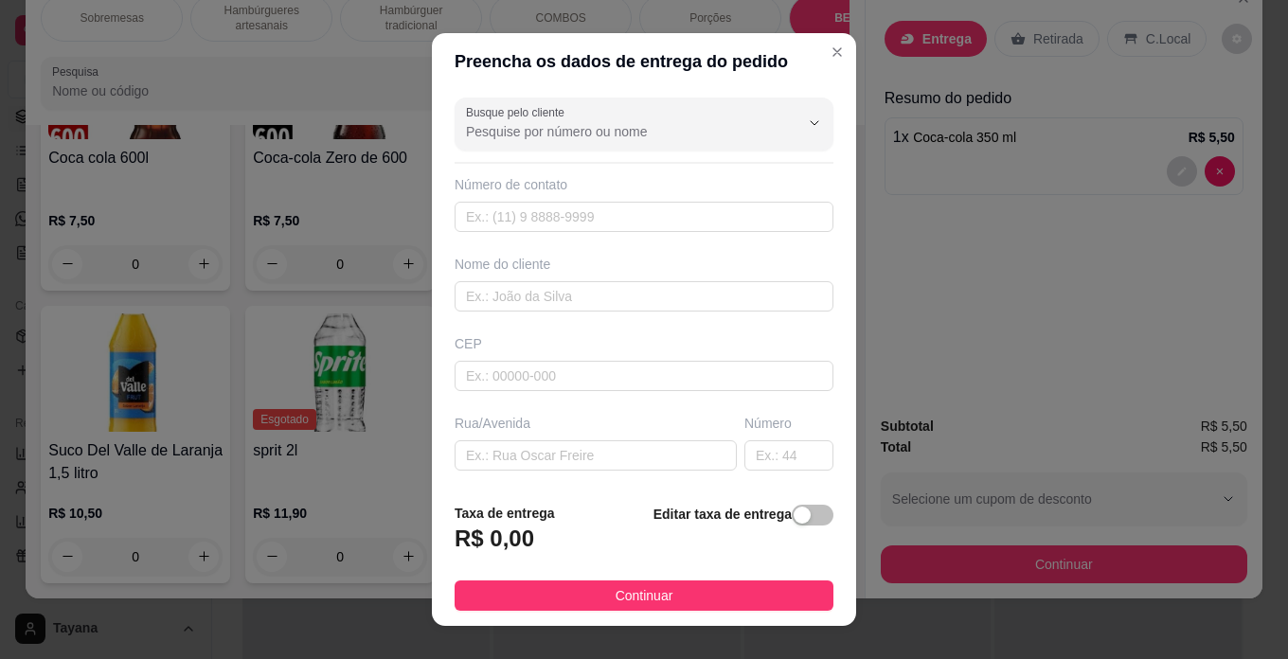
click at [818, 35] on header "Preencha os dados de entrega do pedido" at bounding box center [644, 61] width 424 height 57
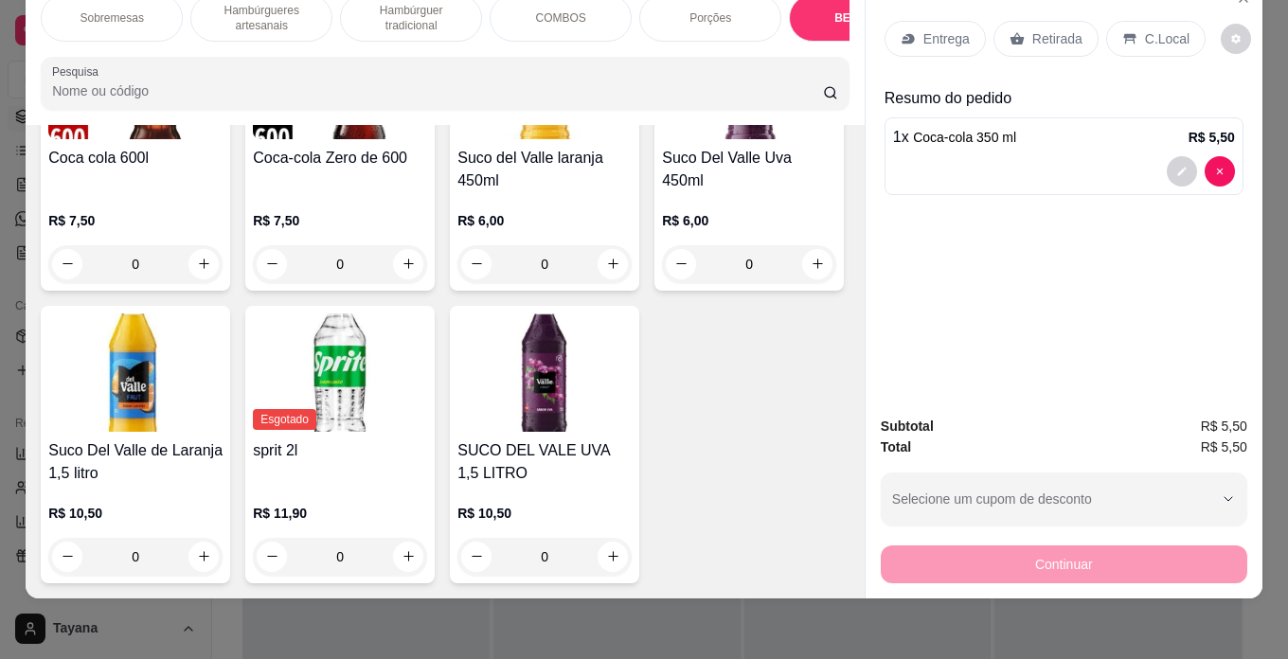
click at [1045, 29] on p "Retirada" at bounding box center [1057, 38] width 50 height 19
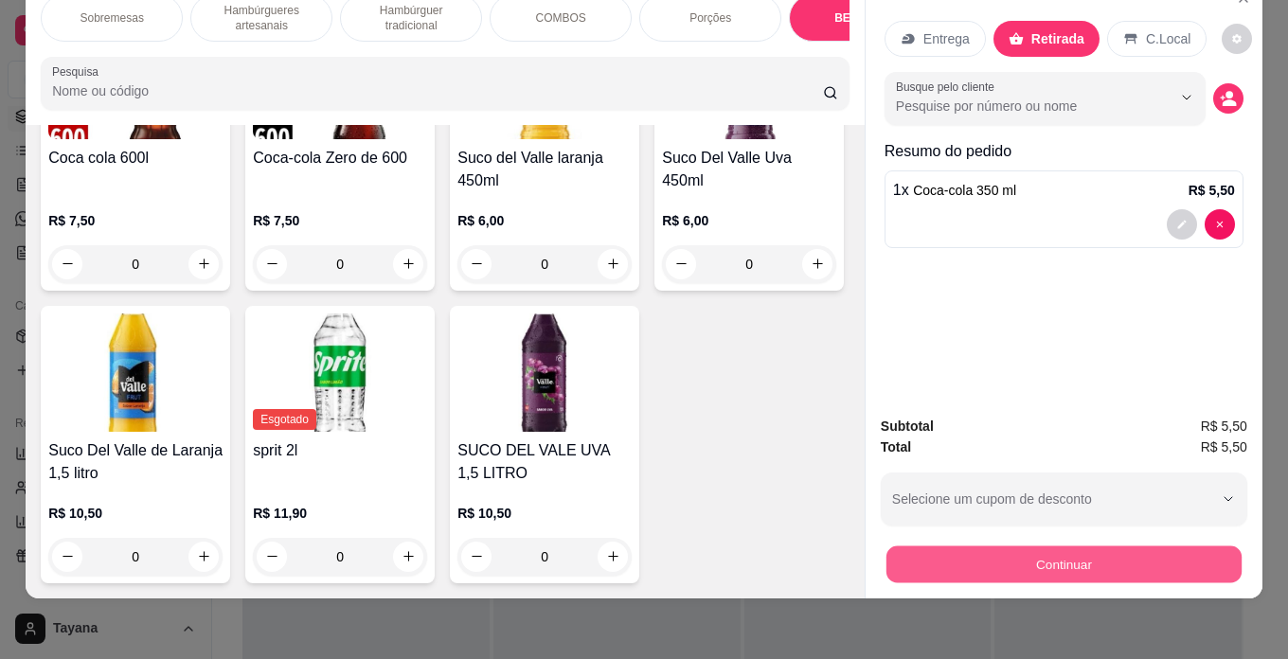
click at [1045, 546] on button "Continuar" at bounding box center [1063, 564] width 355 height 37
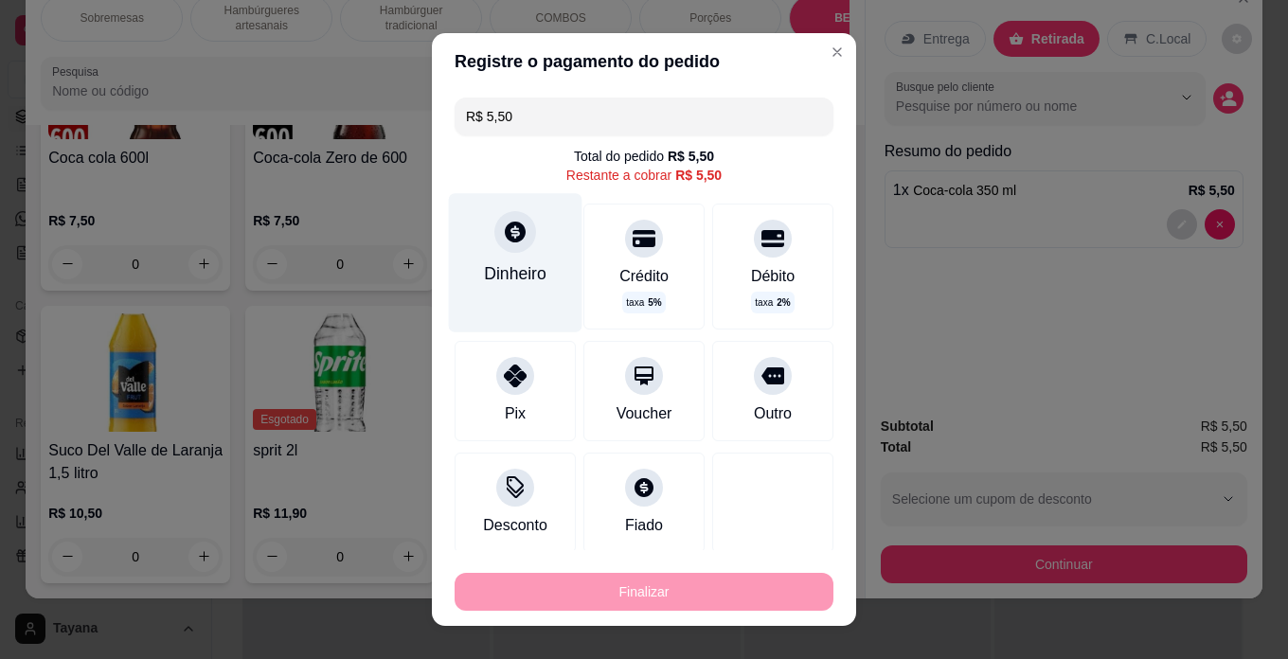
click at [503, 242] on icon at bounding box center [515, 232] width 25 height 25
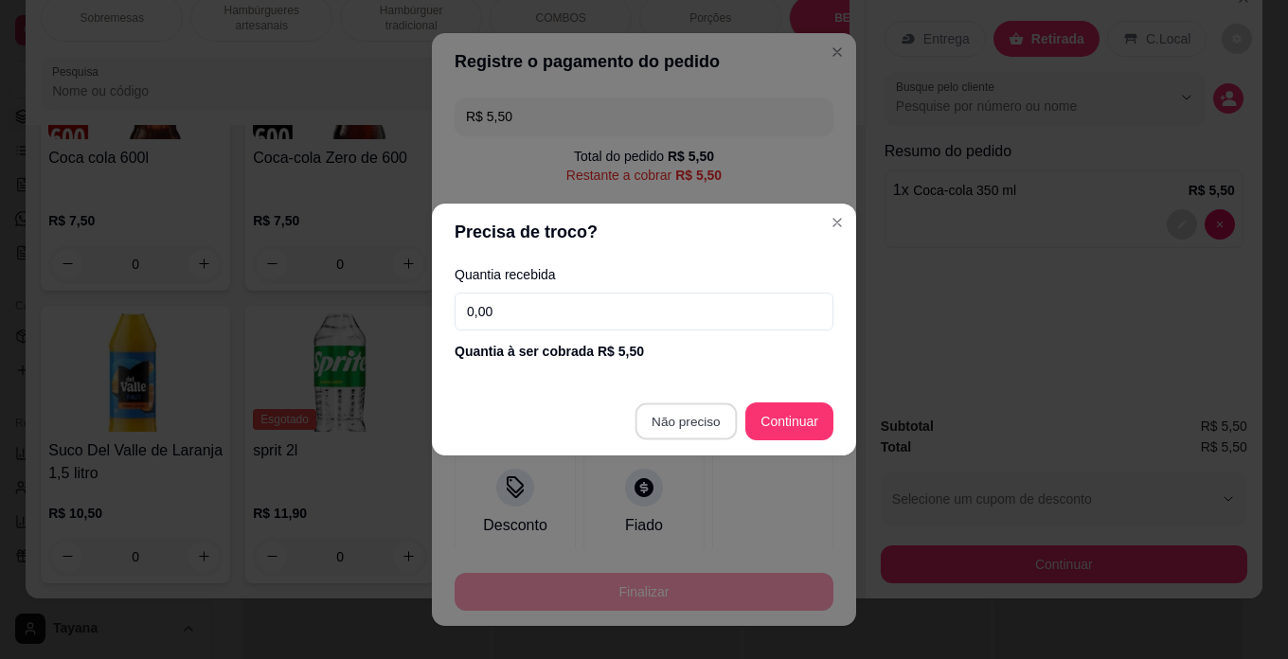
type input "R$ 0,00"
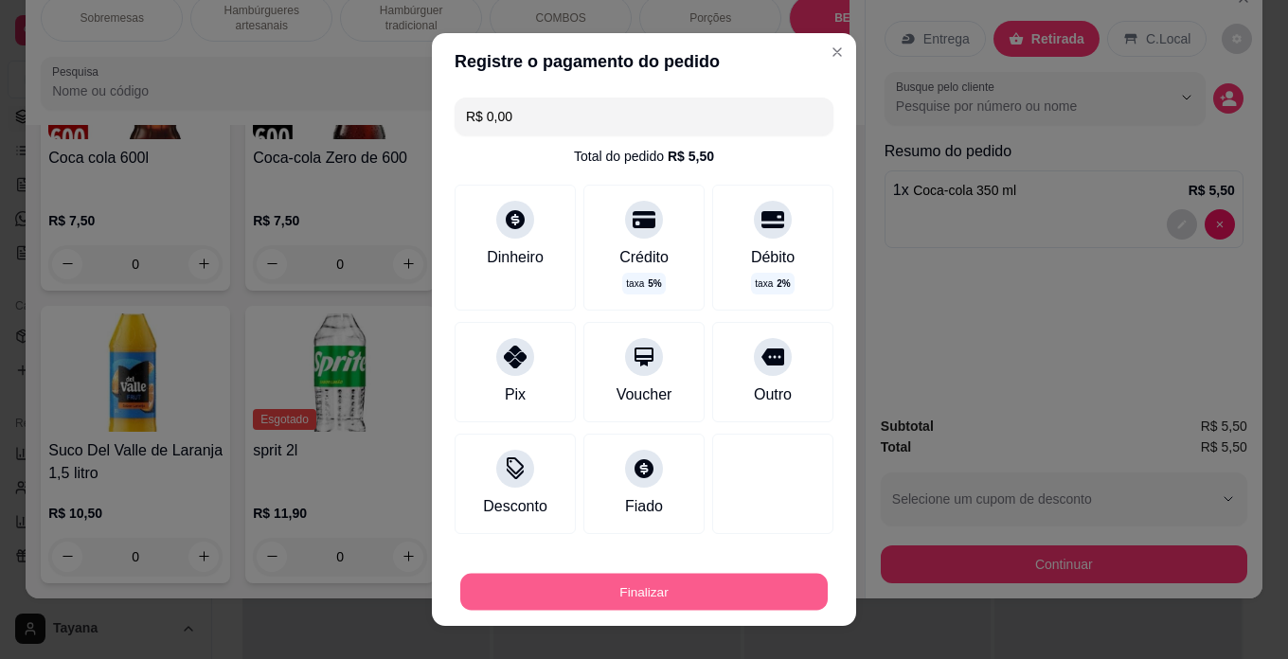
click at [686, 587] on button "Finalizar" at bounding box center [643, 592] width 367 height 37
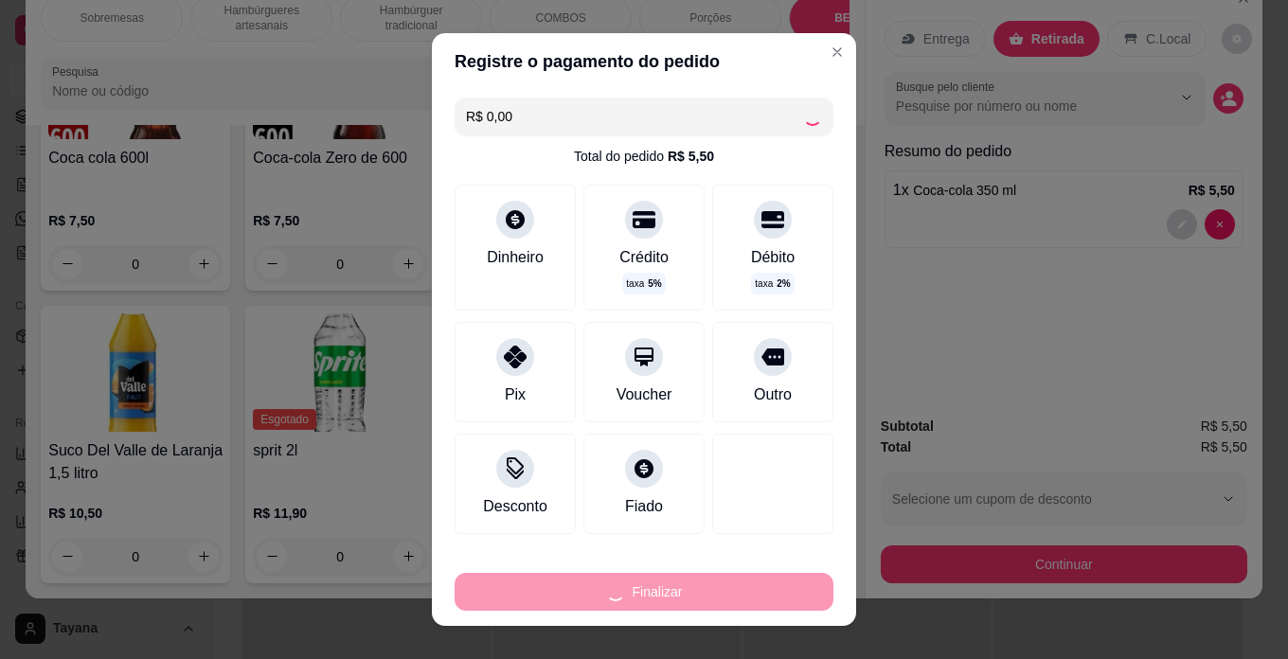
type input "0"
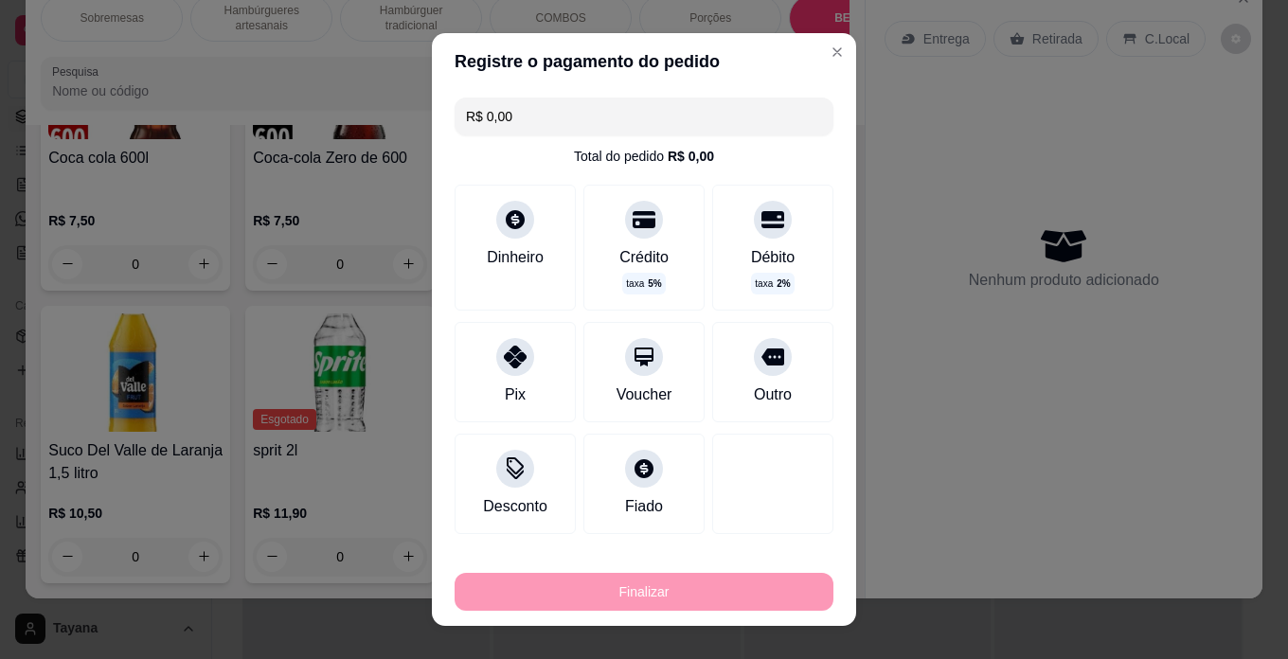
type input "-R$ 5,50"
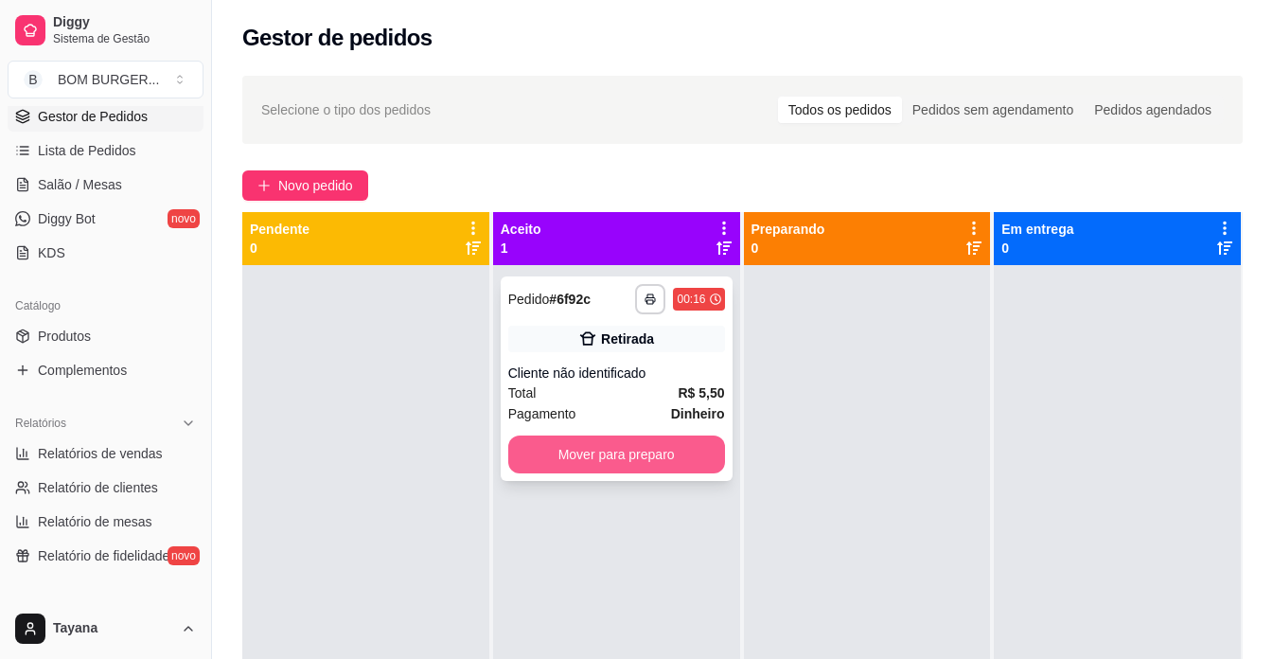
click at [652, 452] on button "Mover para preparo" at bounding box center [616, 455] width 217 height 38
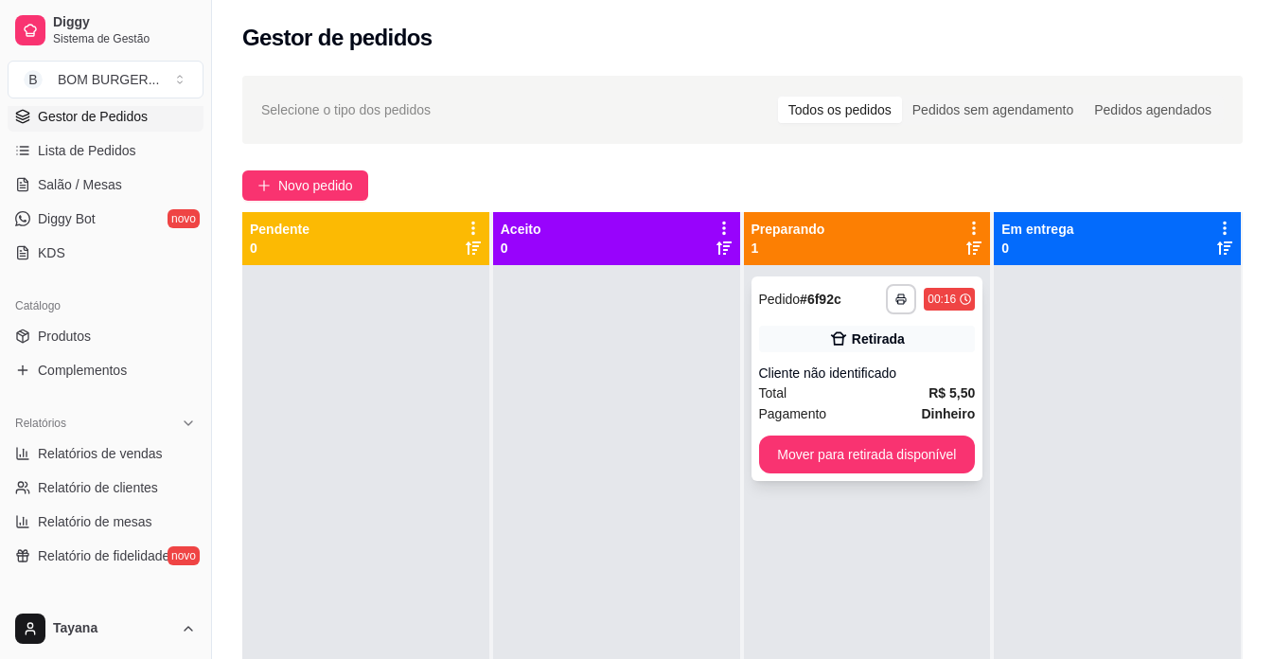
click at [869, 383] on div "Total R$ 5,50" at bounding box center [867, 392] width 217 height 21
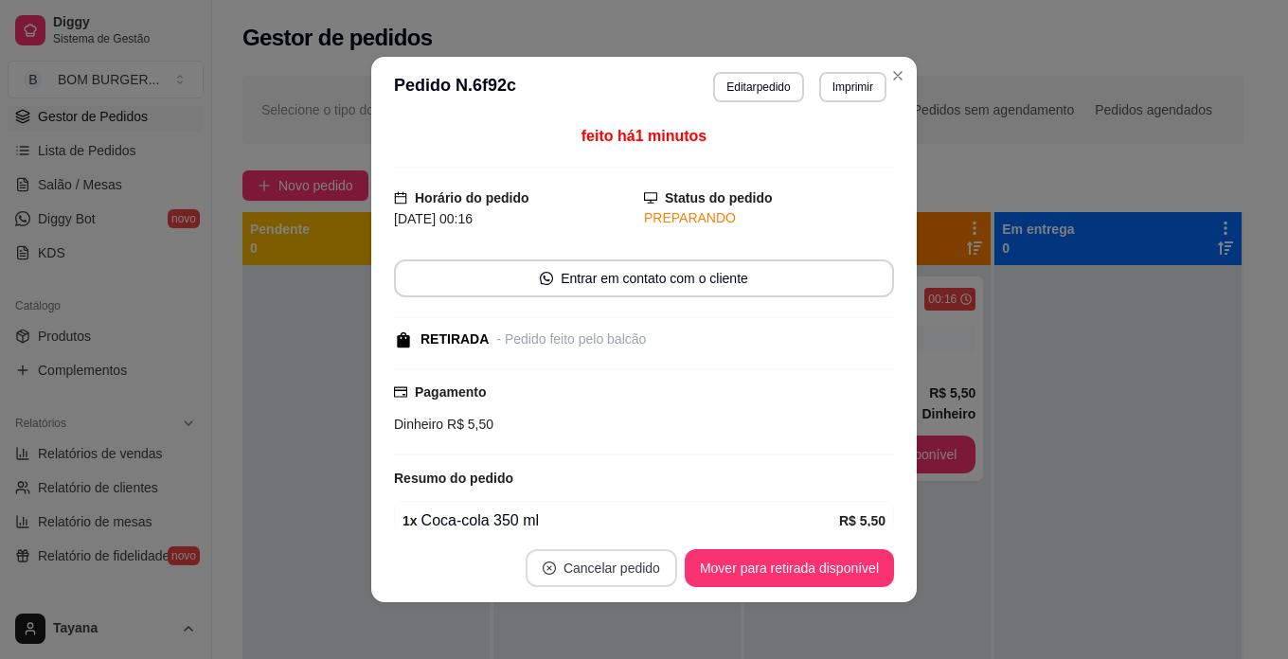
click at [644, 565] on button "Cancelar pedido" at bounding box center [600, 568] width 151 height 38
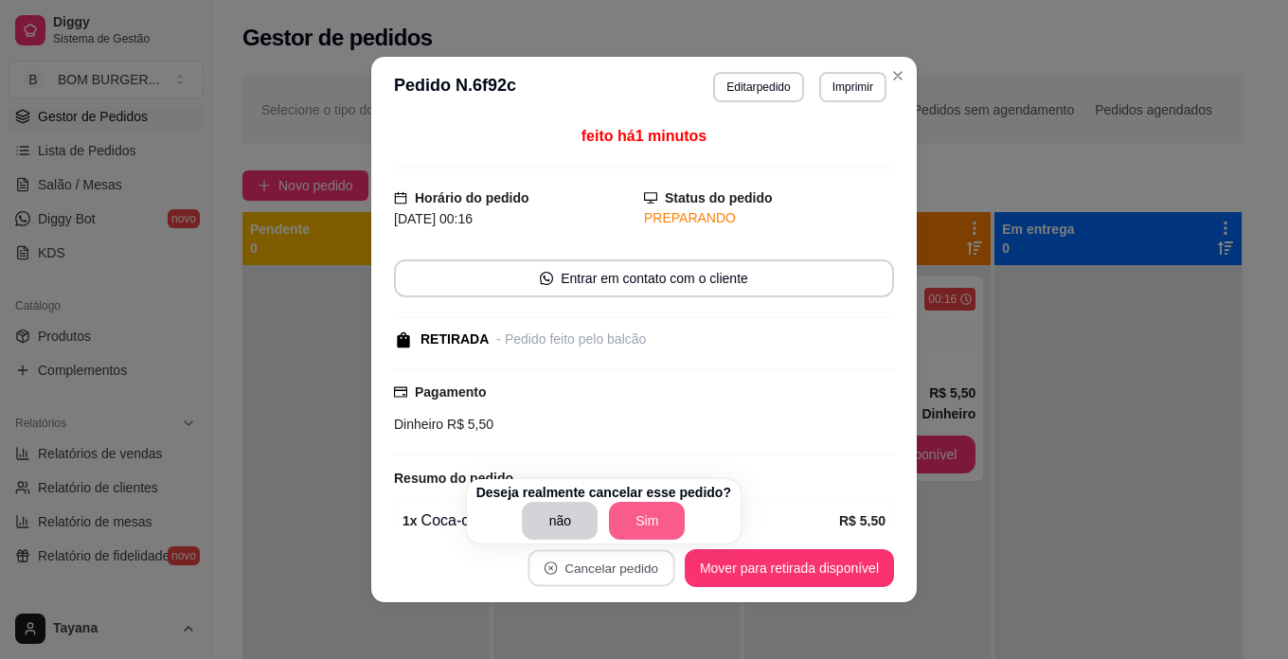
click at [630, 521] on button "Sim" at bounding box center [647, 521] width 76 height 38
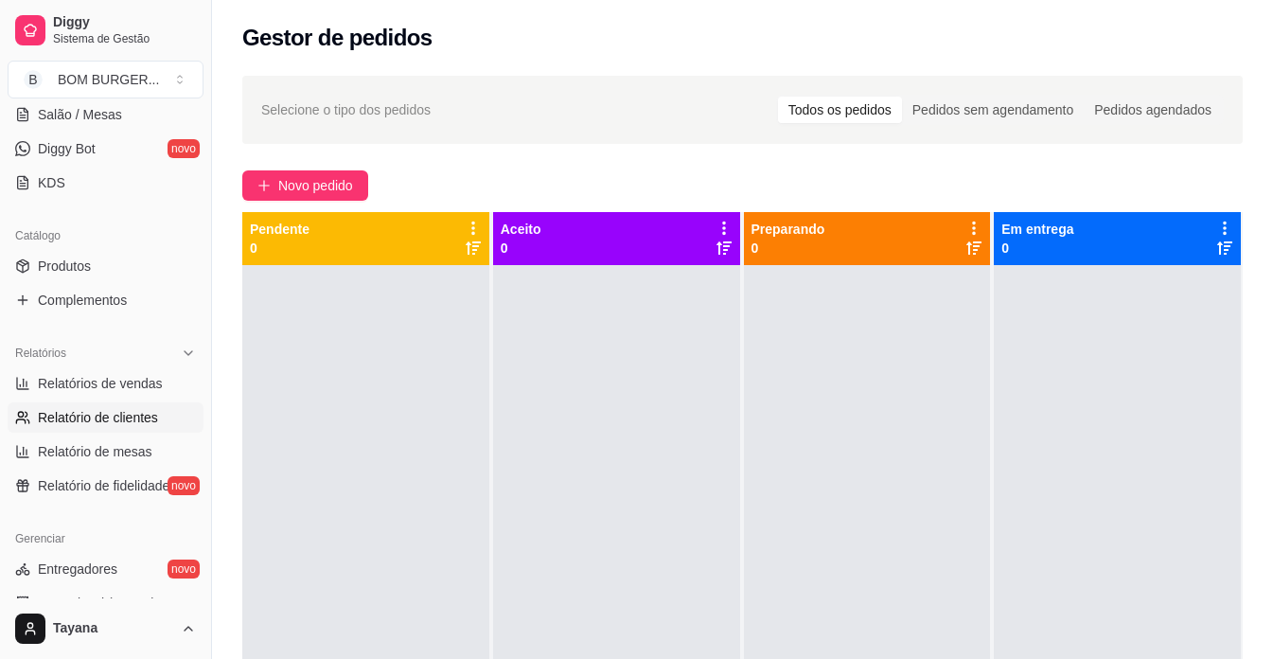
scroll to position [473, 0]
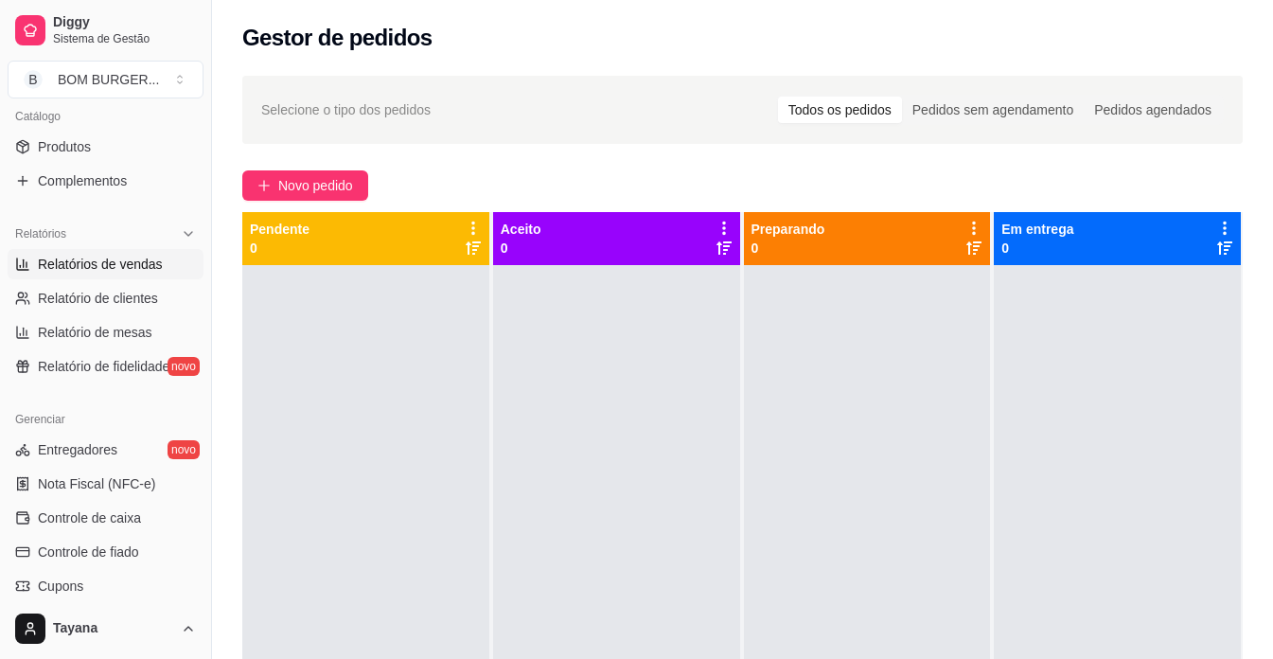
click at [119, 260] on span "Relatórios de vendas" at bounding box center [100, 264] width 125 height 19
select select "ALL"
select select "0"
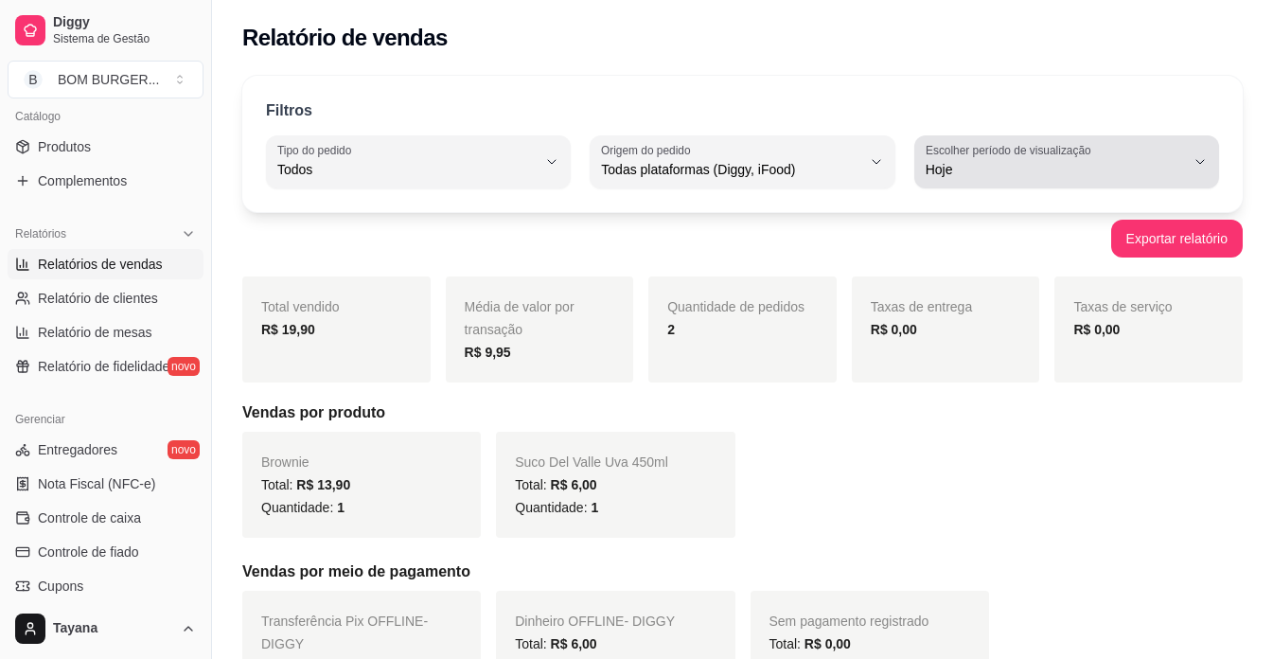
click at [974, 171] on span "Hoje" at bounding box center [1055, 169] width 259 height 19
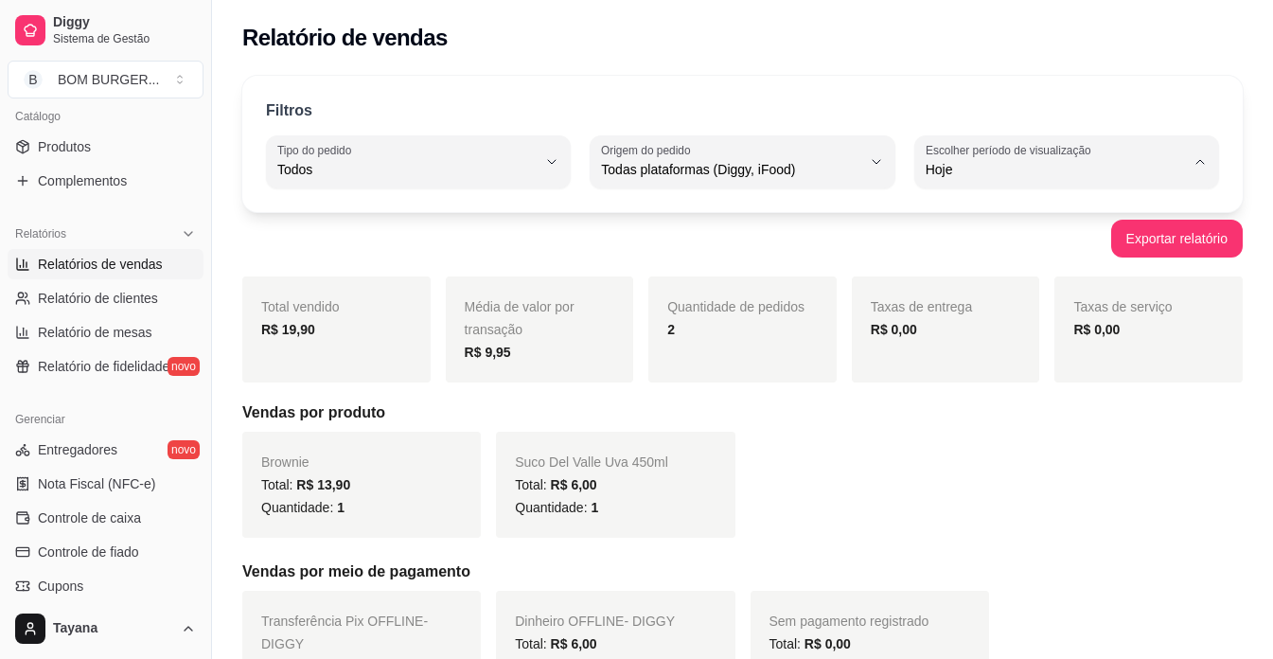
click at [973, 236] on li "Ontem" at bounding box center [1067, 245] width 278 height 29
type input "1"
select select "1"
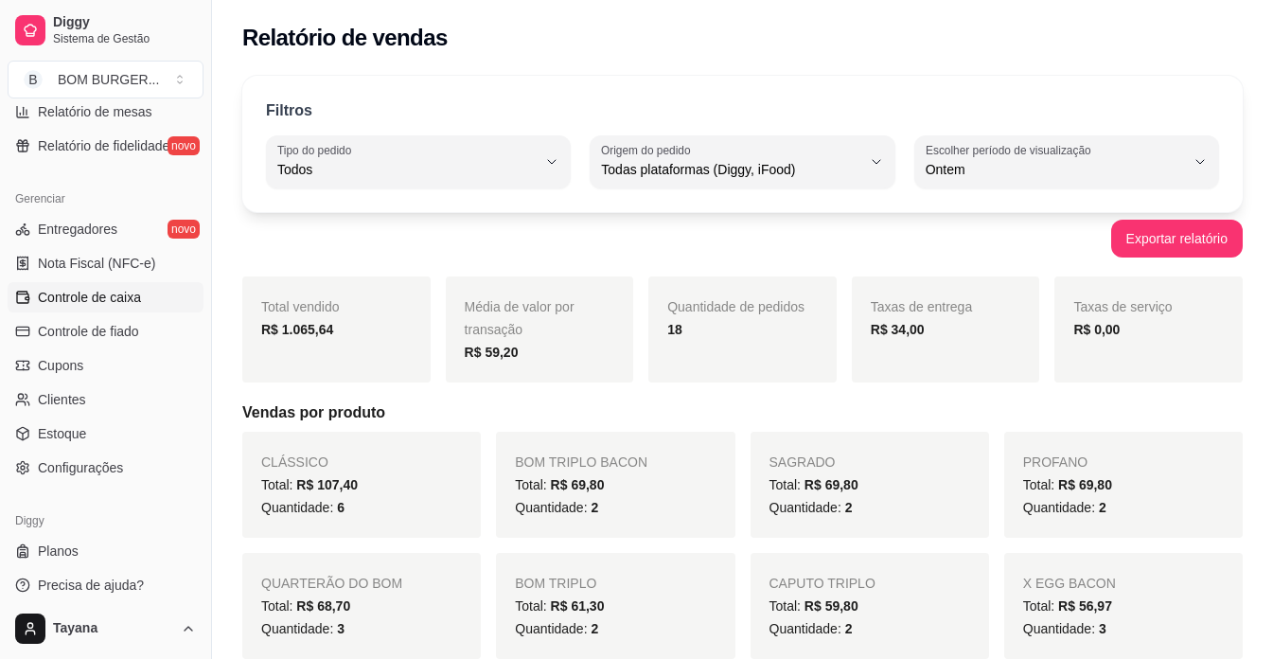
scroll to position [703, 0]
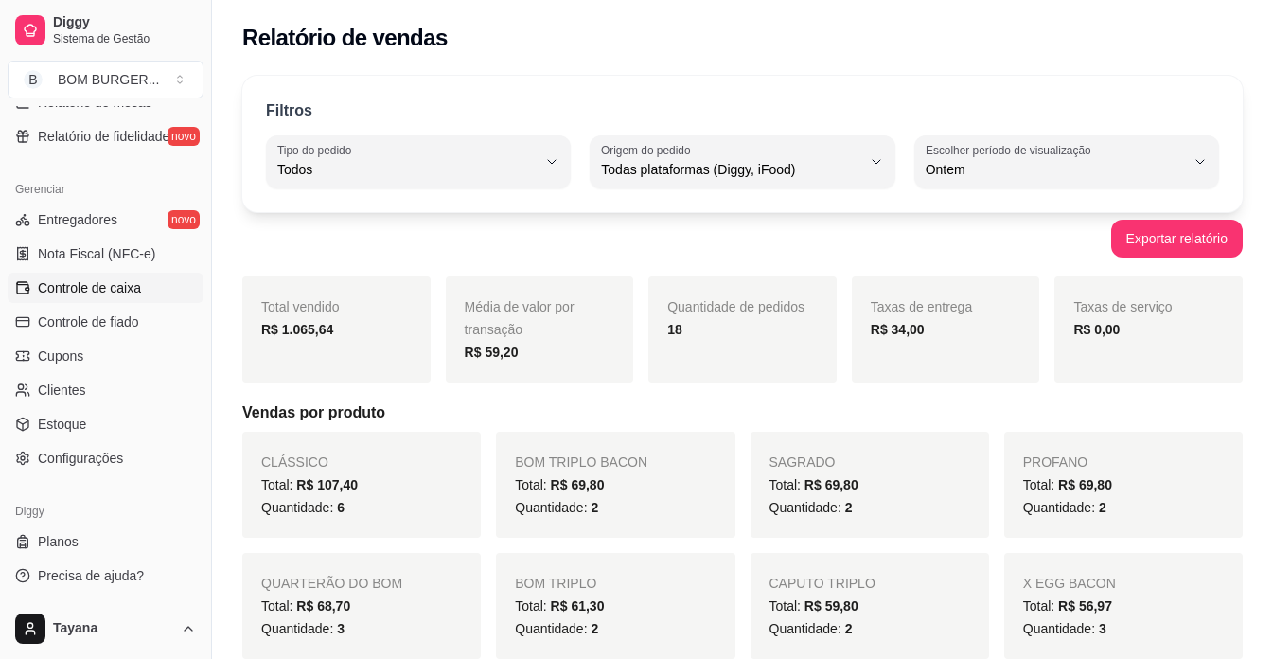
click at [118, 299] on link "Controle de caixa" at bounding box center [106, 288] width 196 height 30
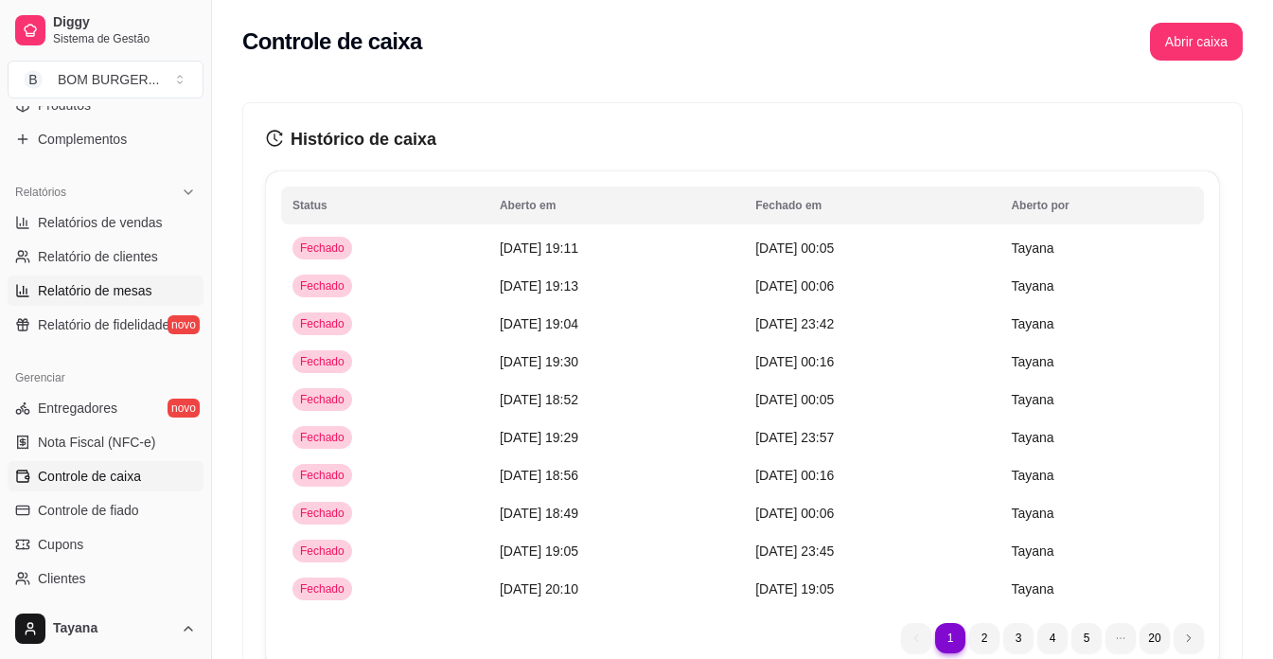
scroll to position [514, 0]
click at [117, 222] on span "Relatórios de vendas" at bounding box center [100, 223] width 125 height 19
select select "ALL"
select select "0"
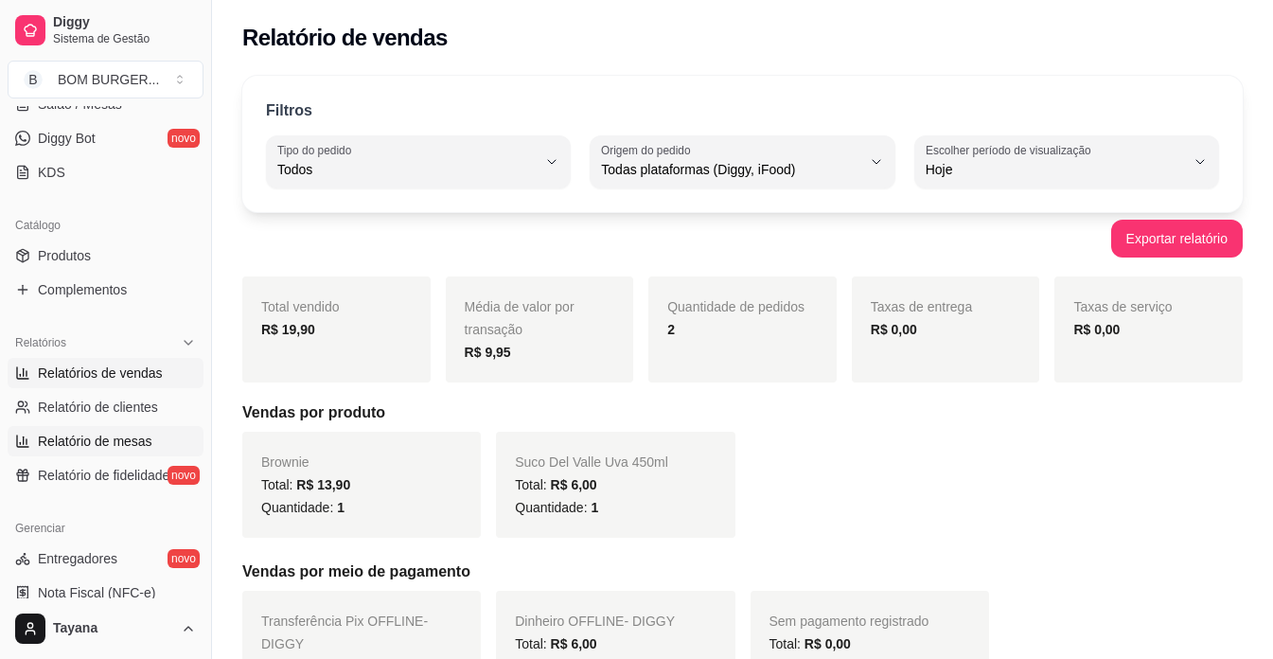
scroll to position [230, 0]
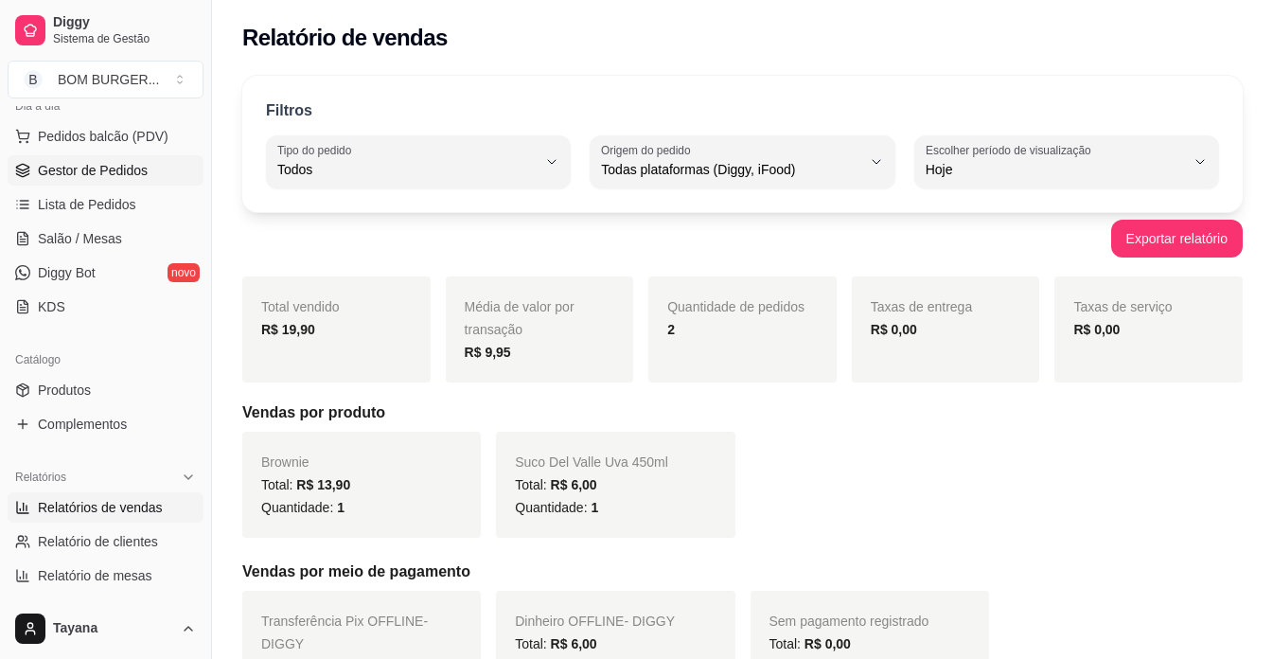
click at [106, 167] on span "Gestor de Pedidos" at bounding box center [93, 170] width 110 height 19
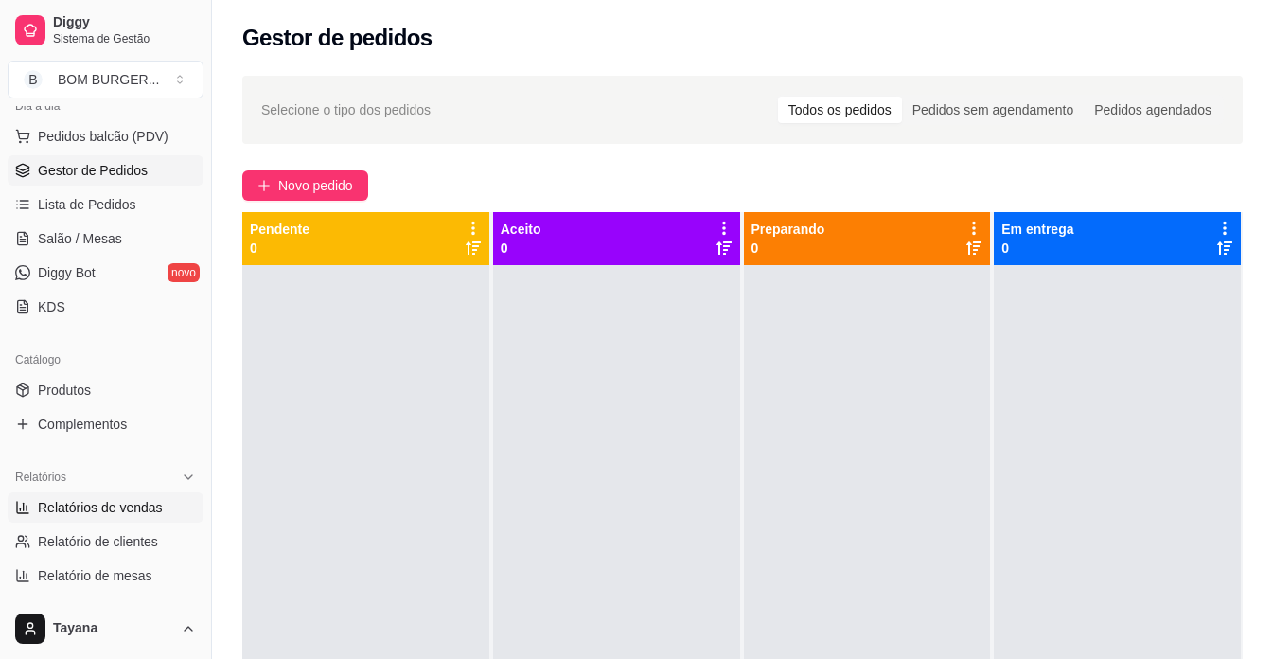
click at [138, 508] on span "Relatórios de vendas" at bounding box center [100, 507] width 125 height 19
select select "ALL"
select select "0"
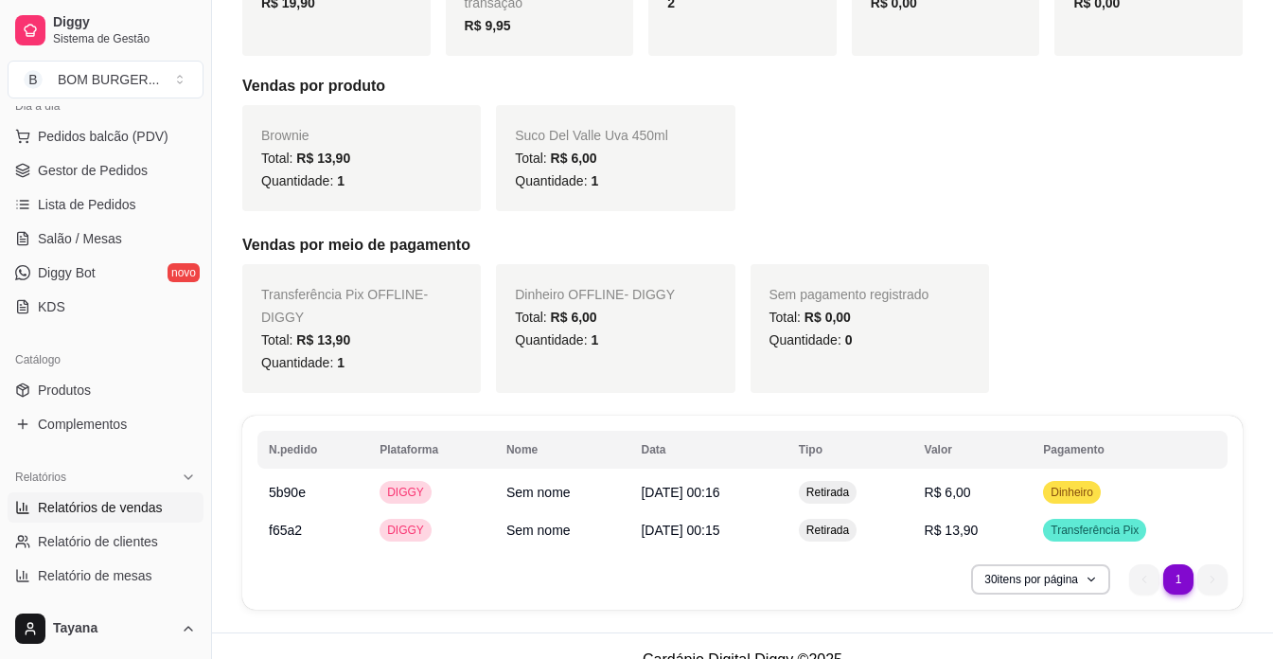
scroll to position [331, 0]
